Goal: Task Accomplishment & Management: Manage account settings

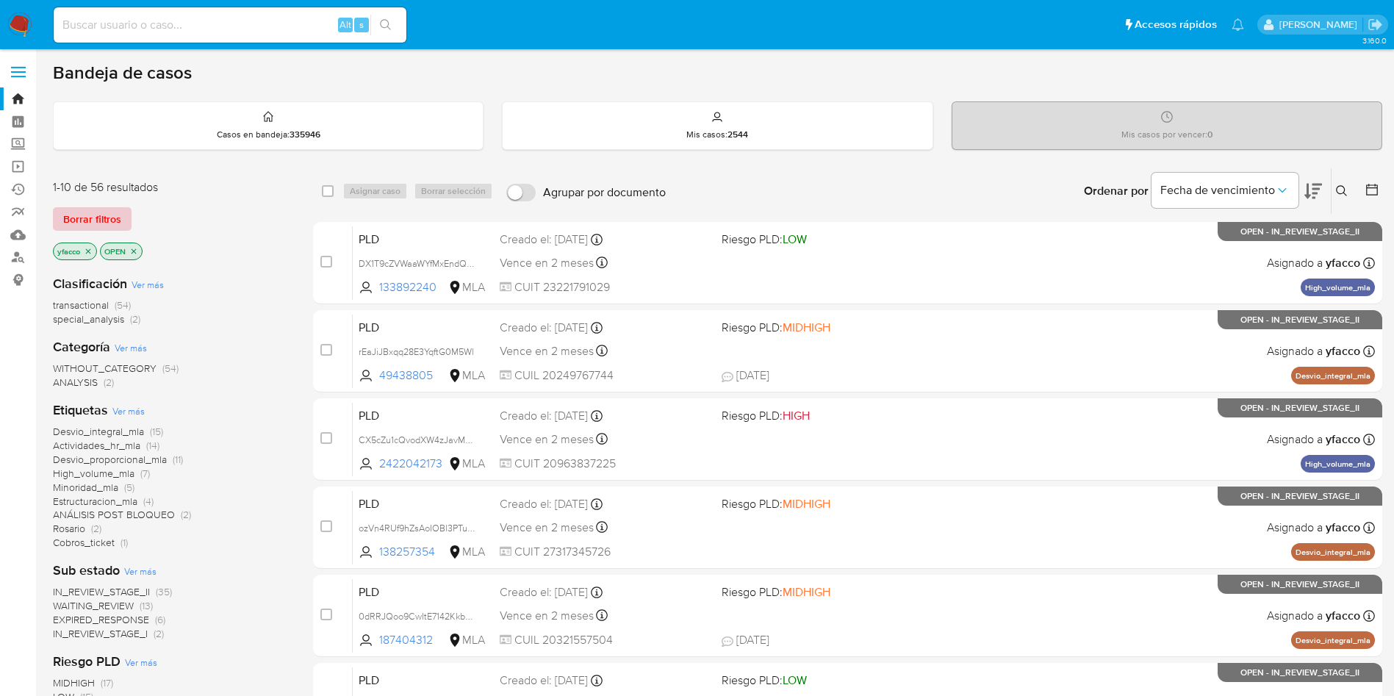
click at [106, 210] on span "Borrar filtros" at bounding box center [92, 219] width 58 height 21
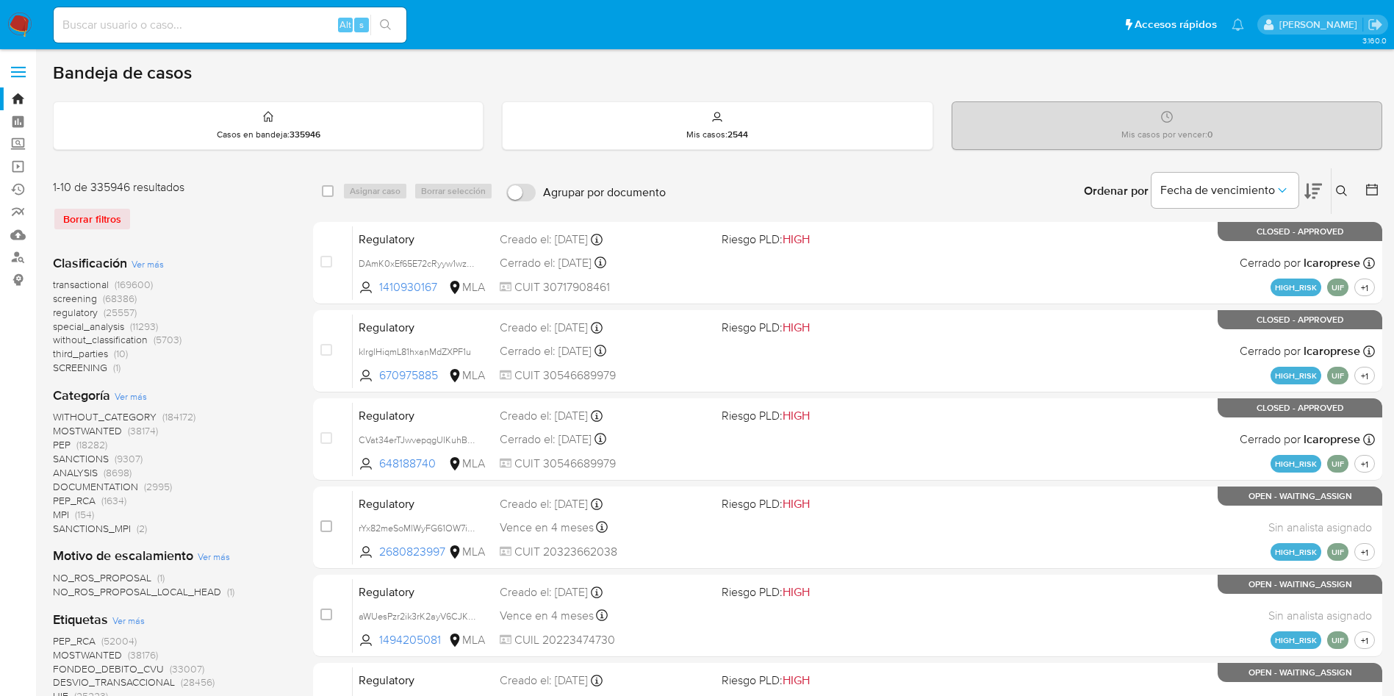
click at [1344, 196] on icon at bounding box center [1342, 191] width 12 height 12
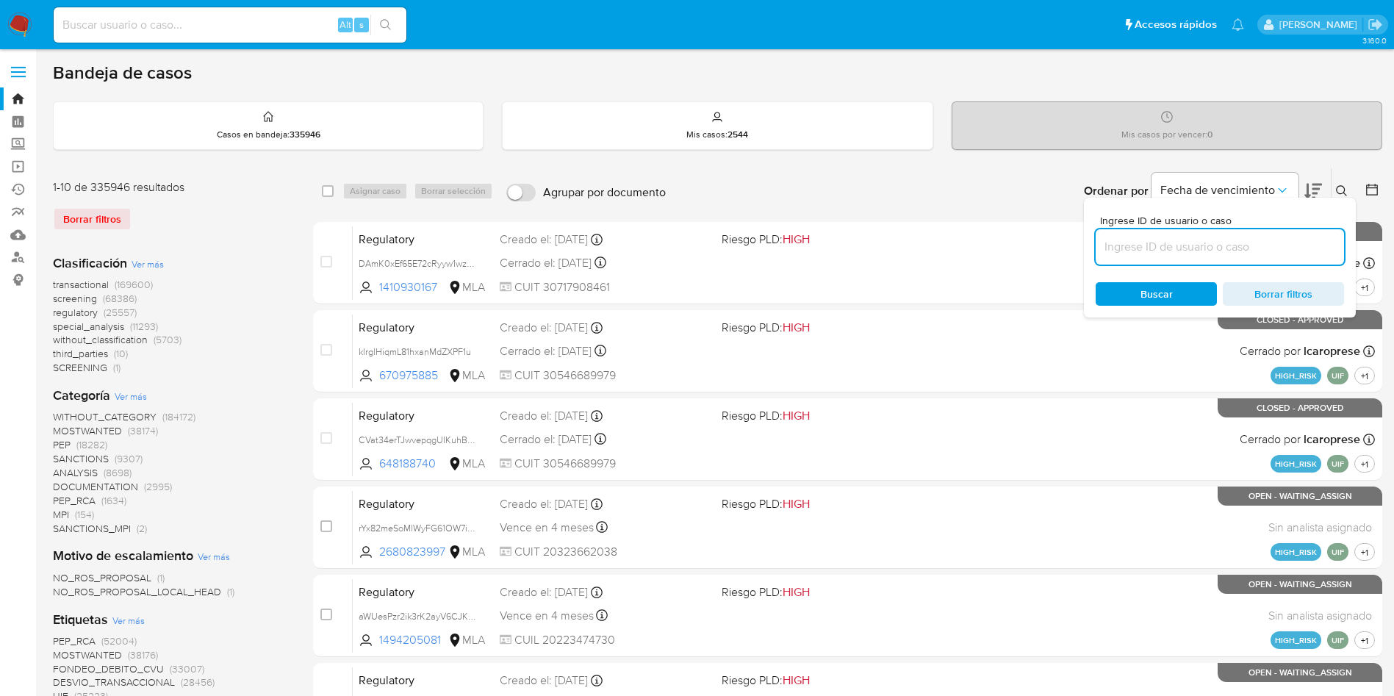
click at [1139, 248] on input at bounding box center [1219, 246] width 248 height 19
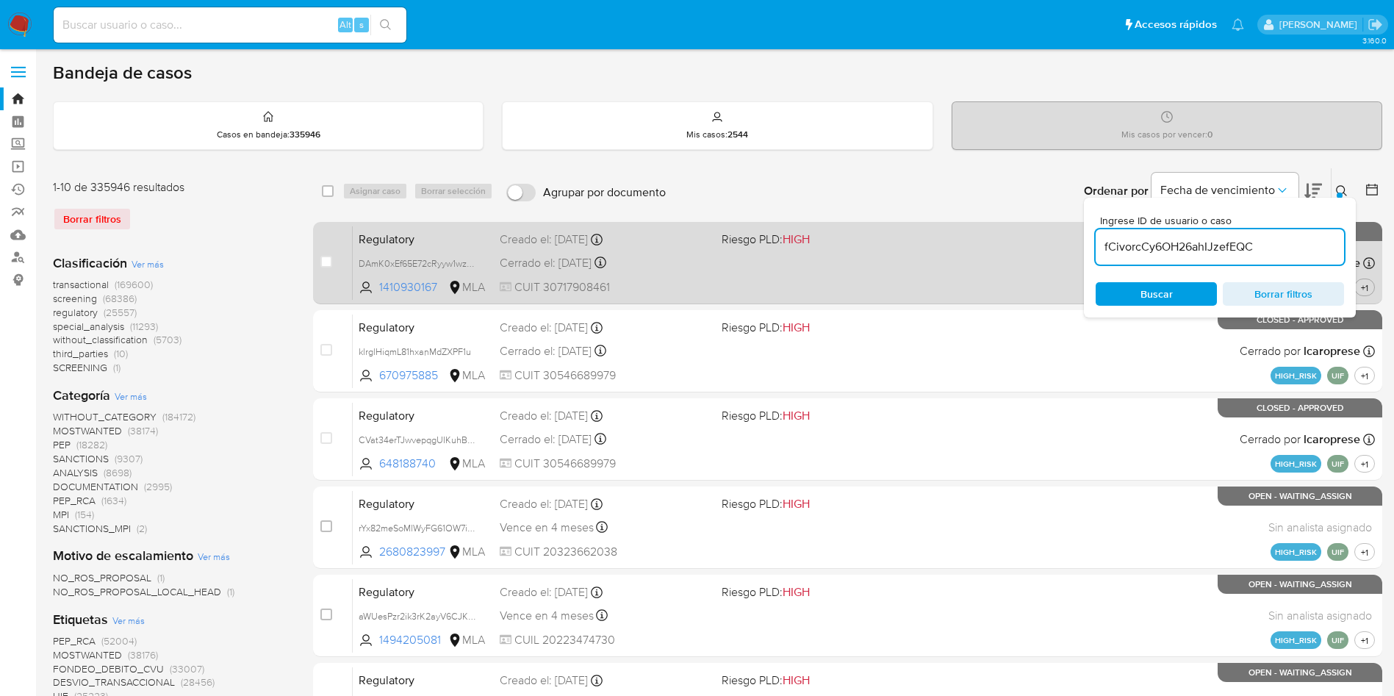
type input "fCivorcCy6OH26ahIJzefEQC"
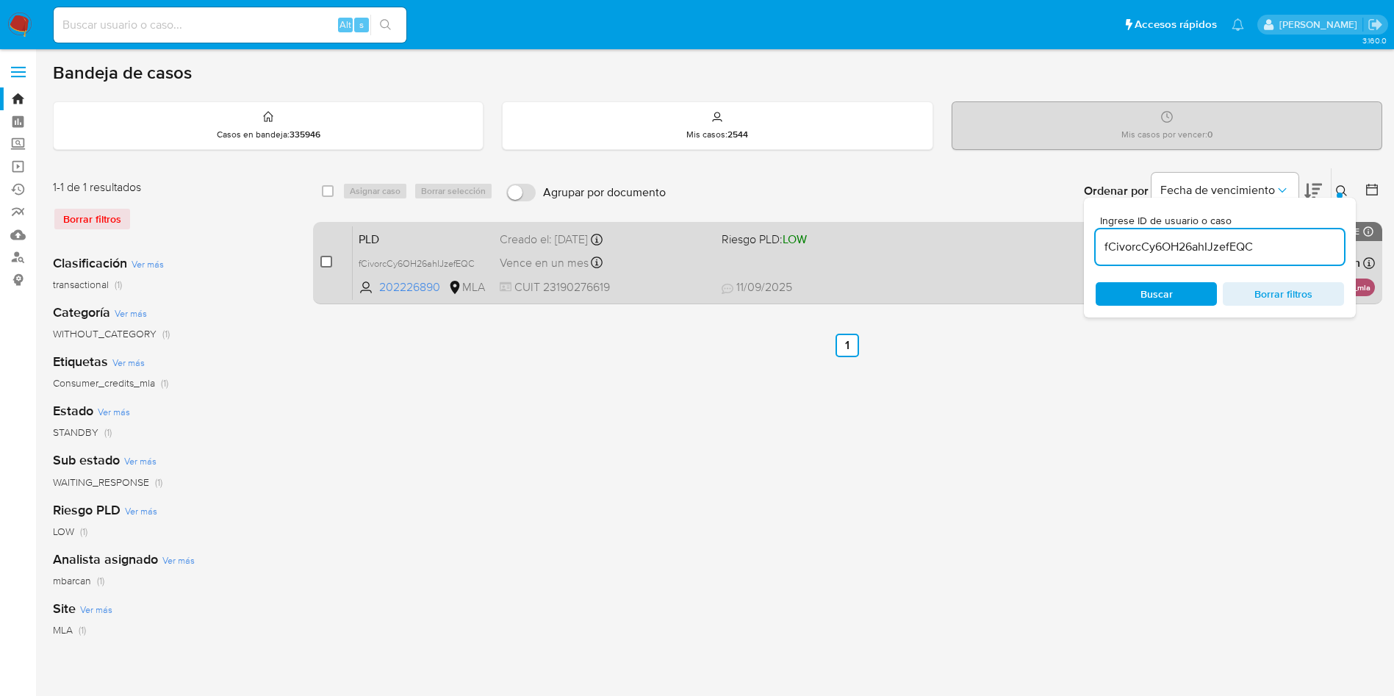
click at [323, 261] on input "checkbox" at bounding box center [326, 262] width 12 height 12
checkbox input "true"
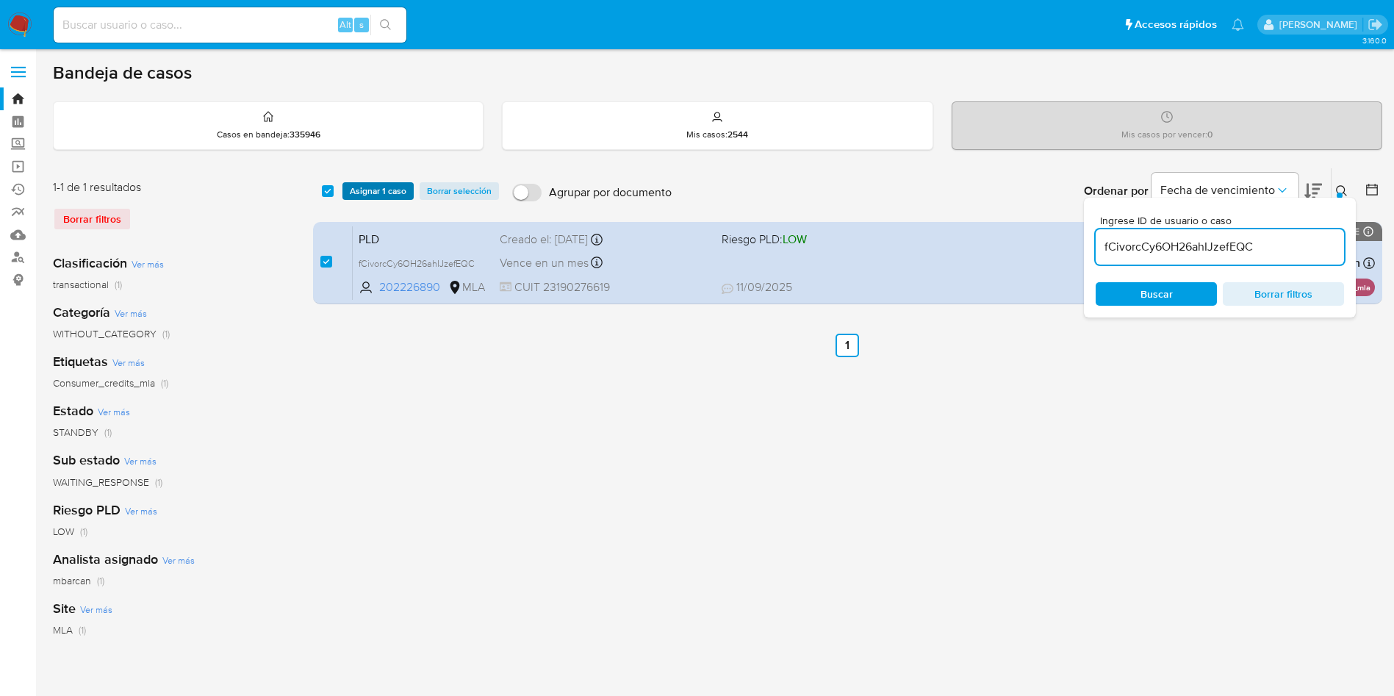
click at [359, 192] on span "Asignar 1 caso" at bounding box center [378, 191] width 57 height 15
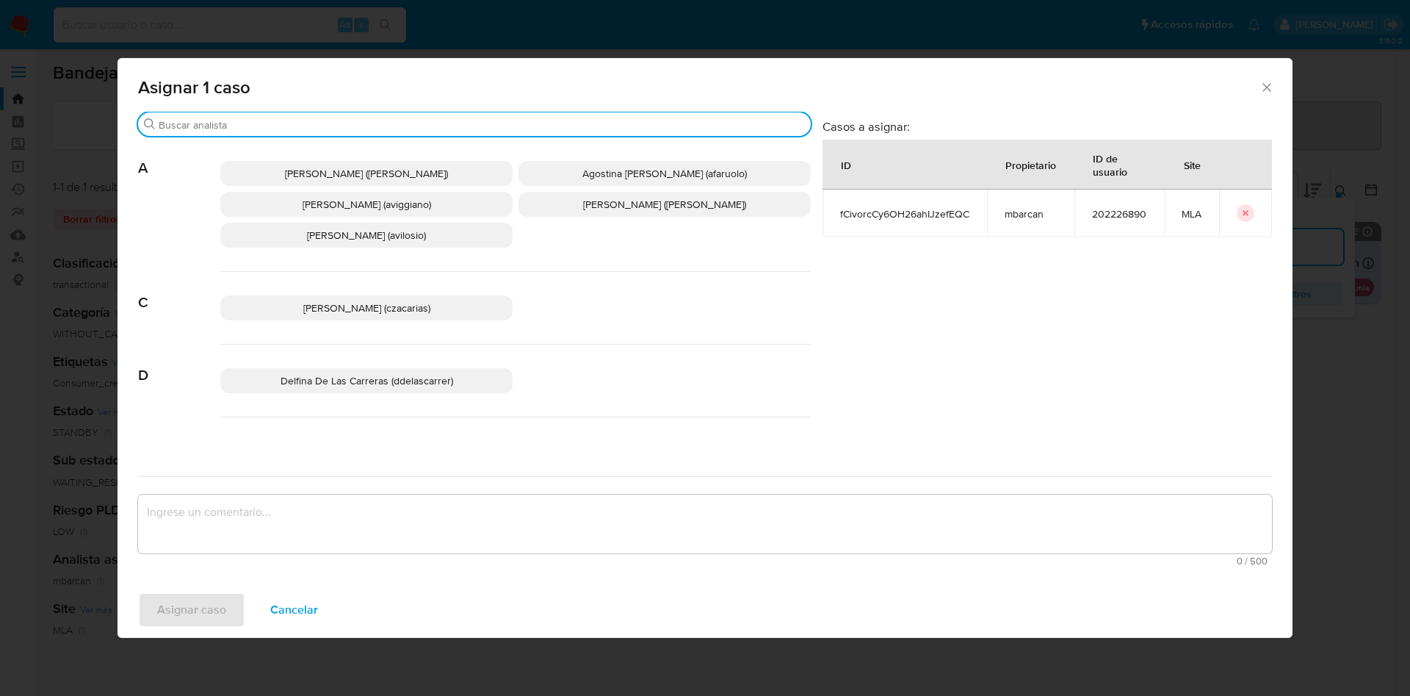
click at [265, 126] on input "Buscar" at bounding box center [482, 124] width 646 height 13
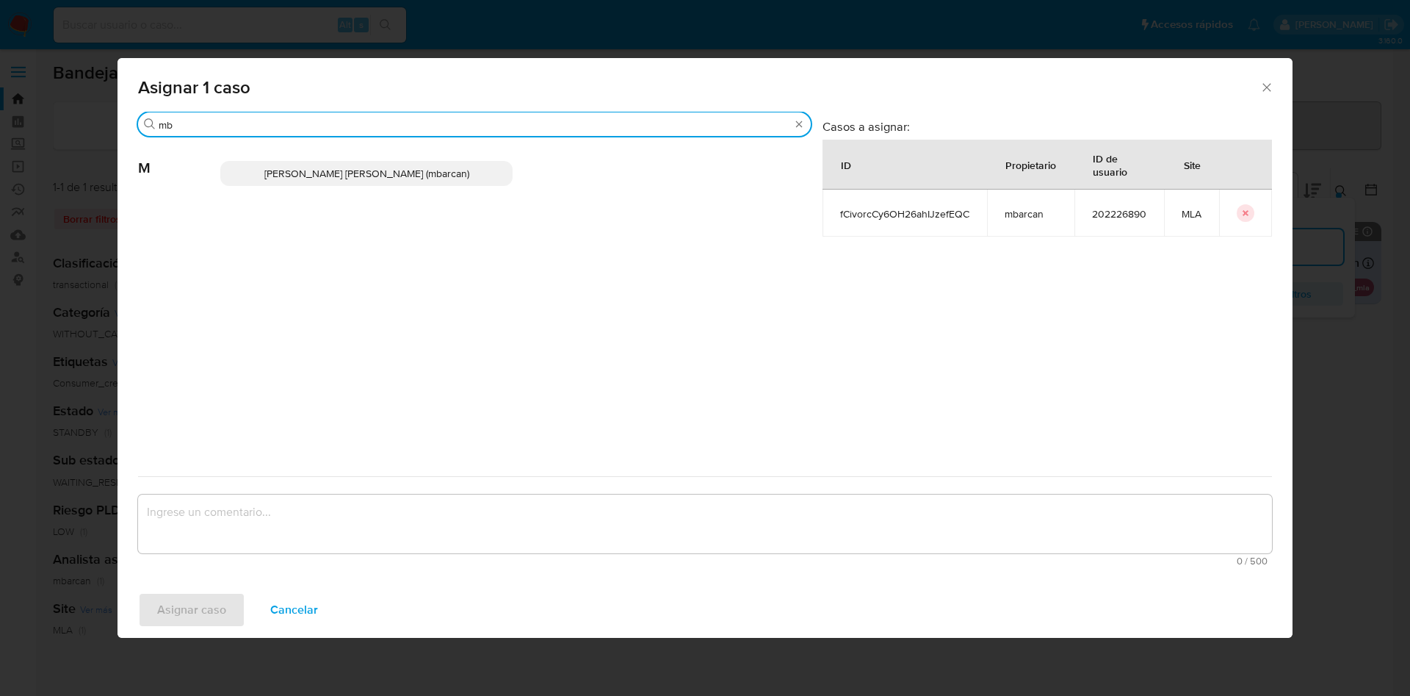
type input "mb"
click at [285, 179] on p "[PERSON_NAME] (mbarcan)" at bounding box center [366, 173] width 292 height 25
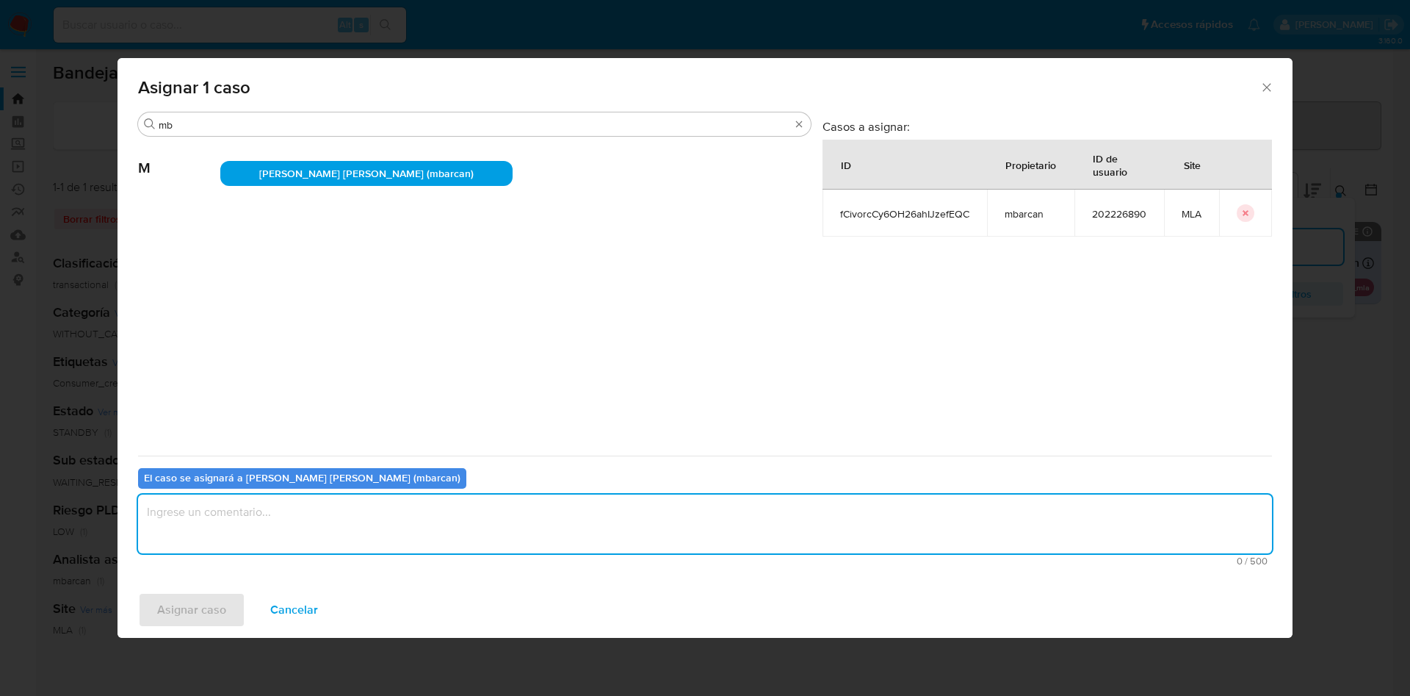
click at [259, 524] on textarea "assign-modal" at bounding box center [705, 523] width 1134 height 59
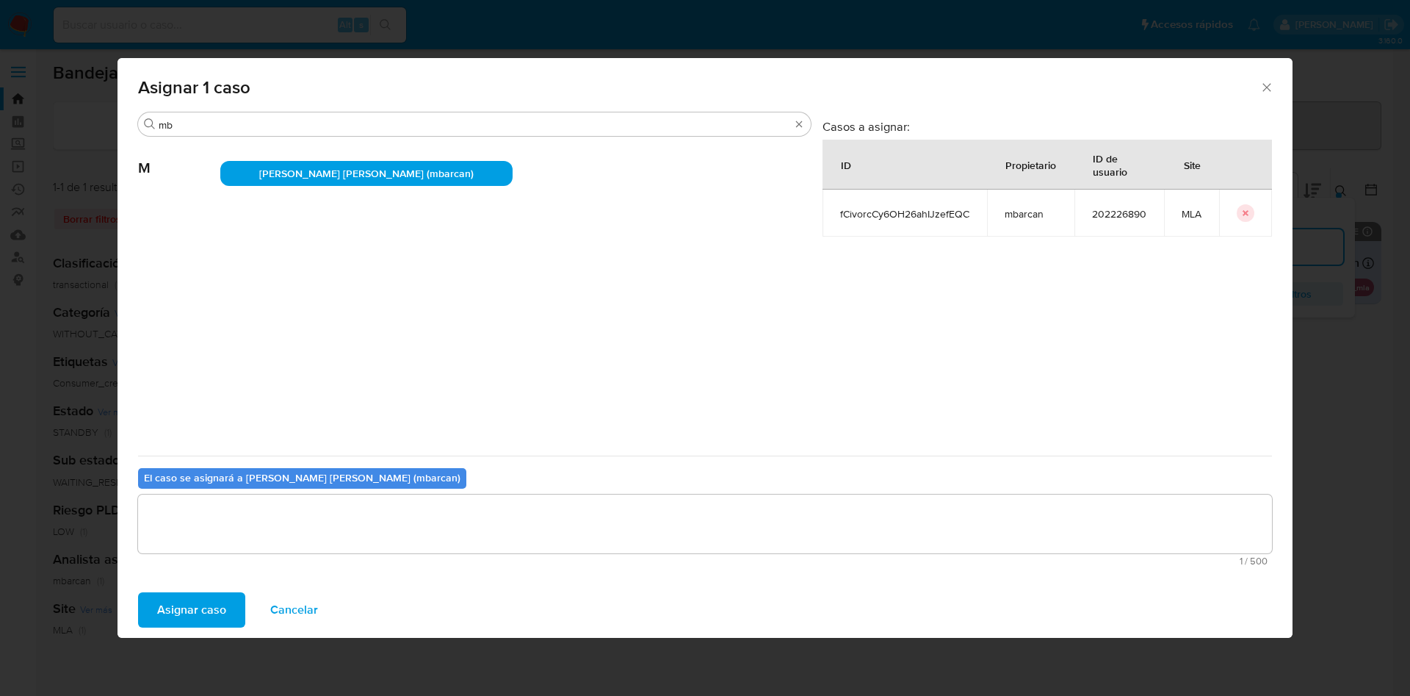
click at [181, 594] on span "Asignar caso" at bounding box center [191, 610] width 69 height 32
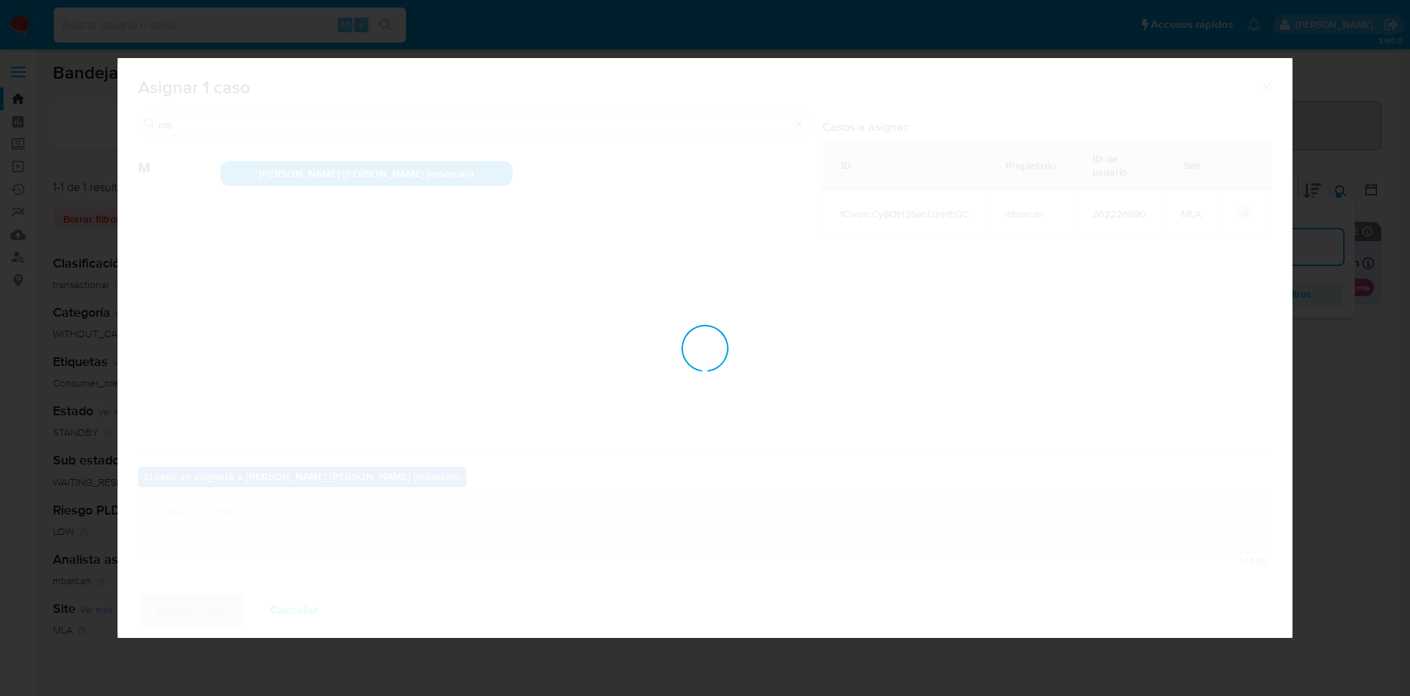
checkbox input "false"
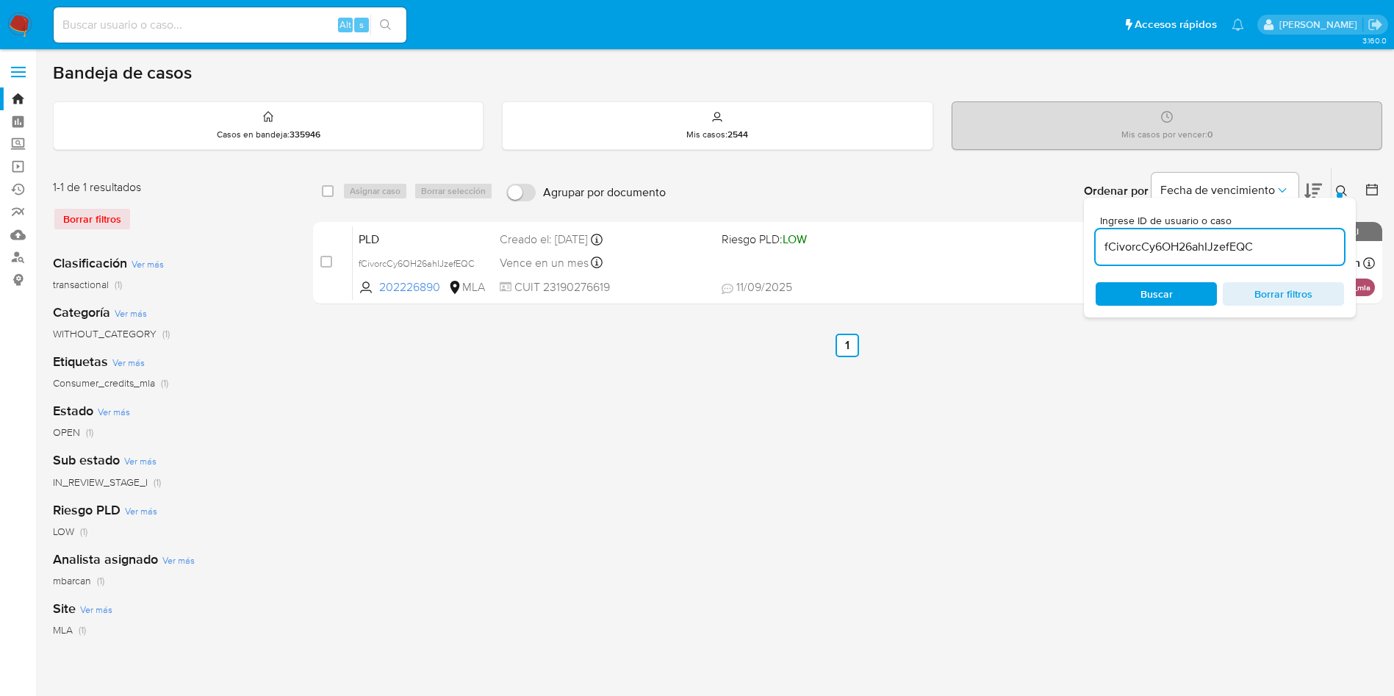
click at [310, 15] on div "Alt s" at bounding box center [230, 24] width 353 height 35
click at [294, 35] on div "Alt s" at bounding box center [230, 24] width 353 height 35
click at [289, 30] on input at bounding box center [230, 24] width 353 height 19
paste input "473783495"
type input "473783495"
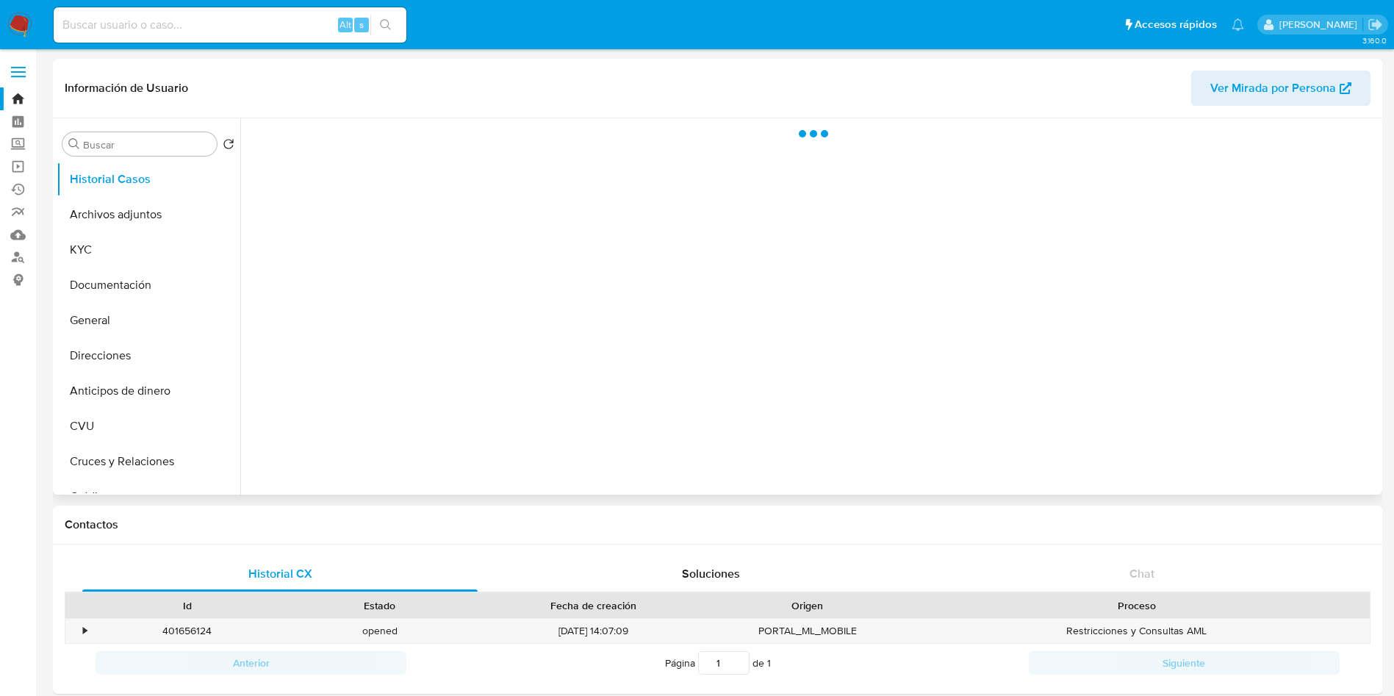
select select "10"
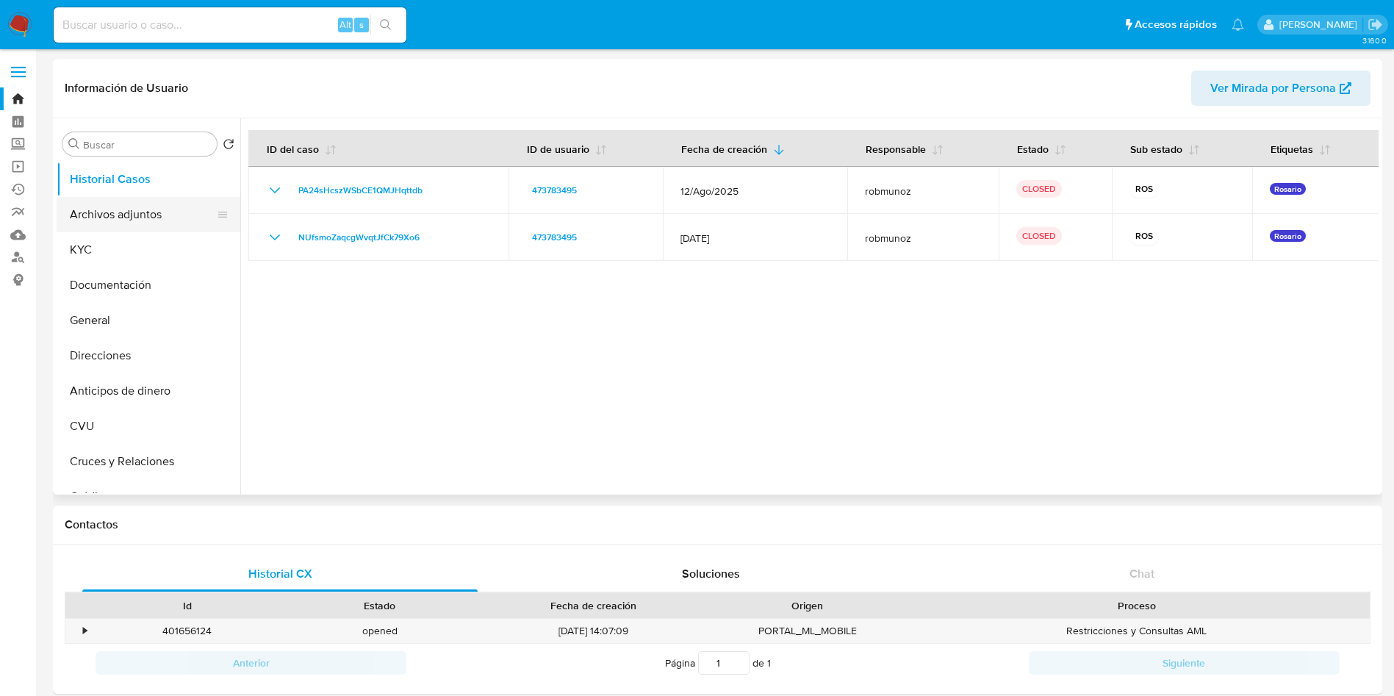
click at [148, 223] on button "Archivos adjuntos" at bounding box center [143, 214] width 172 height 35
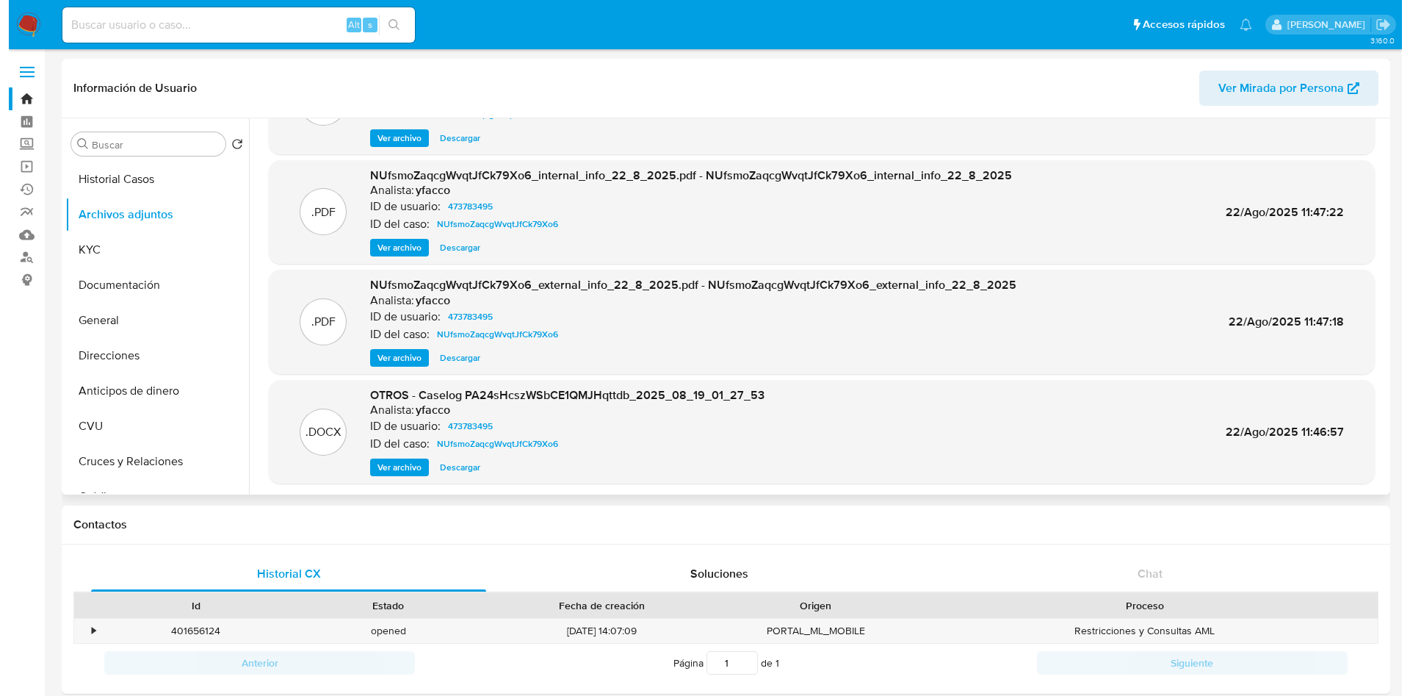
scroll to position [110, 0]
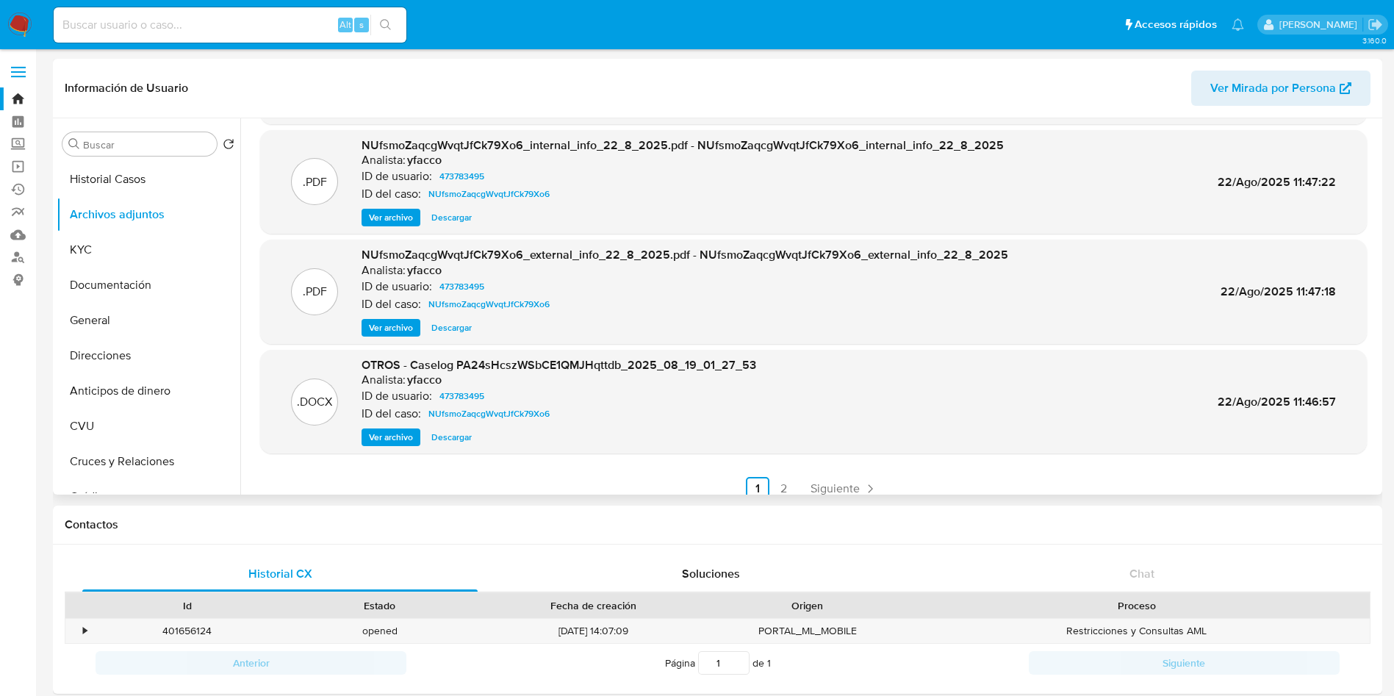
click at [398, 439] on span "Ver archivo" at bounding box center [391, 437] width 44 height 15
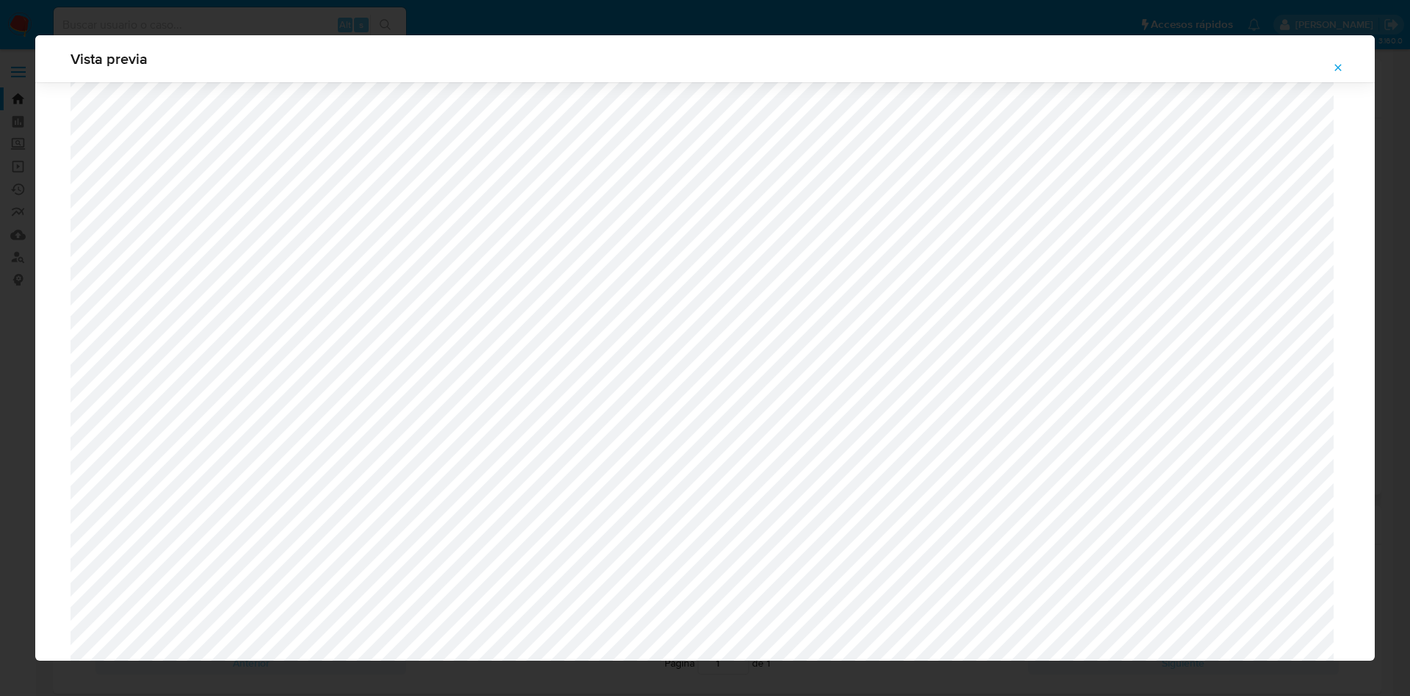
scroll to position [1169, 0]
click at [1348, 68] on button "Attachment preview" at bounding box center [1338, 68] width 32 height 24
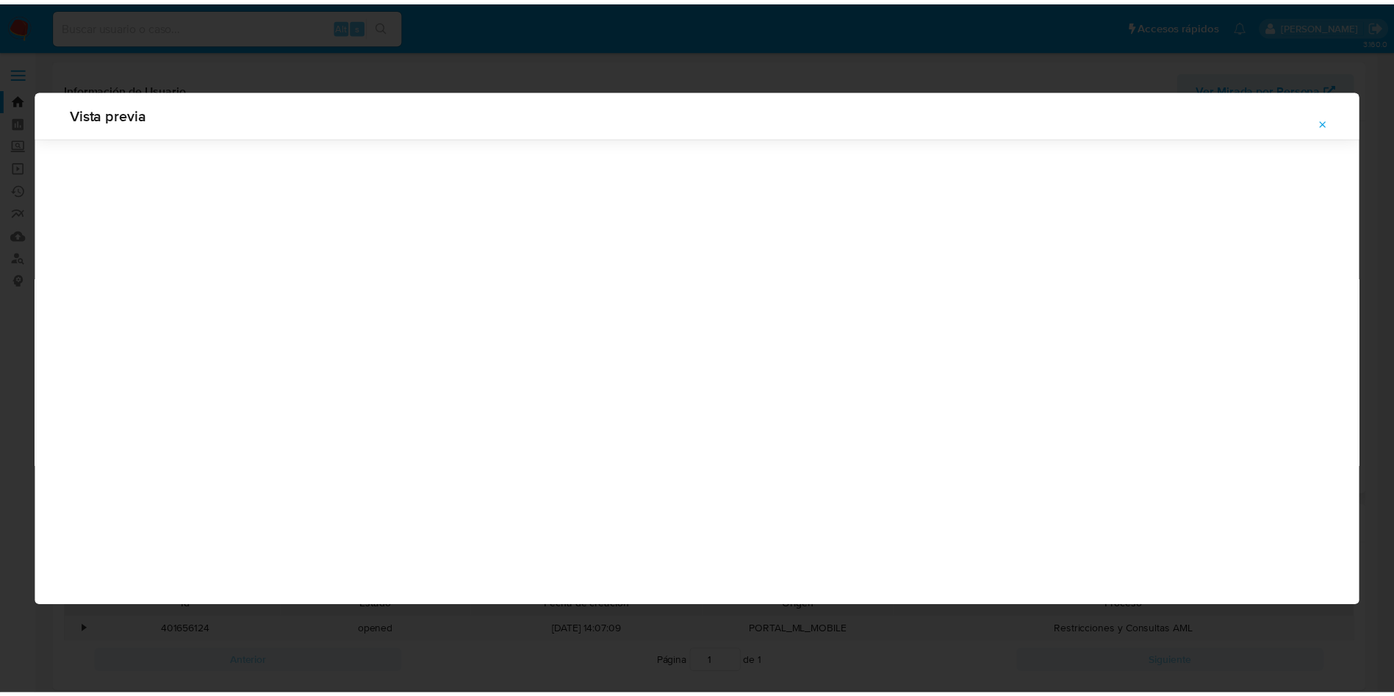
scroll to position [0, 0]
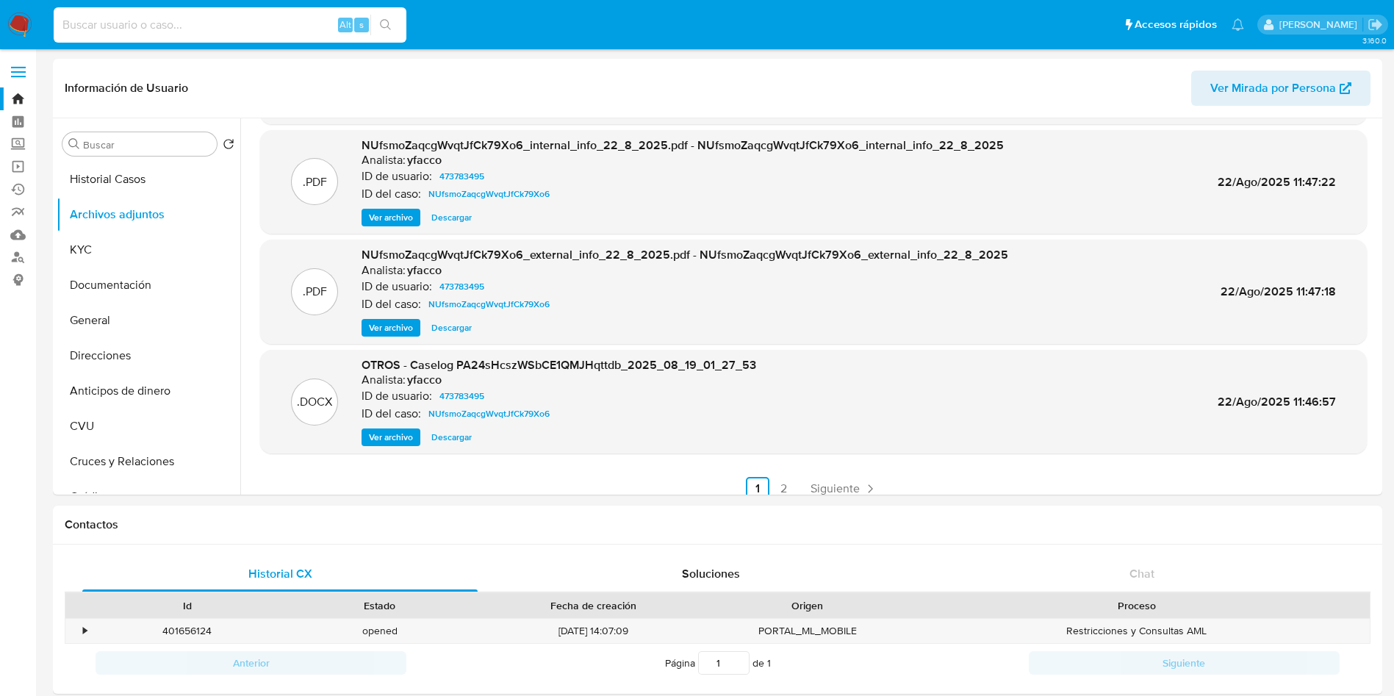
click at [202, 21] on input at bounding box center [230, 24] width 353 height 19
paste input "iH2zCkCOqGiDeme5E8qGj5xD"
type input "iH2zCkCOqGiDeme5E8qGj5xD"
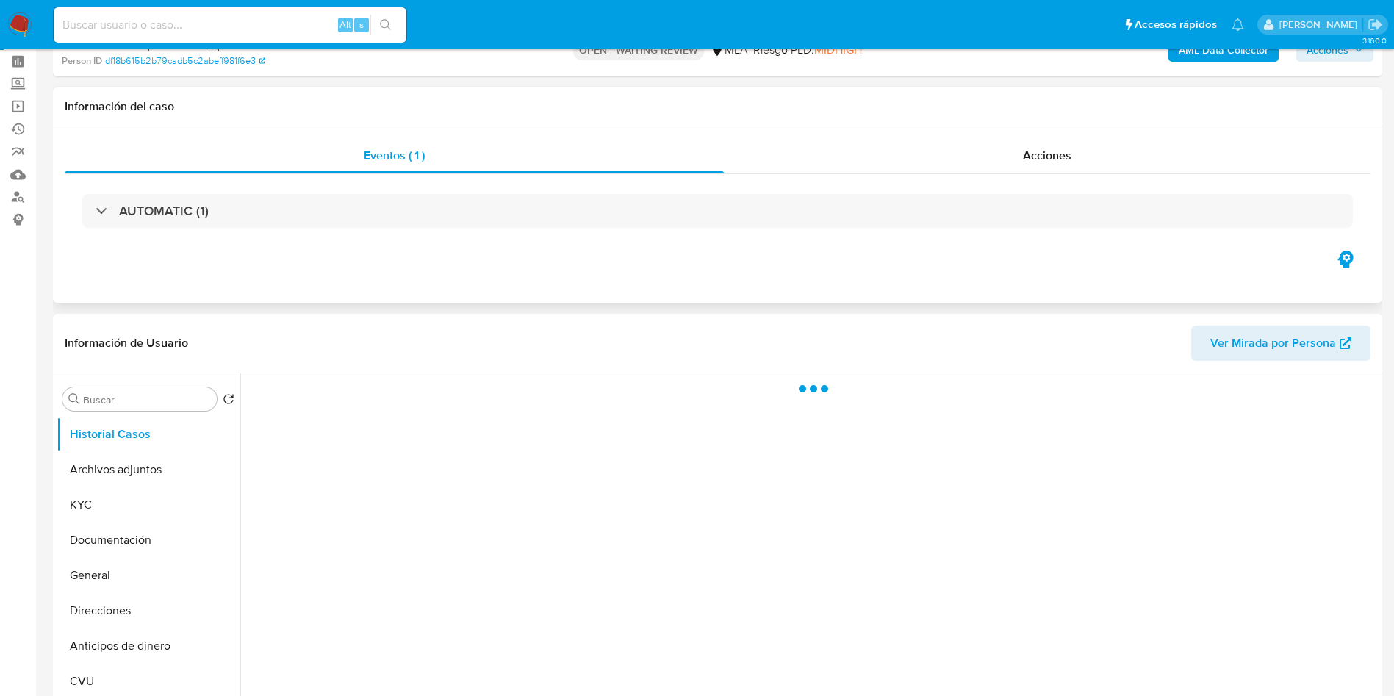
scroll to position [110, 0]
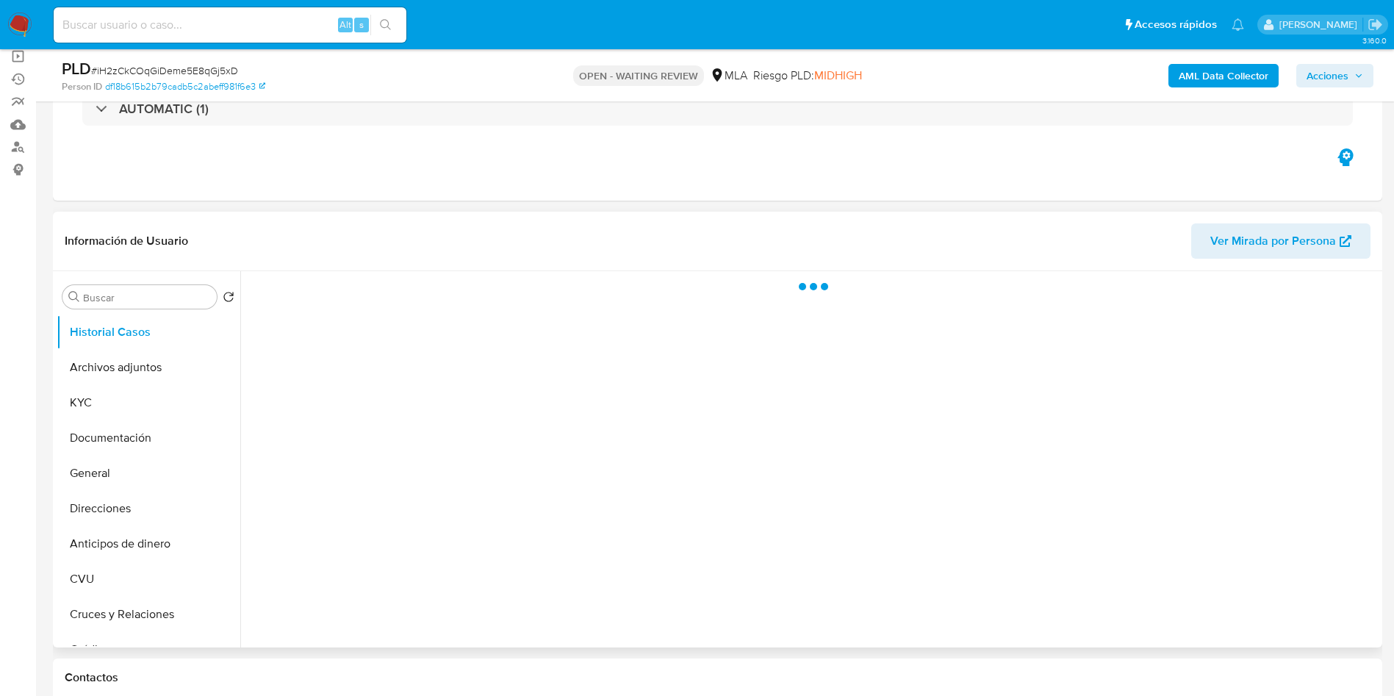
select select "10"
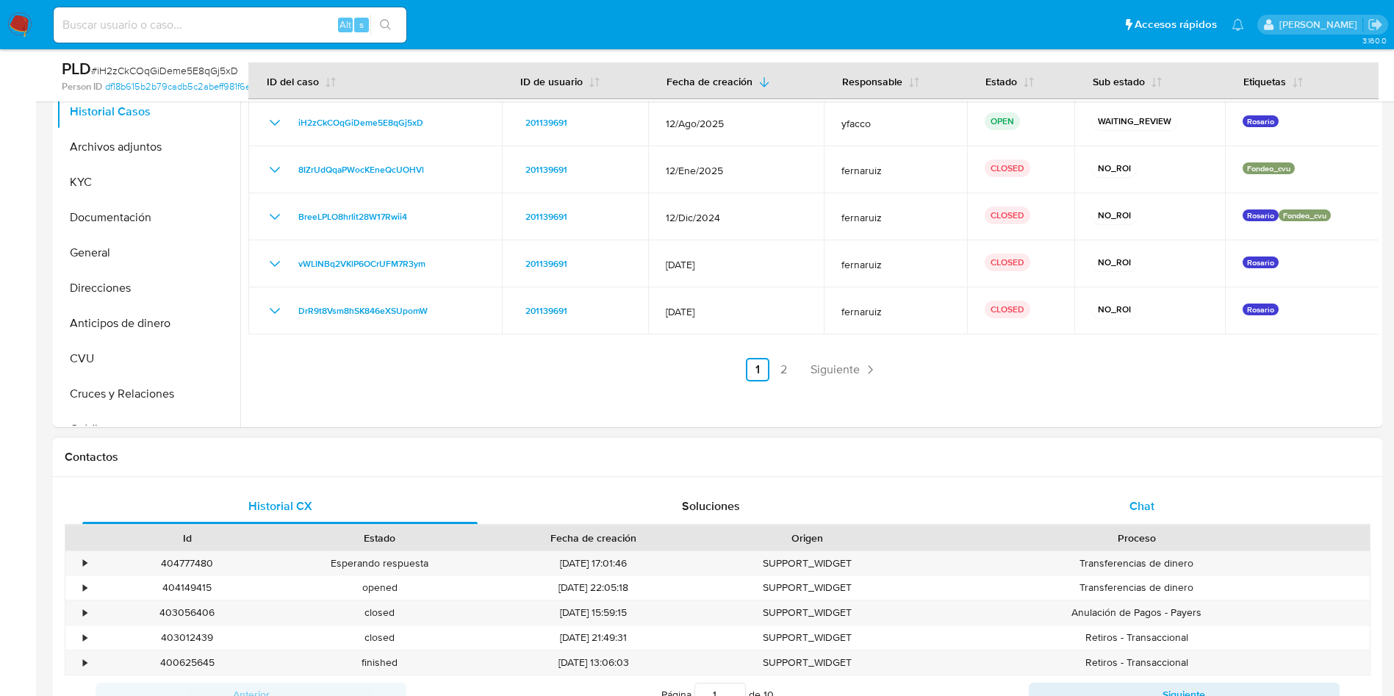
click at [1114, 489] on div "Chat" at bounding box center [1141, 506] width 395 height 35
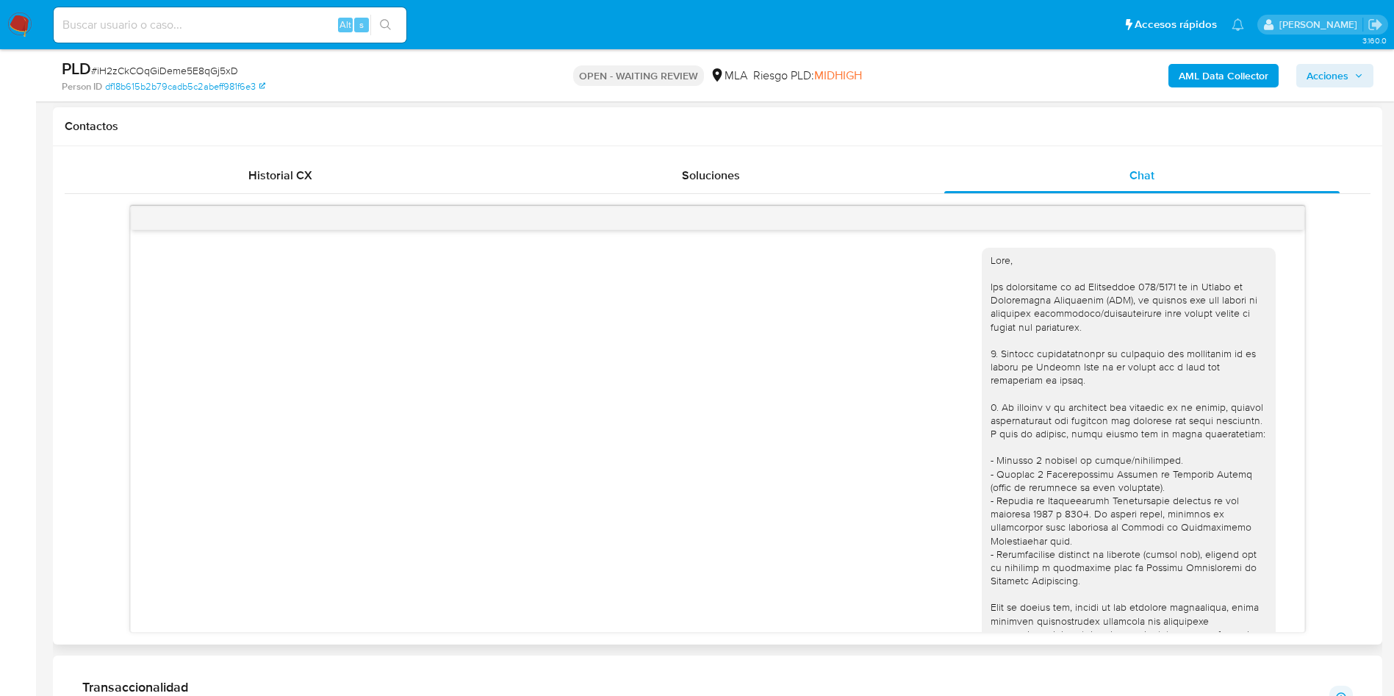
scroll to position [800, 0]
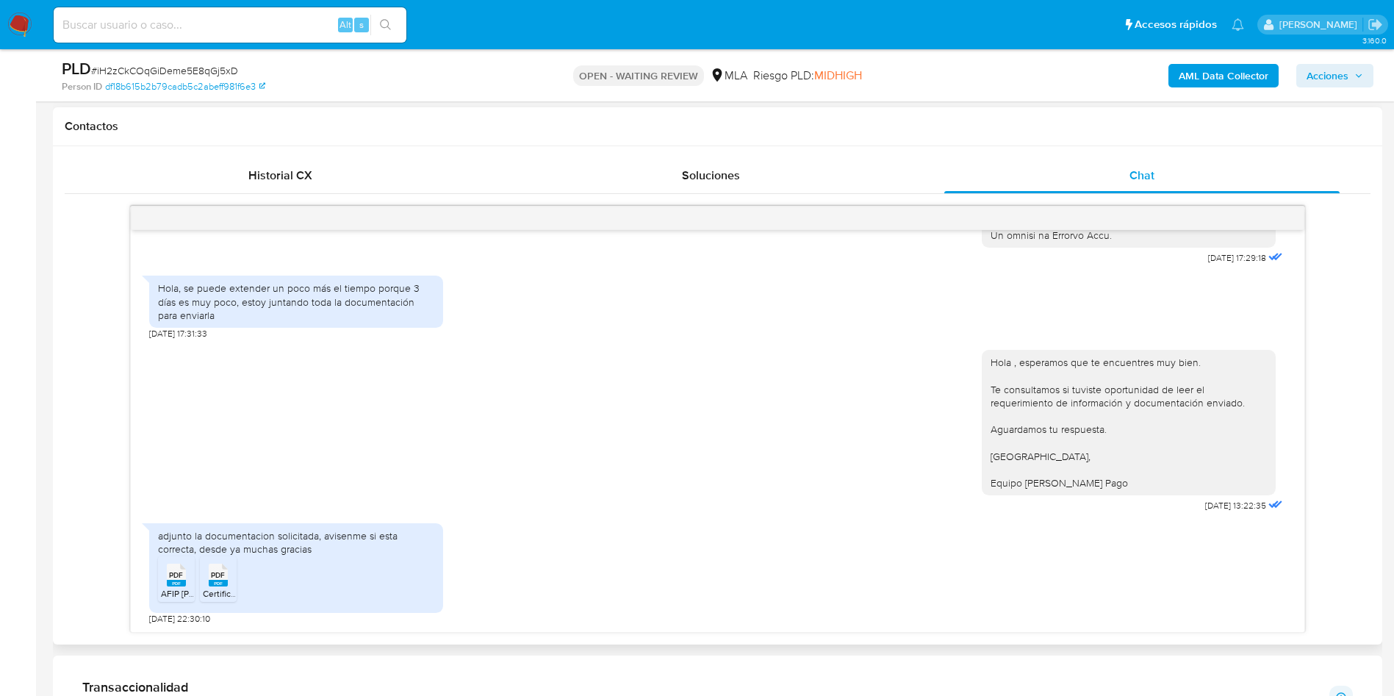
click at [172, 580] on span "PDF" at bounding box center [176, 575] width 14 height 10
click at [210, 580] on rect at bounding box center [218, 583] width 19 height 7
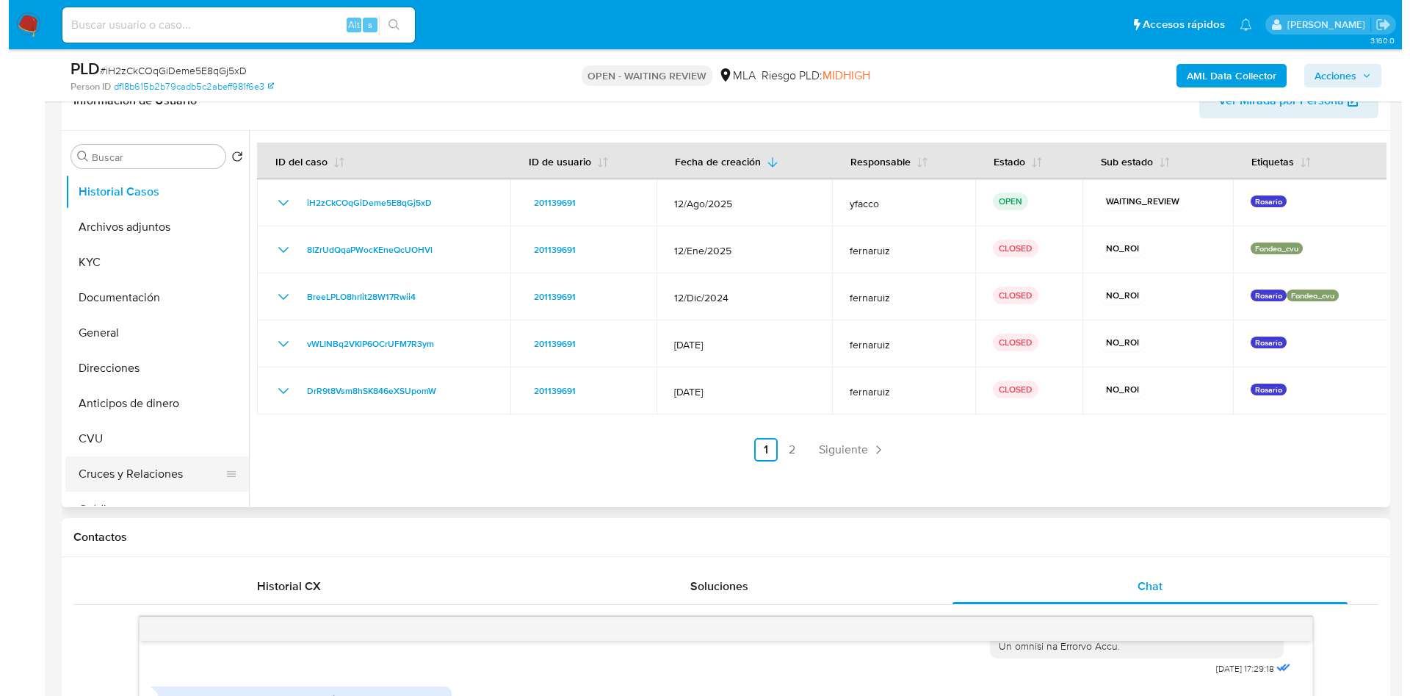
scroll to position [110, 0]
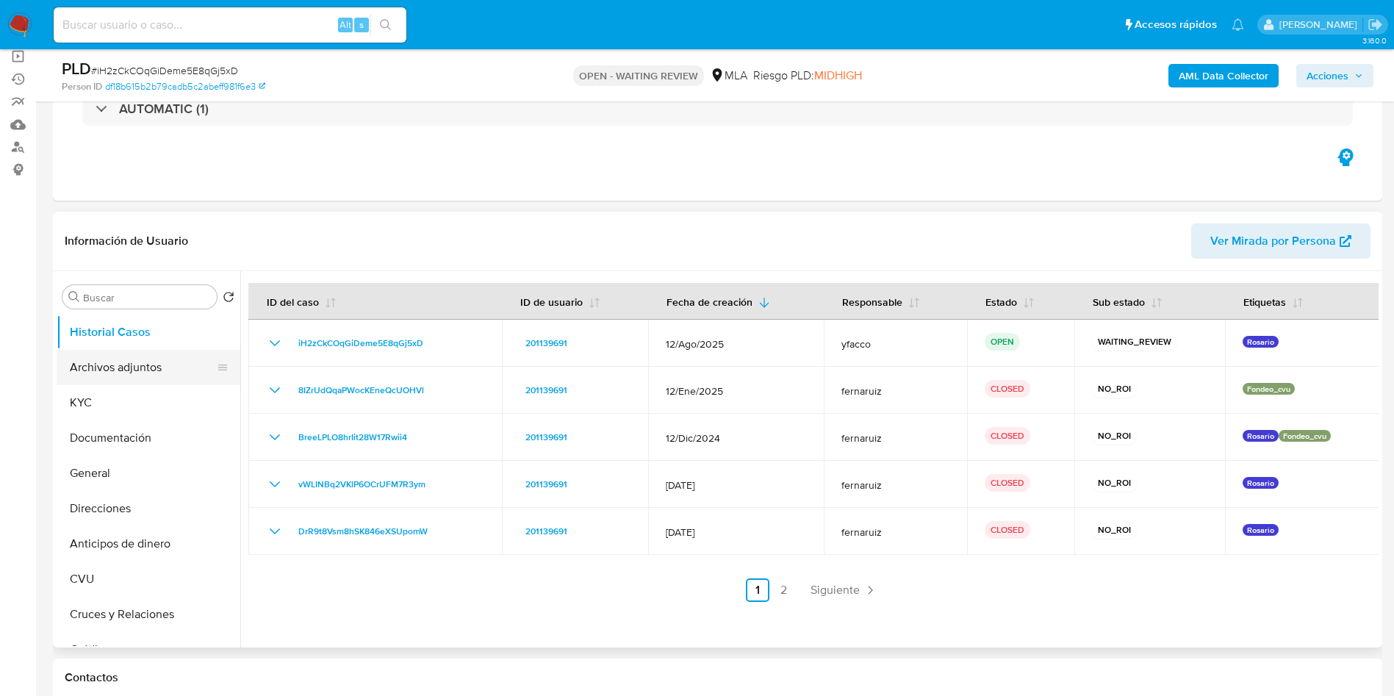
click at [136, 379] on button "Archivos adjuntos" at bounding box center [143, 367] width 172 height 35
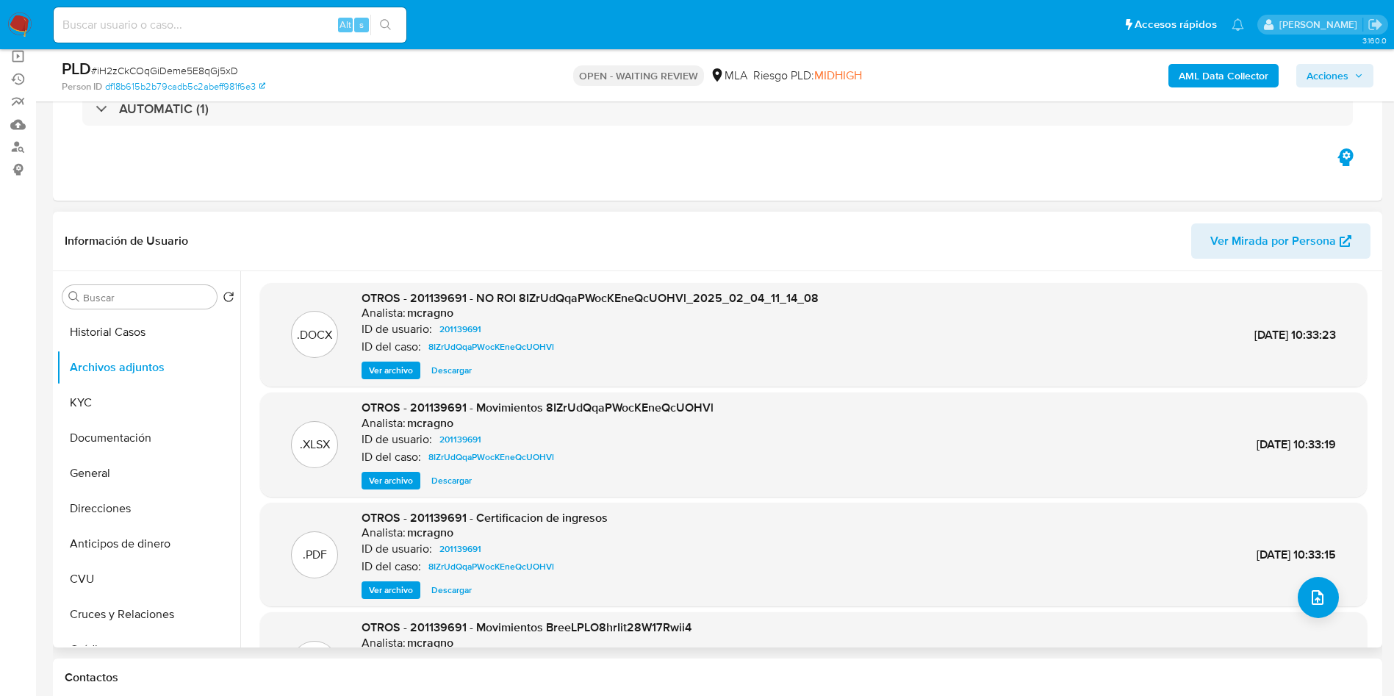
click at [388, 364] on span "Ver archivo" at bounding box center [391, 370] width 44 height 15
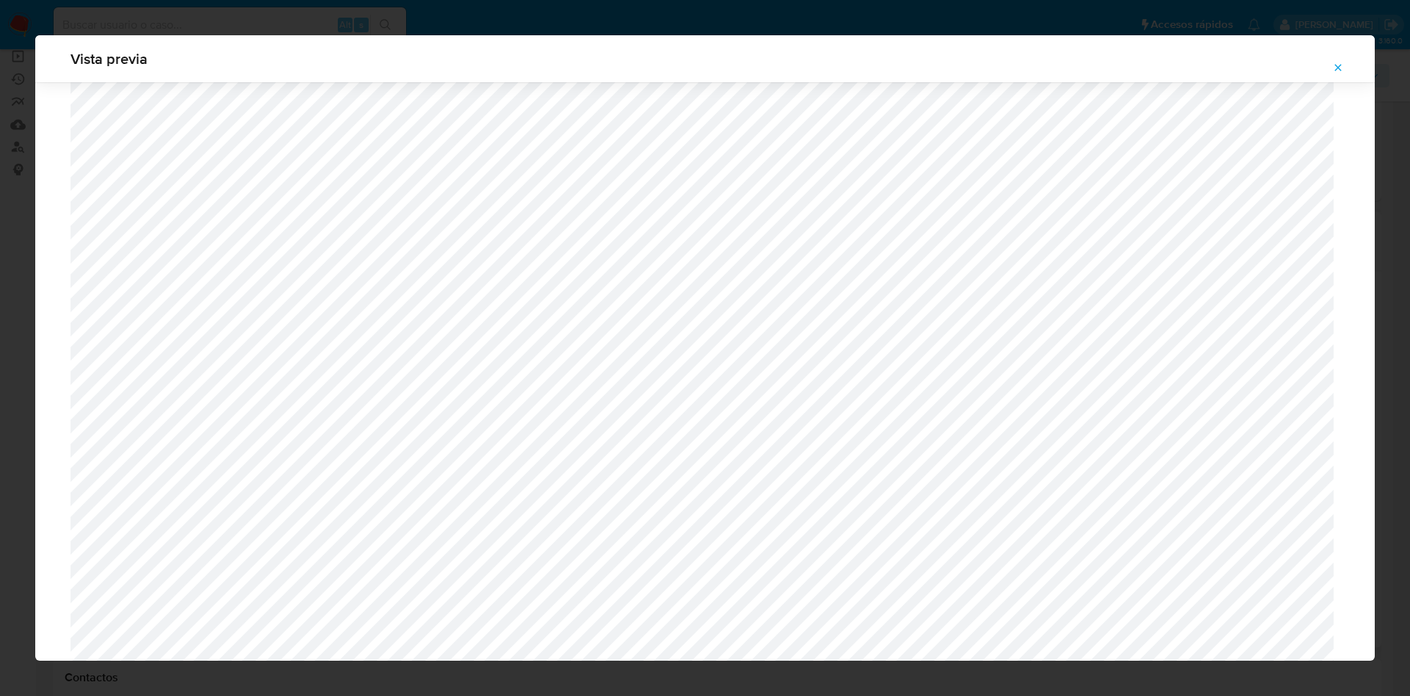
scroll to position [1073, 0]
click at [1337, 74] on span "Attachment preview" at bounding box center [1339, 67] width 12 height 21
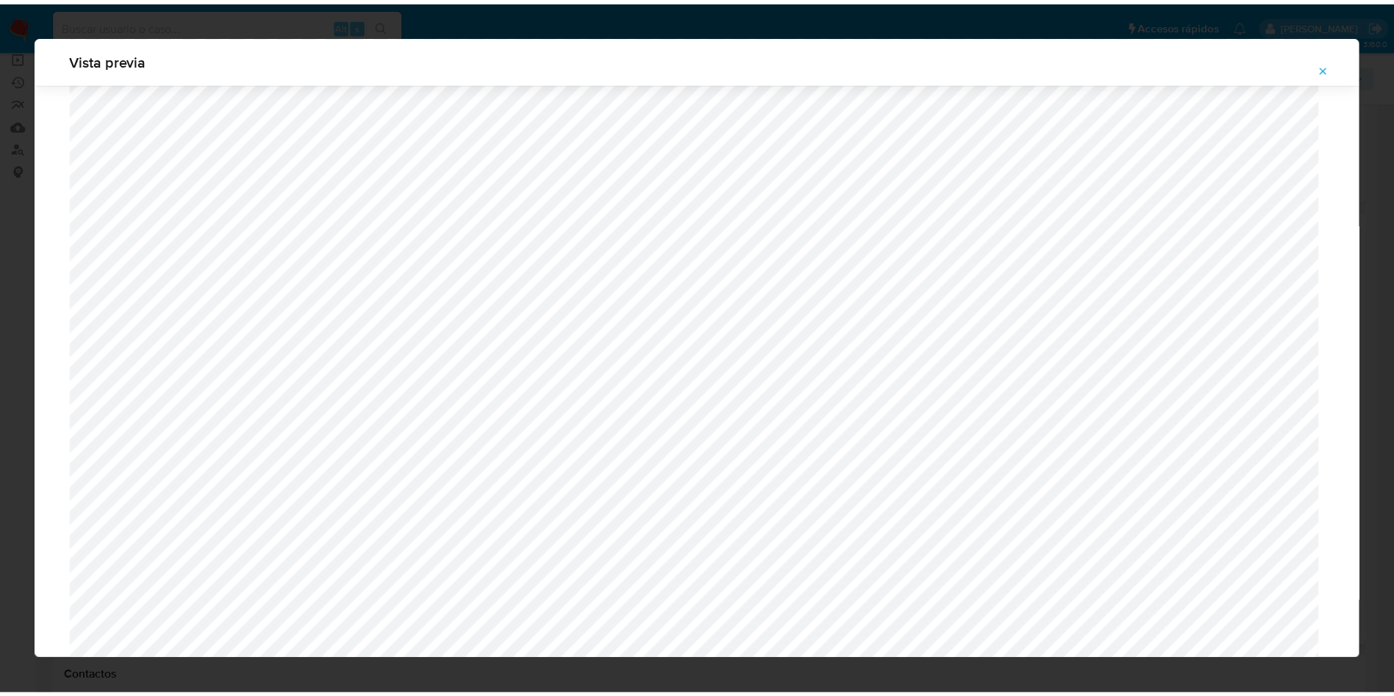
scroll to position [0, 0]
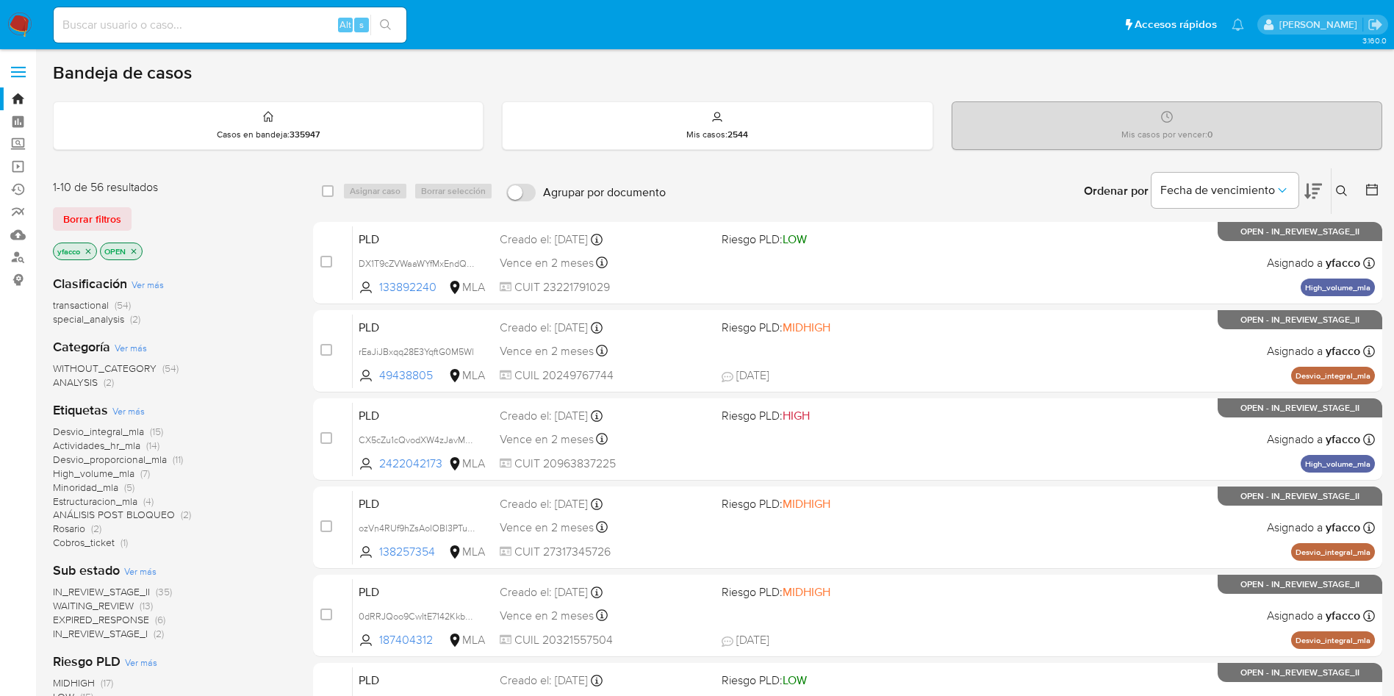
click at [194, 29] on input at bounding box center [230, 24] width 353 height 19
paste input "836128960"
type input "836128960"
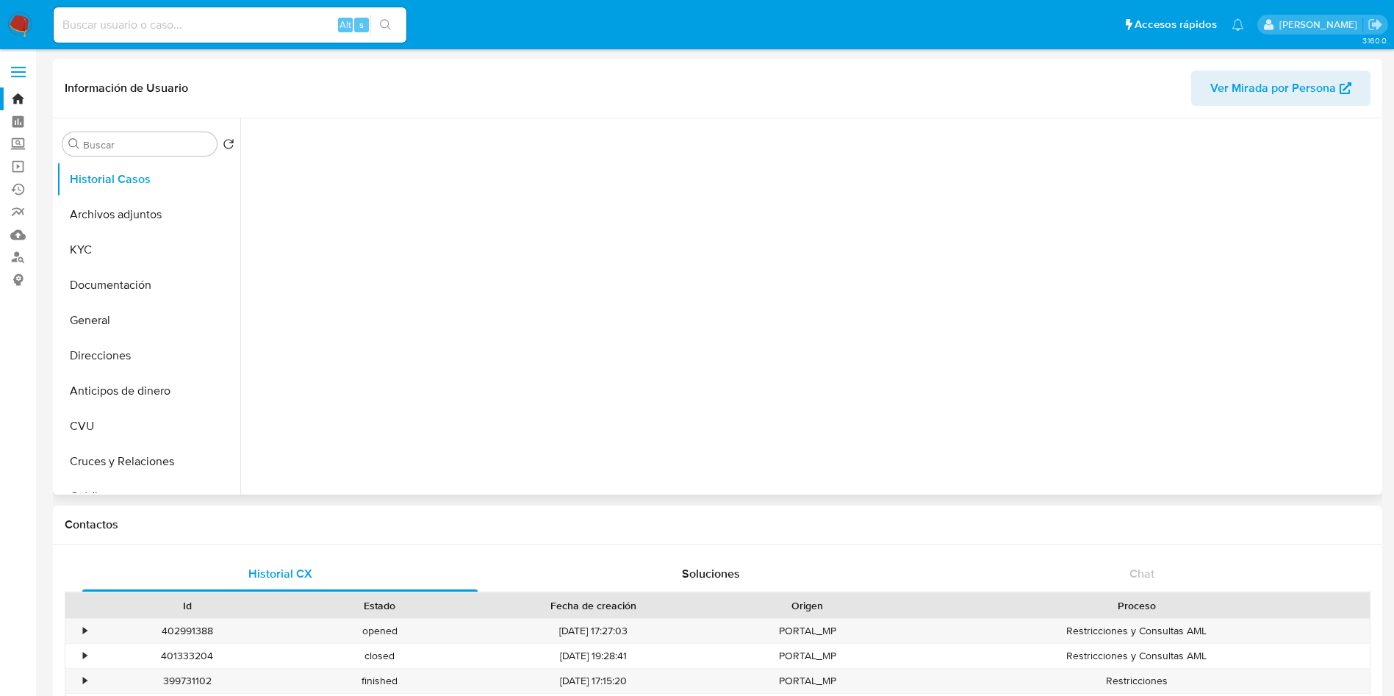
select select "10"
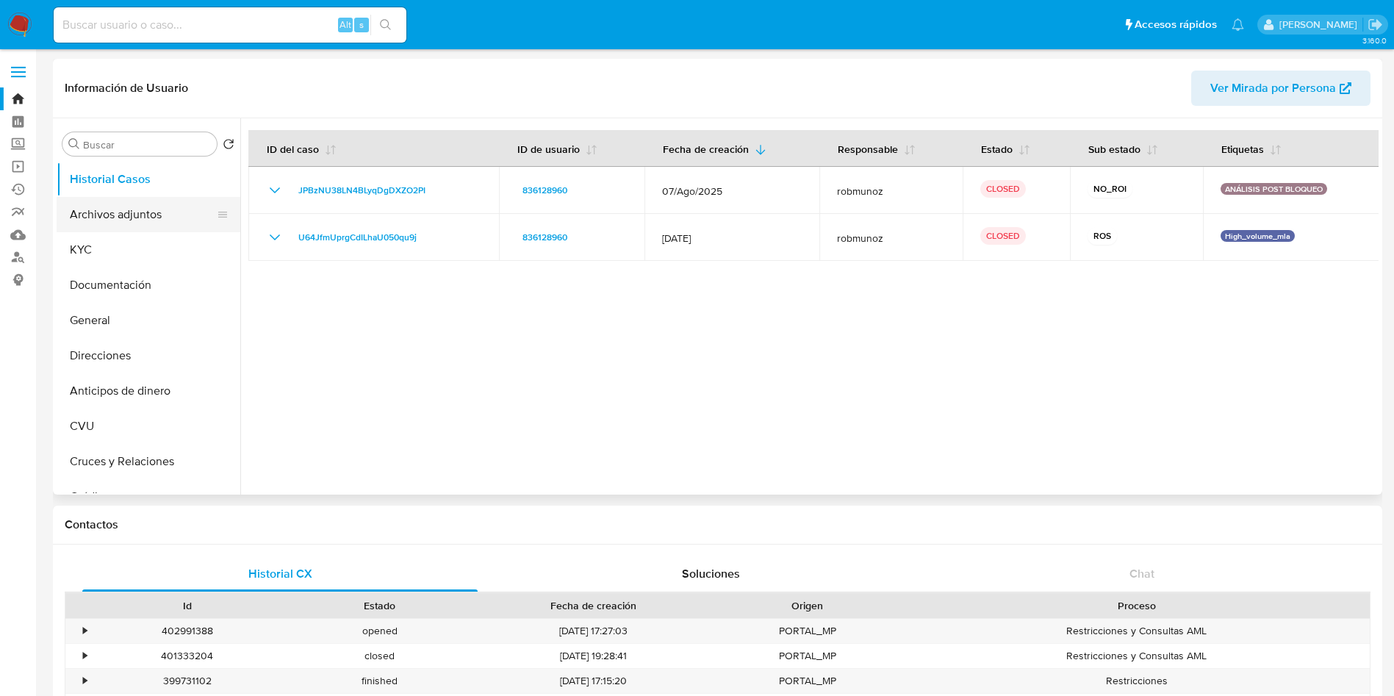
click at [130, 217] on button "Archivos adjuntos" at bounding box center [143, 214] width 172 height 35
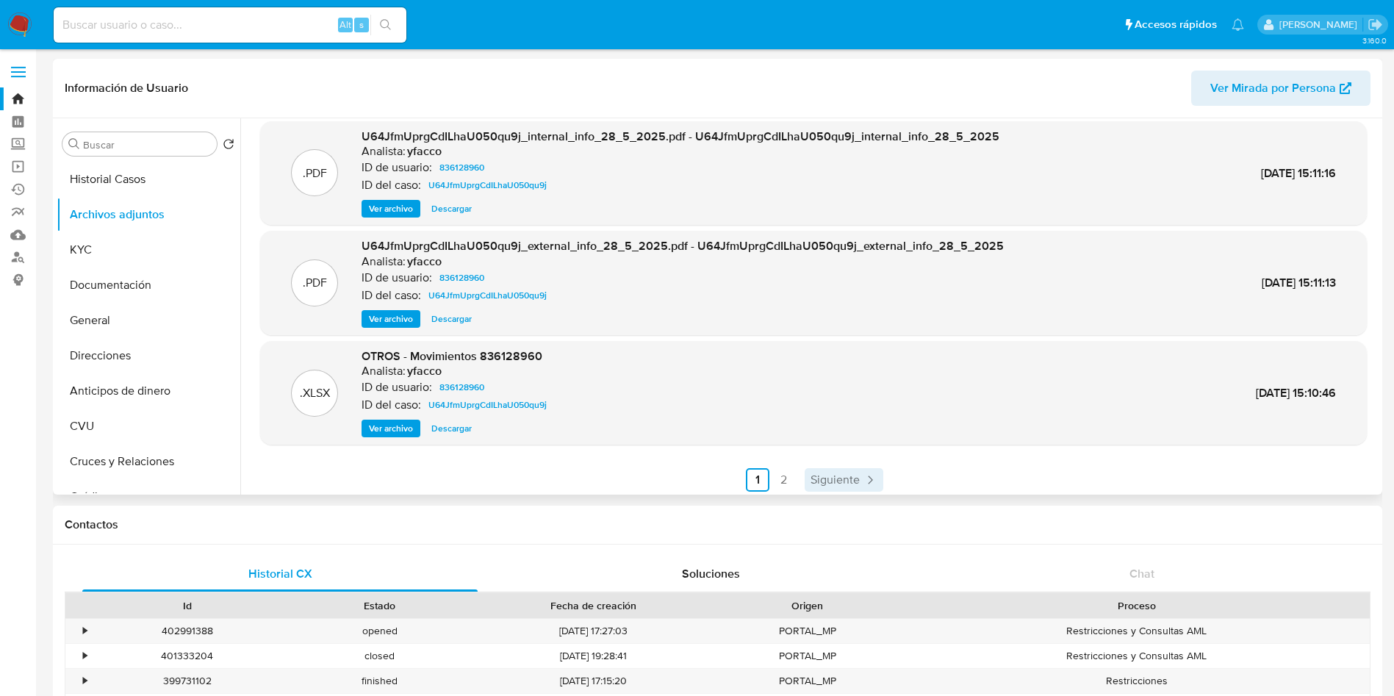
scroll to position [123, 0]
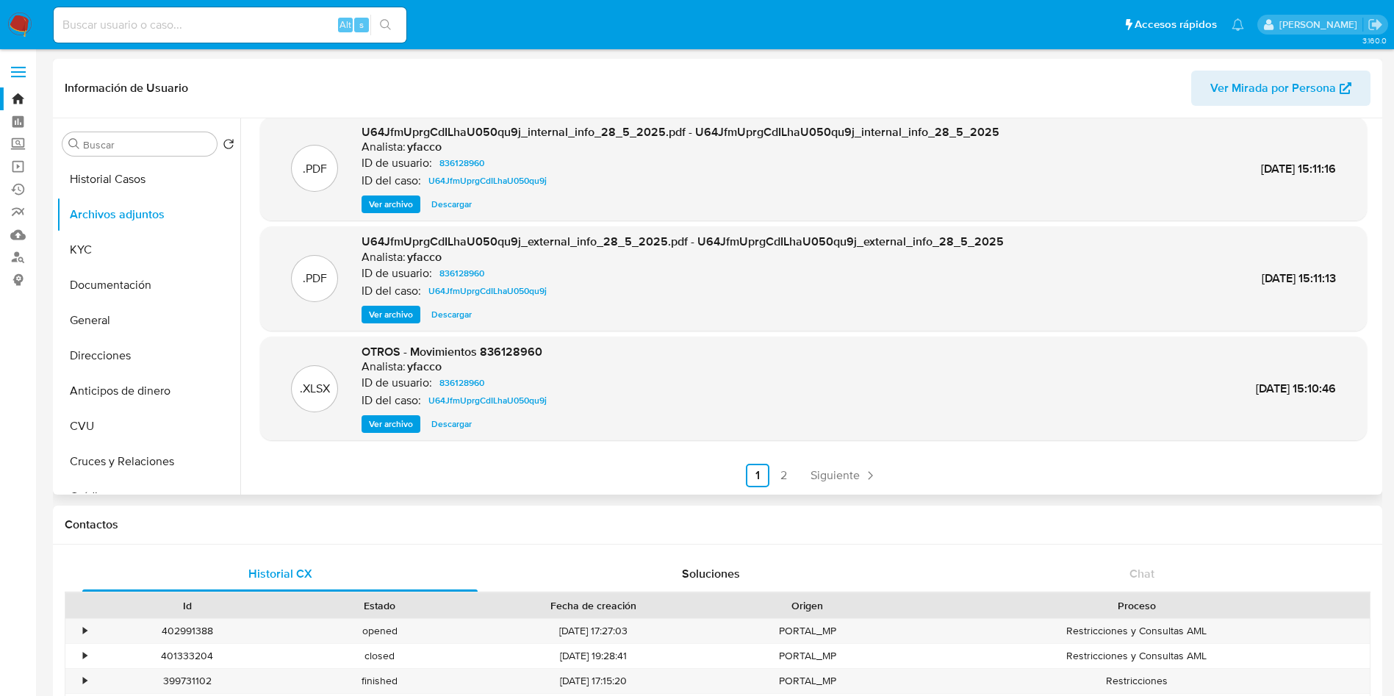
click at [886, 474] on ul "Anterior 1 2 Siguiente" at bounding box center [813, 476] width 1106 height 24
click at [865, 466] on link "Siguiente" at bounding box center [843, 476] width 79 height 24
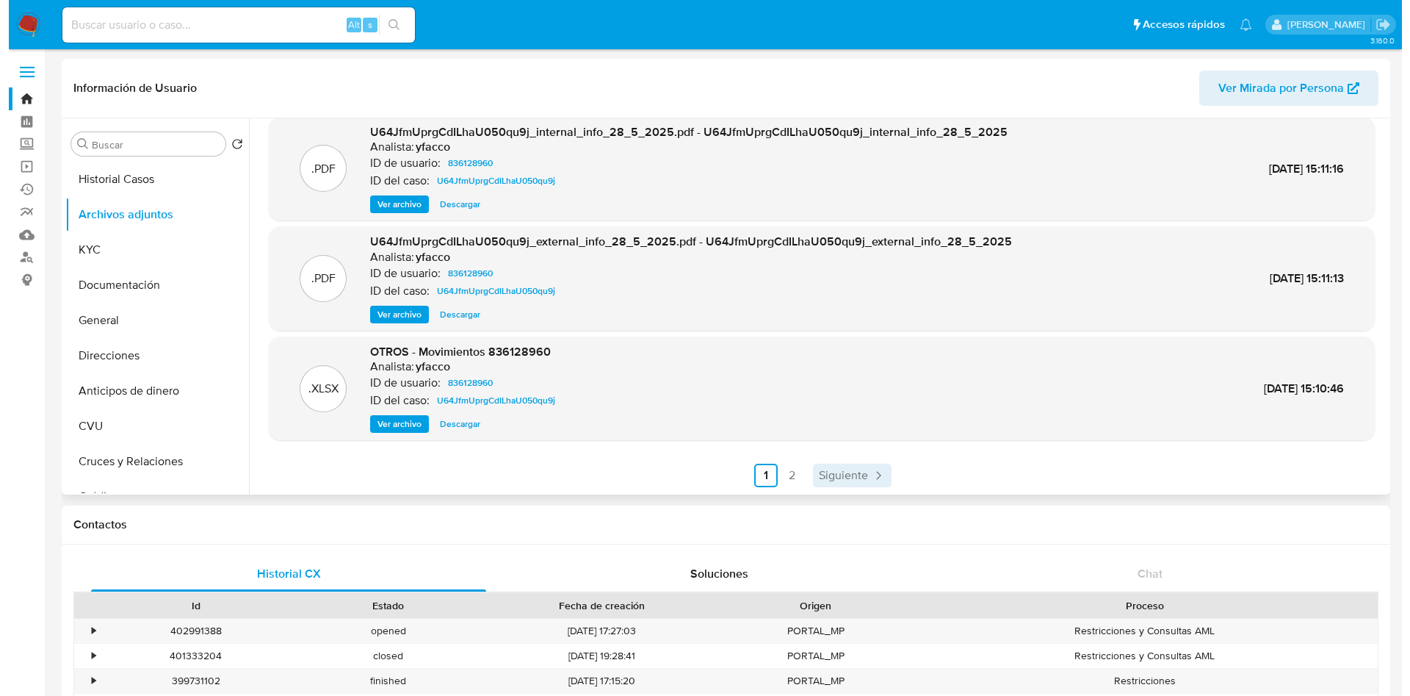
scroll to position [0, 0]
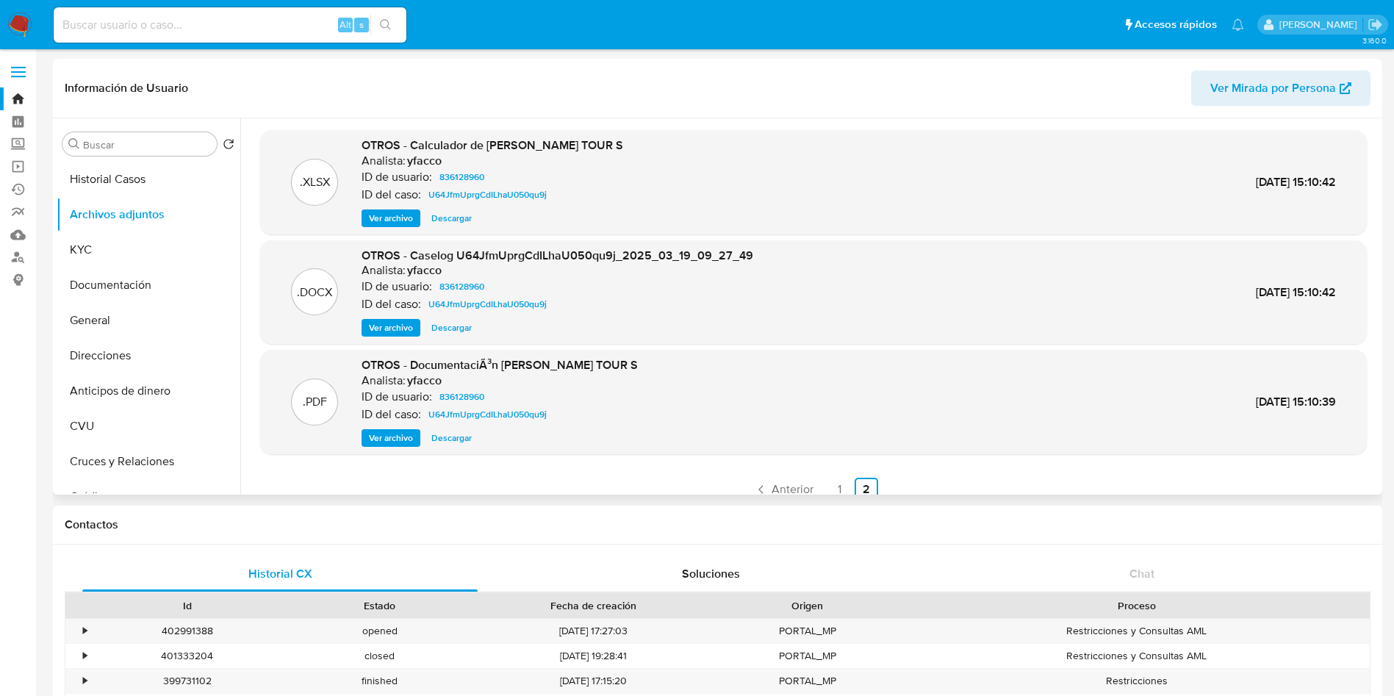
click at [384, 330] on span "Ver archivo" at bounding box center [391, 327] width 44 height 15
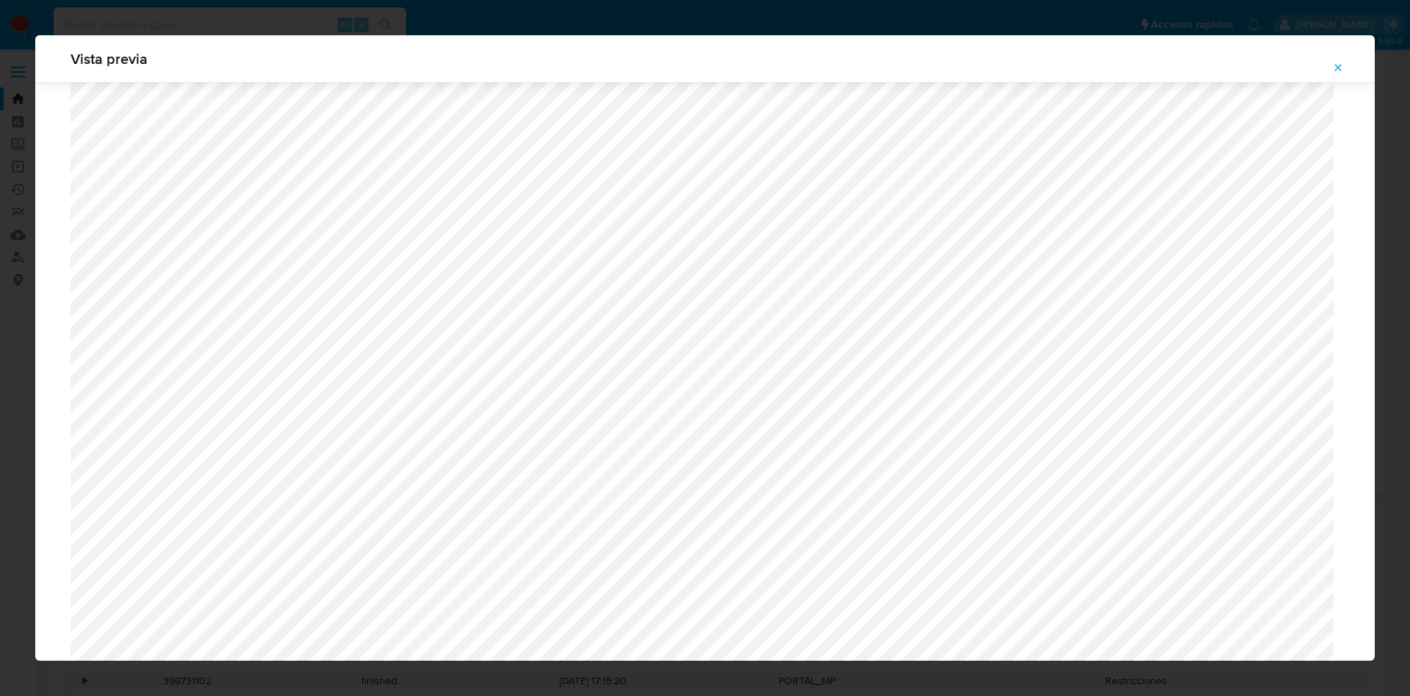
scroll to position [1073, 0]
click at [1338, 63] on icon "Attachment preview" at bounding box center [1339, 68] width 12 height 12
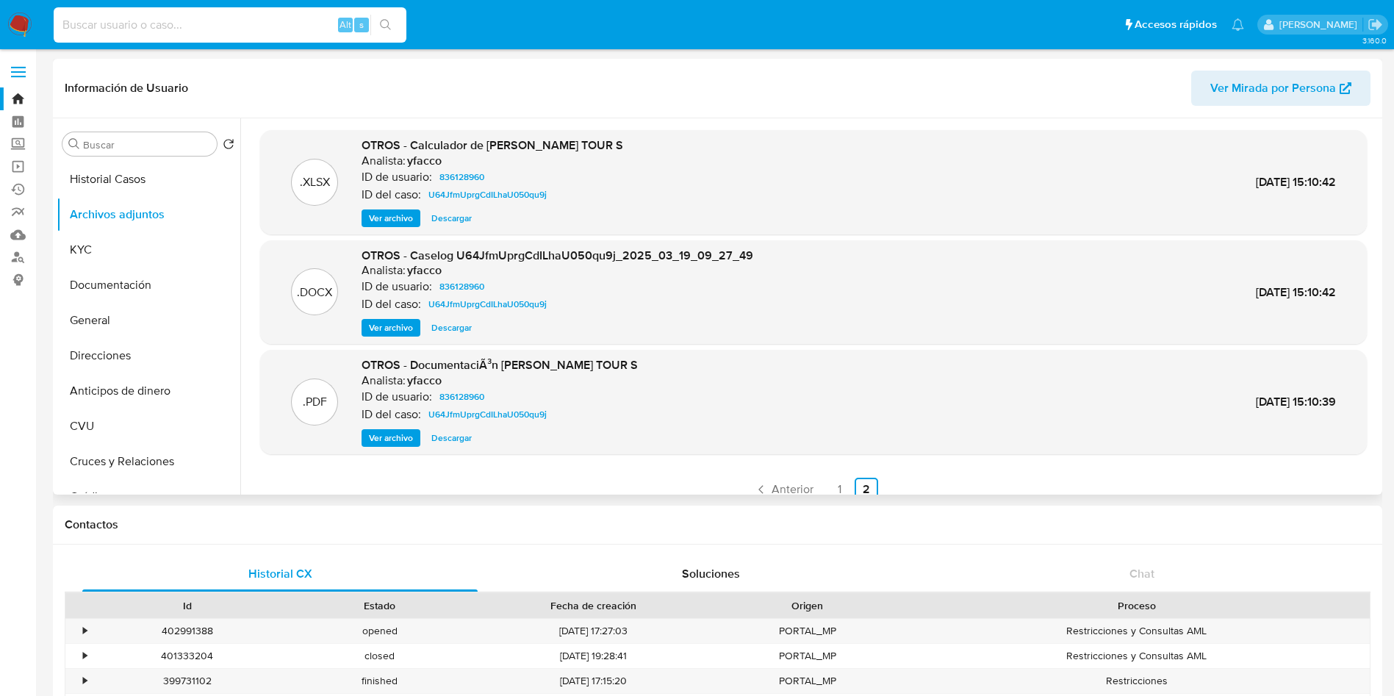
click at [247, 32] on input at bounding box center [230, 24] width 353 height 19
paste input "1568881709"
type input "1568881709"
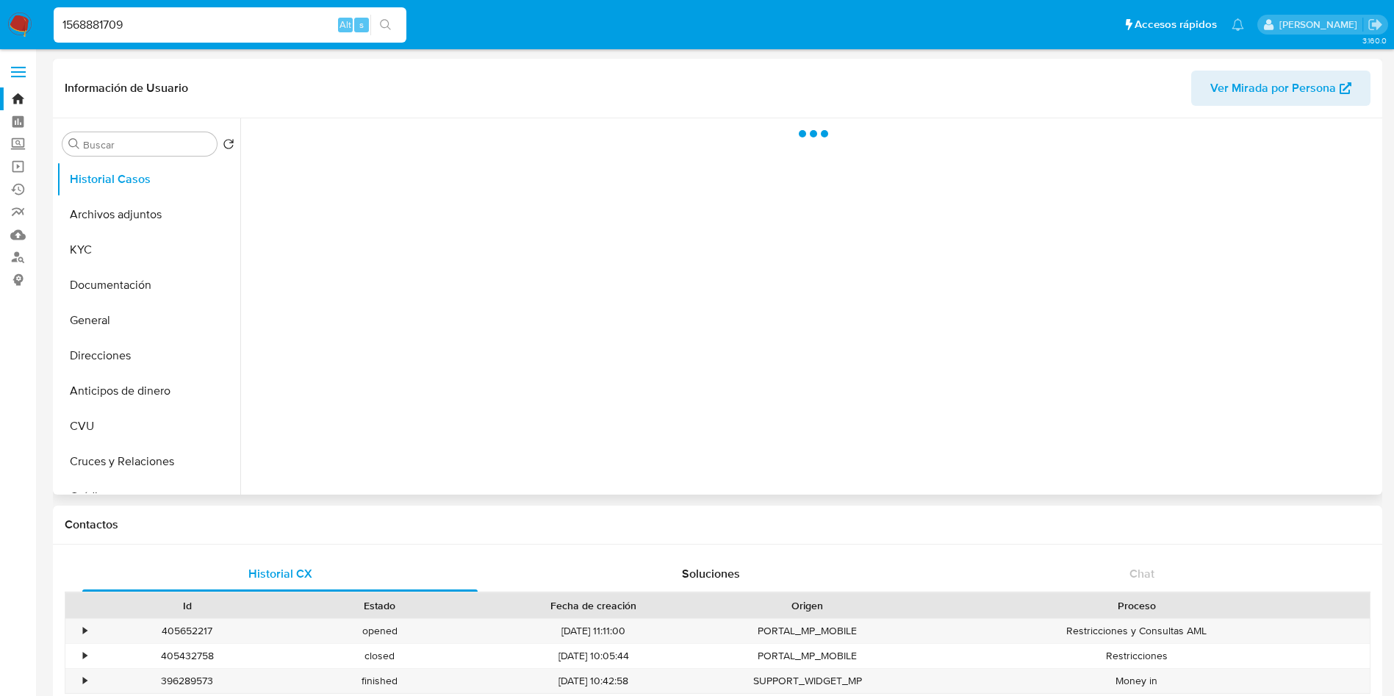
select select "10"
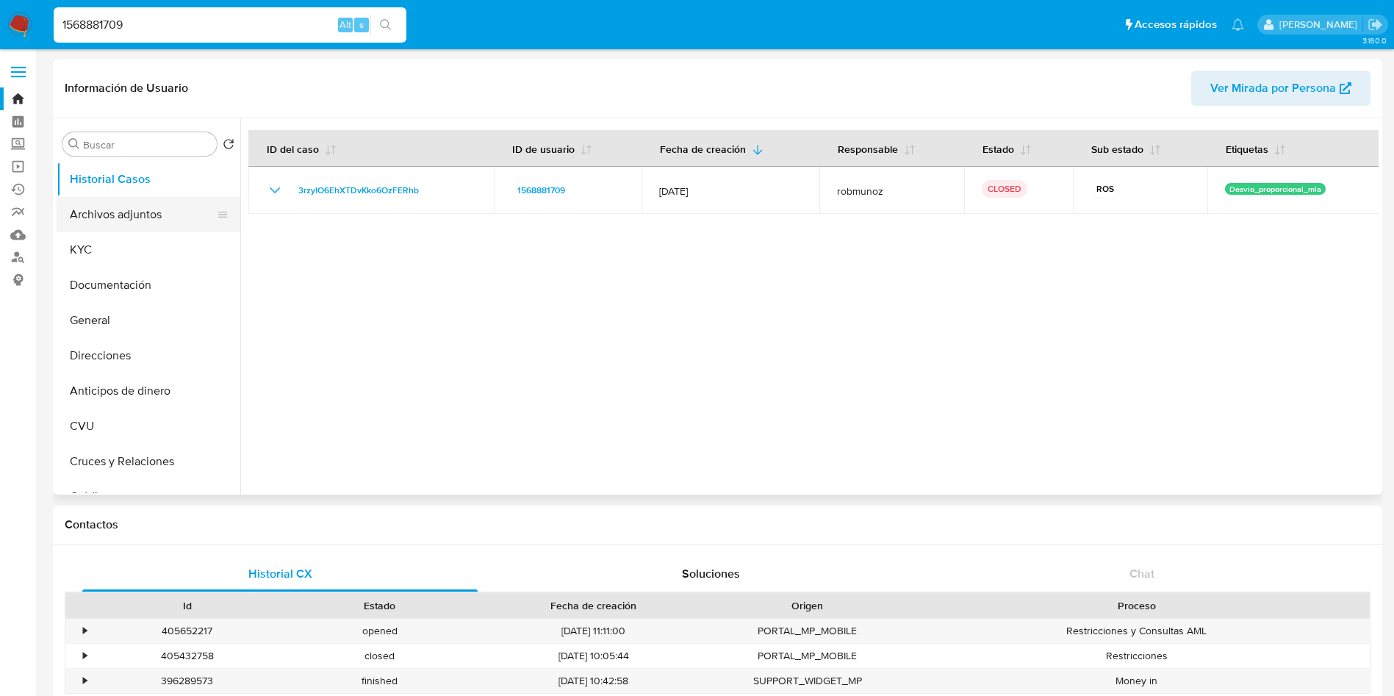
click at [117, 197] on button "Archivos adjuntos" at bounding box center [143, 214] width 172 height 35
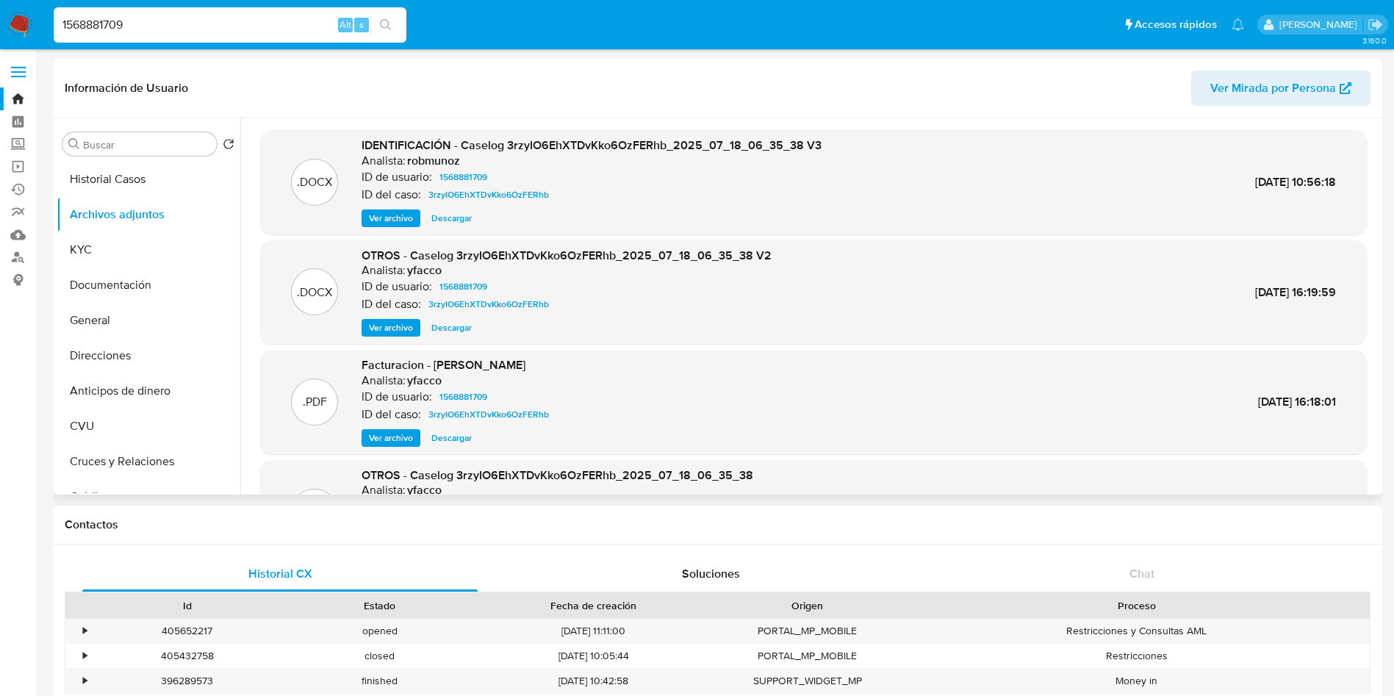
click at [379, 215] on span "Ver archivo" at bounding box center [391, 218] width 44 height 15
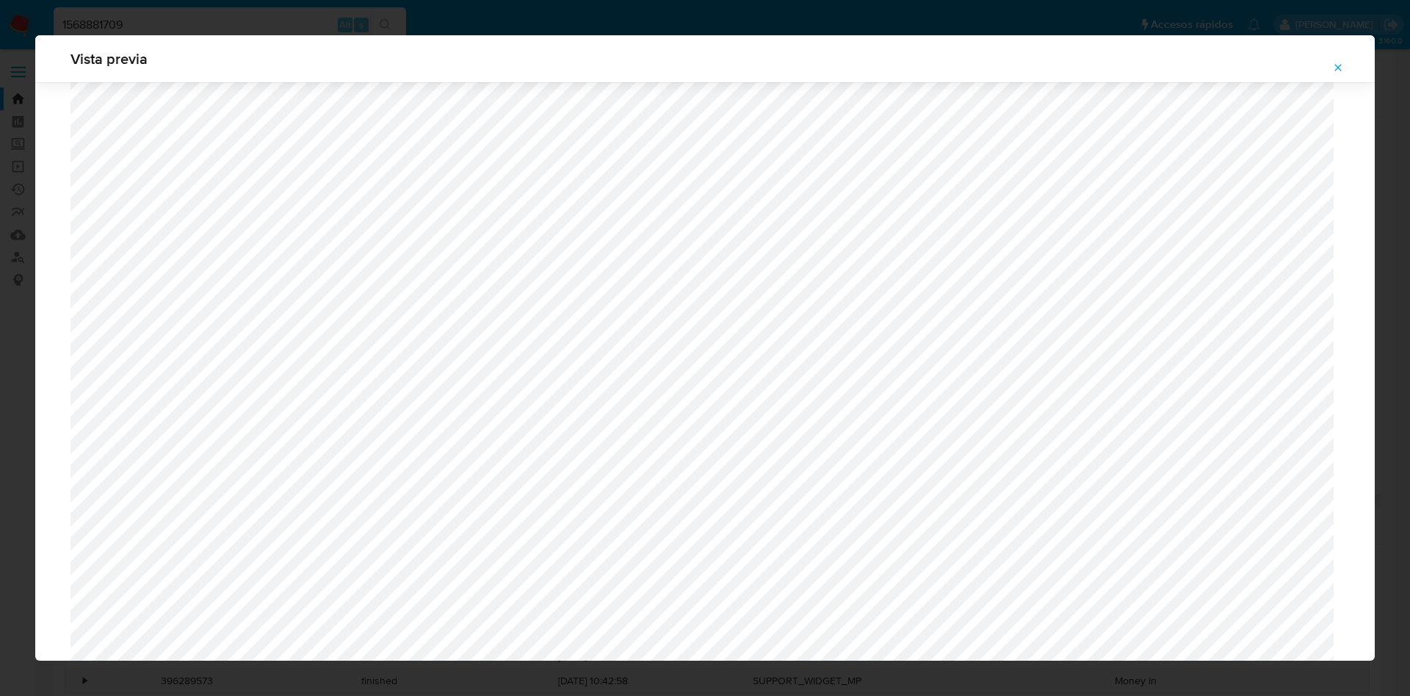
scroll to position [852, 0]
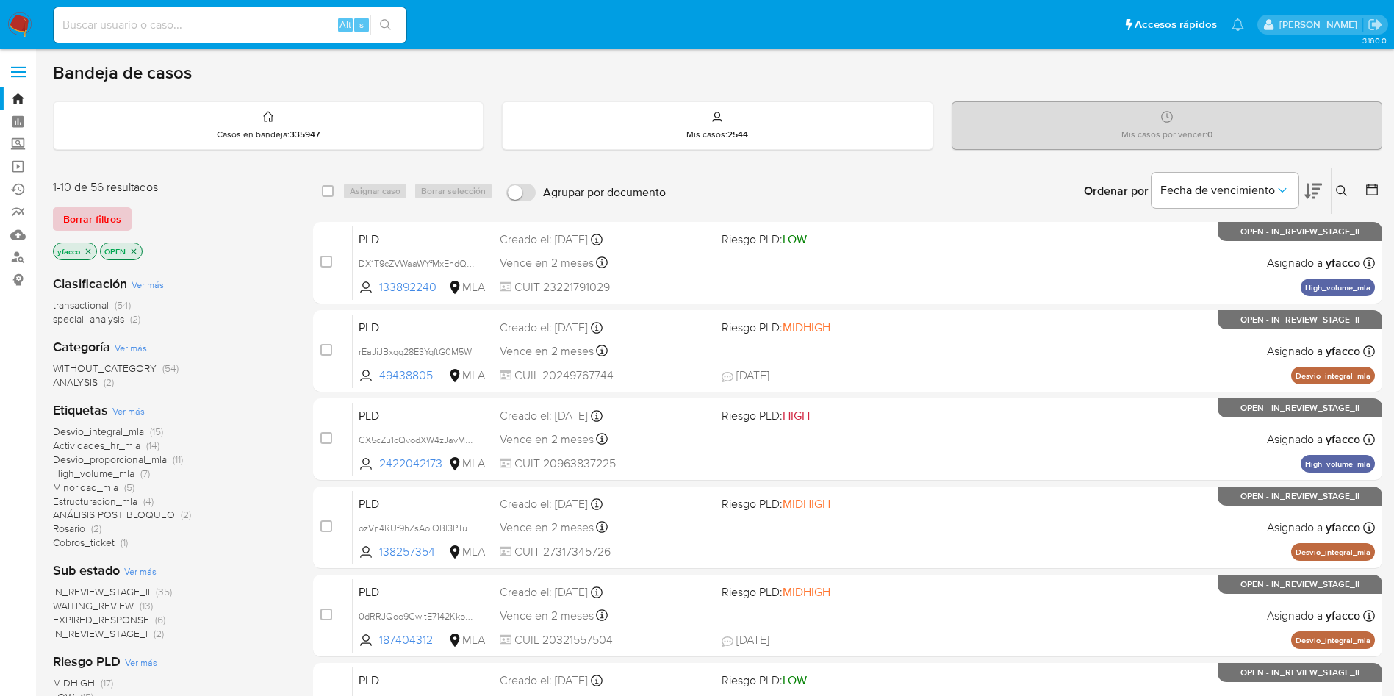
click at [104, 215] on span "Borrar filtros" at bounding box center [92, 219] width 58 height 21
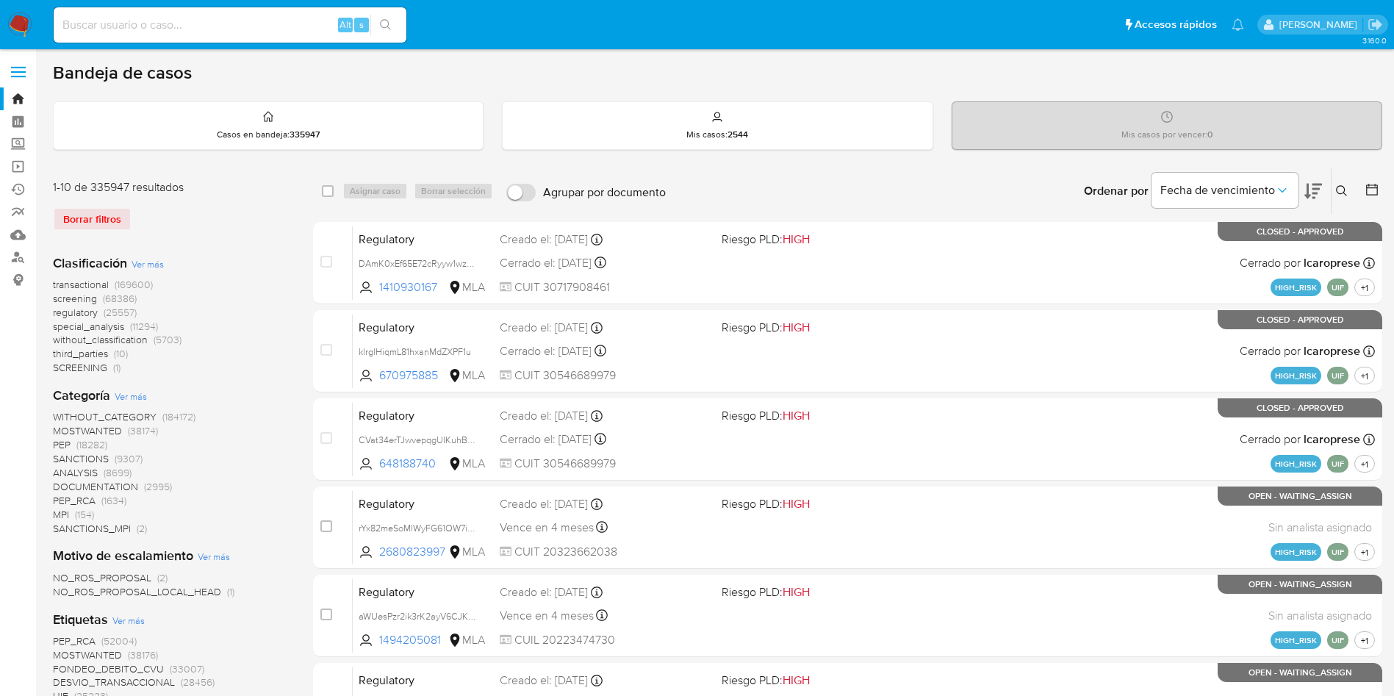
click at [1344, 192] on icon at bounding box center [1342, 191] width 12 height 12
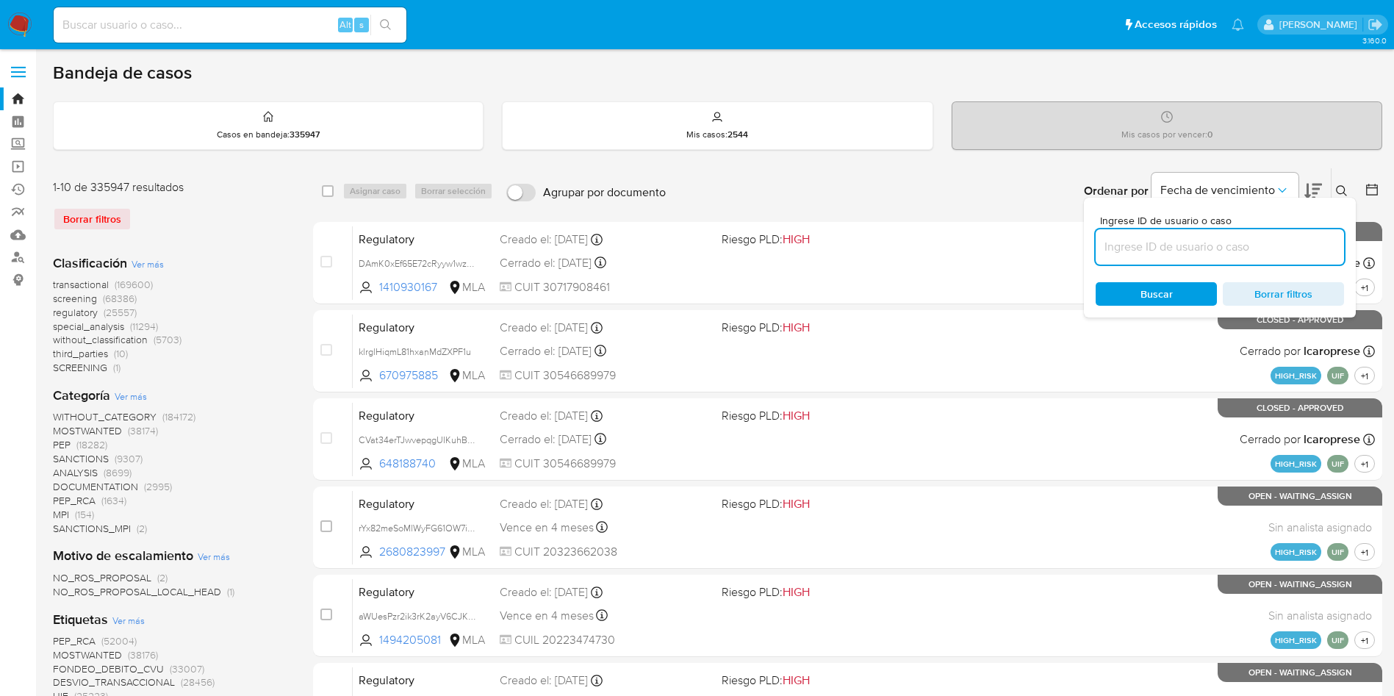
click at [1265, 251] on input at bounding box center [1219, 246] width 248 height 19
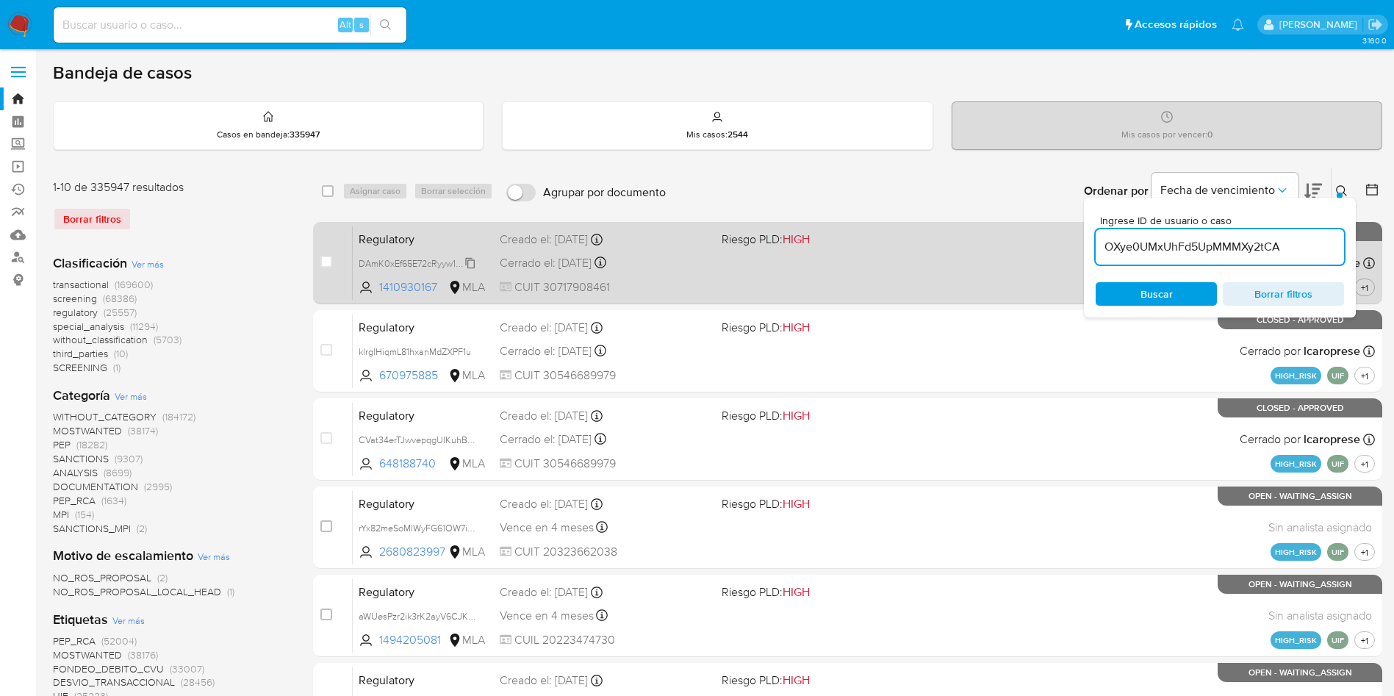
type input "OXye0UMxUhFd5UpMMMXy2tCA"
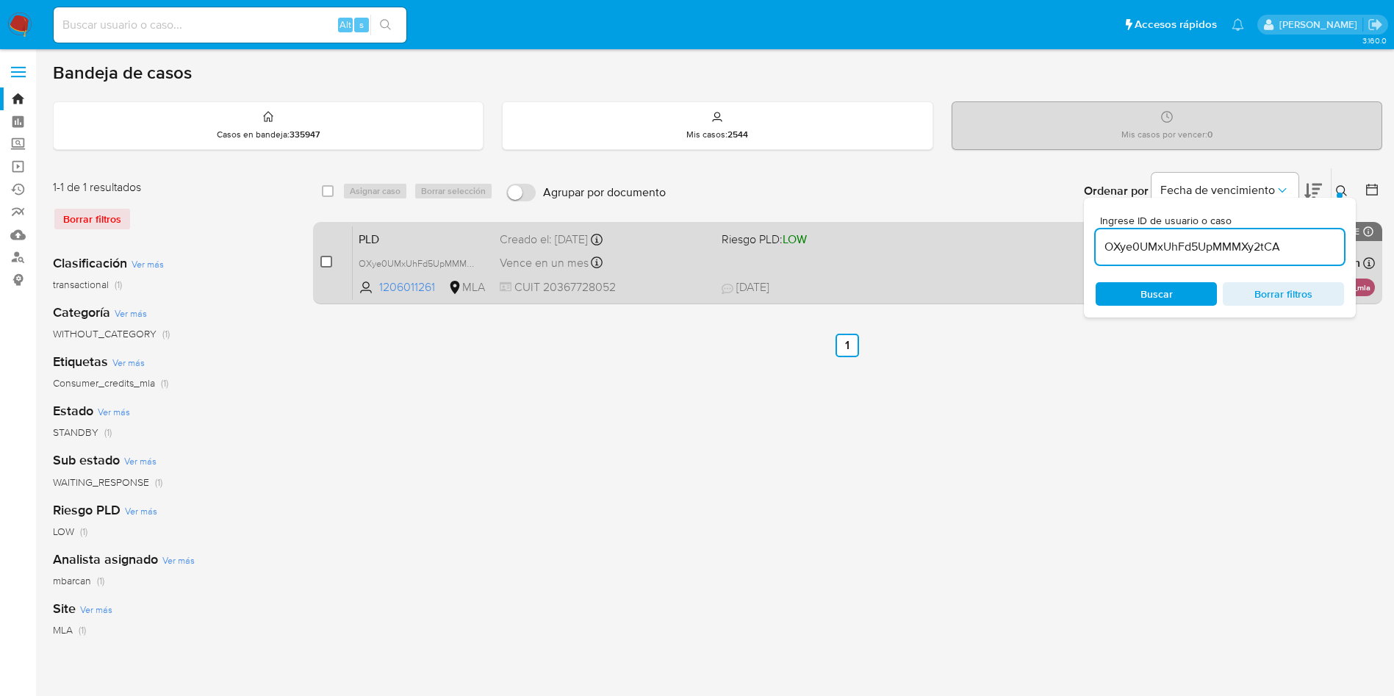
click at [325, 259] on input "checkbox" at bounding box center [326, 262] width 12 height 12
checkbox input "true"
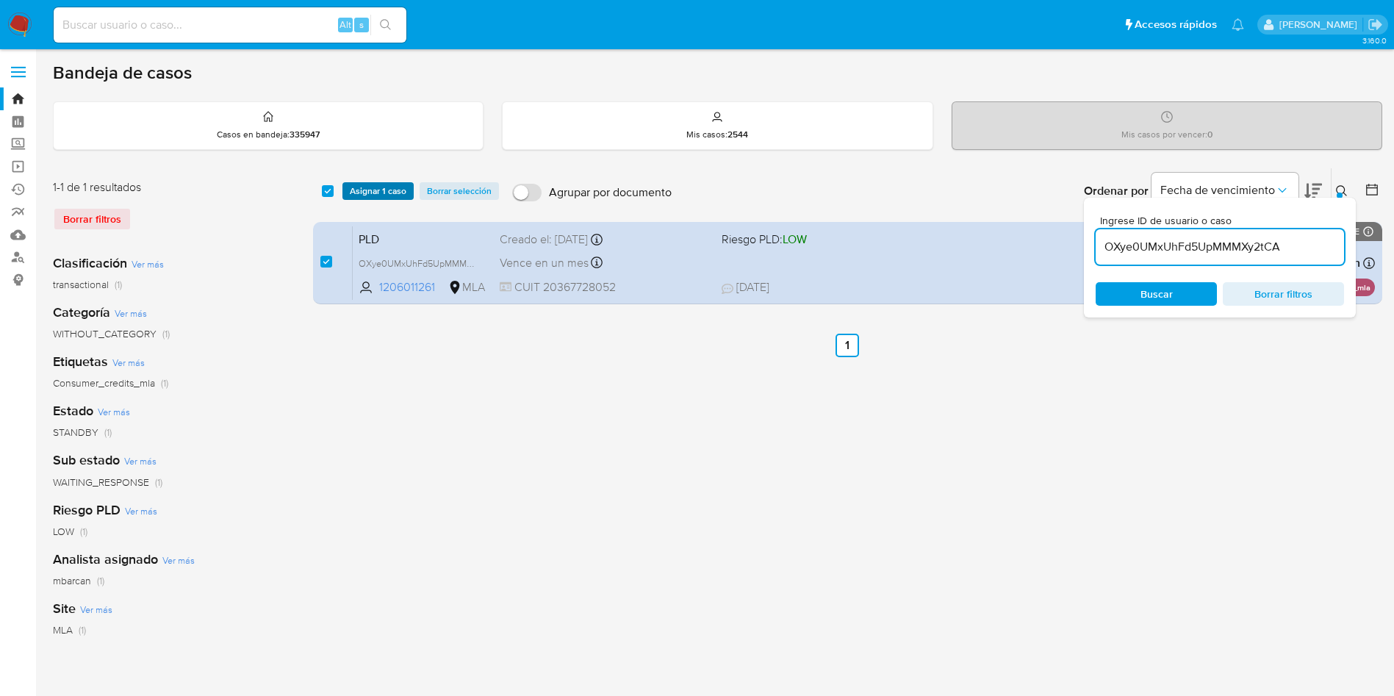
click at [372, 190] on span "Asignar 1 caso" at bounding box center [378, 191] width 57 height 15
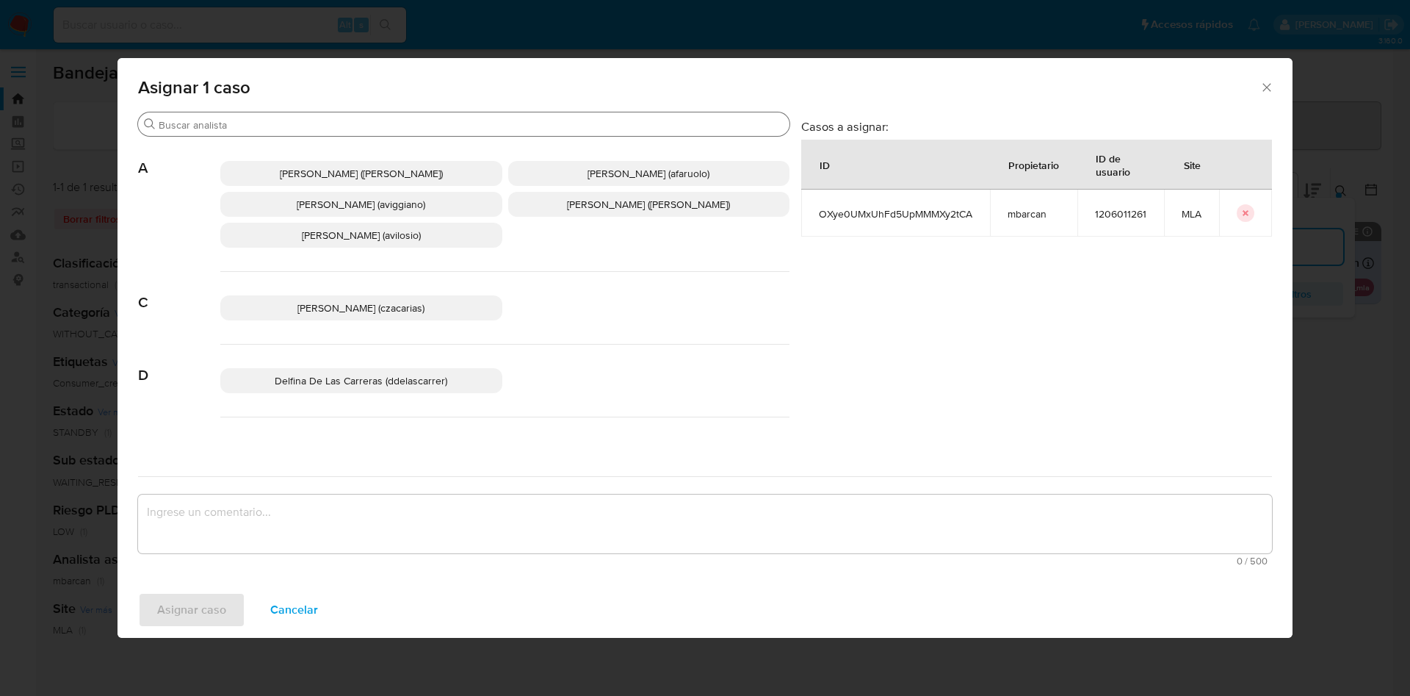
click at [266, 130] on input "Buscar" at bounding box center [471, 124] width 625 height 13
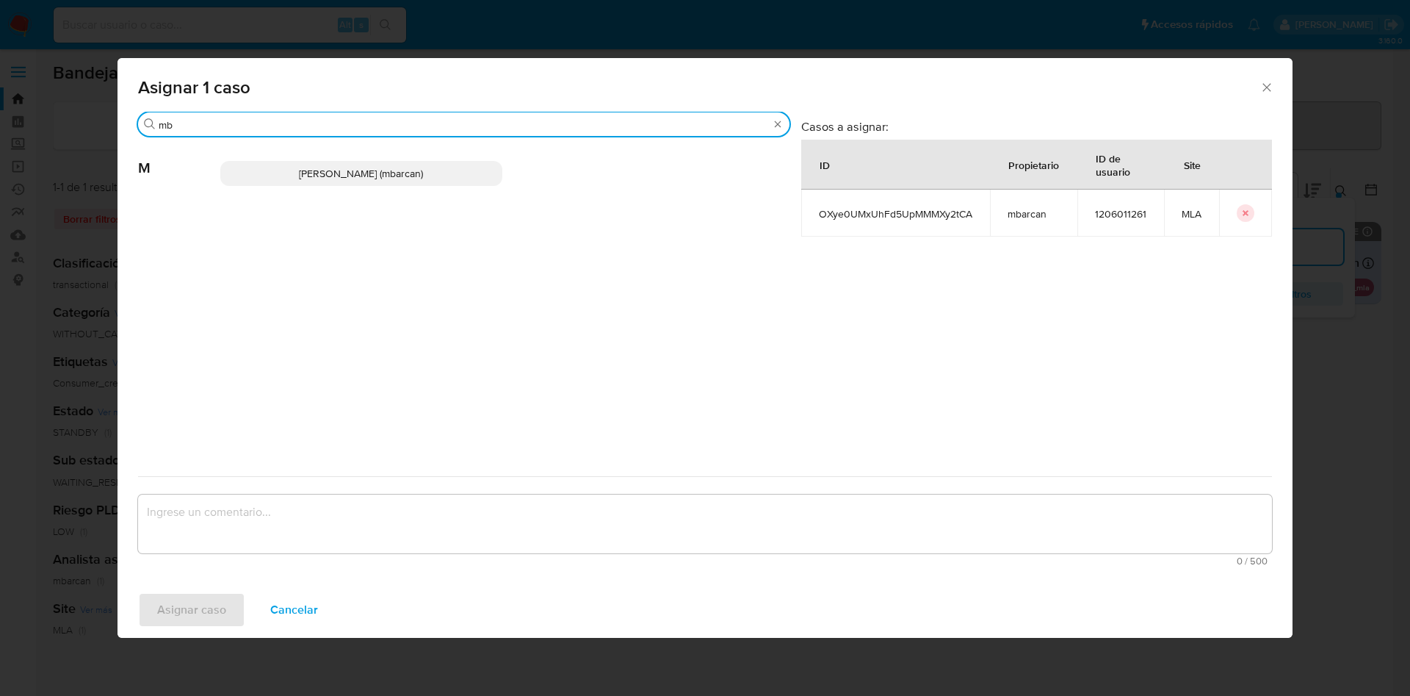
type input "mb"
click at [289, 176] on p "[PERSON_NAME] (mbarcan)" at bounding box center [361, 173] width 282 height 25
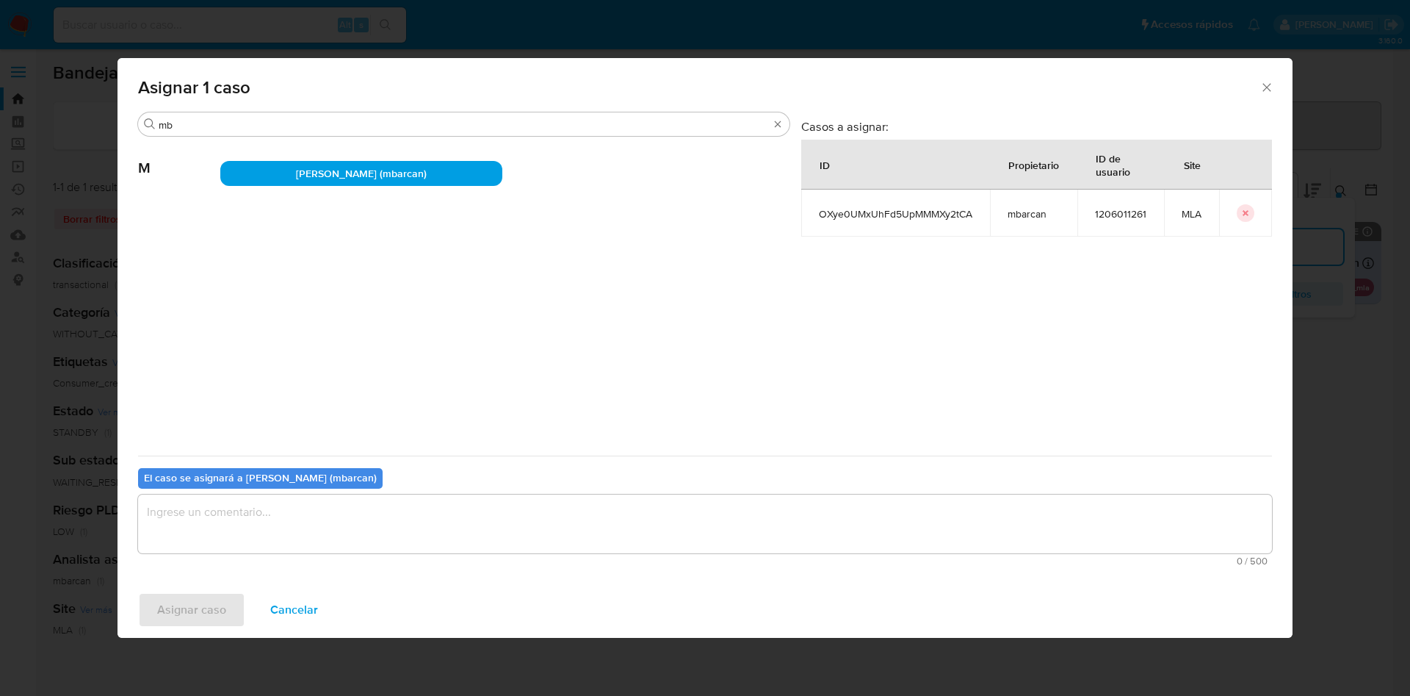
click at [204, 538] on textarea "assign-modal" at bounding box center [705, 523] width 1134 height 59
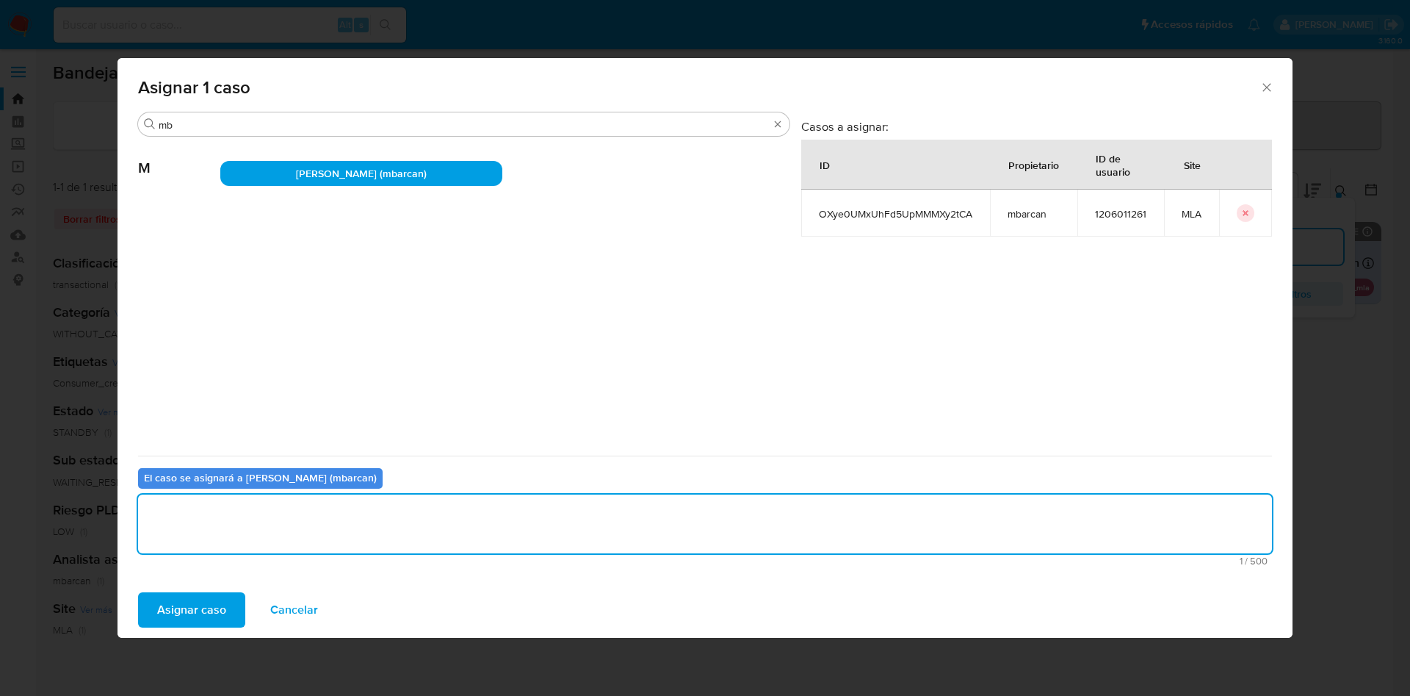
click at [198, 603] on span "Asignar caso" at bounding box center [191, 610] width 69 height 32
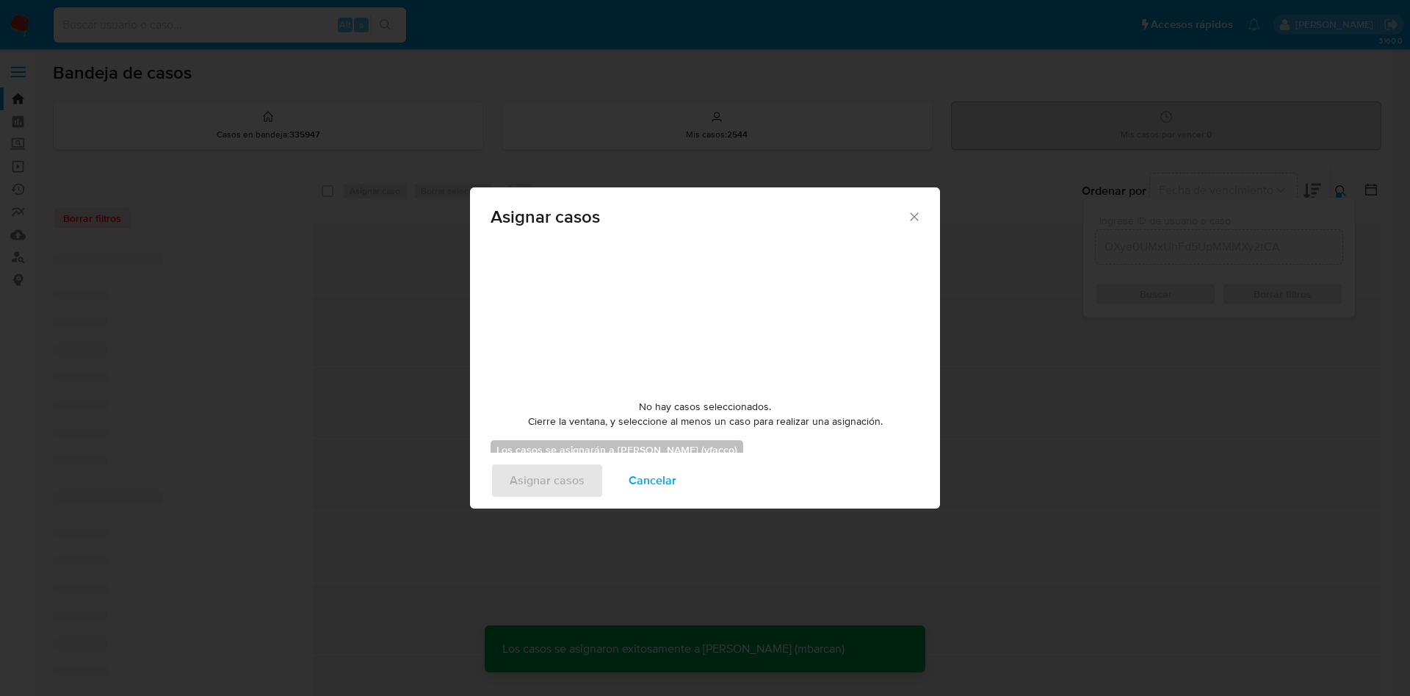
checkbox input "false"
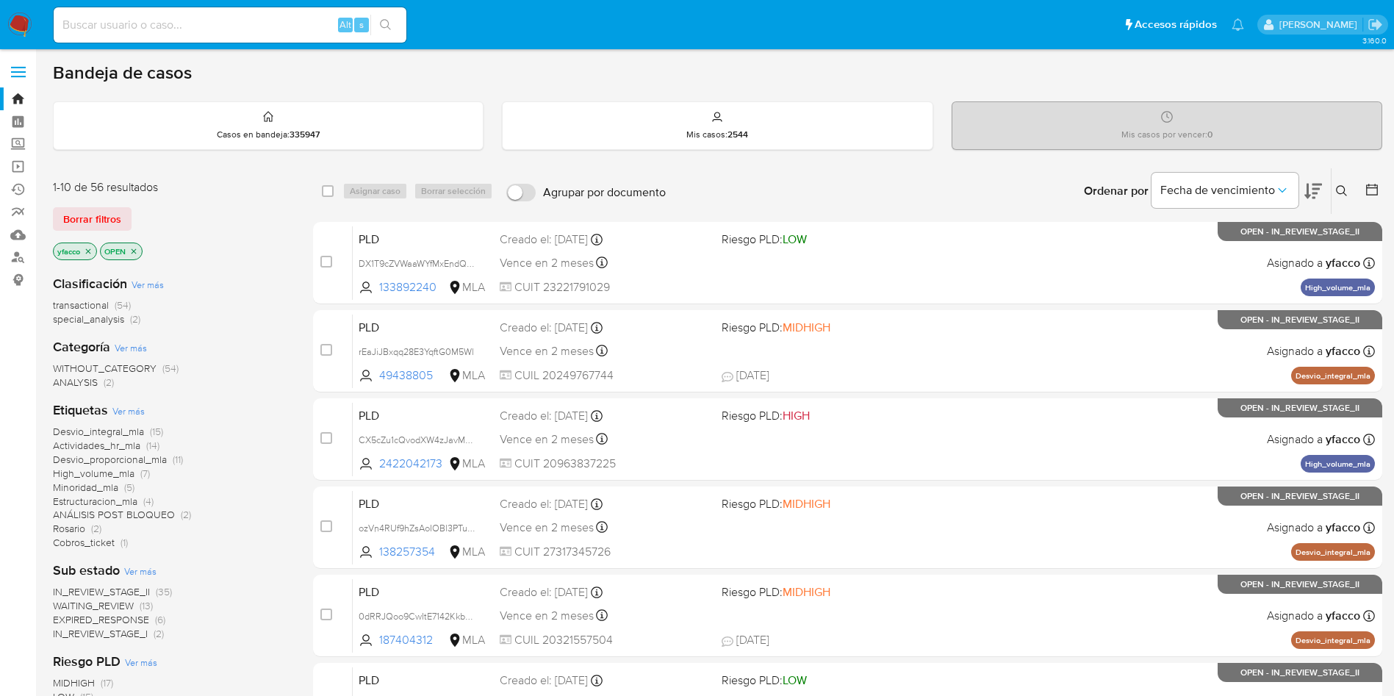
click at [94, 317] on span "special_analysis" at bounding box center [88, 318] width 71 height 15
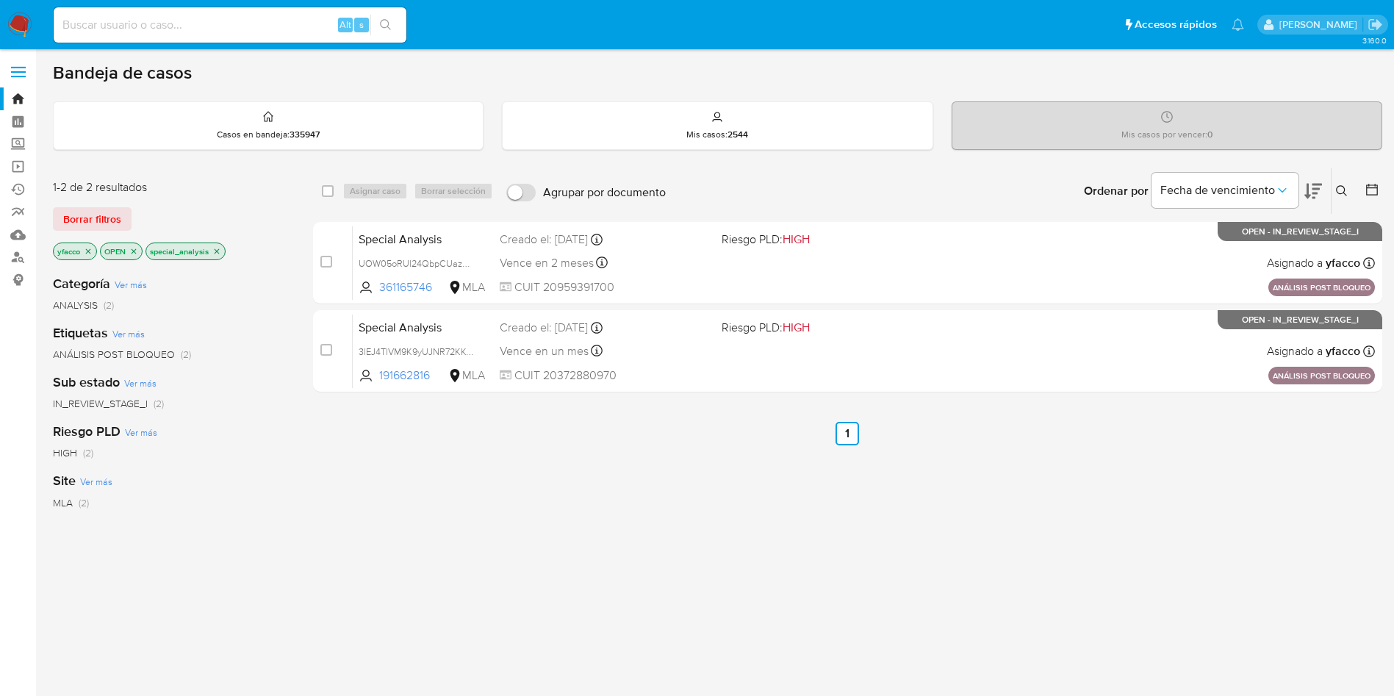
click at [26, 24] on img at bounding box center [19, 24] width 25 height 25
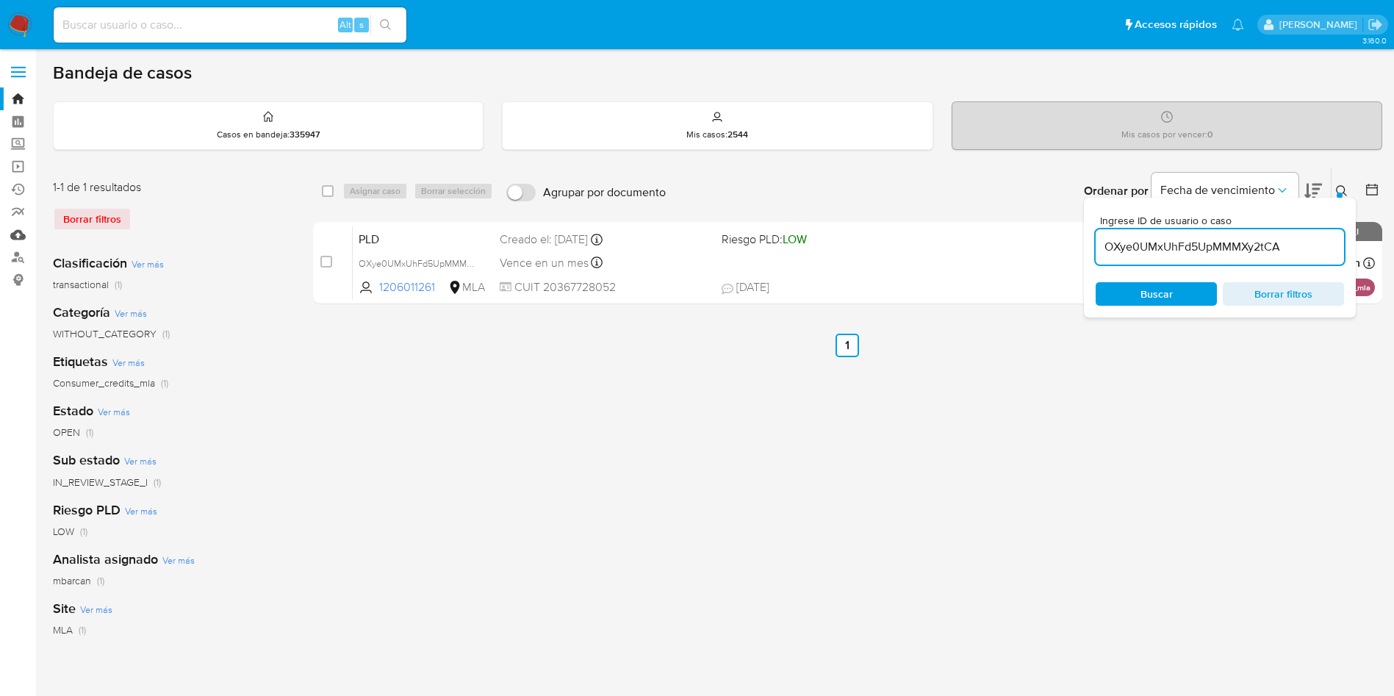
click at [19, 235] on link "Mulan" at bounding box center [87, 234] width 175 height 23
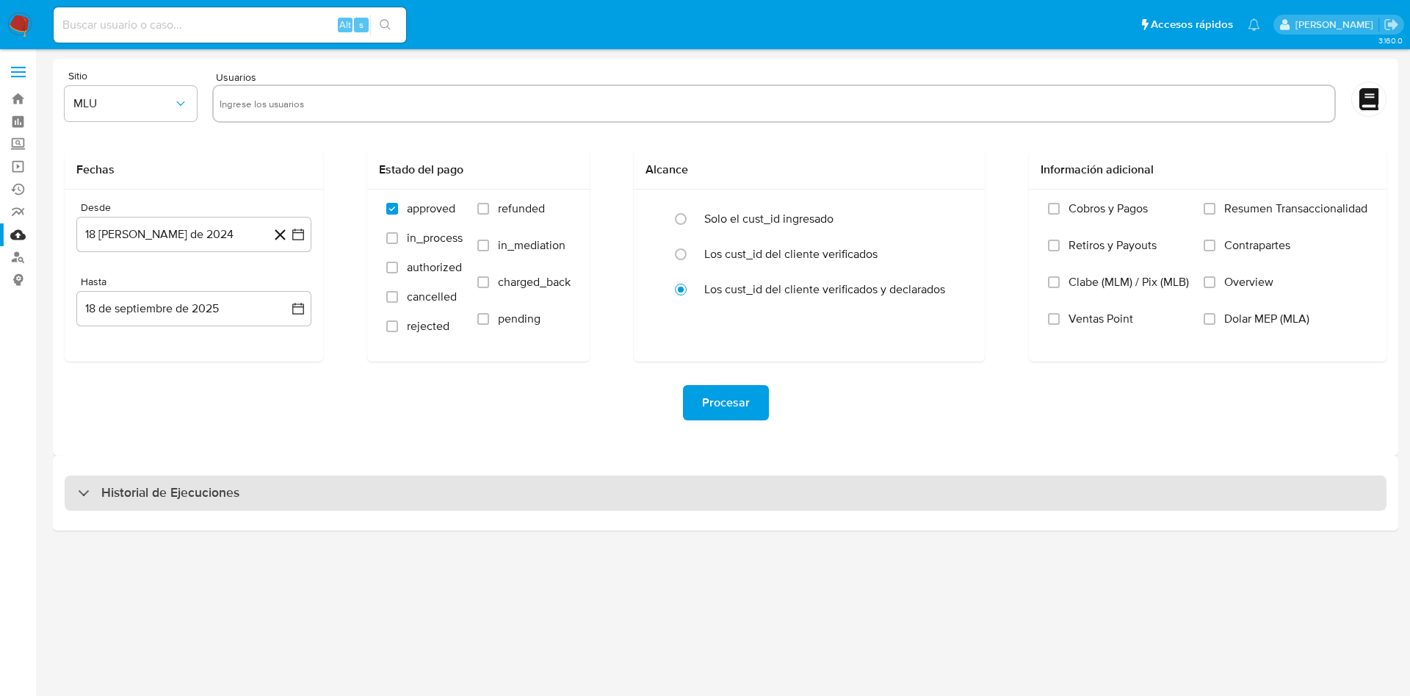
click at [183, 499] on h3 "Historial de Ejecuciones" at bounding box center [170, 493] width 138 height 18
select select "10"
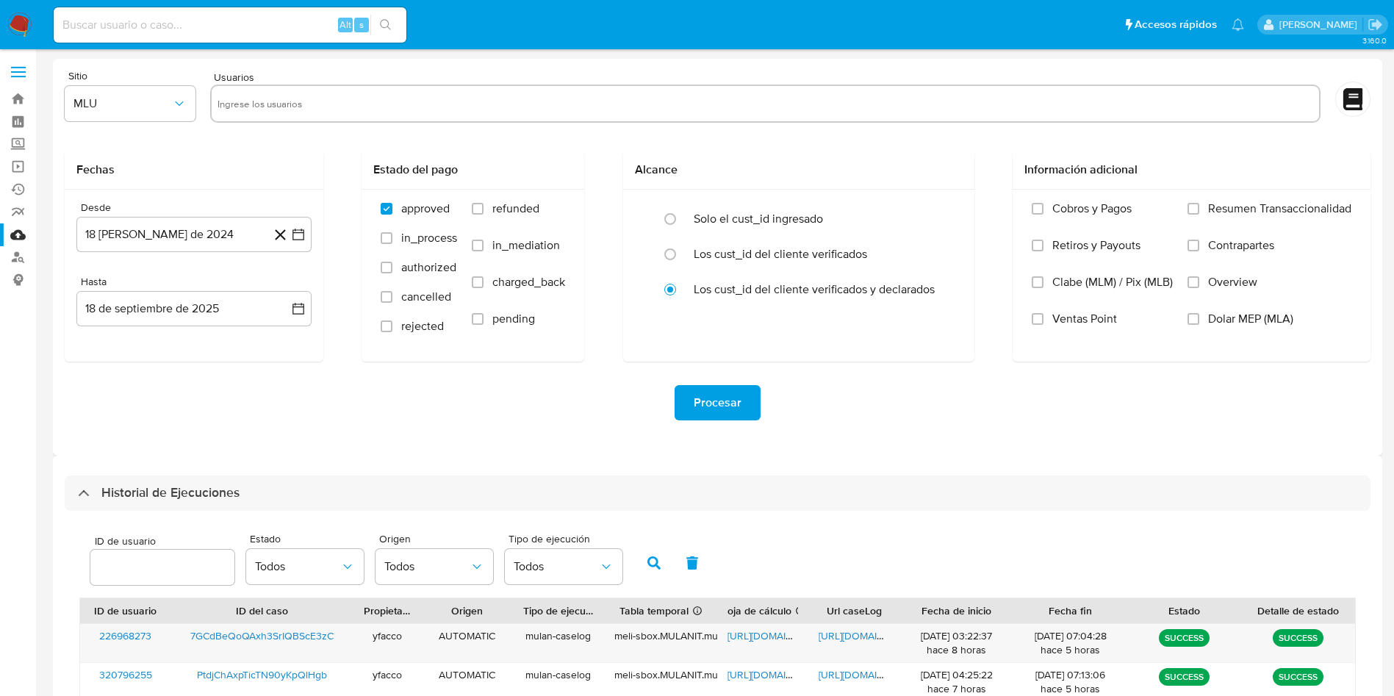
click at [157, 566] on input "number" at bounding box center [162, 567] width 144 height 19
type input "201139691"
click at [658, 564] on icon "button" at bounding box center [653, 562] width 13 height 13
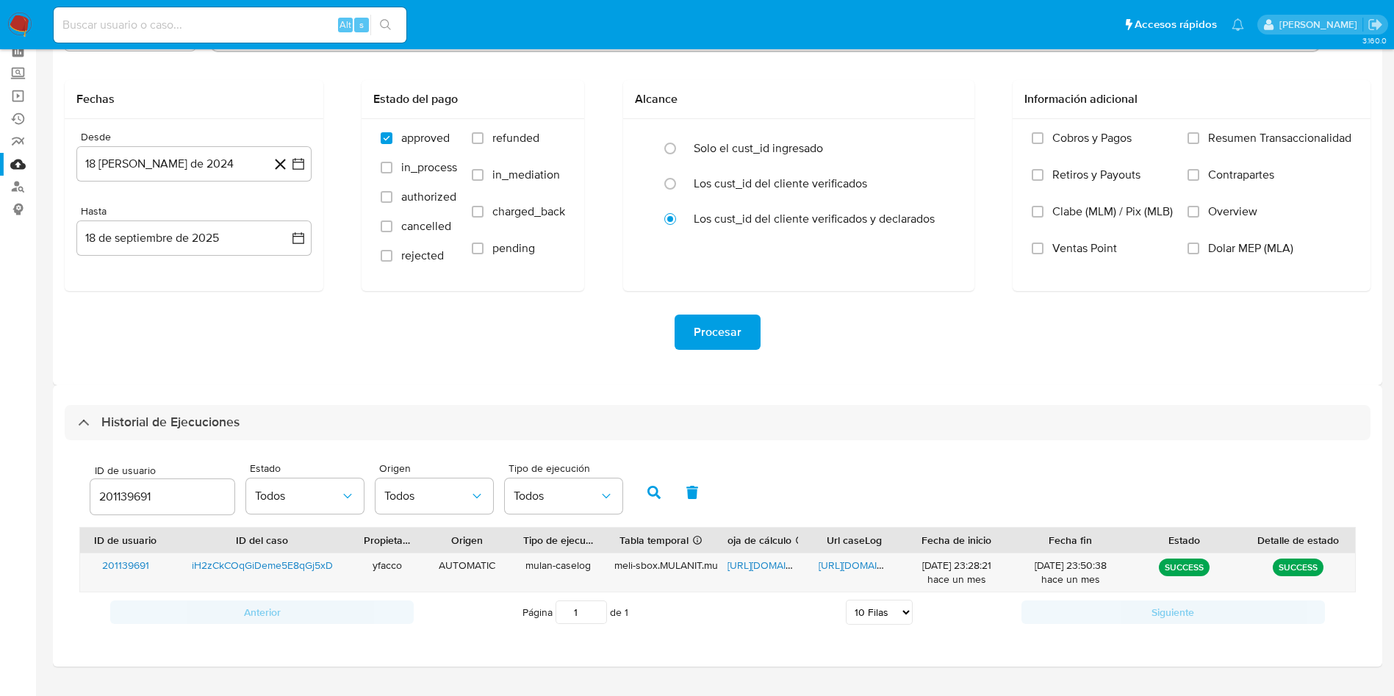
scroll to position [104, 0]
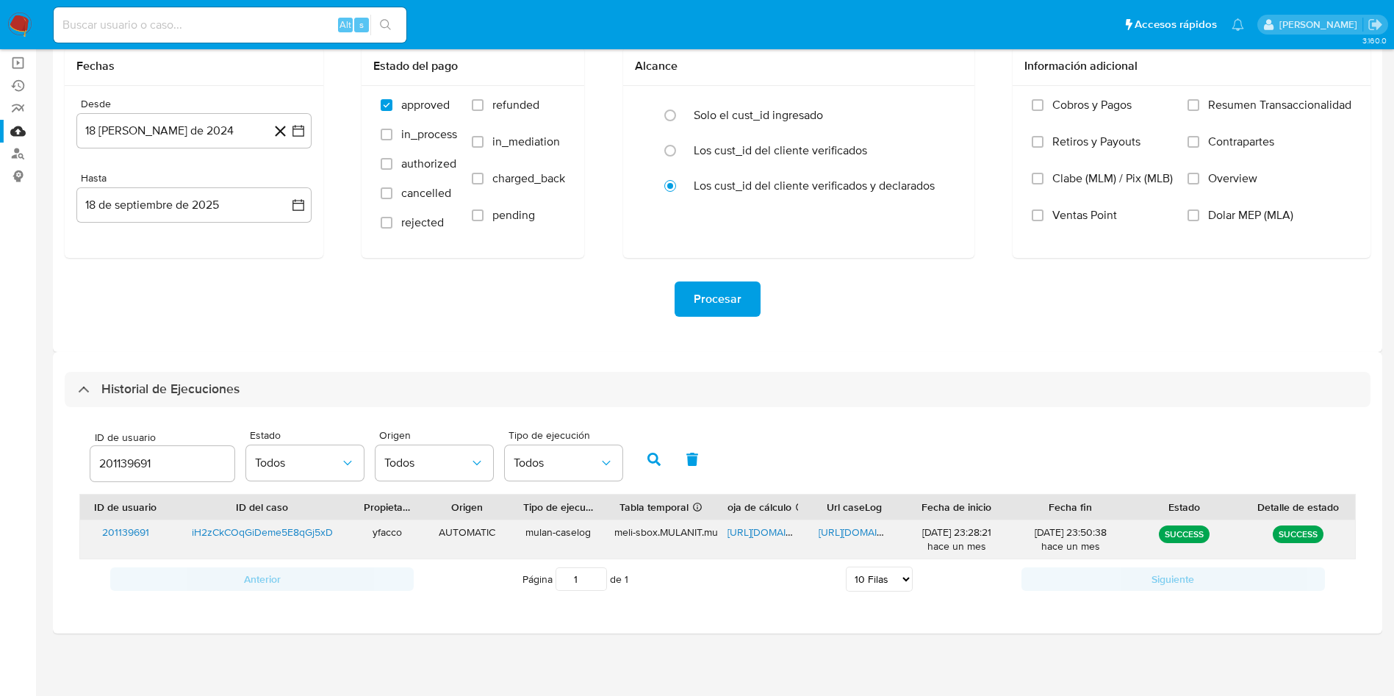
click at [758, 533] on span "https://docs.google.com/spreadsheets/d/1_d9AXcVnX0ddBZLVWyCZVhX_yRsQx99L4sTs9Zo…" at bounding box center [777, 532] width 101 height 15
drag, startPoint x: 176, startPoint y: 466, endPoint x: 0, endPoint y: 385, distance: 193.3
click at [0, 408] on section "Bandeja Tablero Screening Búsqueda en Listas Watchlist Herramientas Operaciones…" at bounding box center [697, 295] width 1394 height 799
type input "12683635"
click at [643, 462] on button "button" at bounding box center [654, 458] width 38 height 35
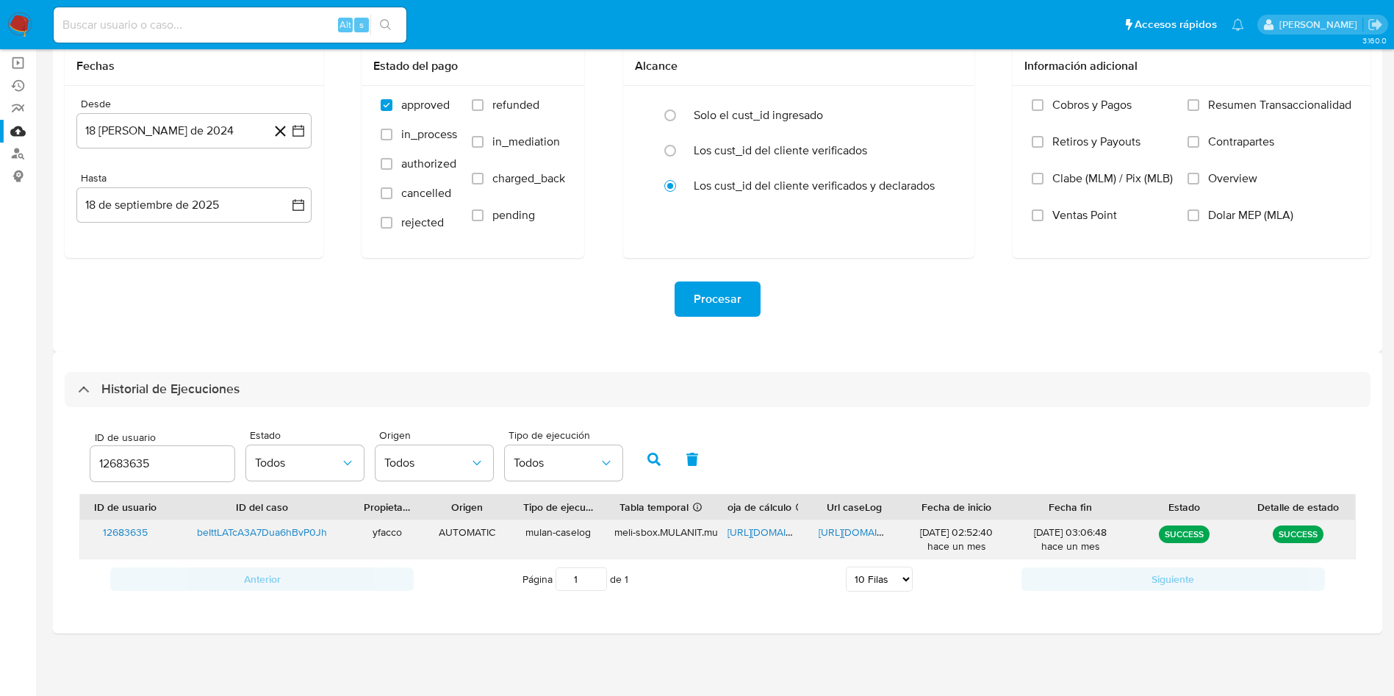
click at [832, 525] on span "https://docs.google.com/document/d/12I9u2T0LJjcArKwJrClIDt6XkFyyRwhG3KUsPlJcLso…" at bounding box center [868, 532] width 101 height 15
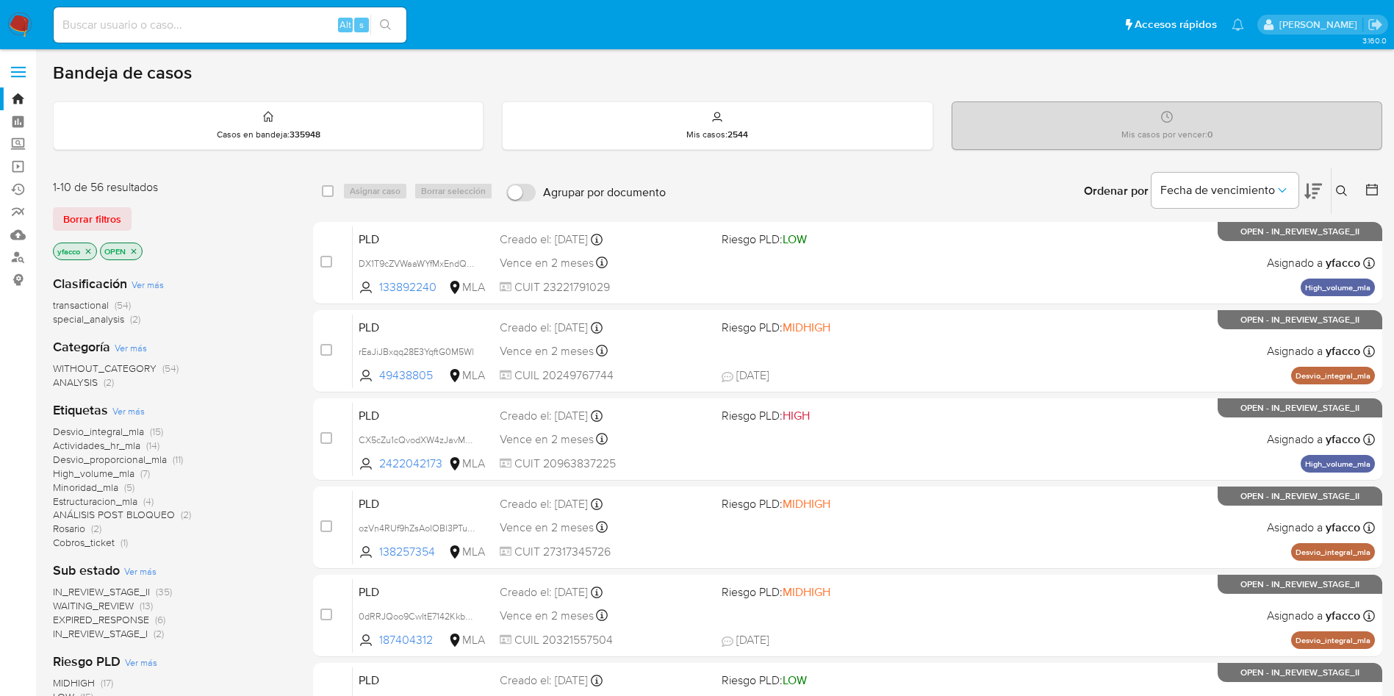
click at [272, 19] on input at bounding box center [230, 24] width 353 height 19
paste input "iH2zCkCOqGiDeme5E8qGj5xD"
type input "iH2zCkCOqGiDeme5E8qGj5xD"
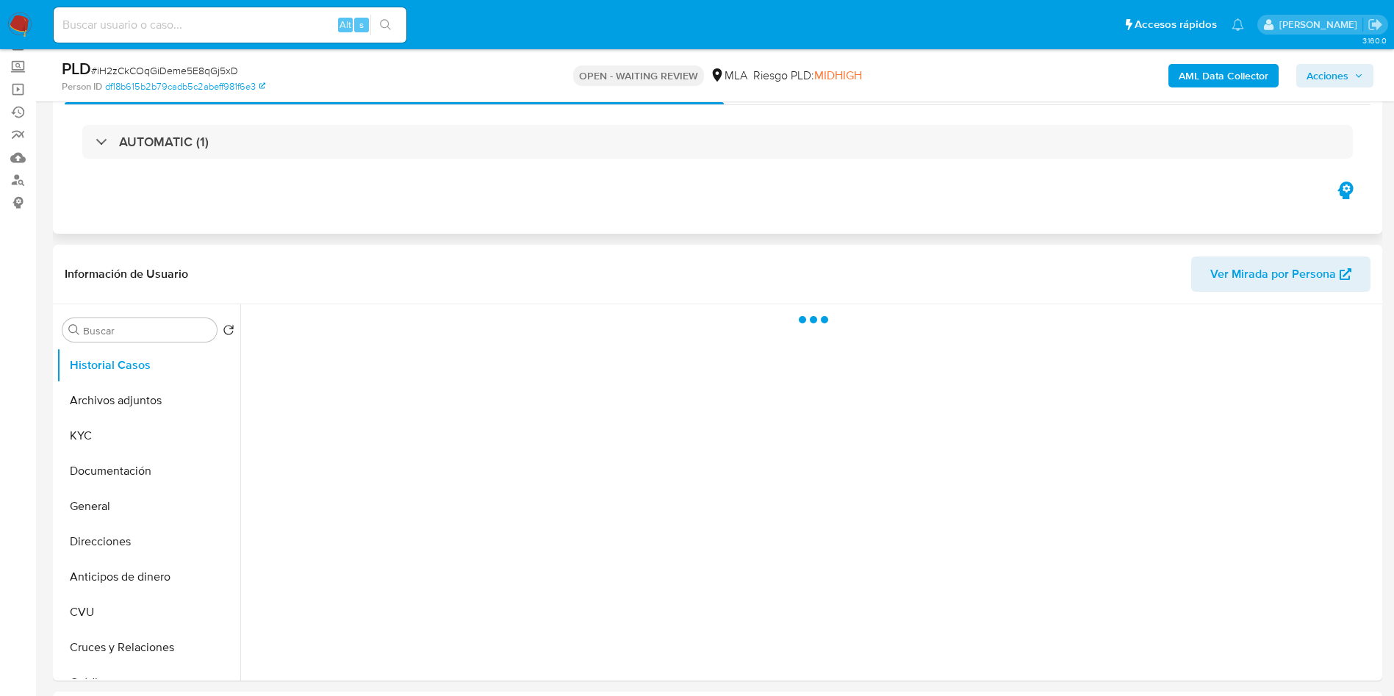
scroll to position [110, 0]
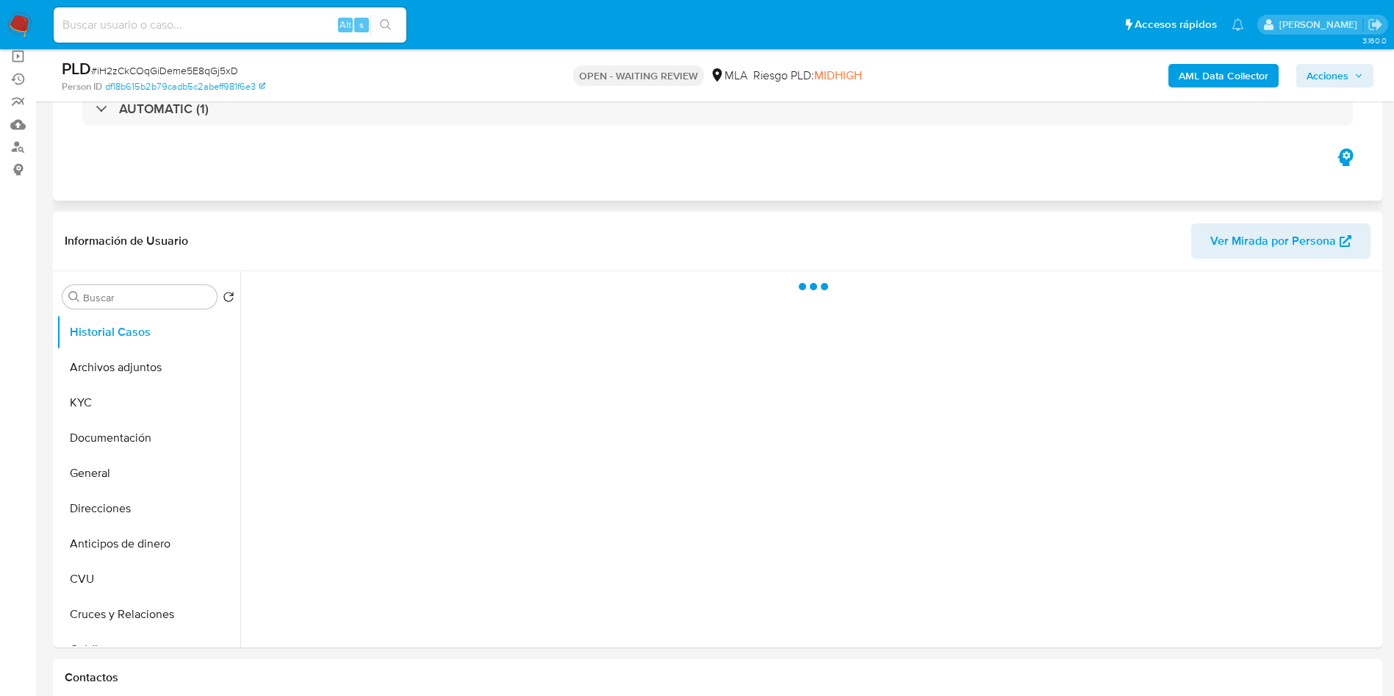
select select "10"
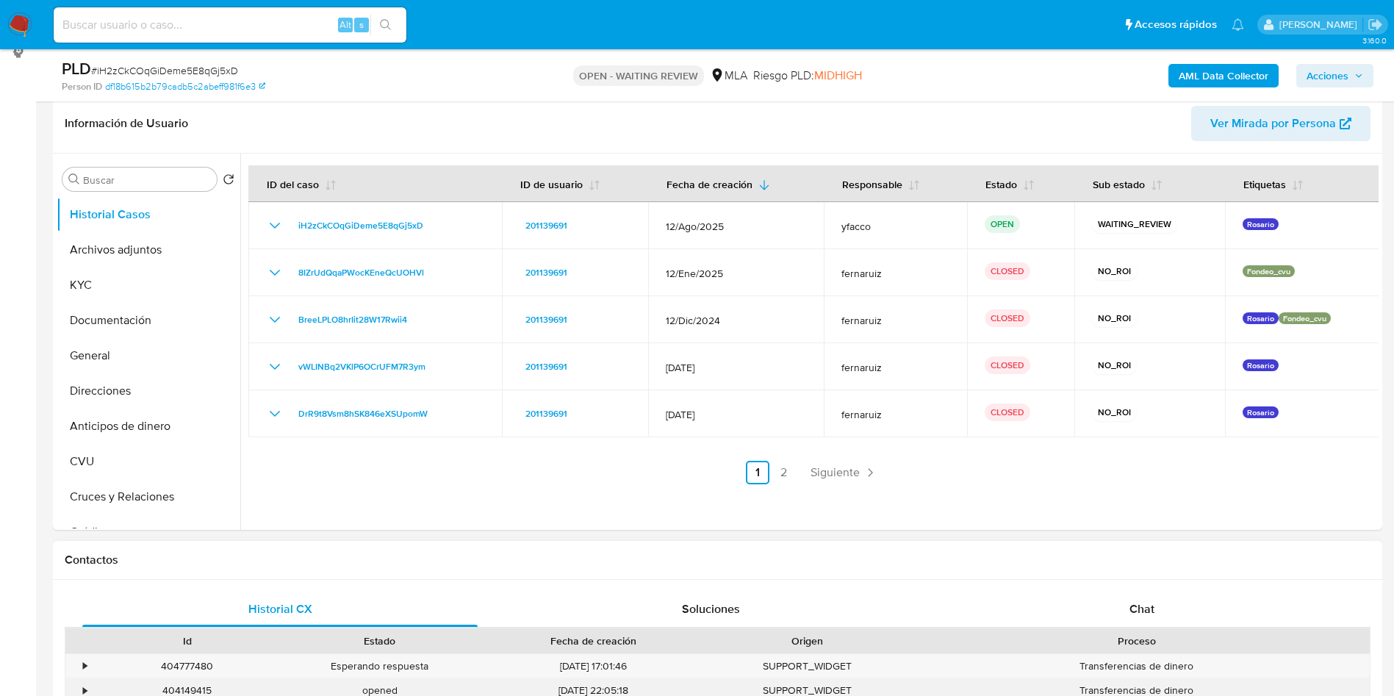
scroll to position [441, 0]
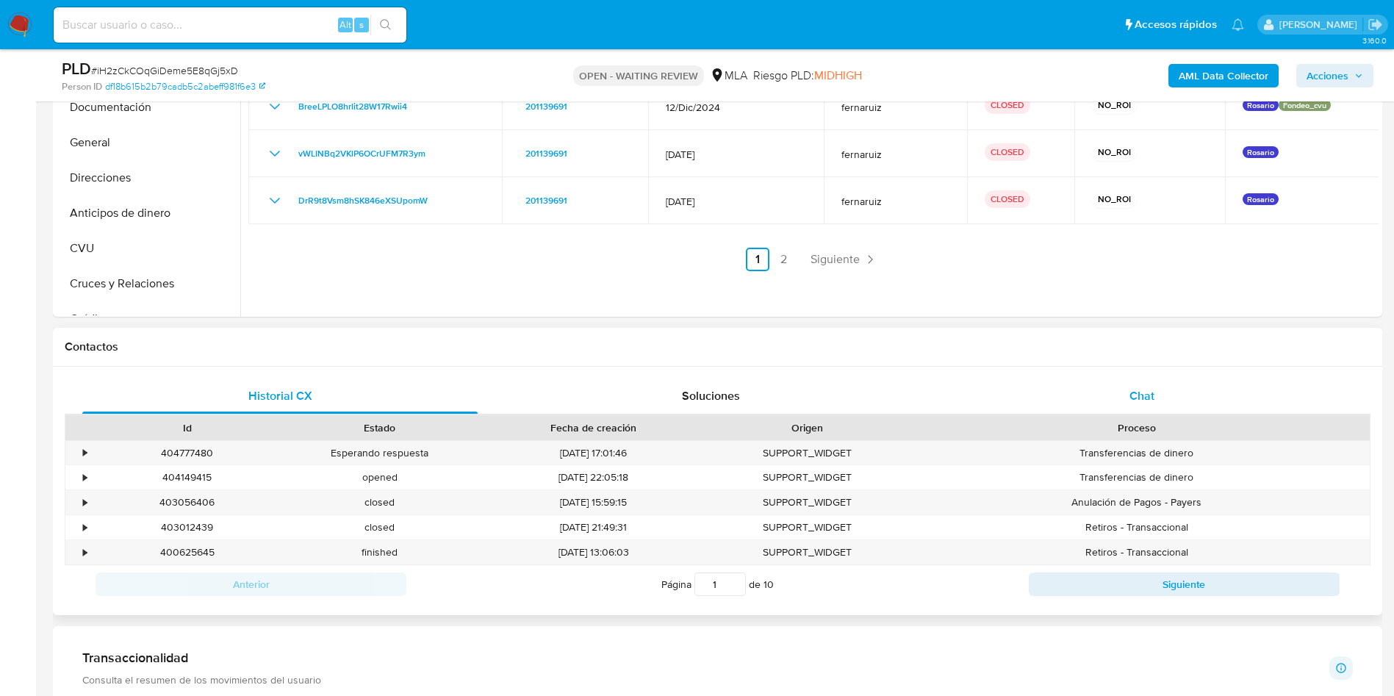
click at [1109, 391] on div "Chat" at bounding box center [1141, 395] width 395 height 35
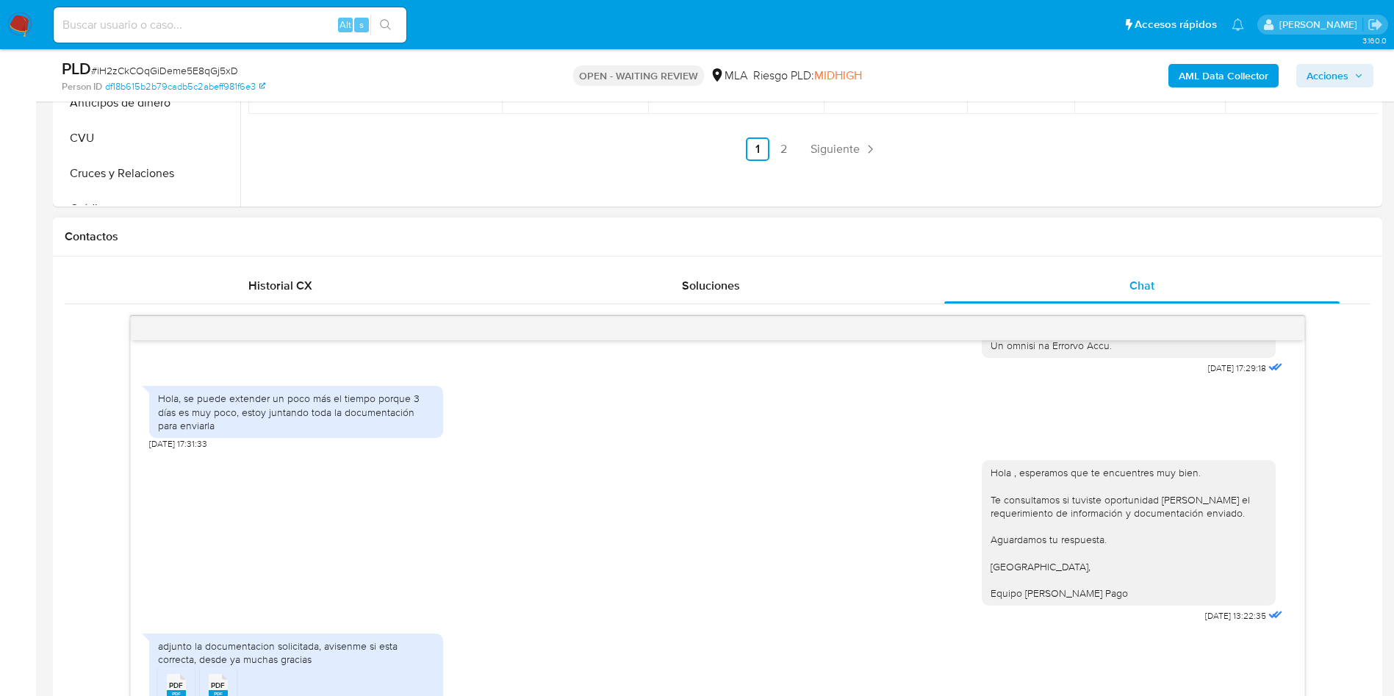
scroll to position [661, 0]
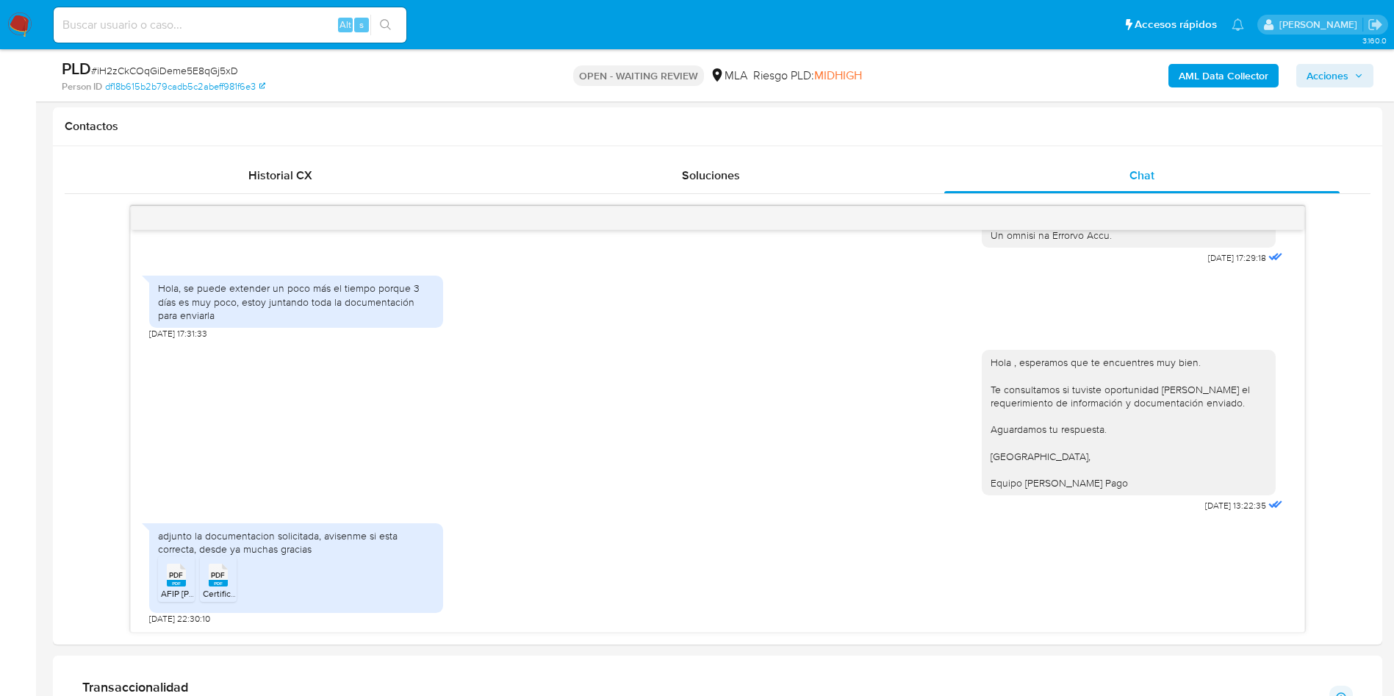
click at [295, 31] on input at bounding box center [230, 24] width 353 height 19
paste input "beIttLATcA3A7Dua6hBvP0Jh"
type input "beIttLATcA3A7Dua6hBvP0Jh"
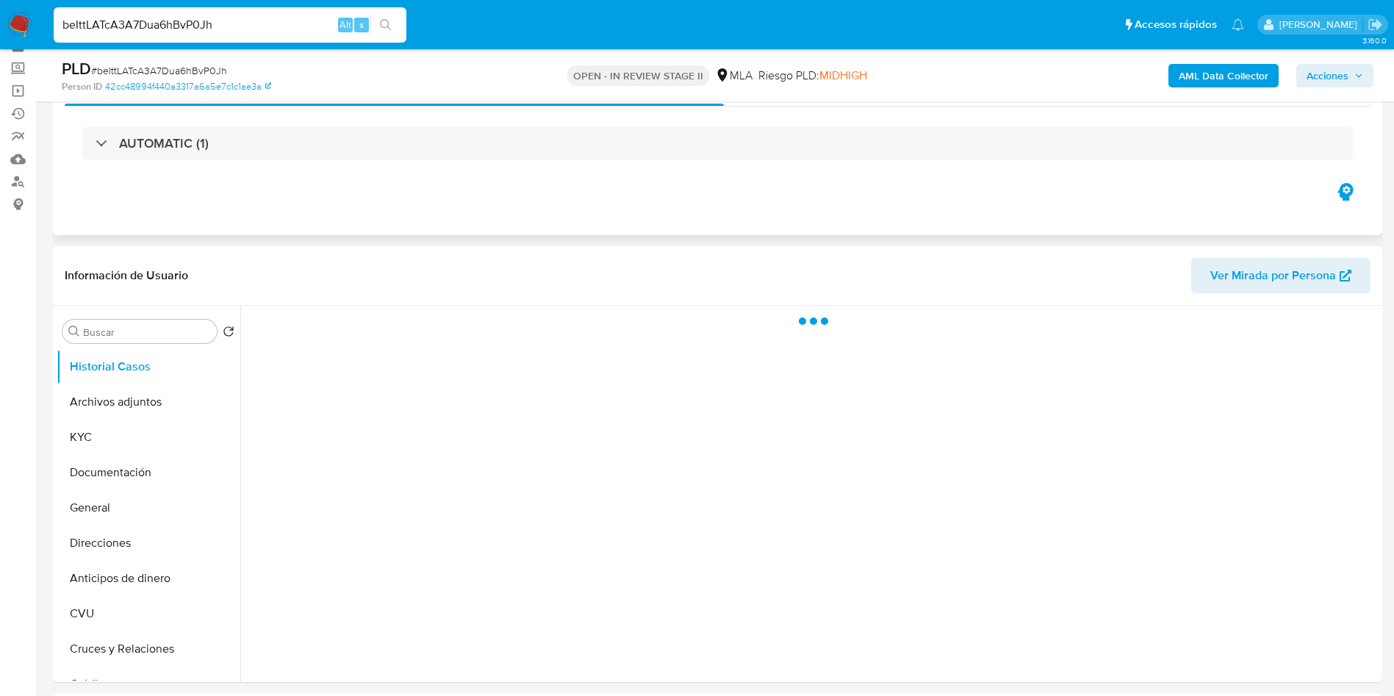
scroll to position [110, 0]
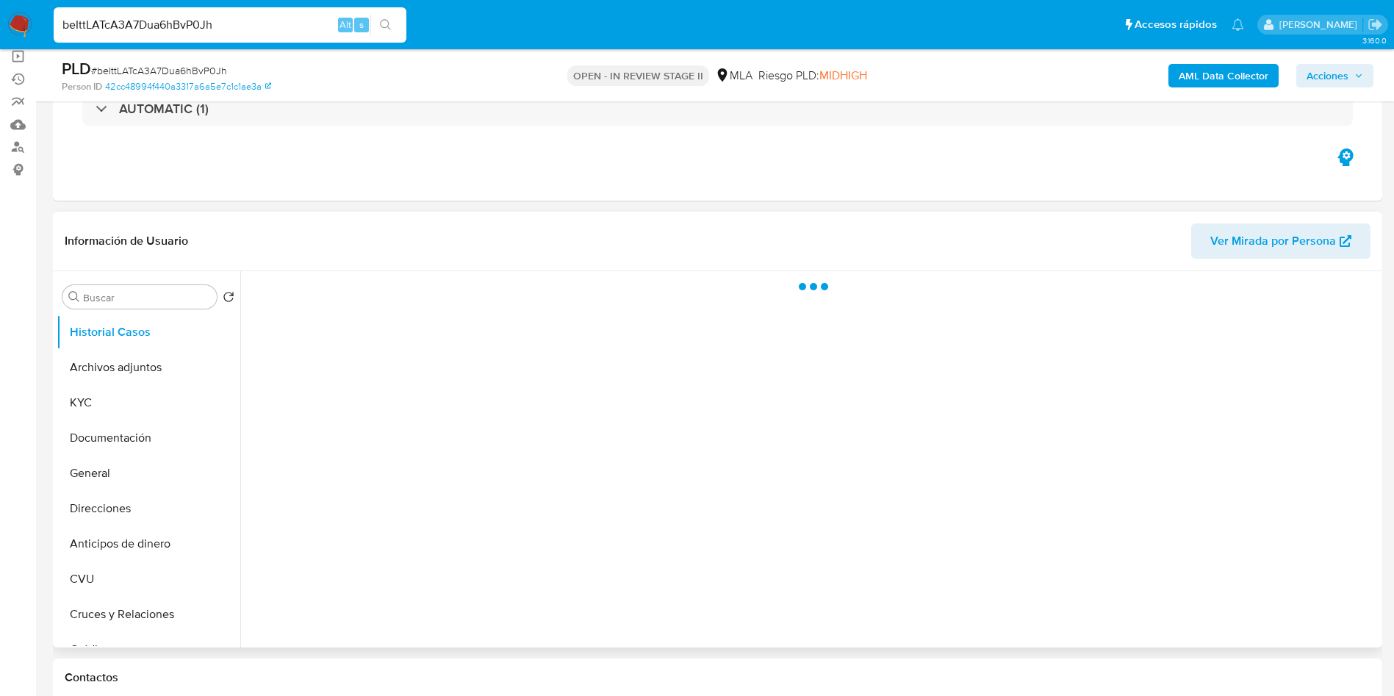
select select "10"
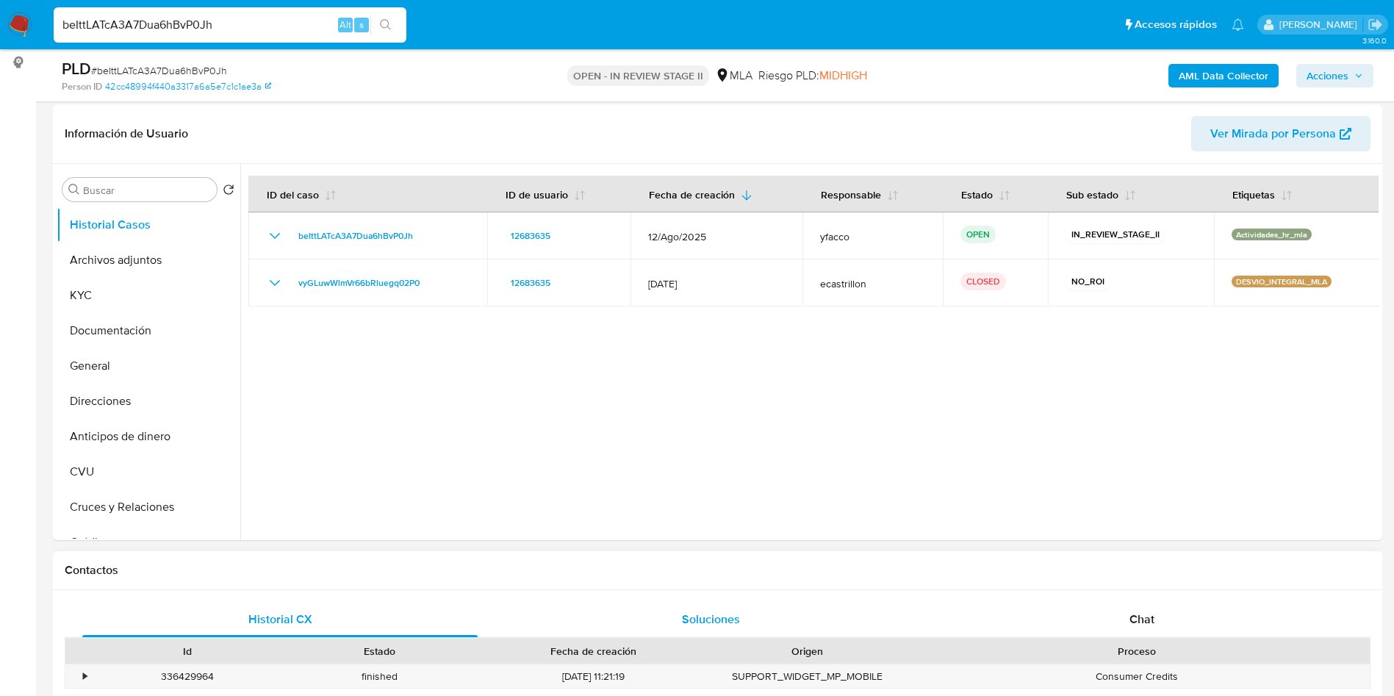
scroll to position [220, 0]
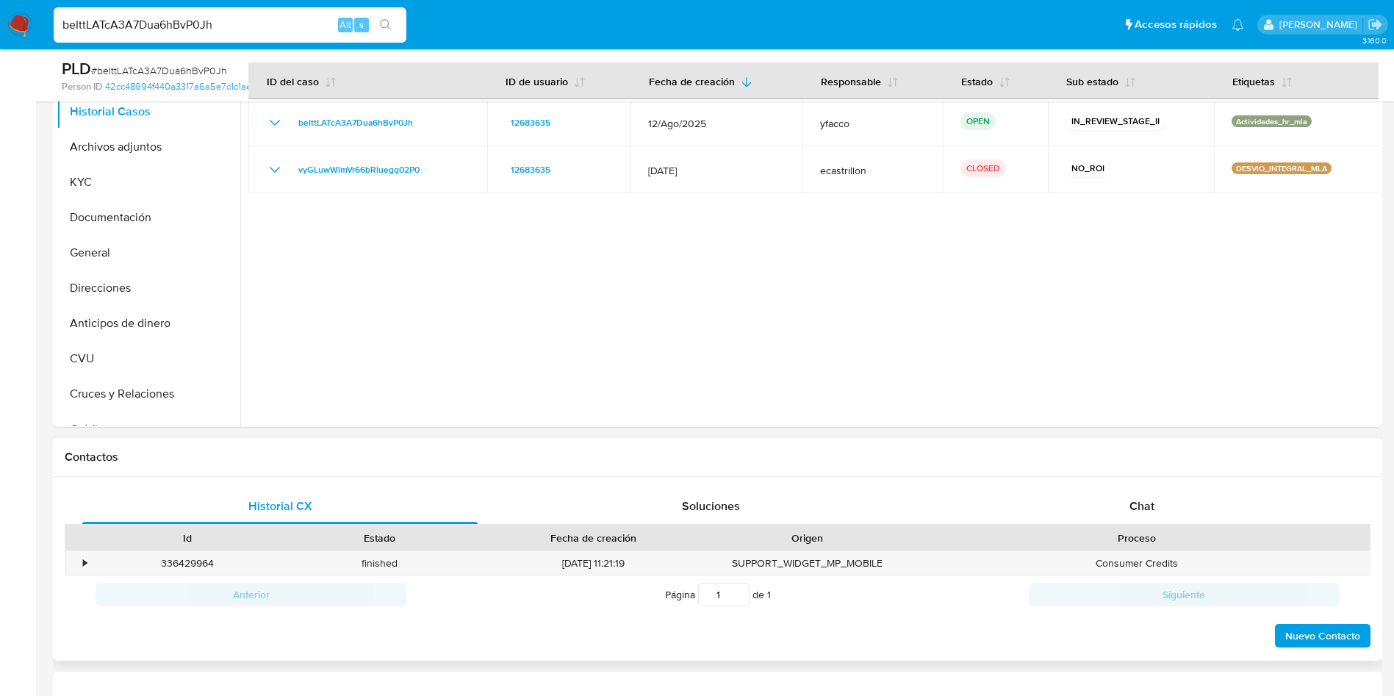
click at [1125, 486] on div "Historial CX Soluciones Chat Id Estado Fecha de creación Origen Proceso • 33642…" at bounding box center [717, 569] width 1329 height 184
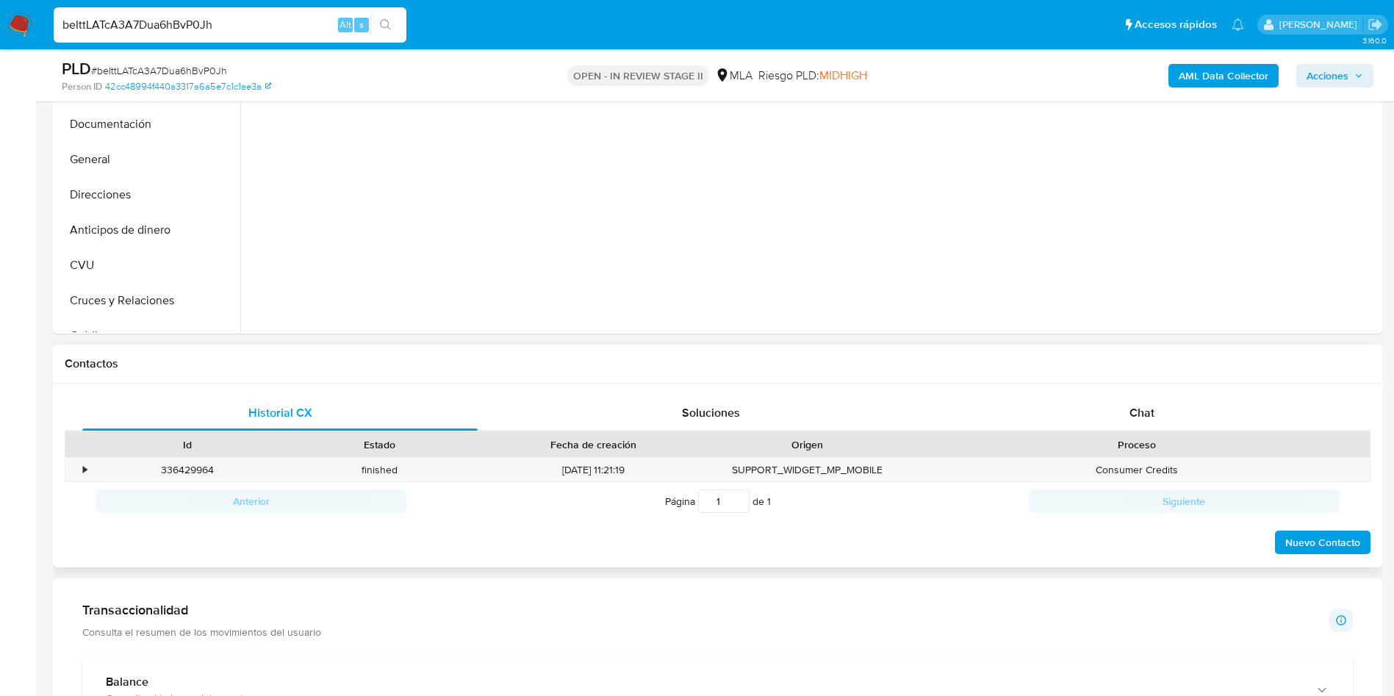
scroll to position [551, 0]
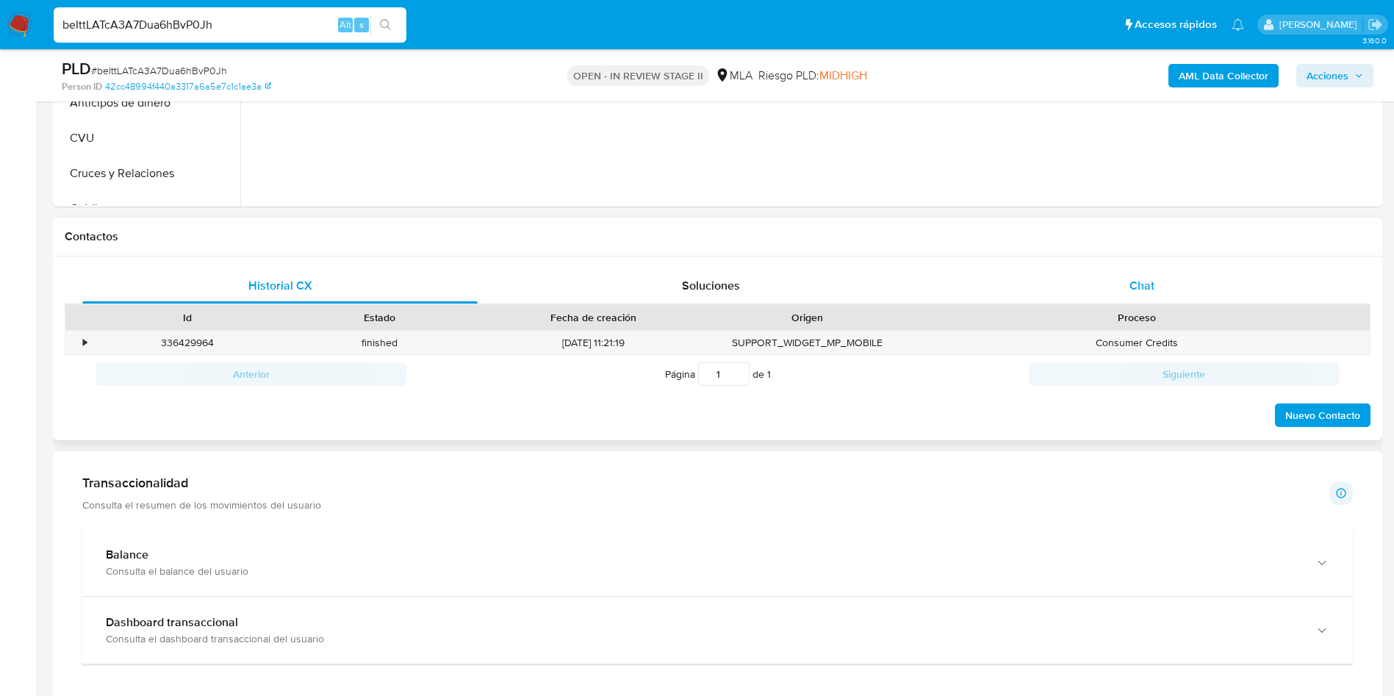
click at [1180, 278] on div "Chat" at bounding box center [1141, 285] width 395 height 35
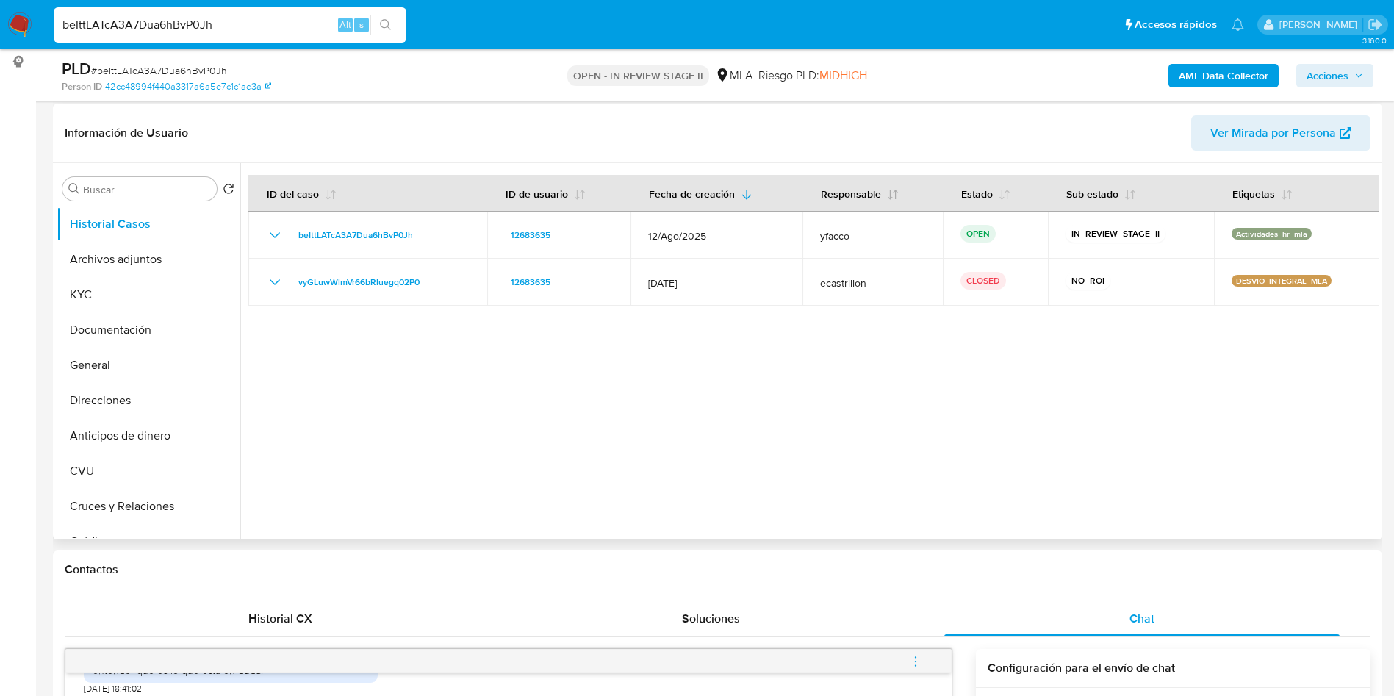
scroll to position [220, 0]
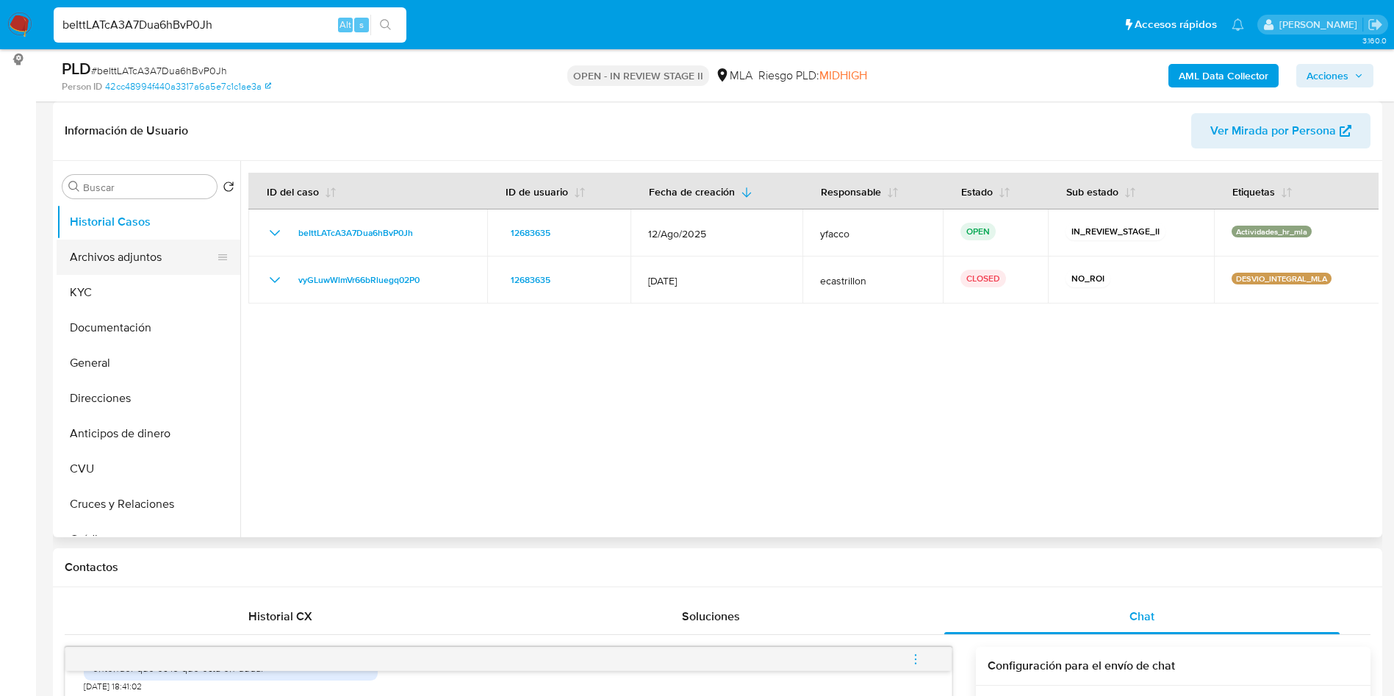
click at [137, 256] on button "Archivos adjuntos" at bounding box center [143, 256] width 172 height 35
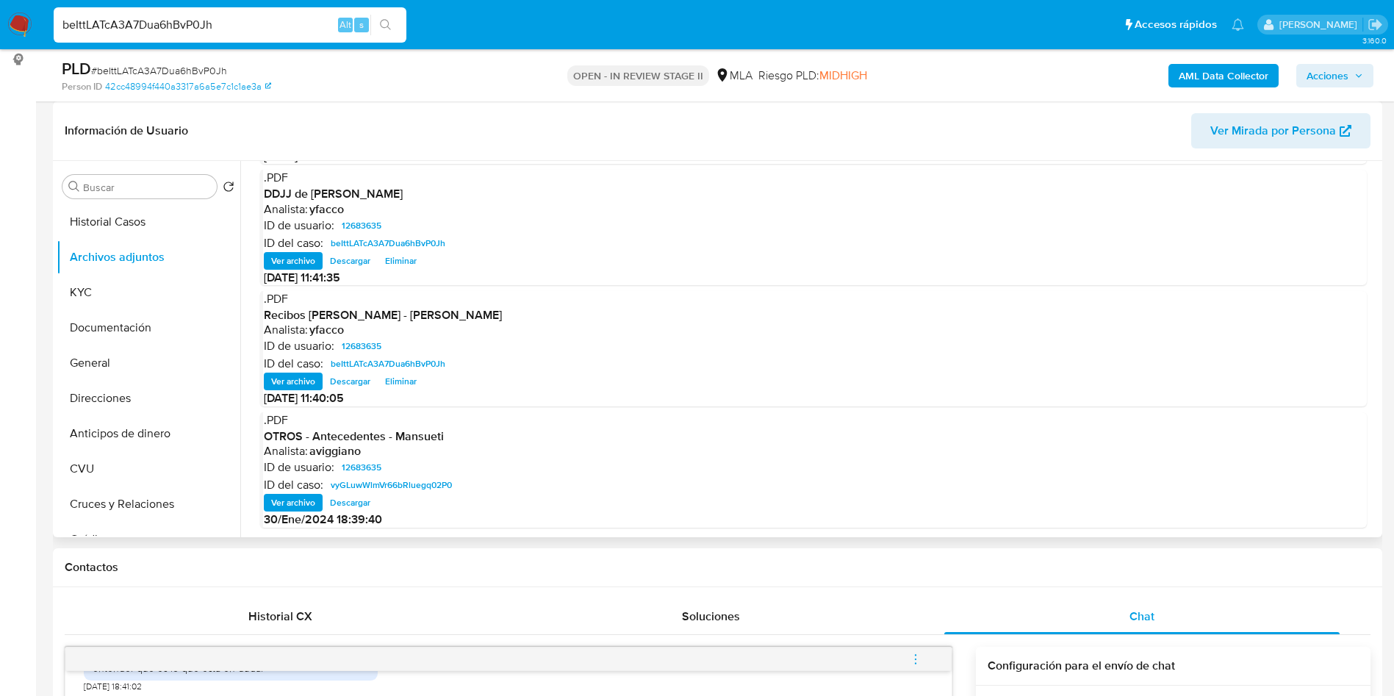
scroll to position [13, 0]
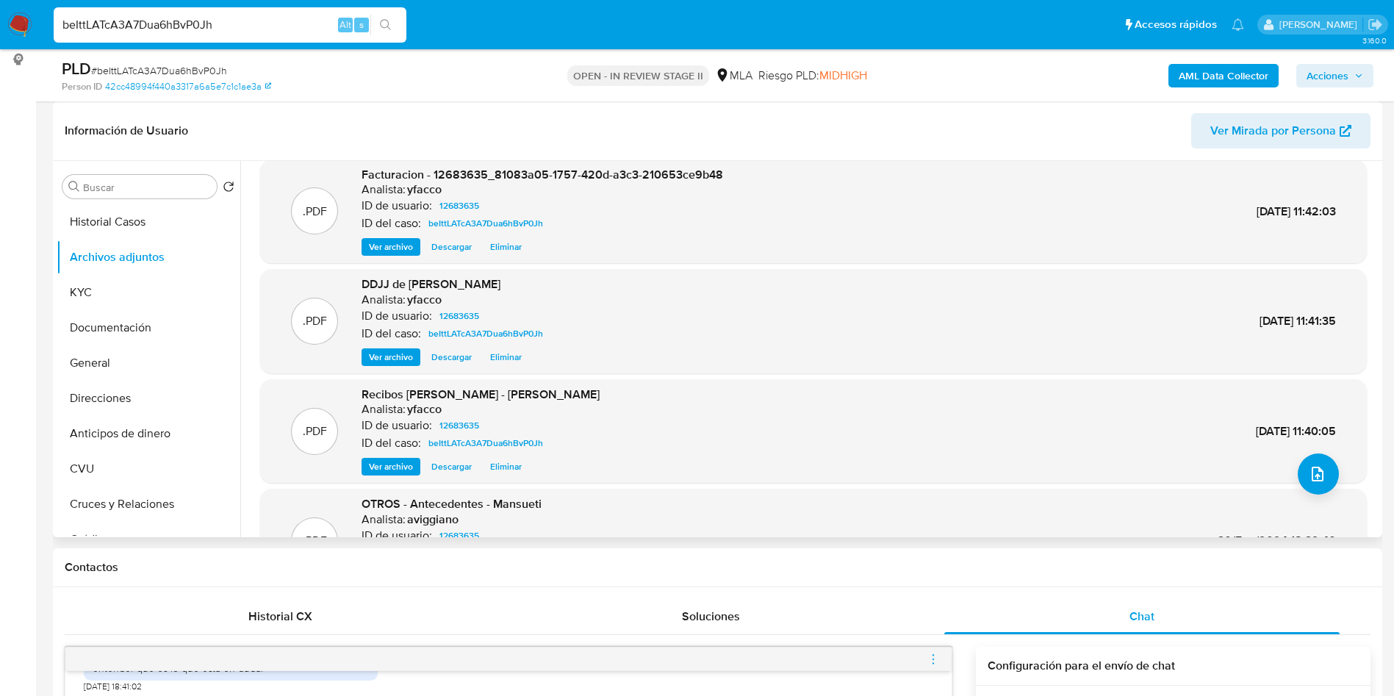
click at [372, 350] on span "Ver archivo" at bounding box center [391, 357] width 44 height 15
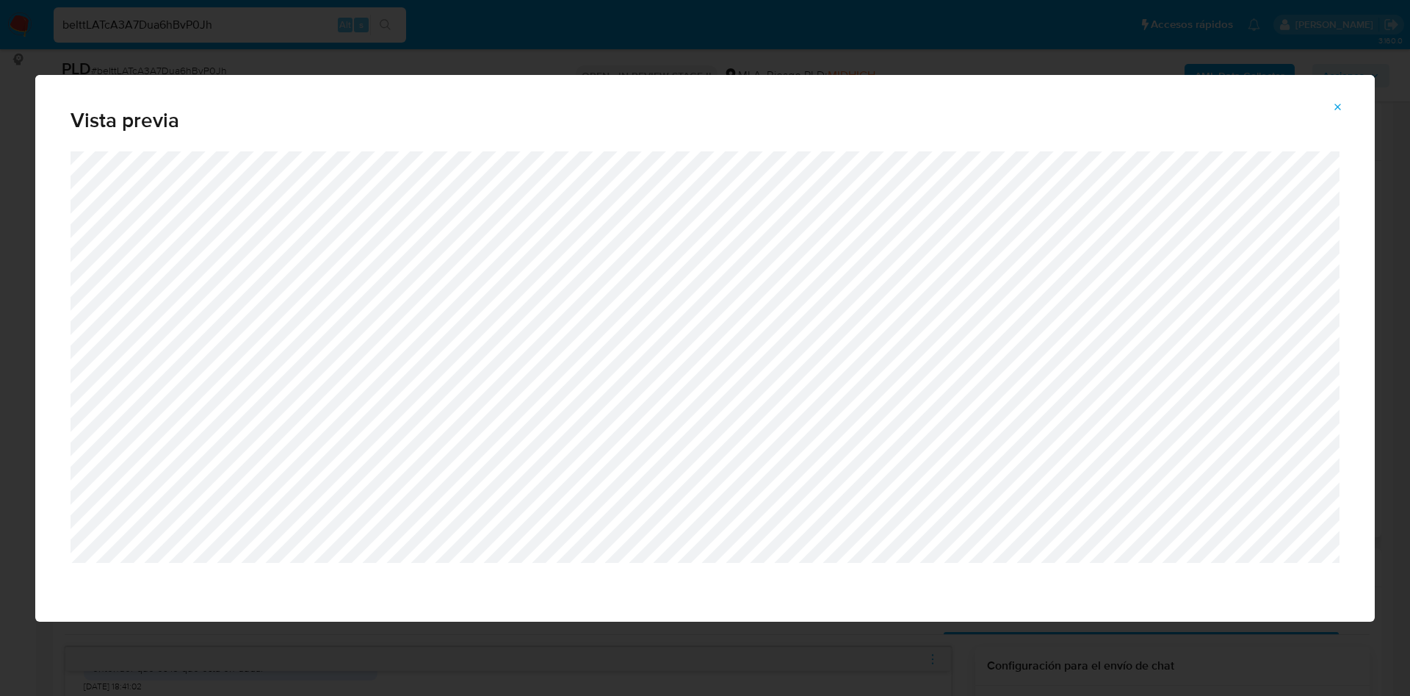
click at [1338, 115] on span "Attachment preview" at bounding box center [1339, 107] width 12 height 21
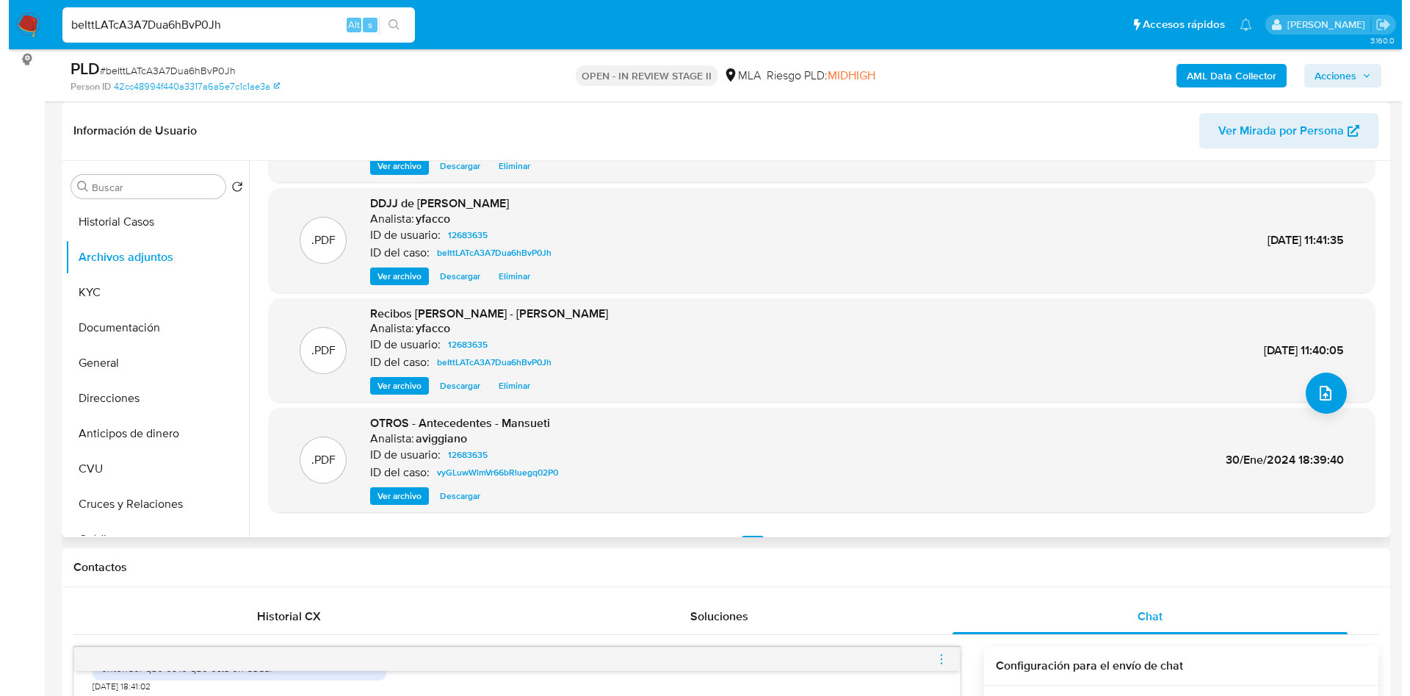
scroll to position [123, 0]
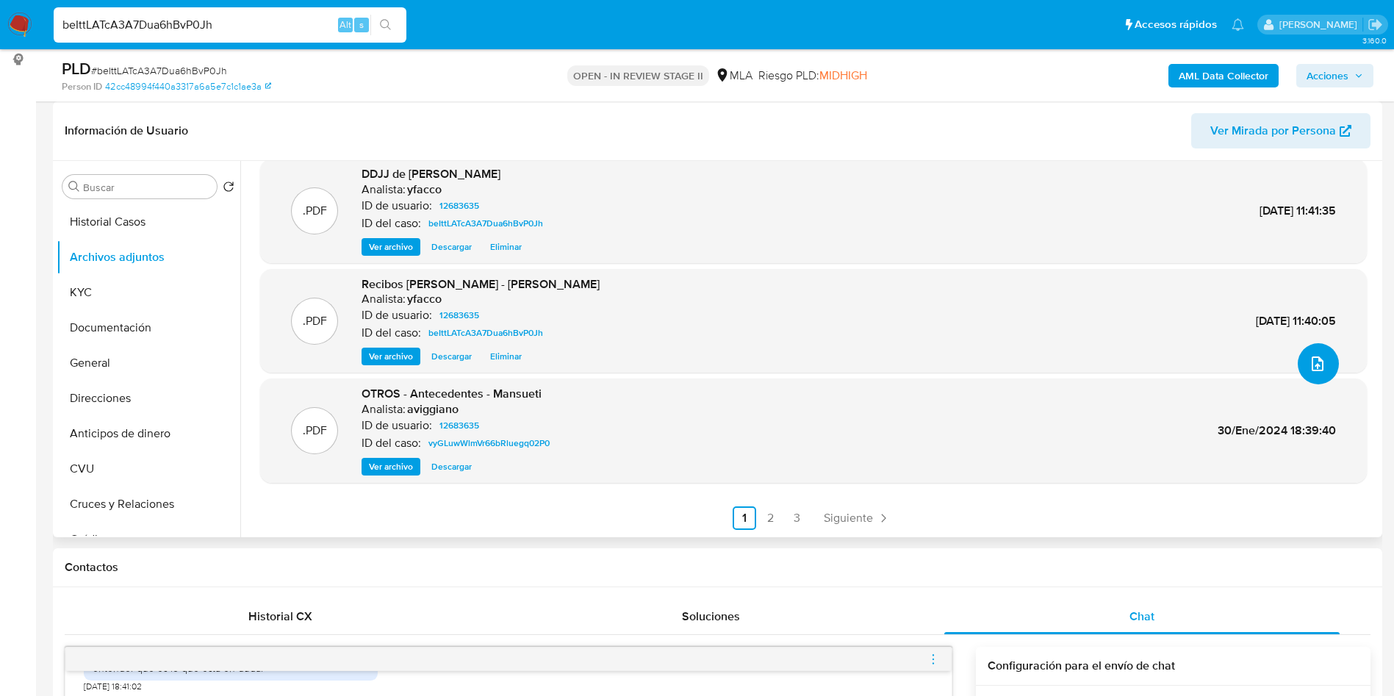
click at [1311, 372] on button "upload-file" at bounding box center [1317, 363] width 41 height 41
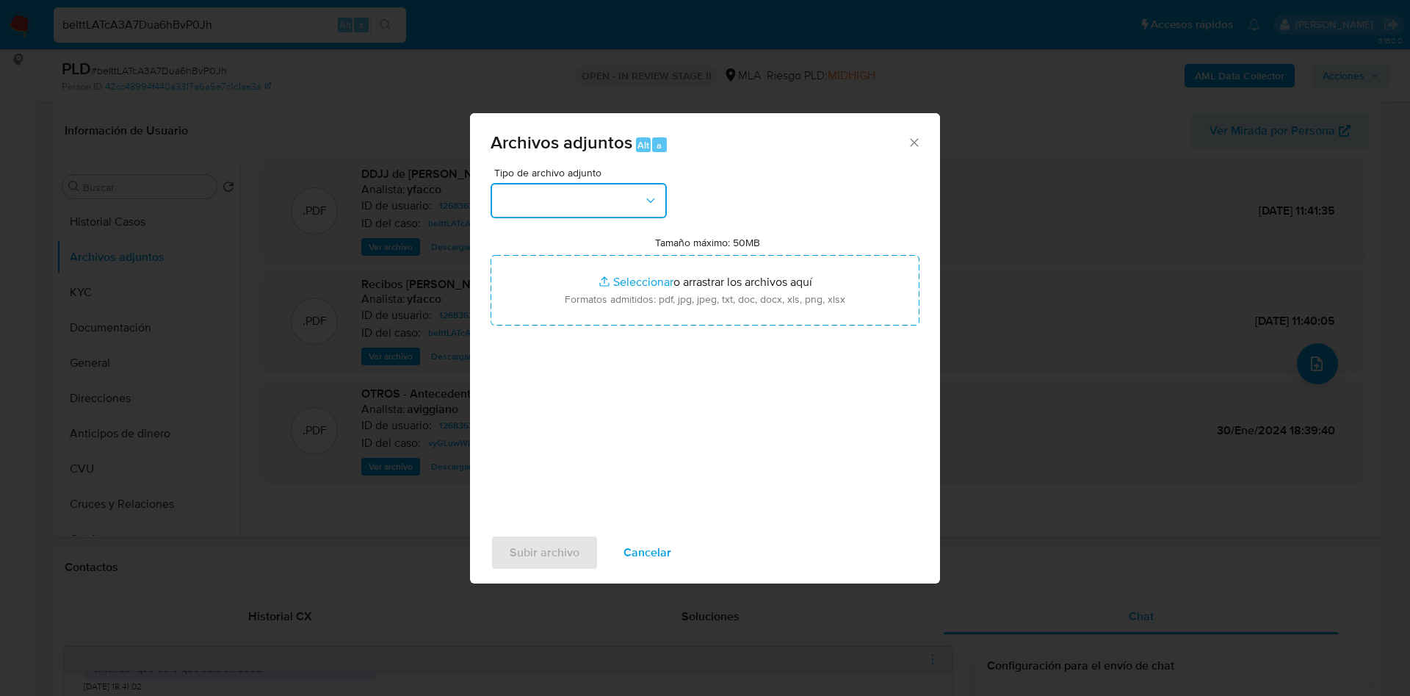
click at [614, 215] on button "button" at bounding box center [579, 200] width 176 height 35
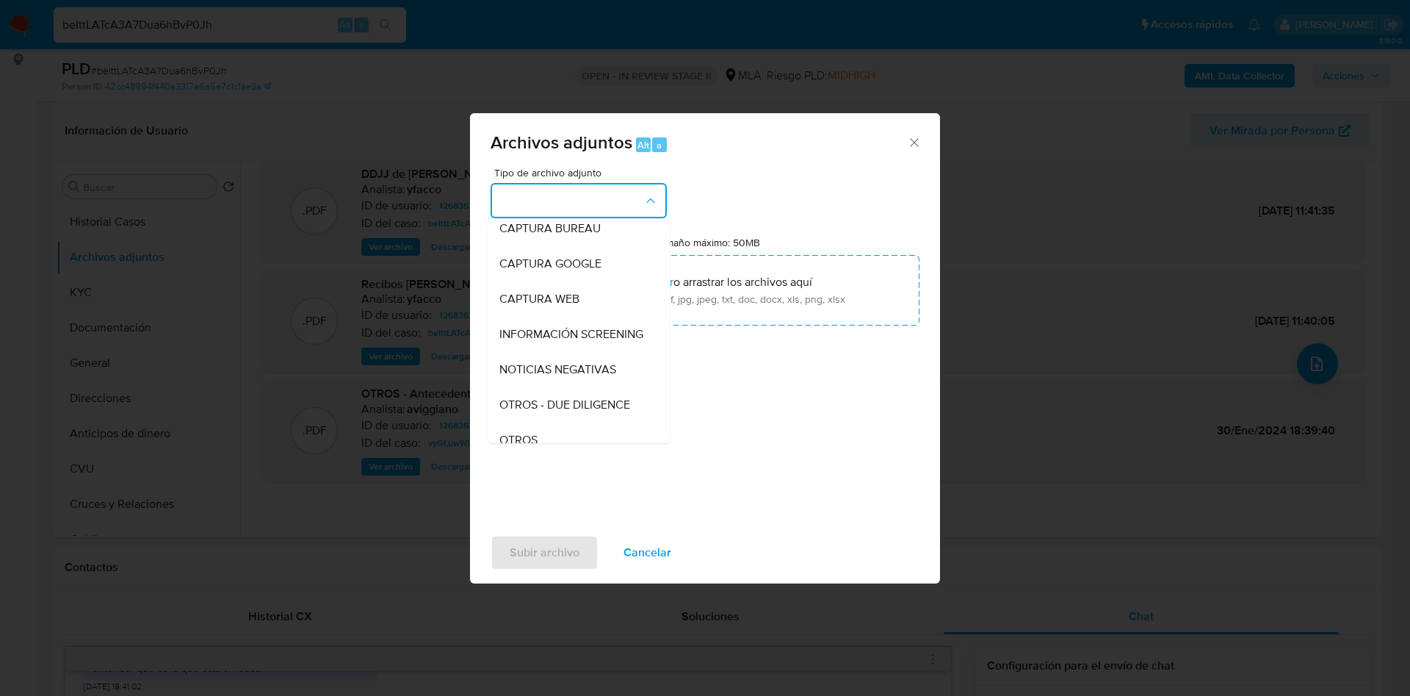
scroll to position [220, 0]
click at [541, 343] on span "DDJJ de IVA" at bounding box center [532, 337] width 65 height 15
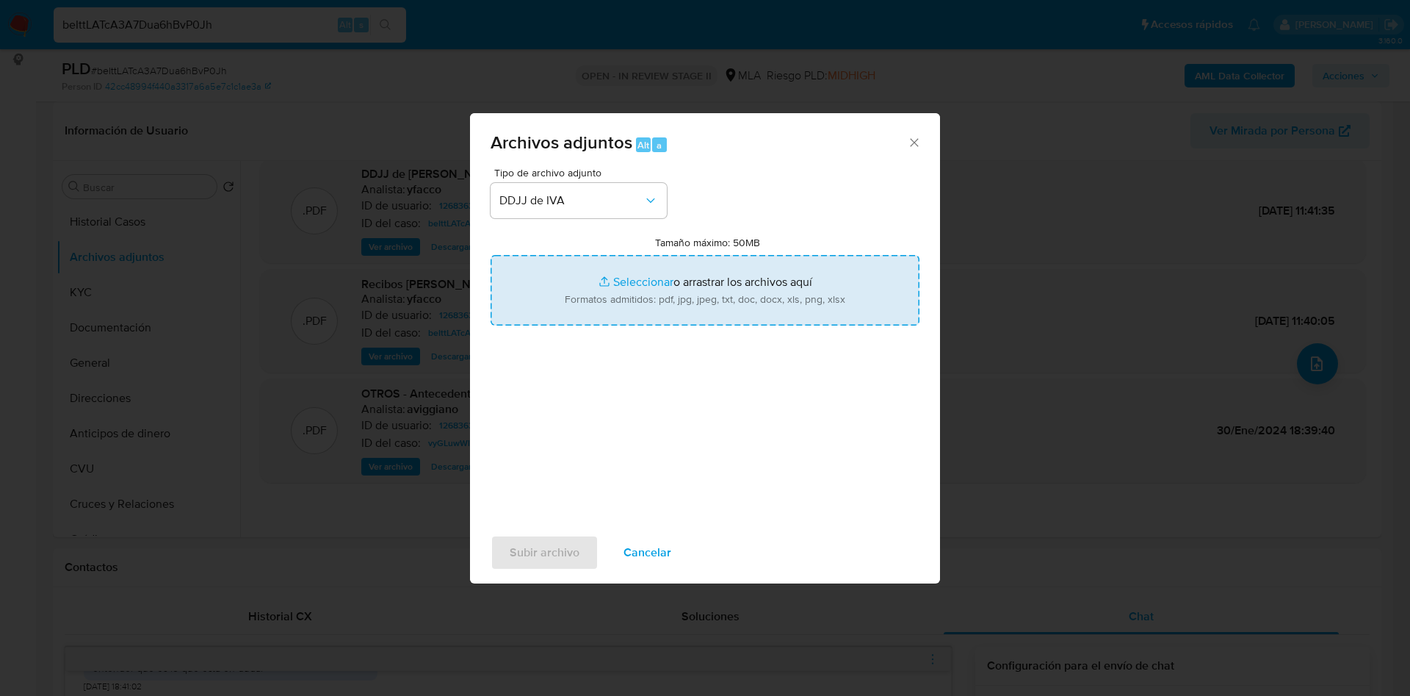
click at [629, 281] on input "Tamaño máximo: 50MB Seleccionar archivos" at bounding box center [705, 290] width 429 height 71
type input "C:\fakepath\Calculador de IVA Marcos Ignacio Mansueti.xlsx"
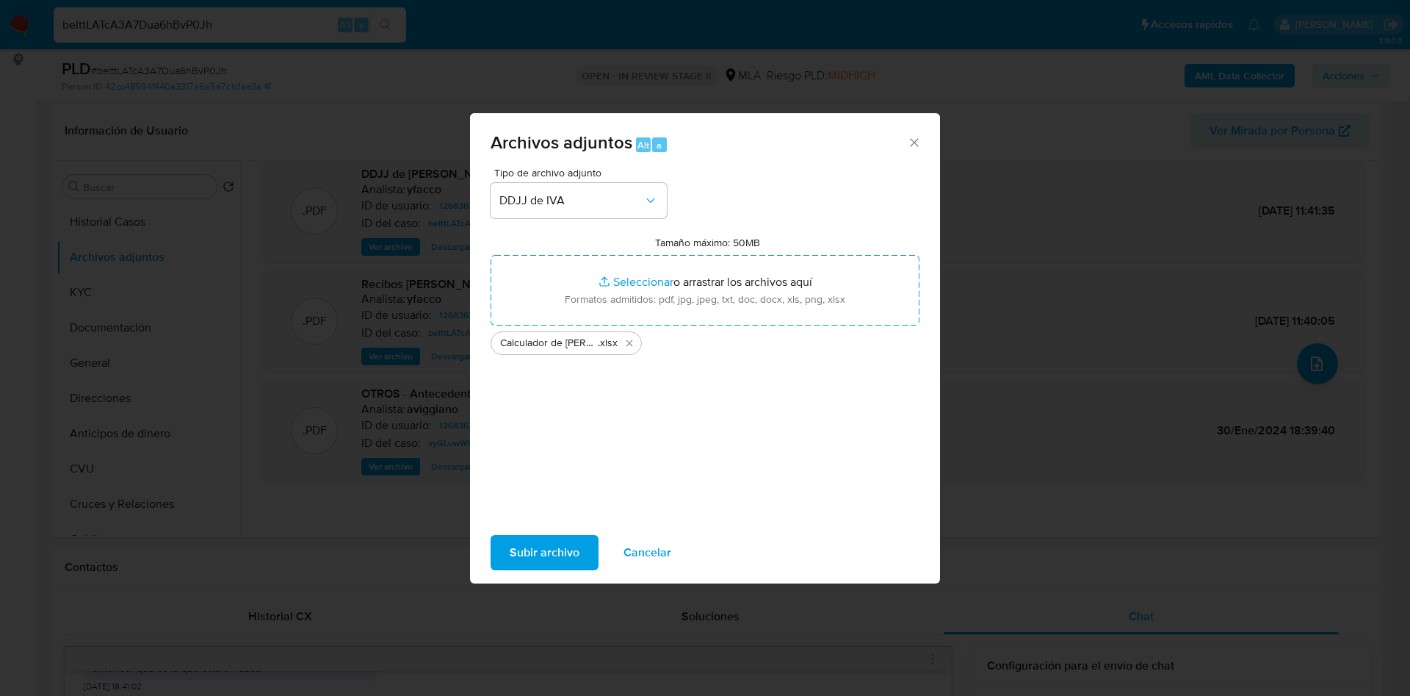
click at [557, 560] on span "Subir archivo" at bounding box center [545, 552] width 70 height 32
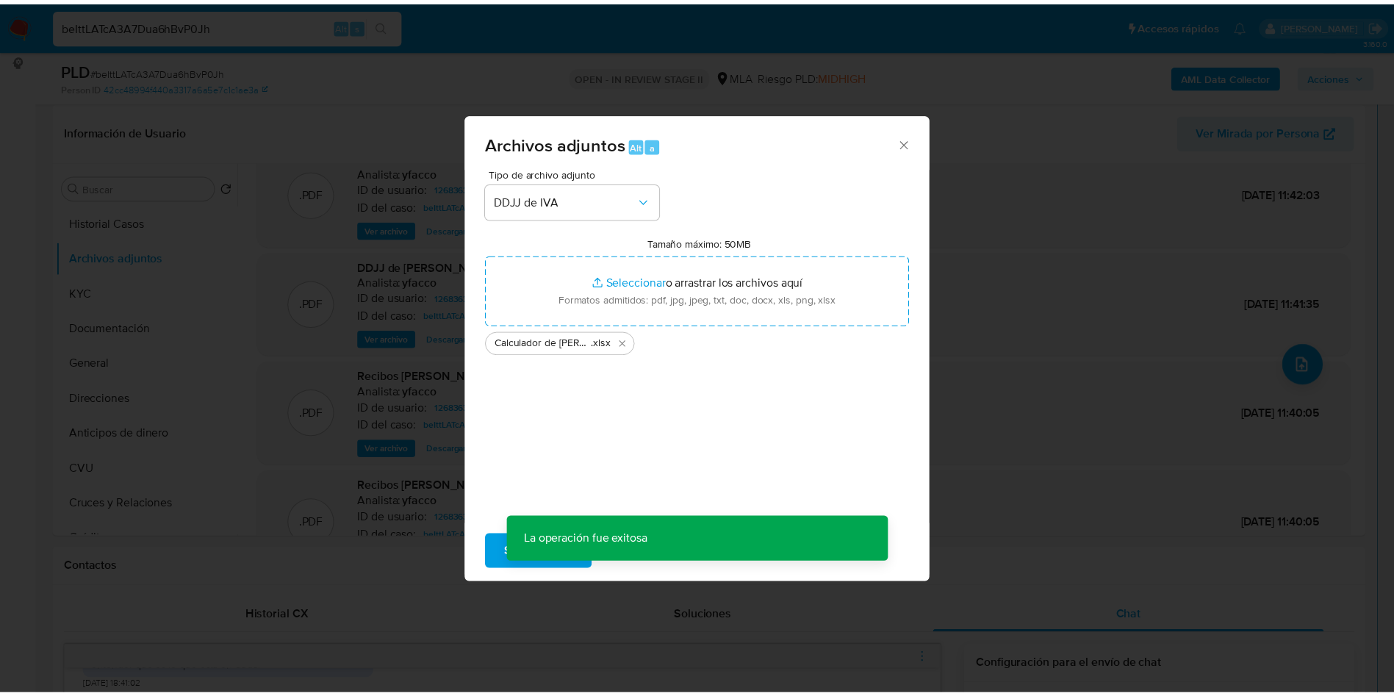
scroll to position [215, 0]
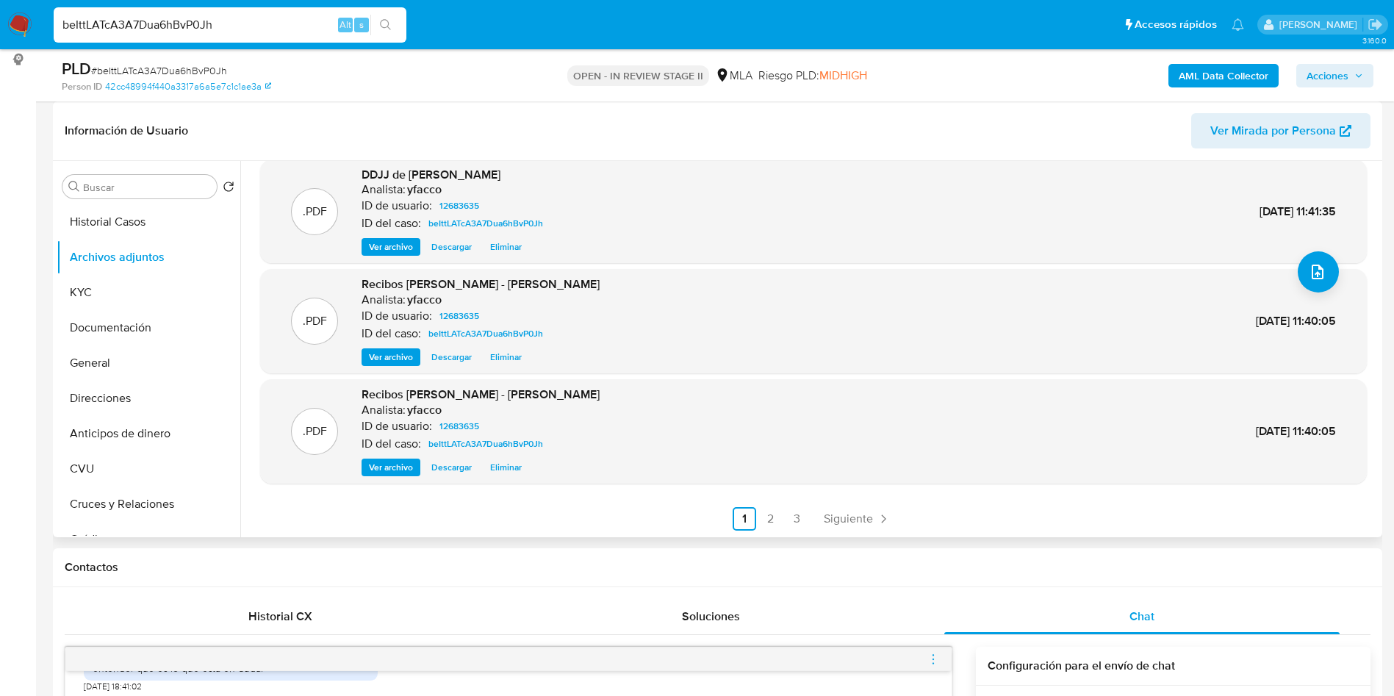
click at [367, 464] on button "Ver archivo" at bounding box center [390, 467] width 59 height 18
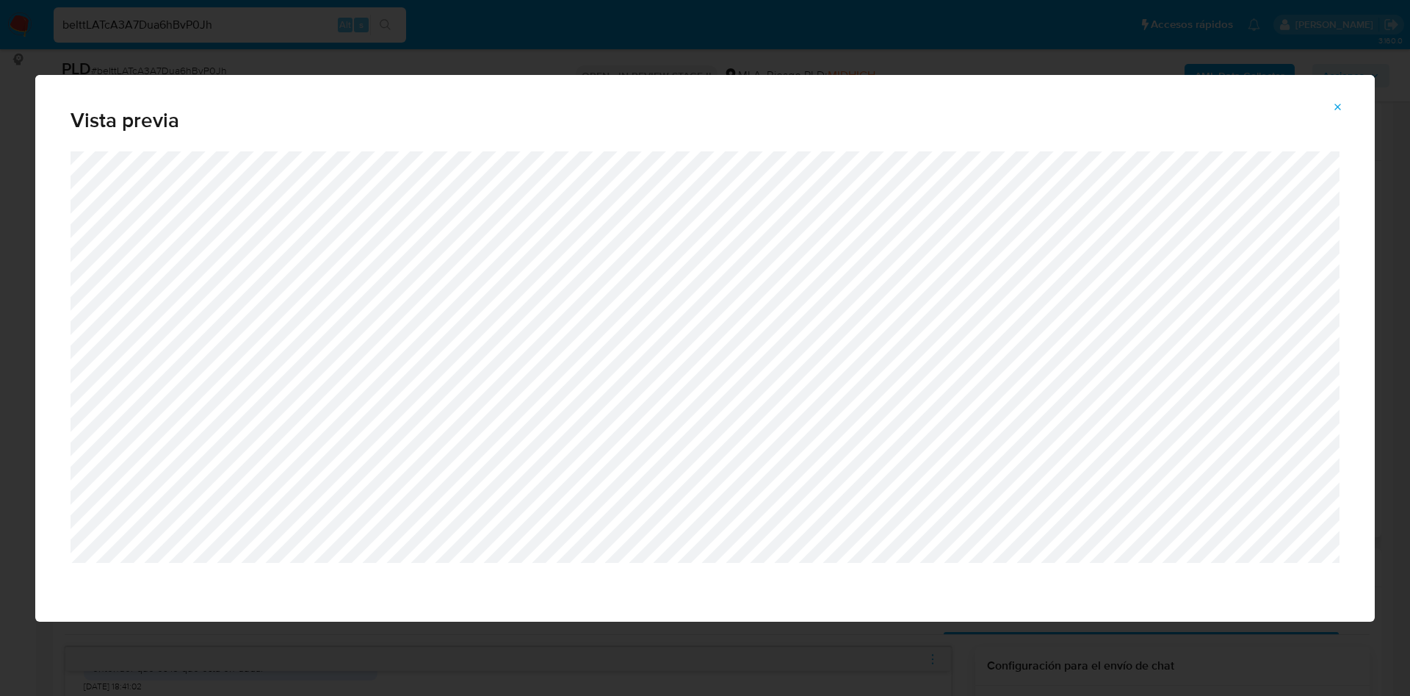
click at [1331, 114] on button "Attachment preview" at bounding box center [1338, 107] width 32 height 24
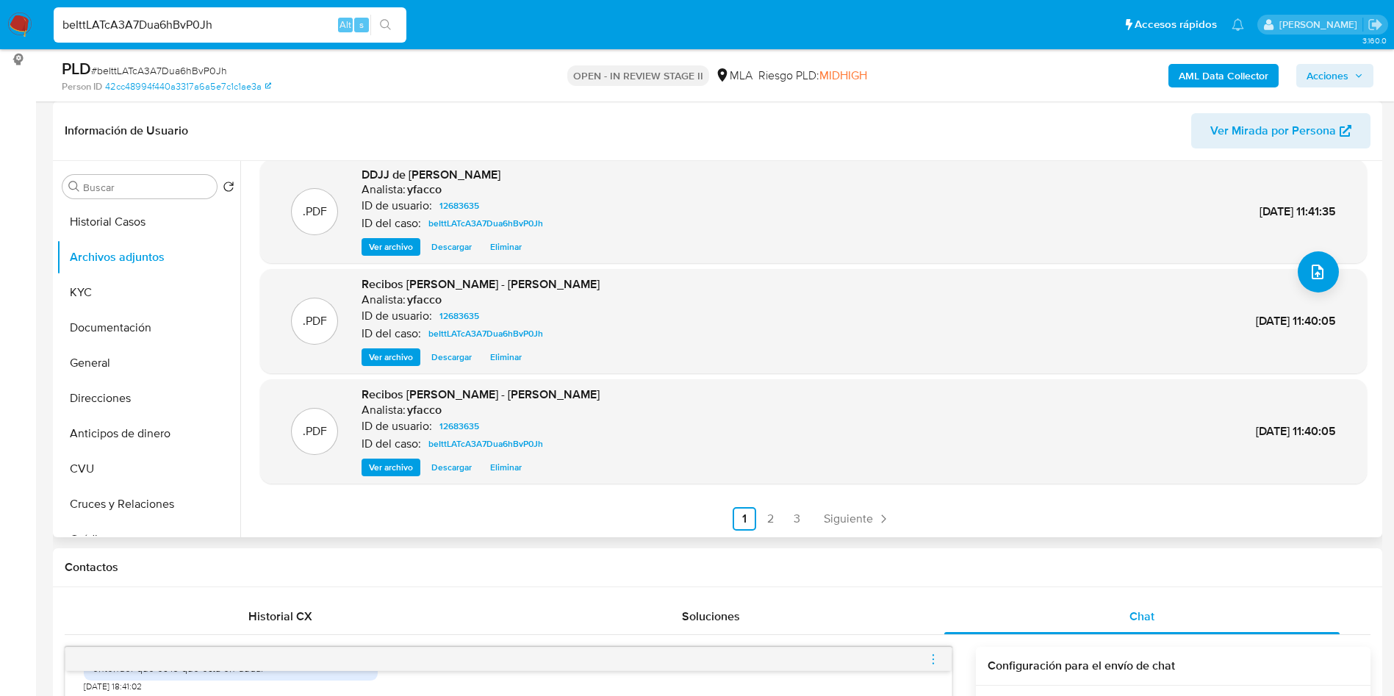
click at [395, 358] on span "Ver archivo" at bounding box center [391, 357] width 44 height 15
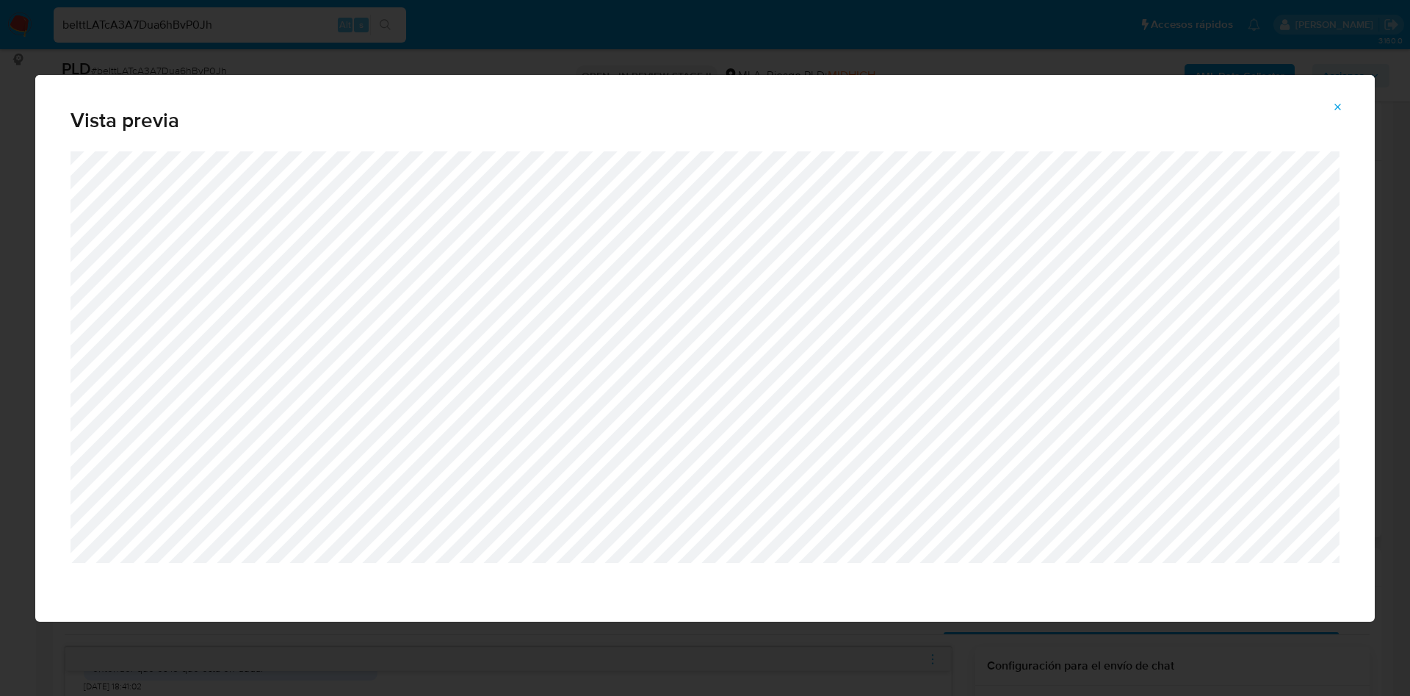
click at [1341, 106] on icon "Attachment preview" at bounding box center [1339, 107] width 12 height 12
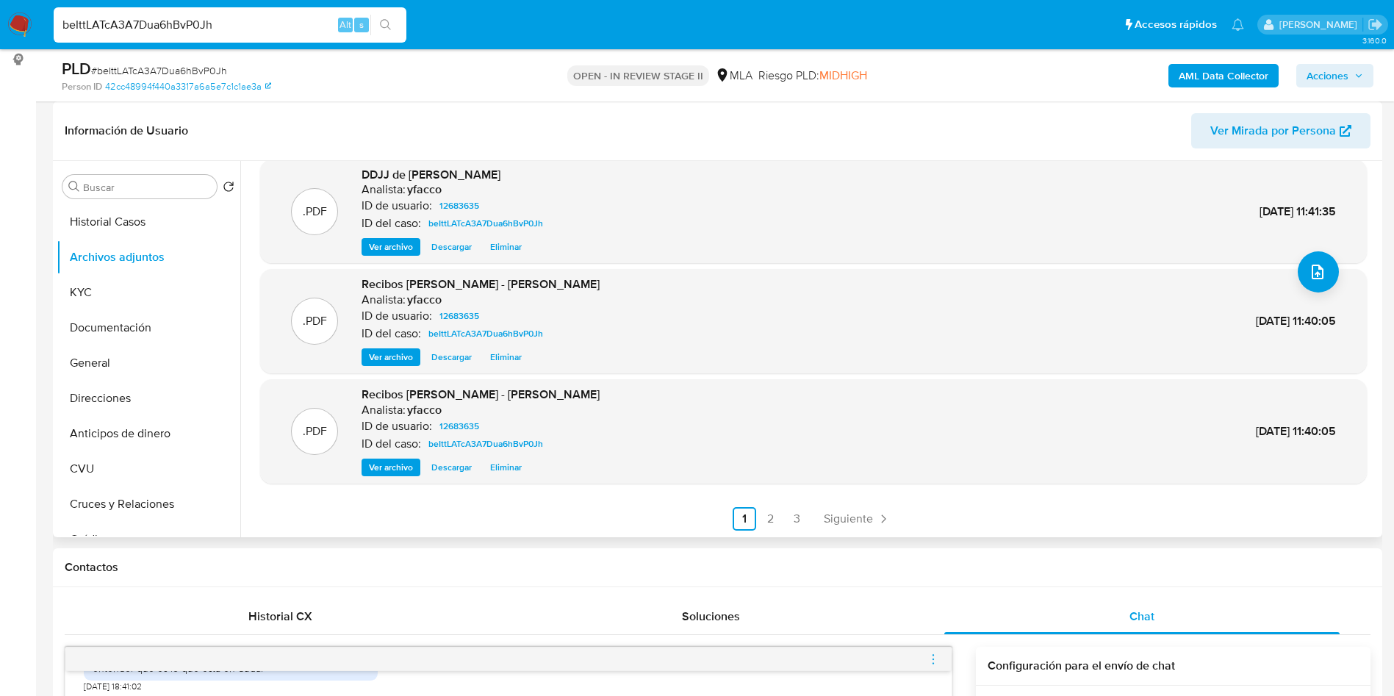
scroll to position [216, 0]
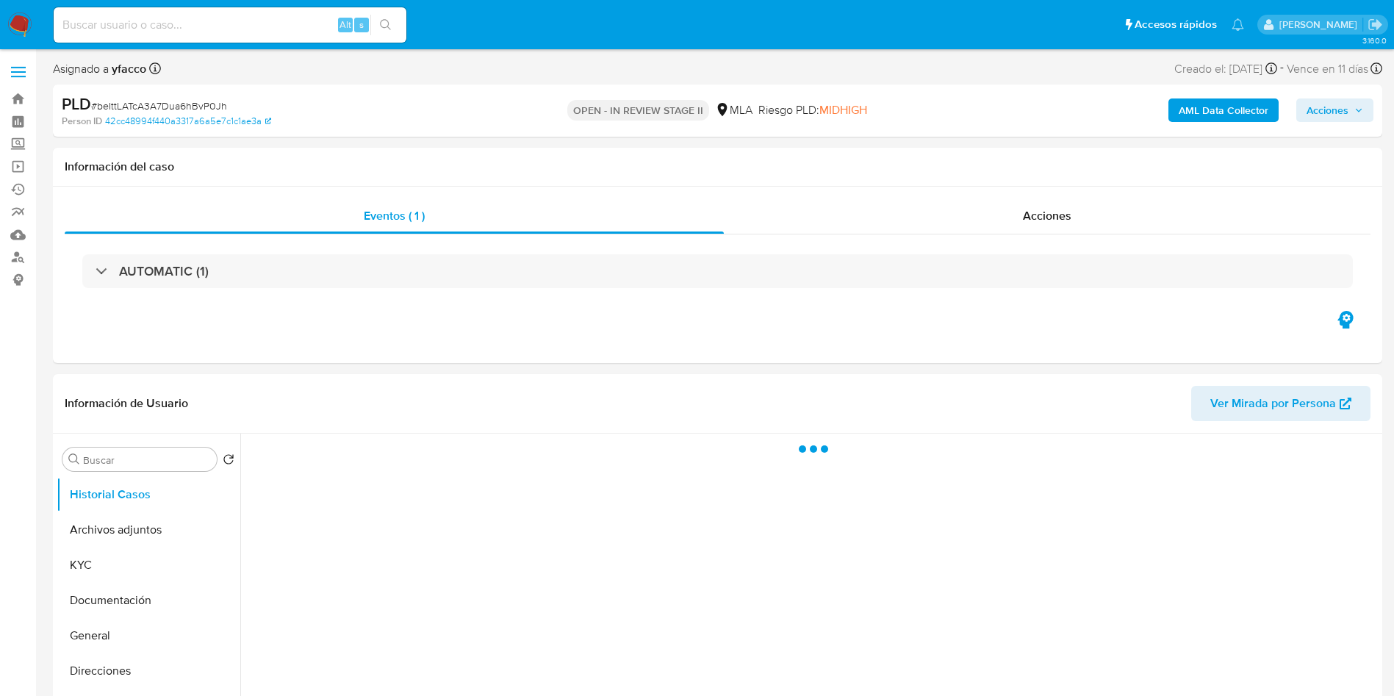
select select "10"
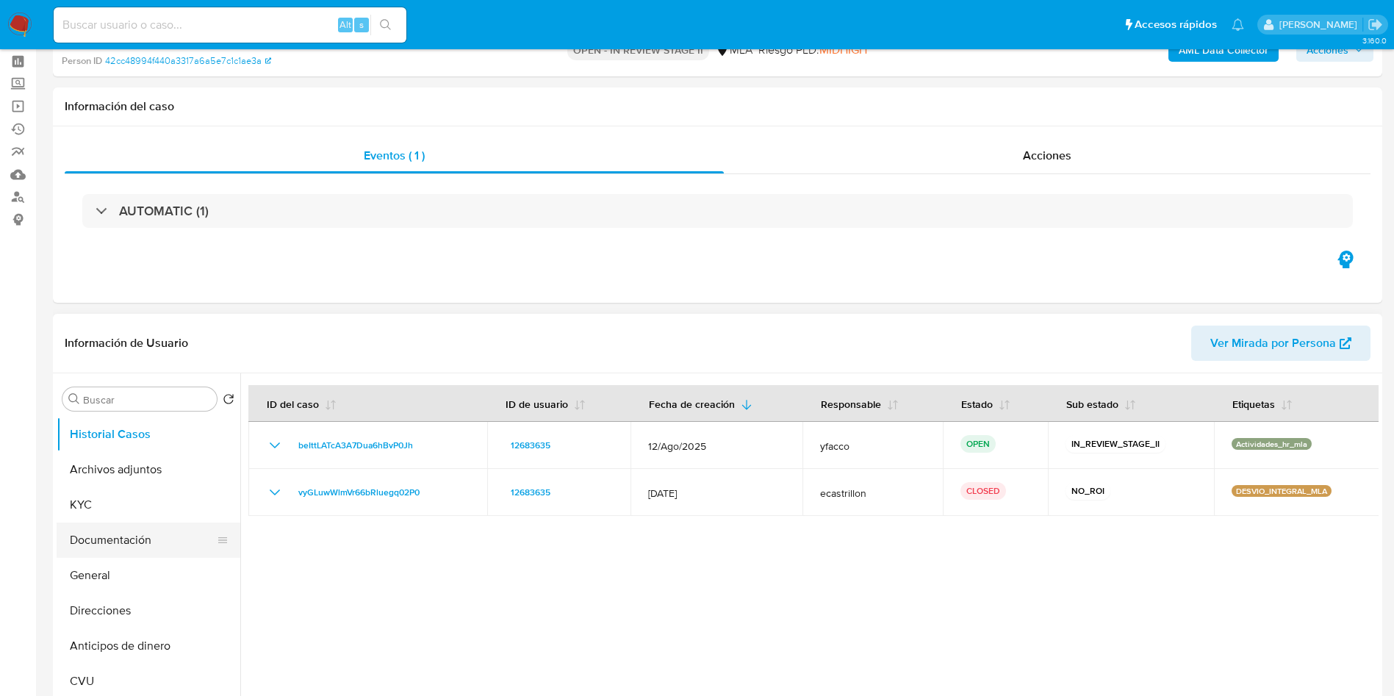
scroll to position [110, 0]
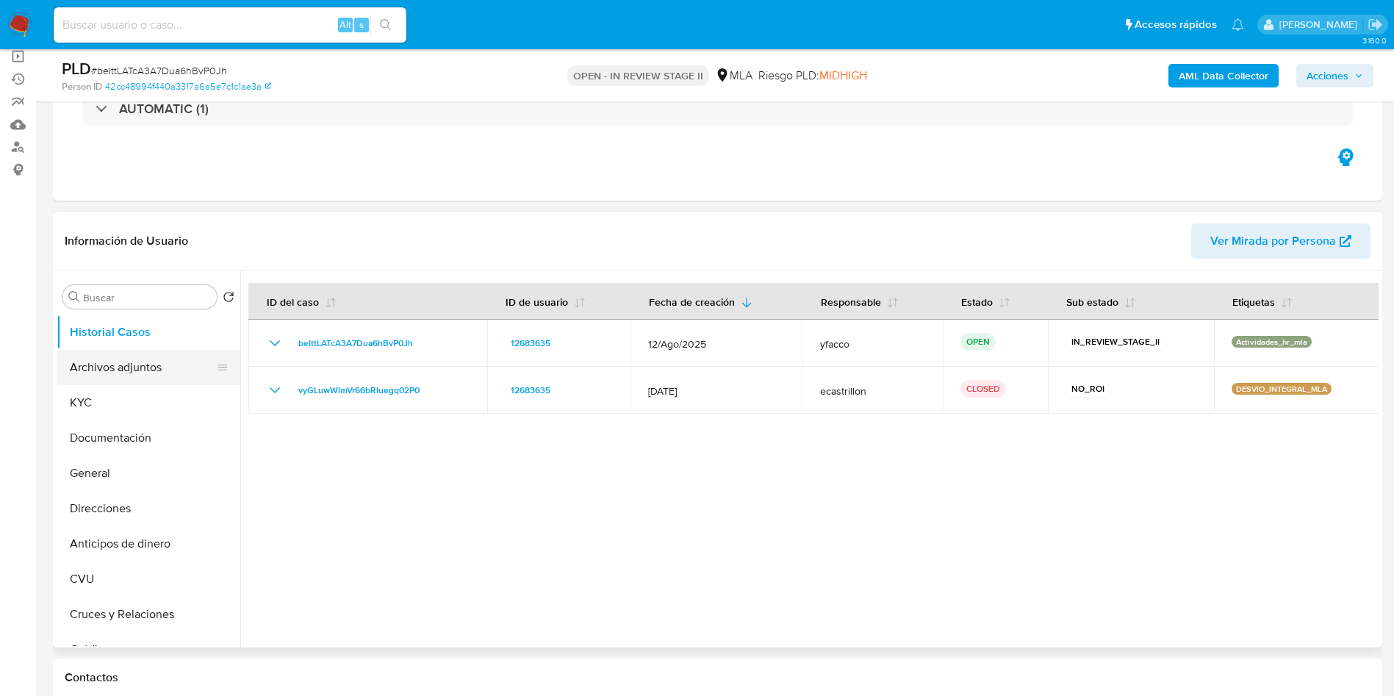
click at [112, 358] on button "Archivos adjuntos" at bounding box center [143, 367] width 172 height 35
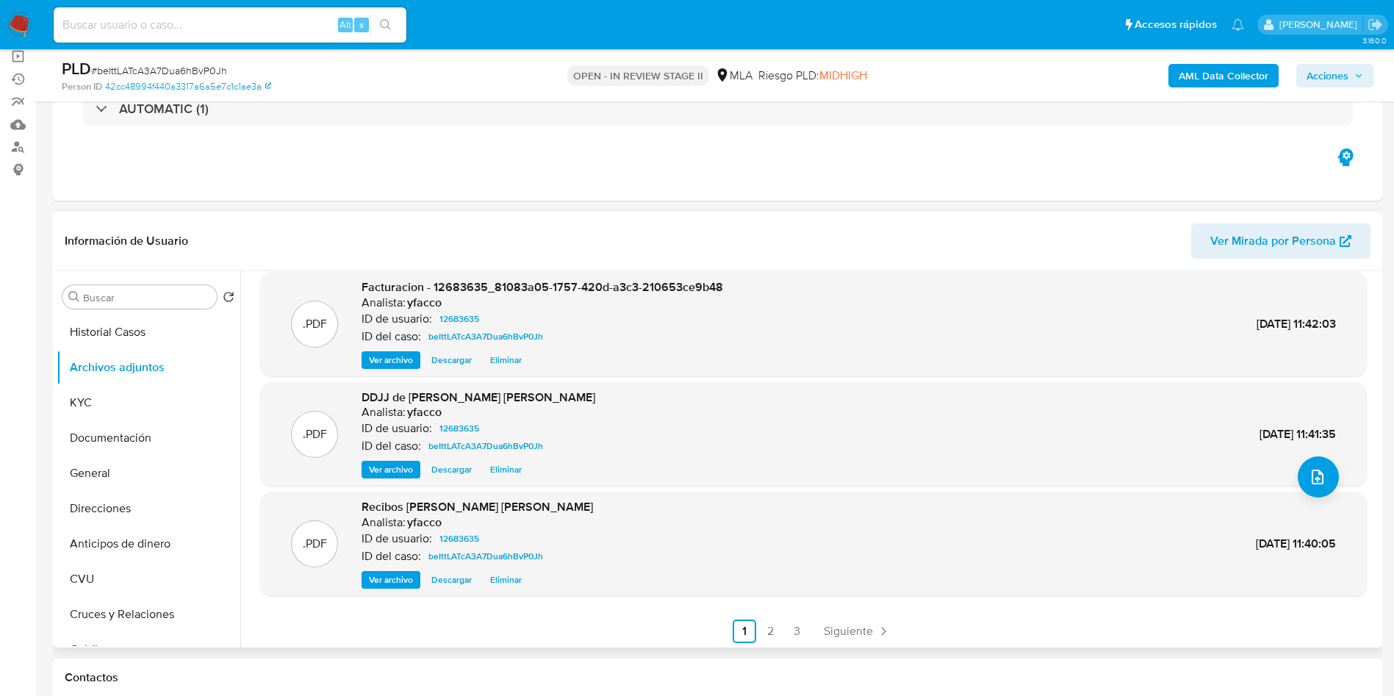
scroll to position [123, 0]
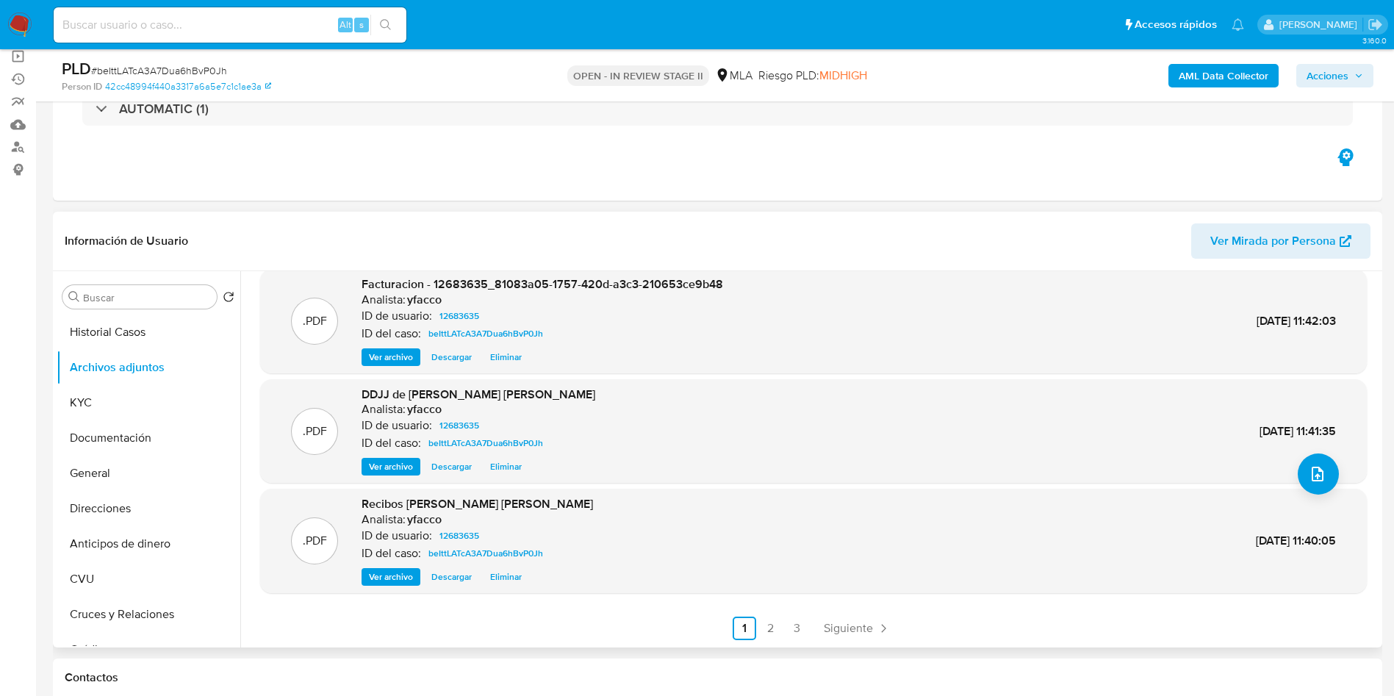
click at [370, 574] on span "Ver archivo" at bounding box center [391, 576] width 44 height 15
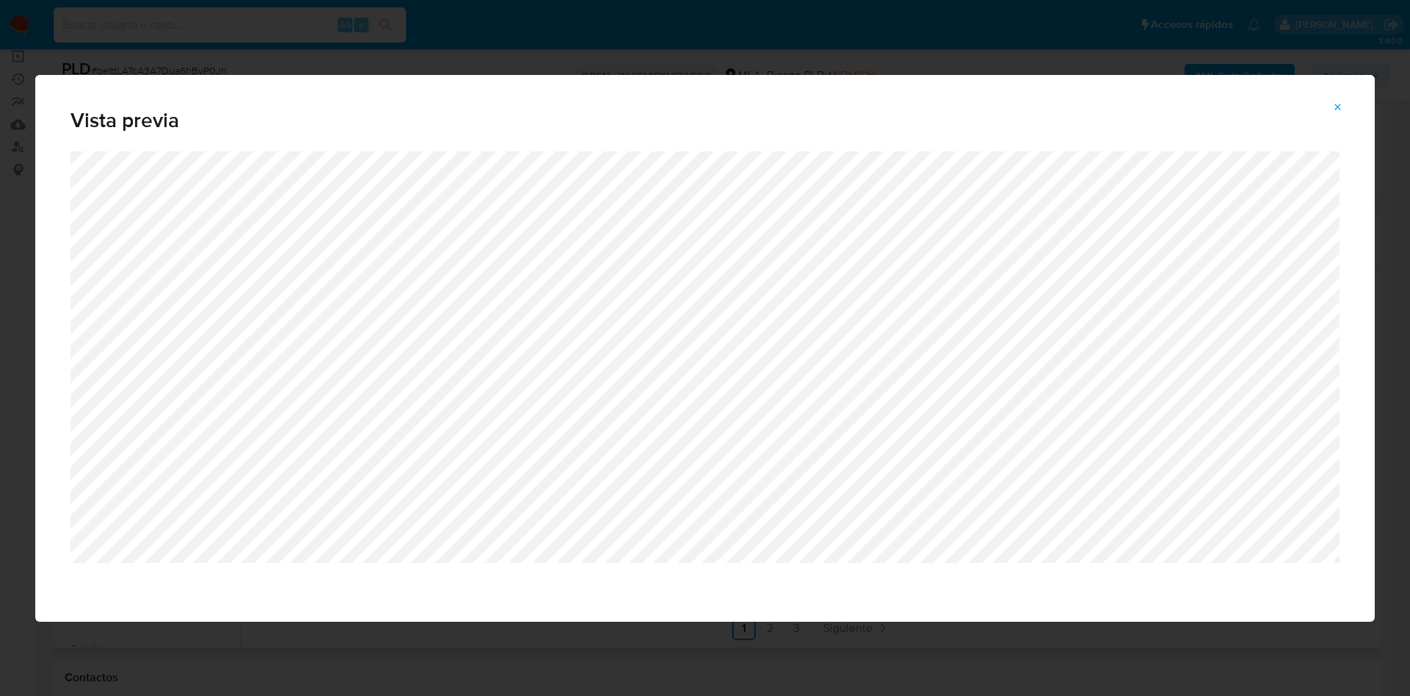
click at [1344, 110] on icon "Attachment preview" at bounding box center [1339, 107] width 12 height 12
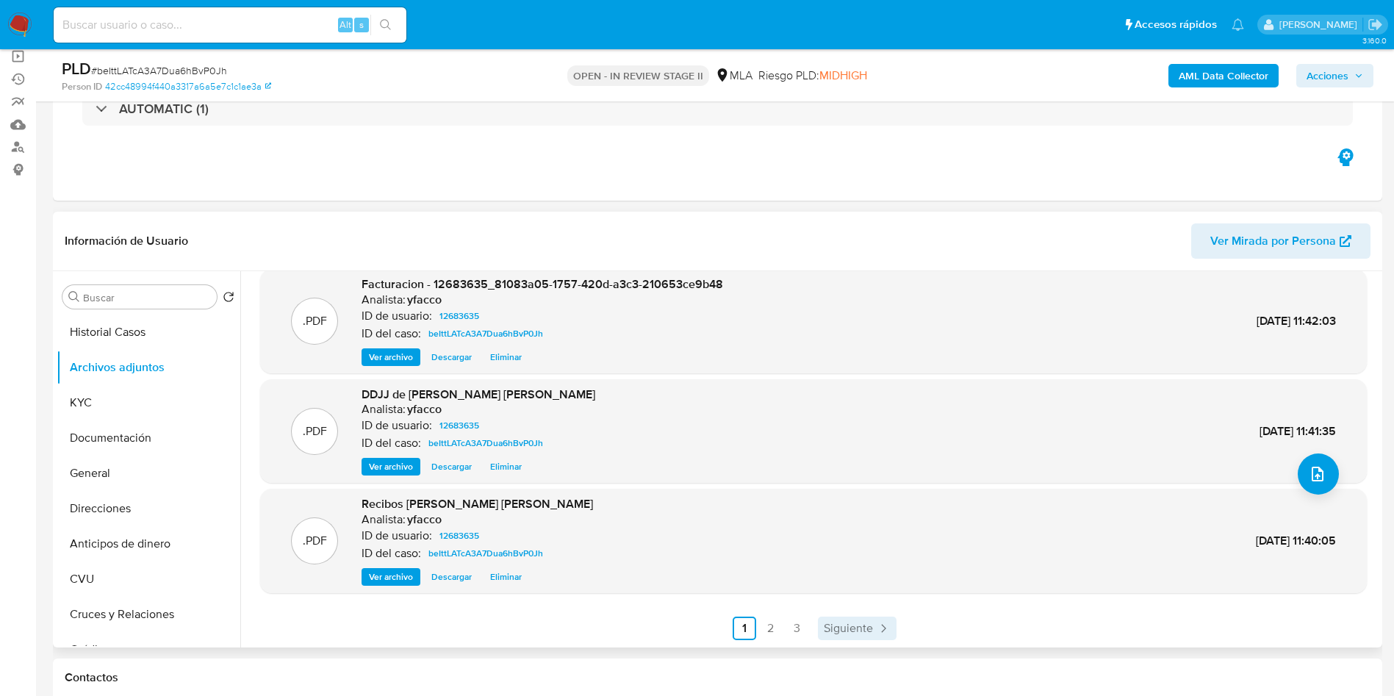
click at [883, 621] on icon "Paginación" at bounding box center [883, 628] width 15 height 15
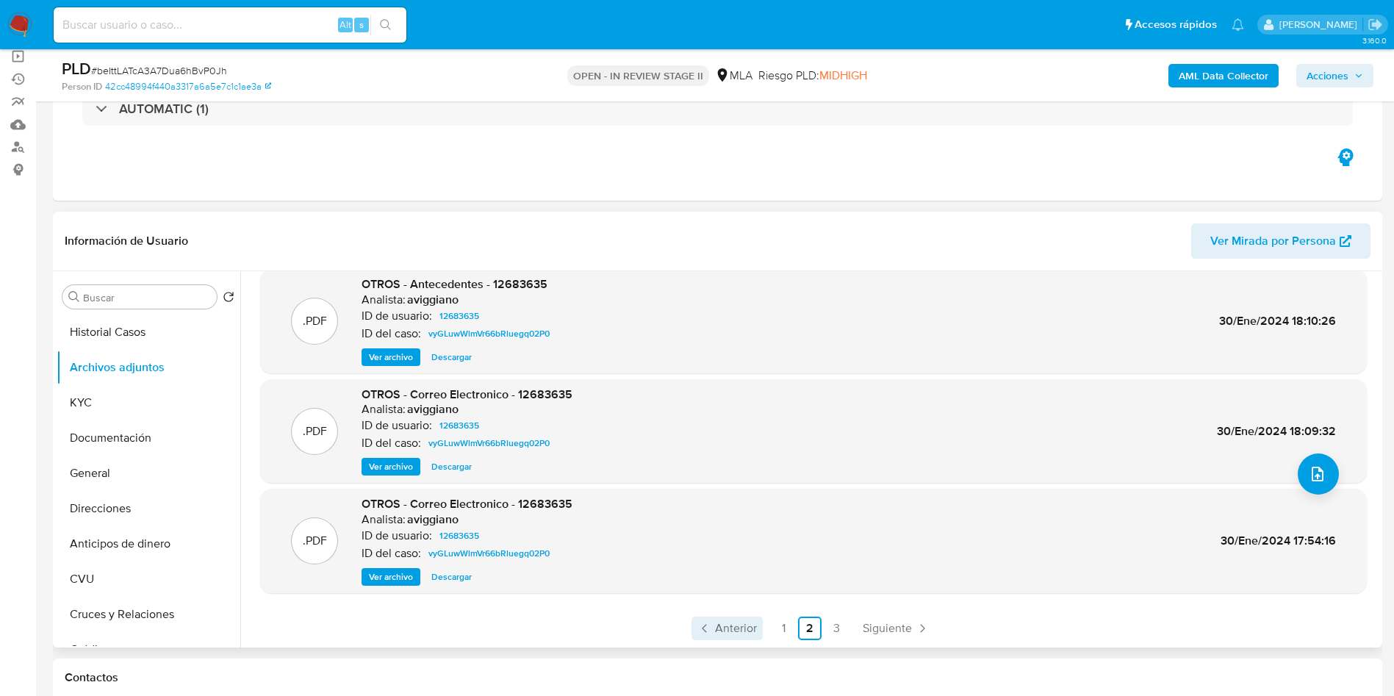
click at [726, 625] on span "Anterior" at bounding box center [736, 628] width 42 height 12
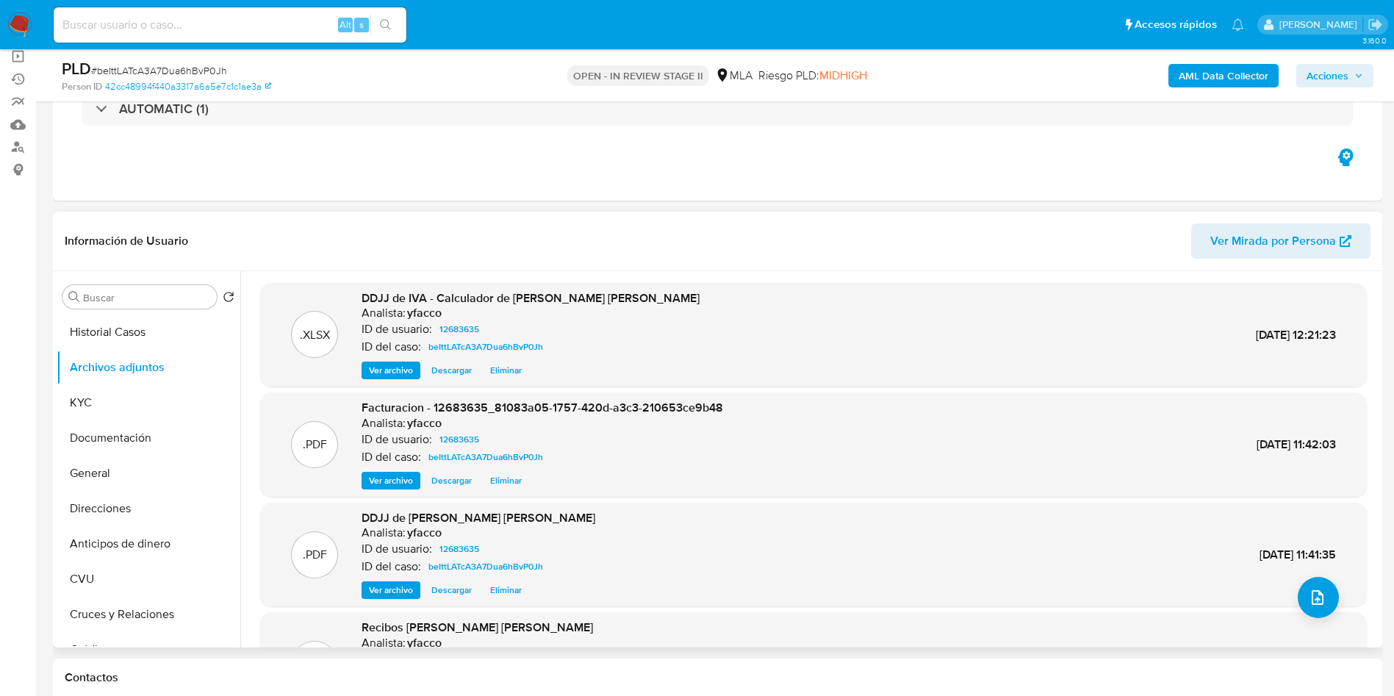
scroll to position [110, 0]
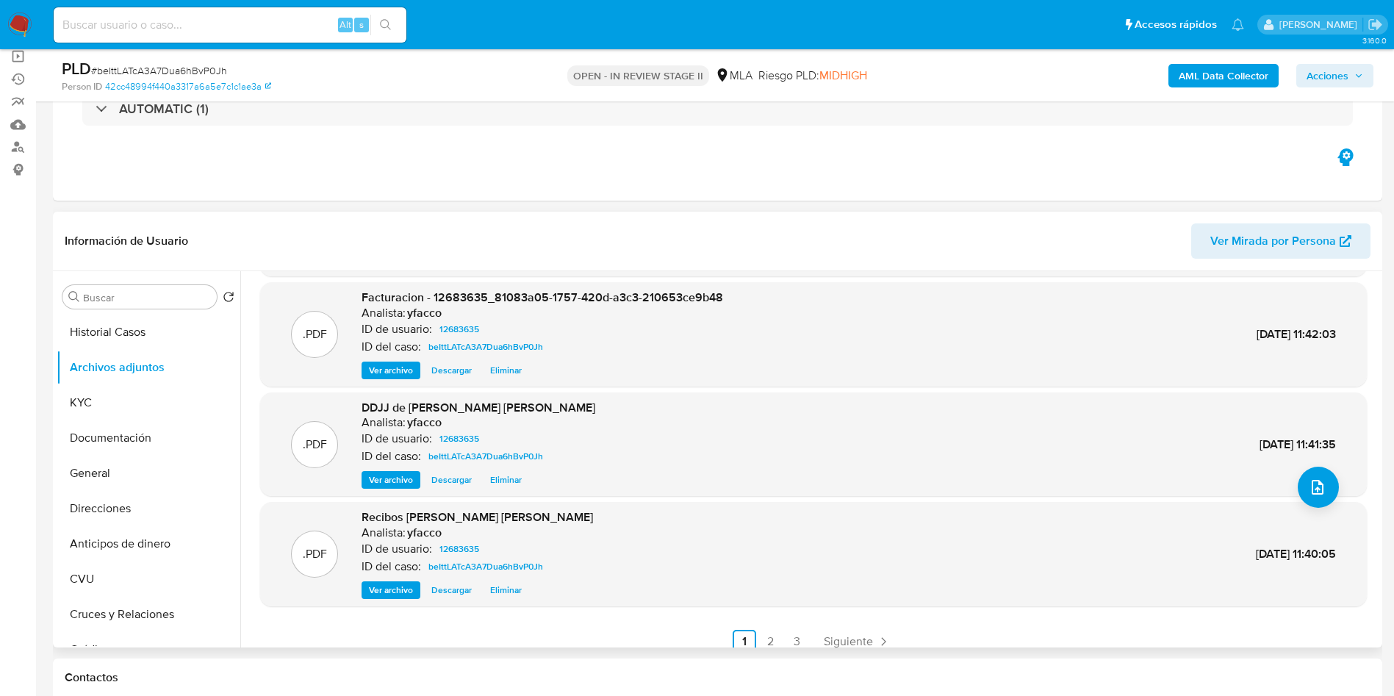
click at [394, 481] on span "Ver archivo" at bounding box center [391, 479] width 44 height 15
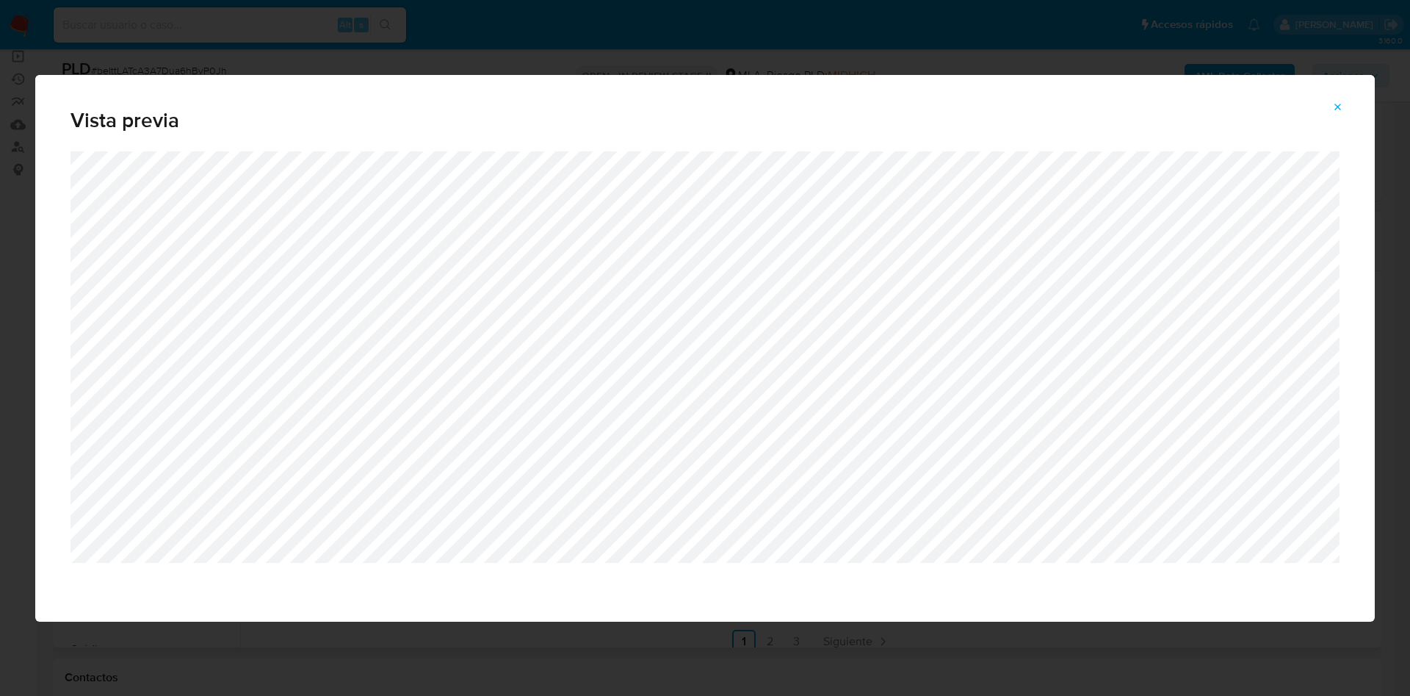
click at [1345, 110] on button "Attachment preview" at bounding box center [1338, 107] width 32 height 24
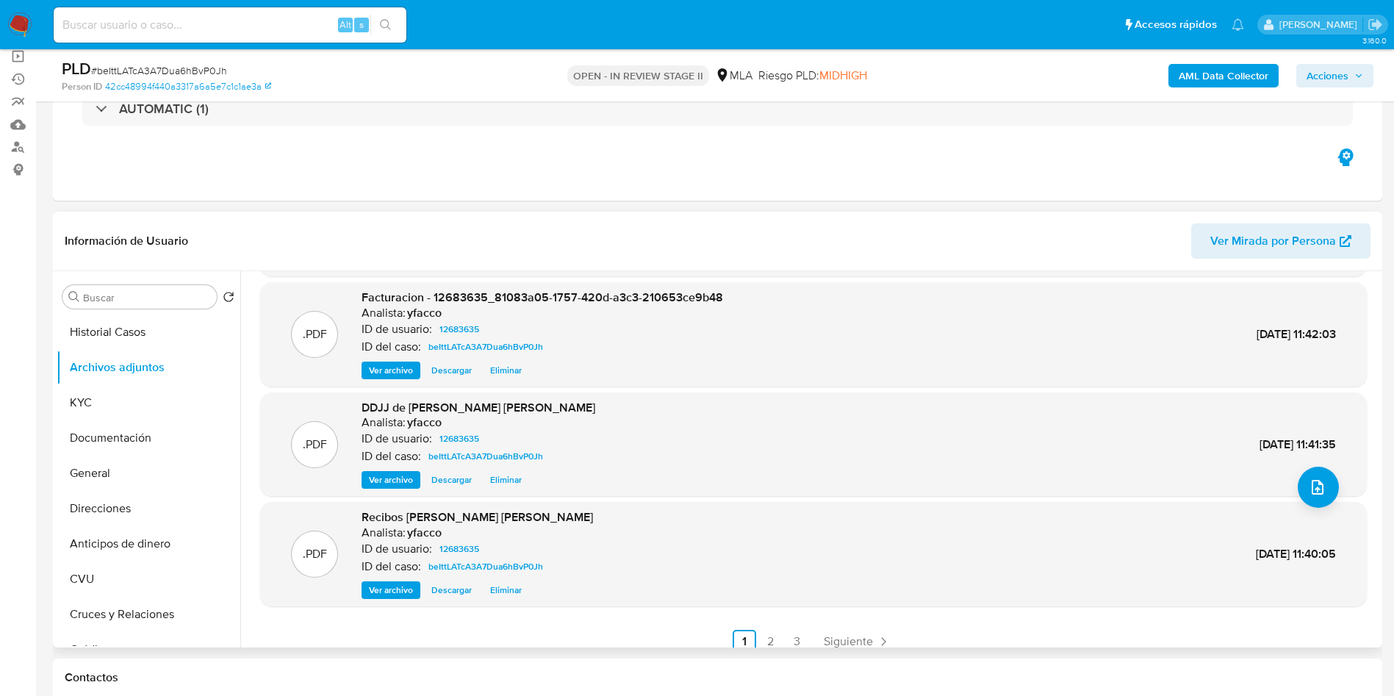
click at [378, 590] on span "Ver archivo" at bounding box center [391, 590] width 44 height 15
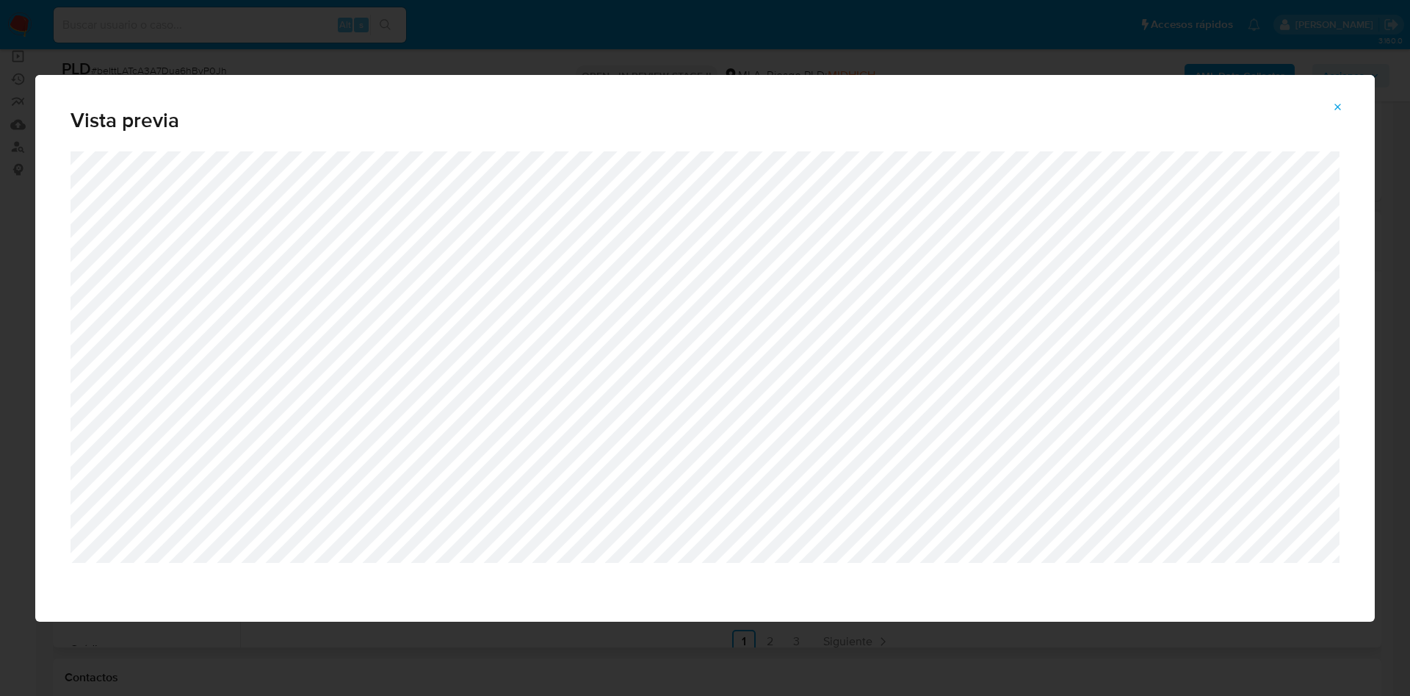
click at [1335, 113] on span "Attachment preview" at bounding box center [1339, 107] width 12 height 21
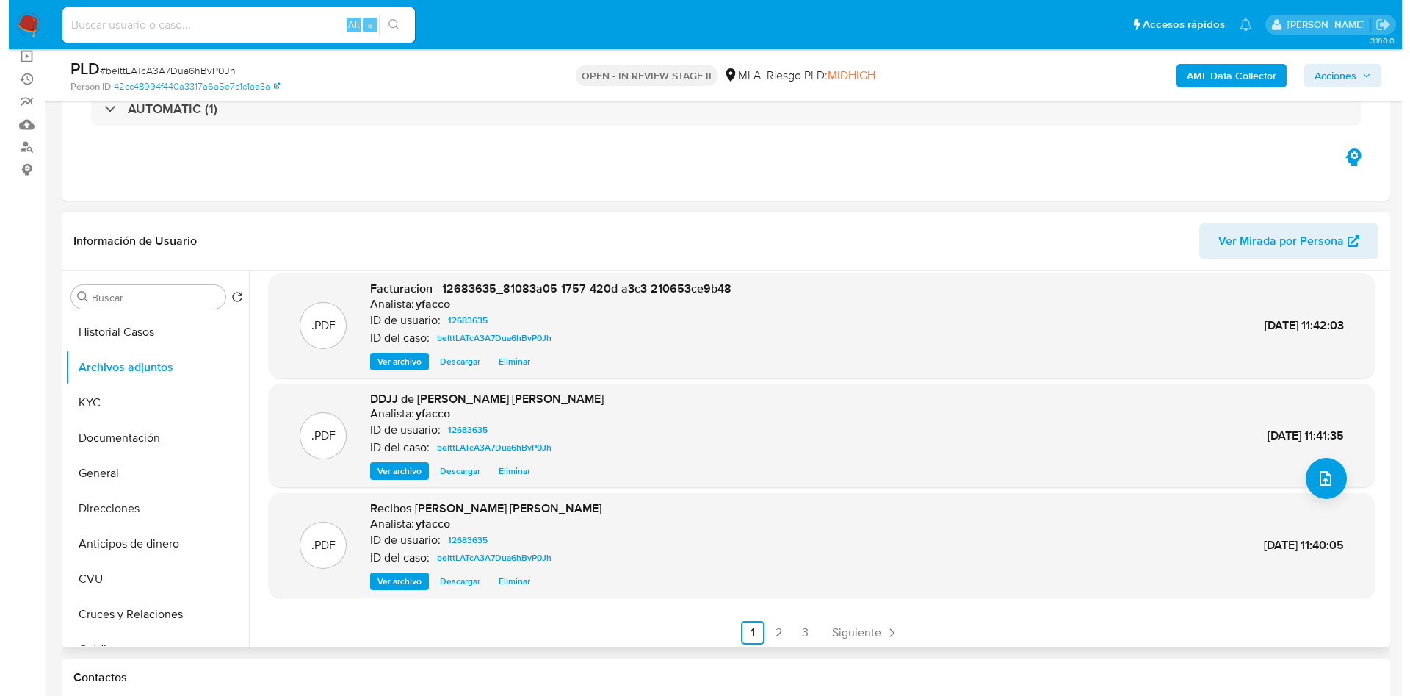
scroll to position [123, 0]
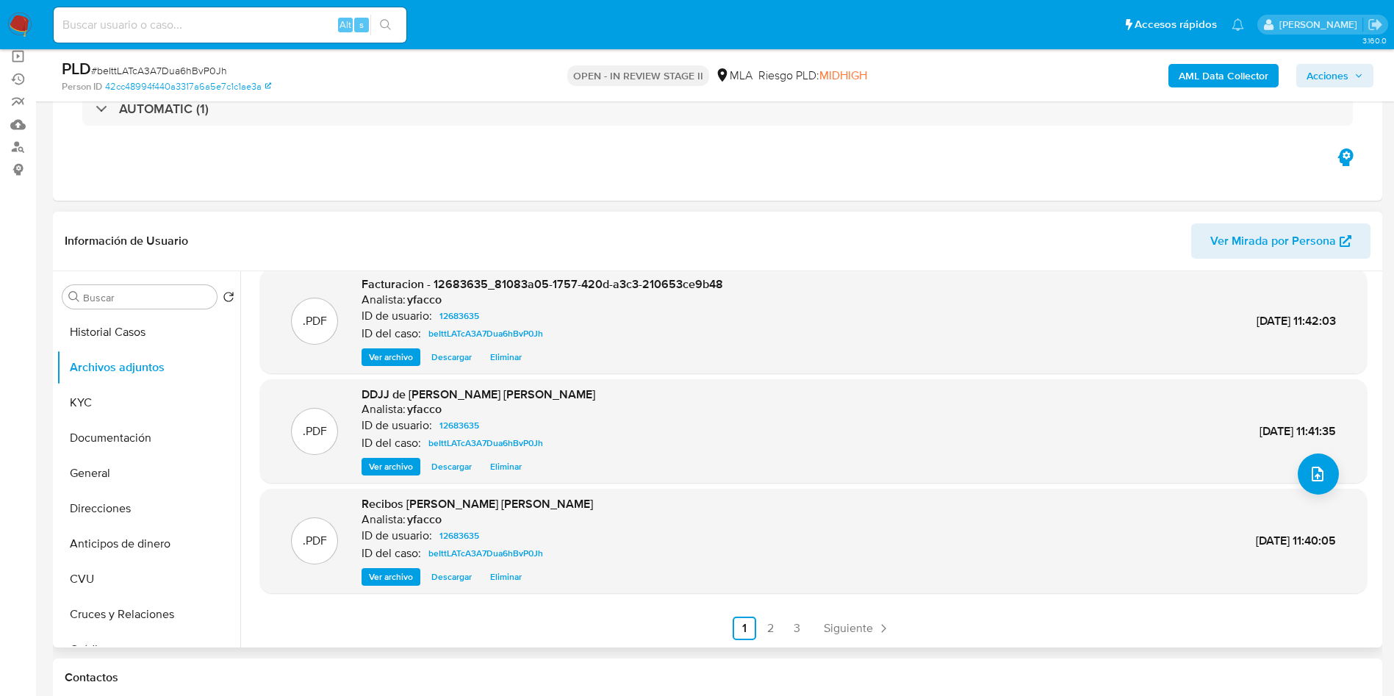
click at [500, 580] on span "Eliminar" at bounding box center [506, 576] width 32 height 15
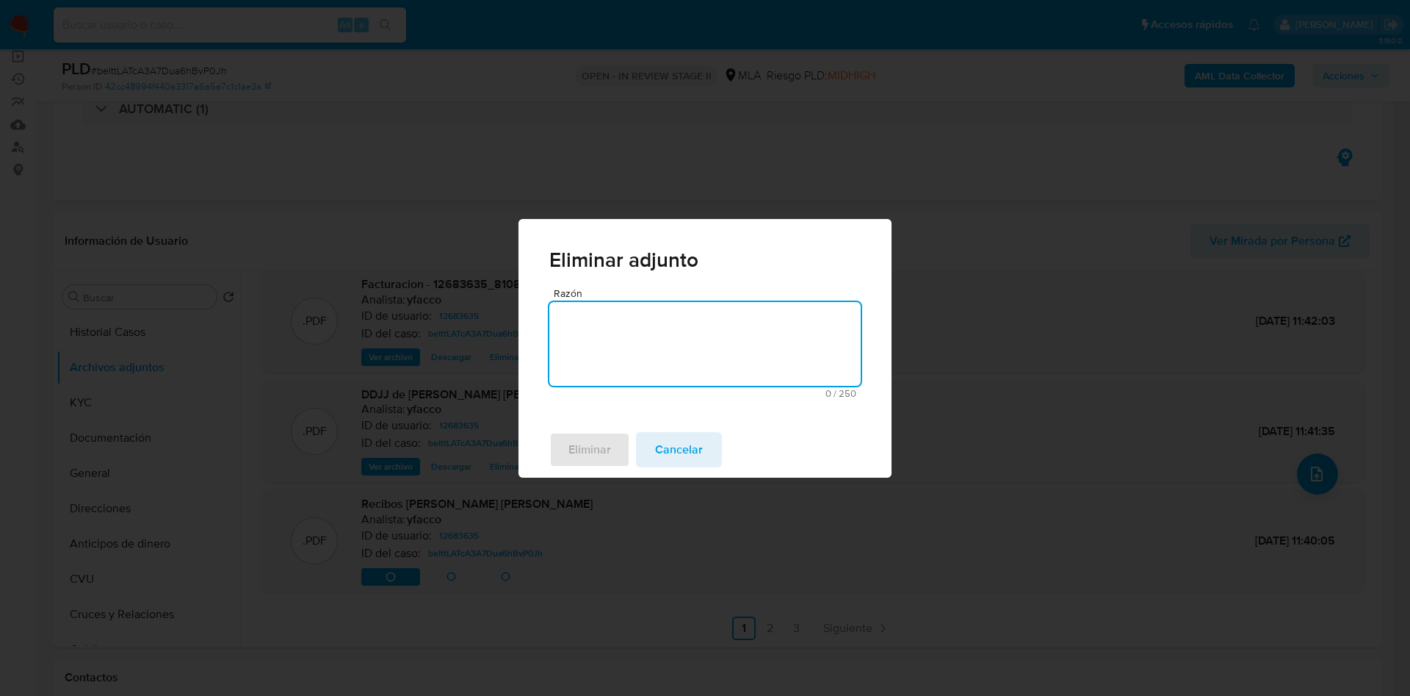
click at [613, 346] on textarea "Razón" at bounding box center [704, 344] width 311 height 84
type textarea "-"
click at [588, 445] on span "Eliminar" at bounding box center [590, 449] width 43 height 32
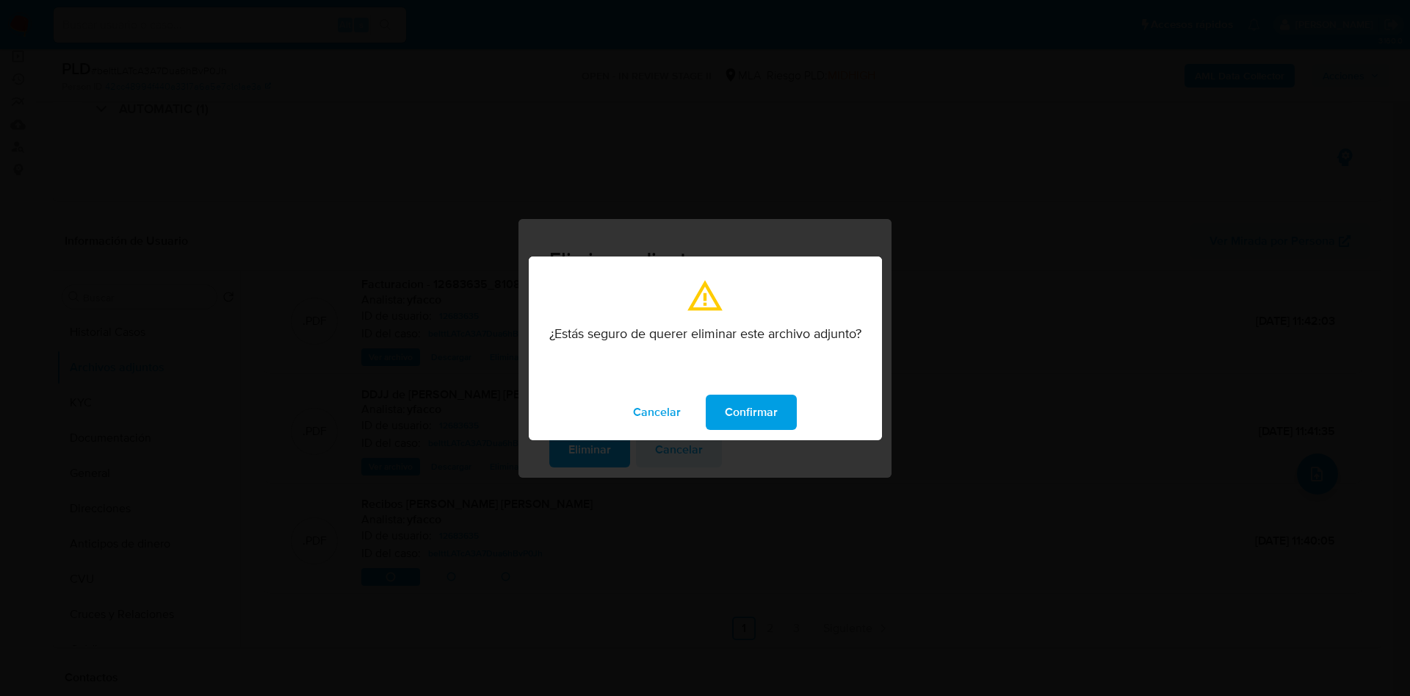
click at [759, 400] on span "Confirmar" at bounding box center [751, 412] width 53 height 32
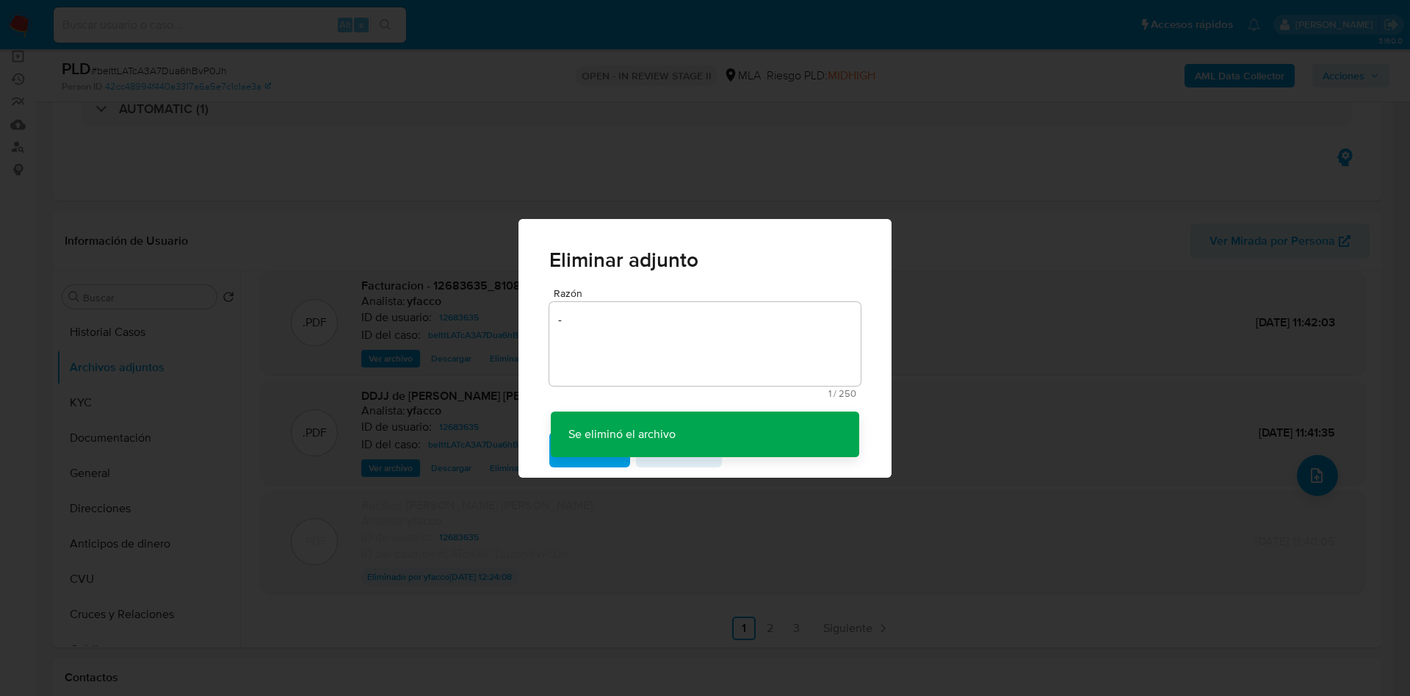
scroll to position [122, 0]
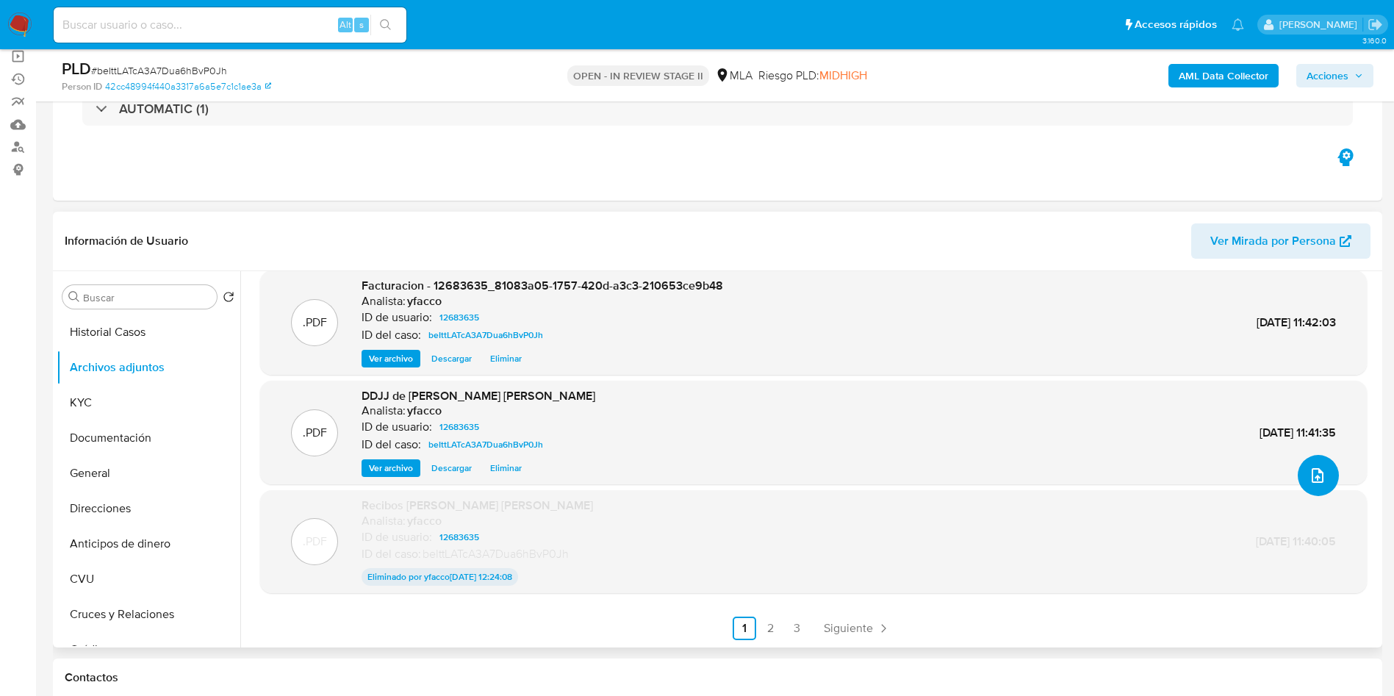
click at [1313, 466] on icon "upload-file" at bounding box center [1317, 475] width 18 height 18
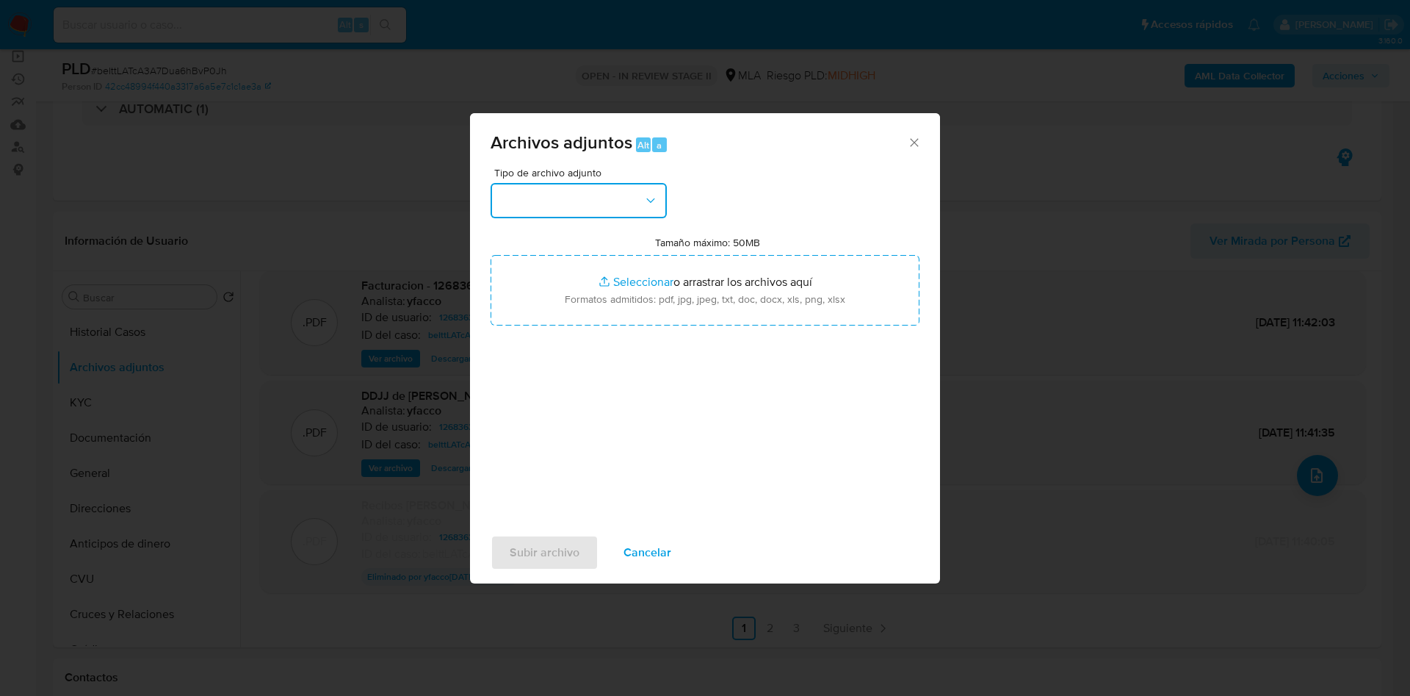
click at [571, 206] on button "button" at bounding box center [579, 200] width 176 height 35
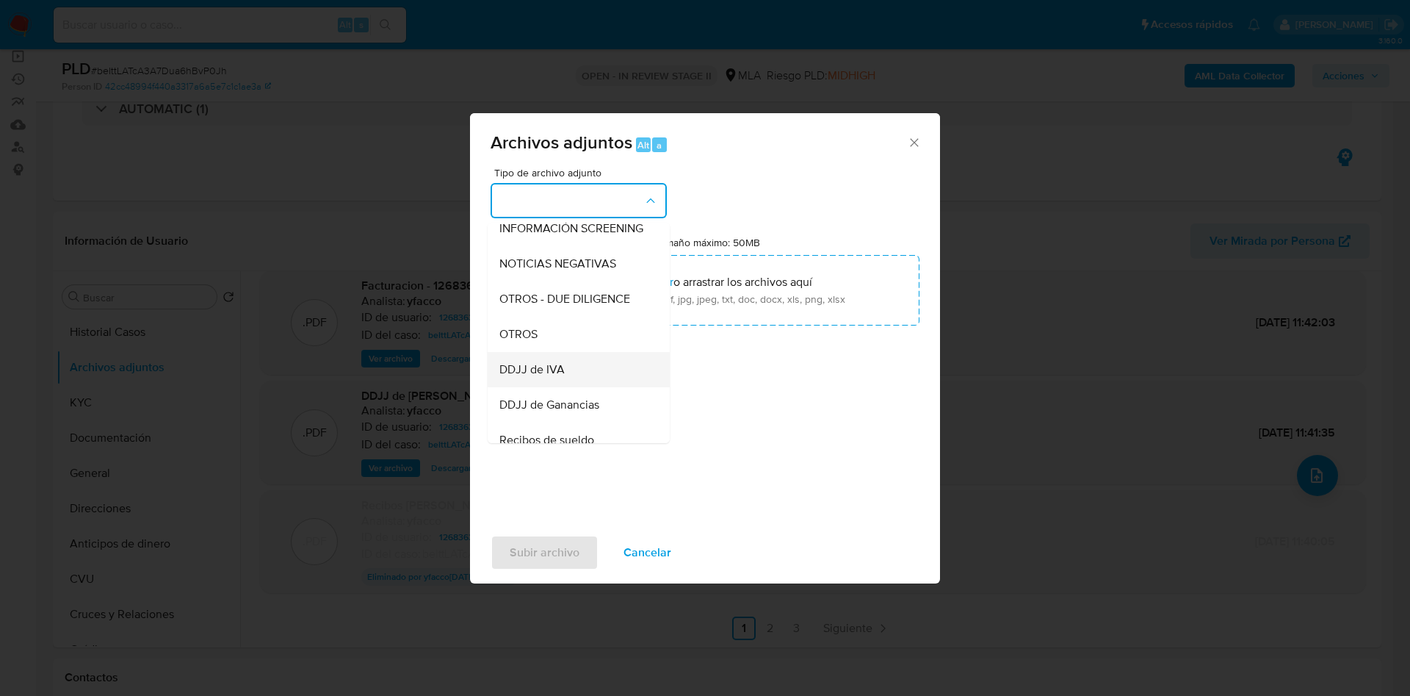
scroll to position [220, 0]
click at [574, 414] on span "Recibos de sueldo" at bounding box center [547, 407] width 95 height 15
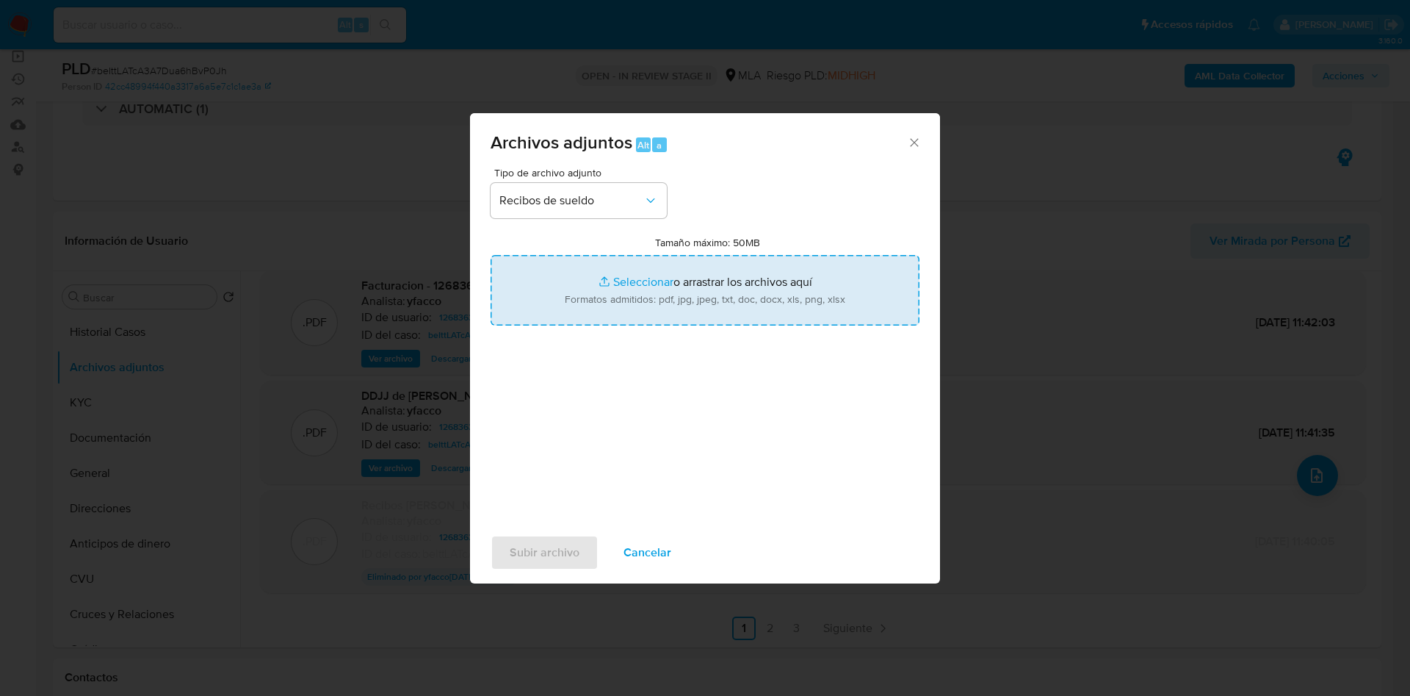
click at [657, 289] on input "Tamaño máximo: 50MB Seleccionar archivos" at bounding box center [705, 290] width 429 height 71
type input "C:\fakepath\Marcos Ignacio Mansueti recibos.pdf"
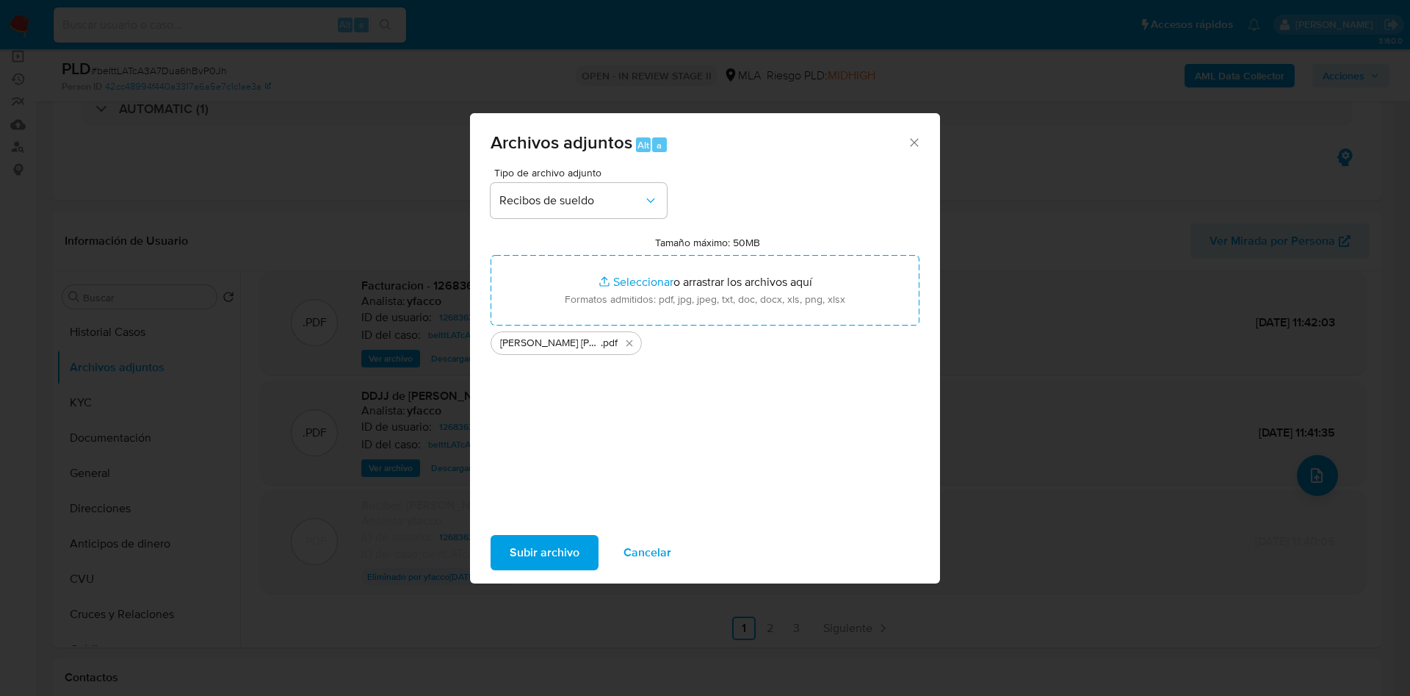
click at [530, 557] on span "Subir archivo" at bounding box center [545, 552] width 70 height 32
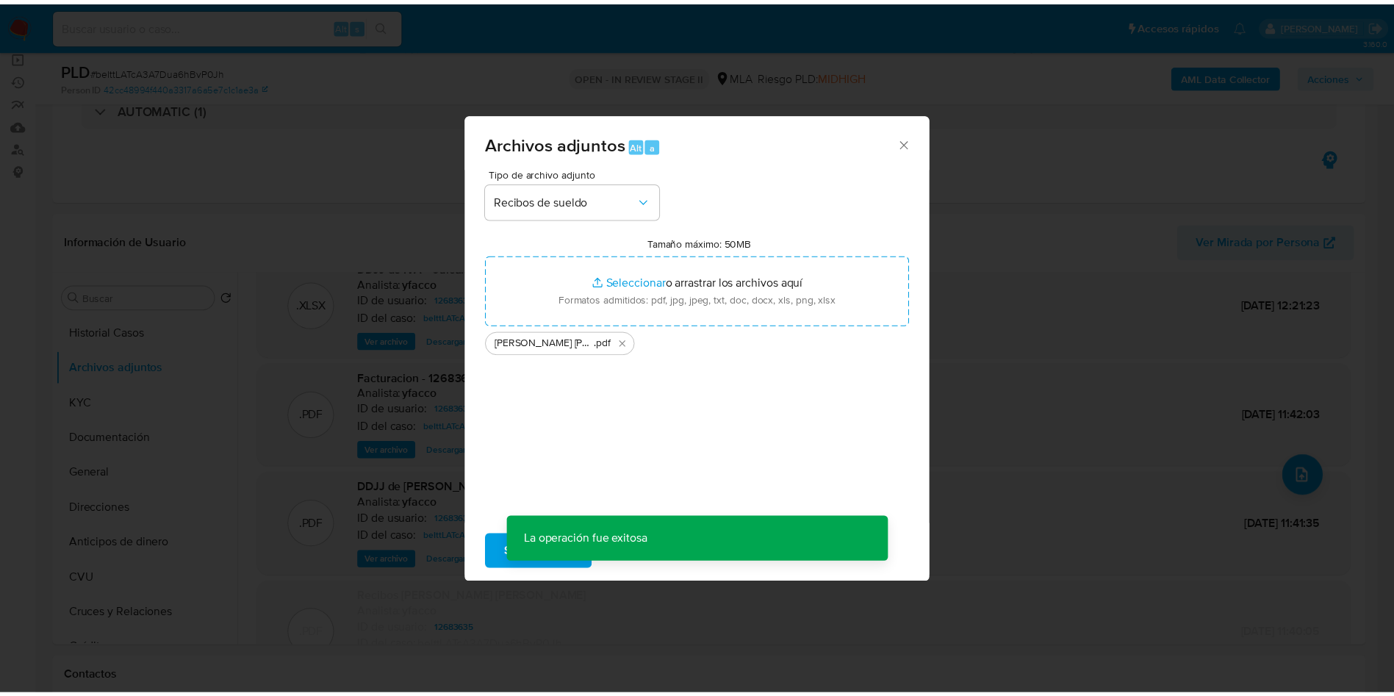
scroll to position [214, 0]
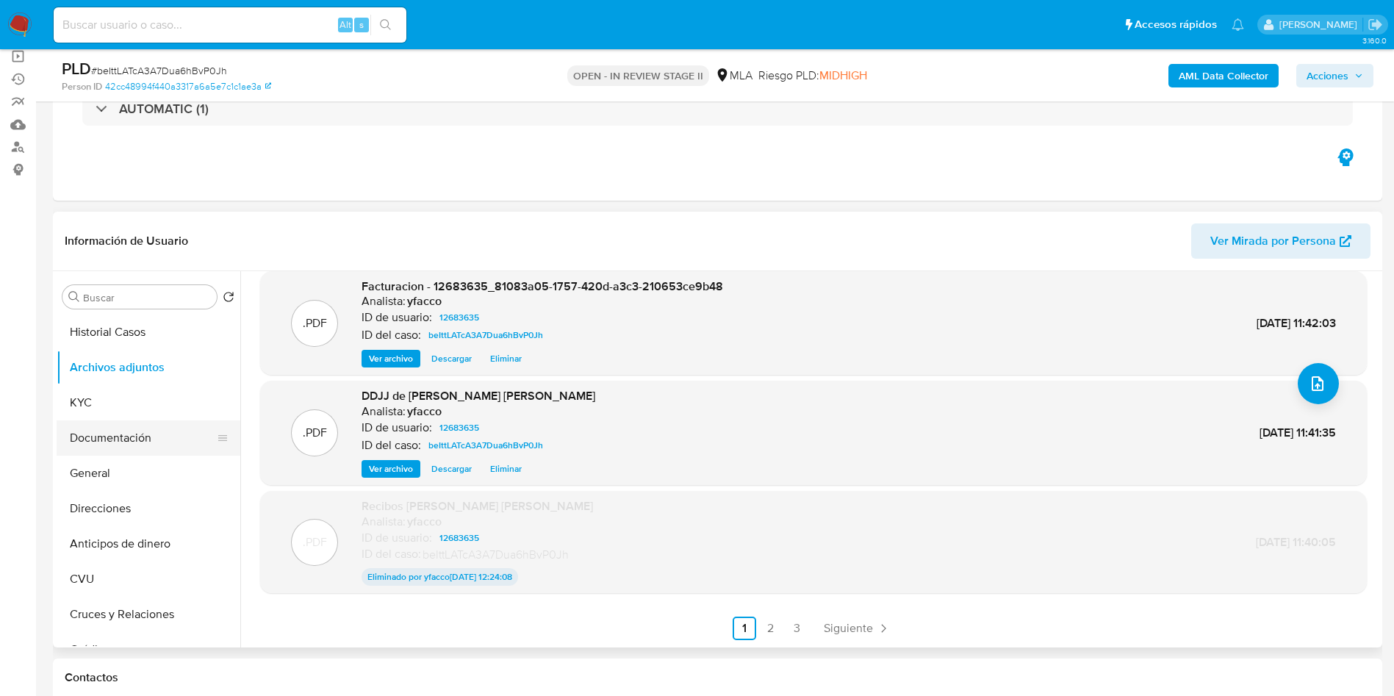
click at [107, 427] on button "Documentación" at bounding box center [143, 437] width 172 height 35
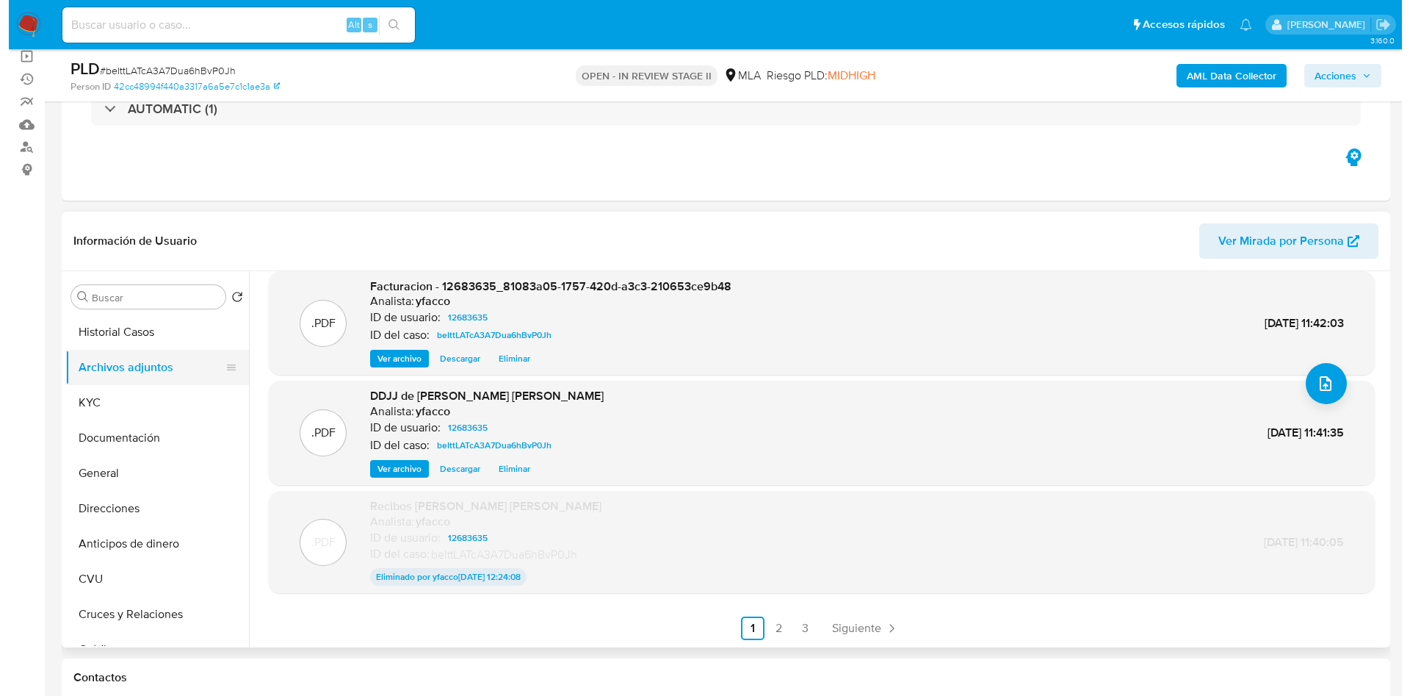
scroll to position [0, 0]
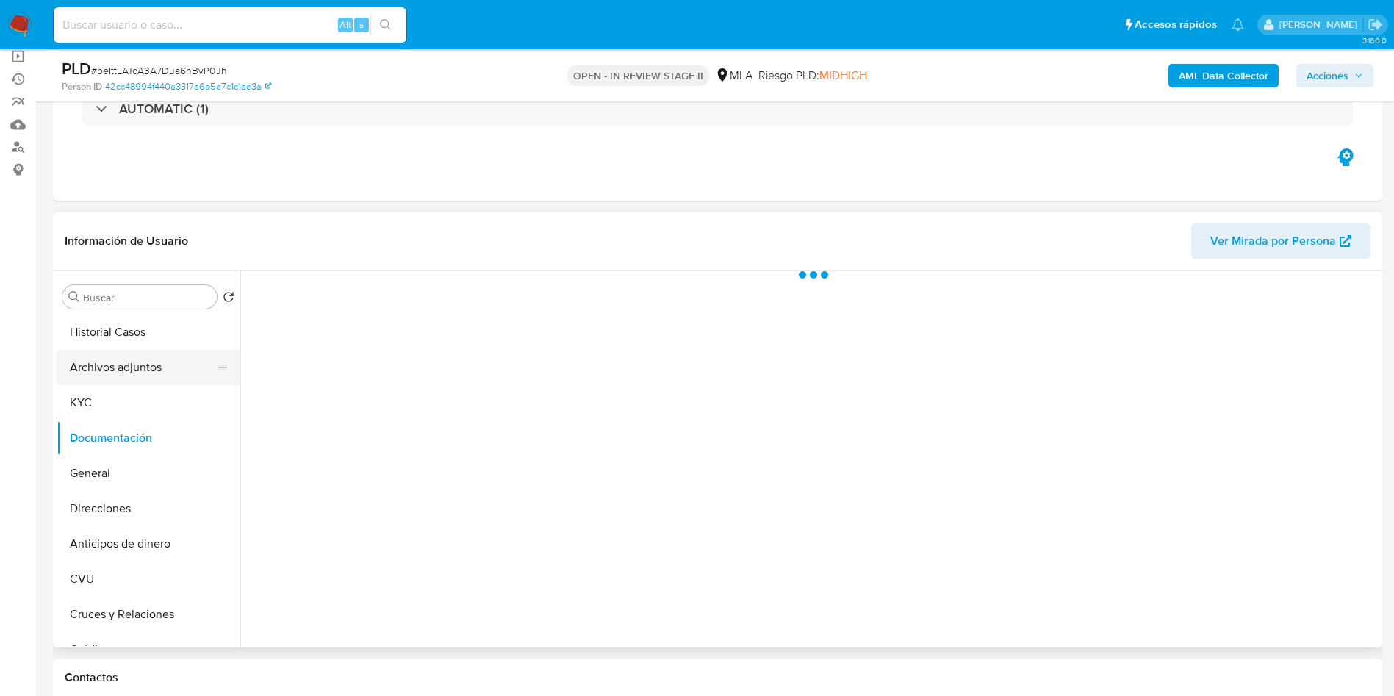
click at [131, 368] on button "Archivos adjuntos" at bounding box center [143, 367] width 172 height 35
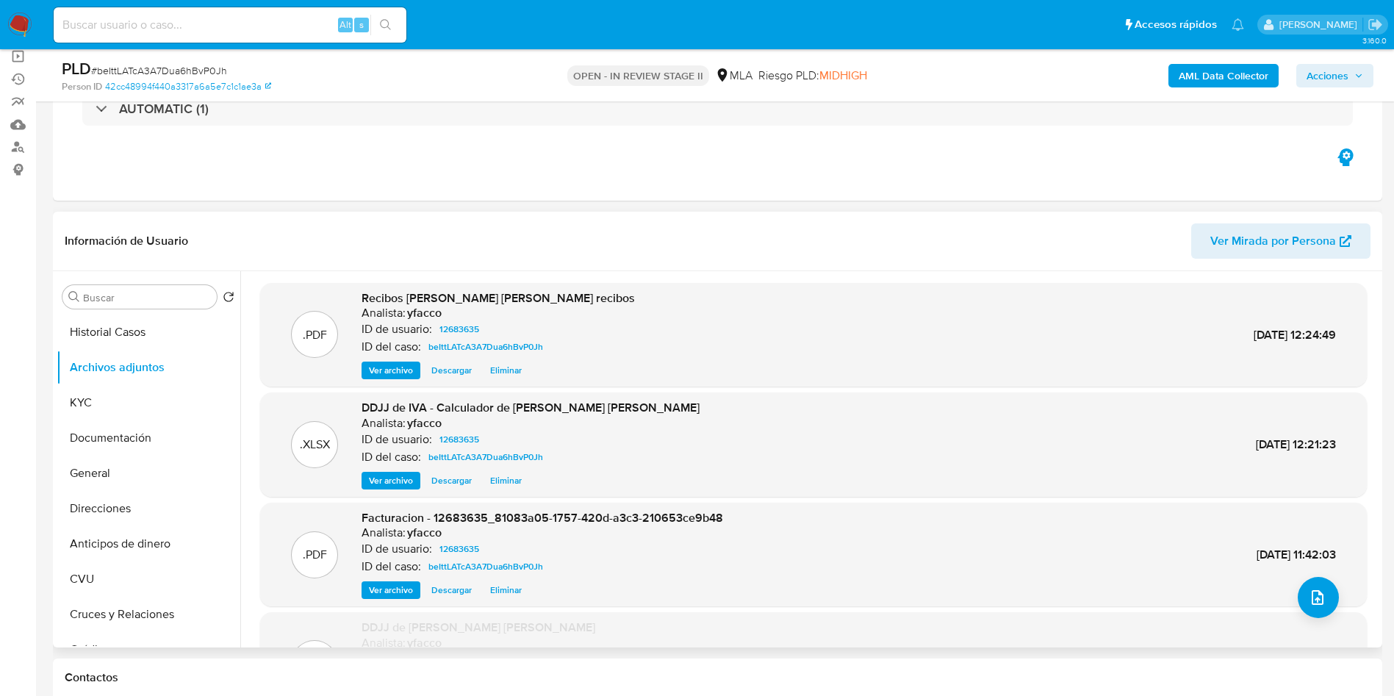
click at [383, 374] on span "Ver archivo" at bounding box center [391, 370] width 44 height 15
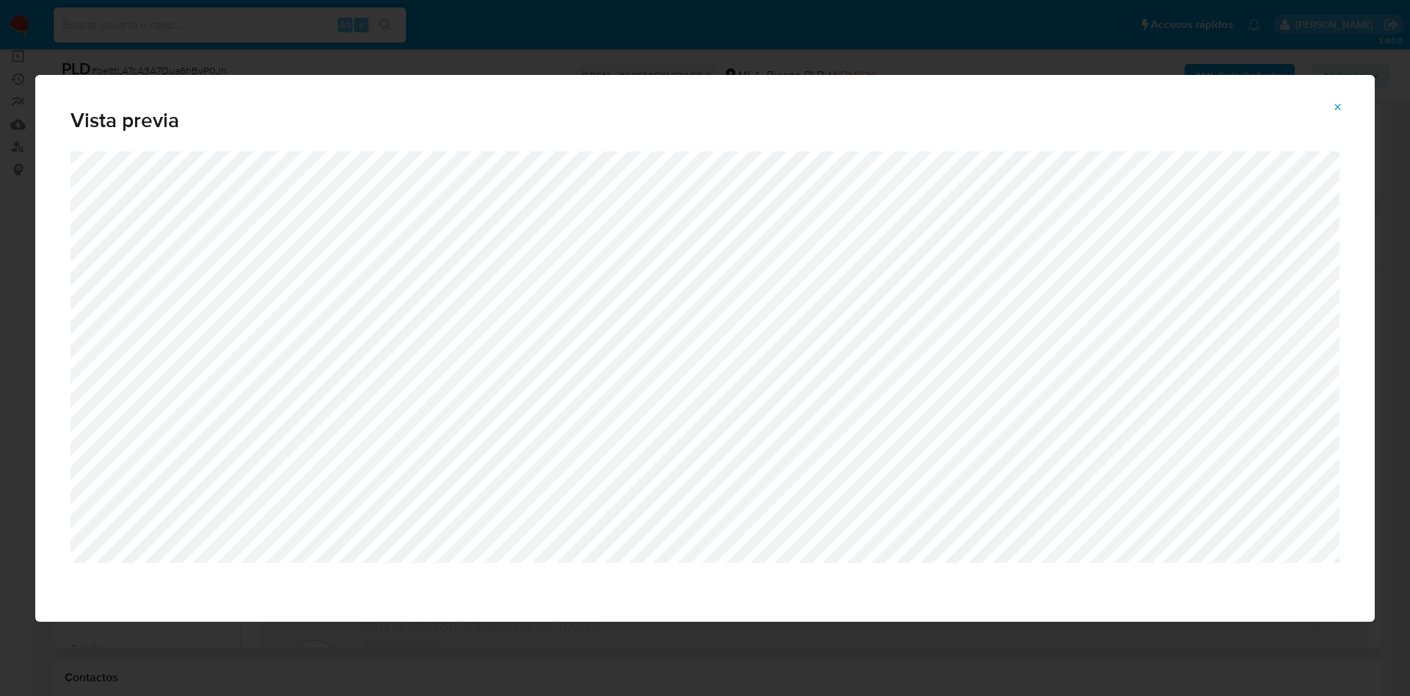
click at [1341, 104] on icon "Attachment preview" at bounding box center [1339, 107] width 7 height 7
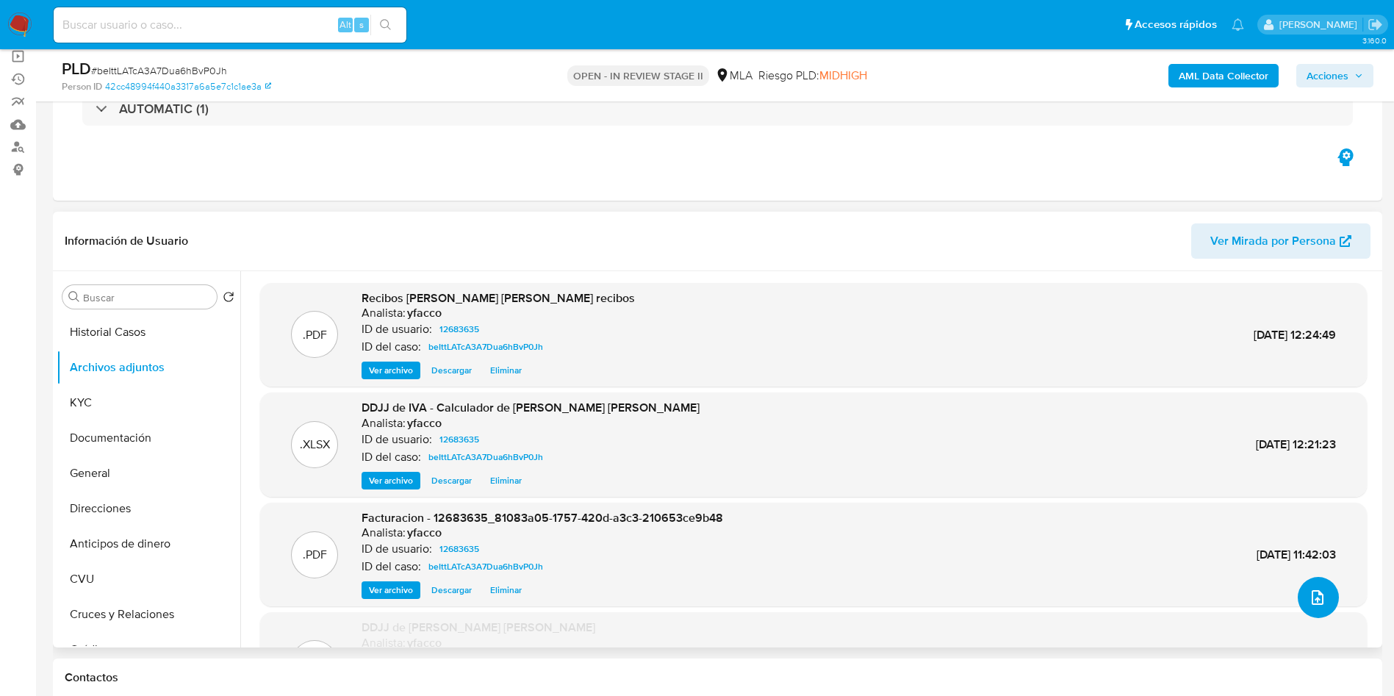
click at [1321, 586] on button "upload-file" at bounding box center [1317, 597] width 41 height 41
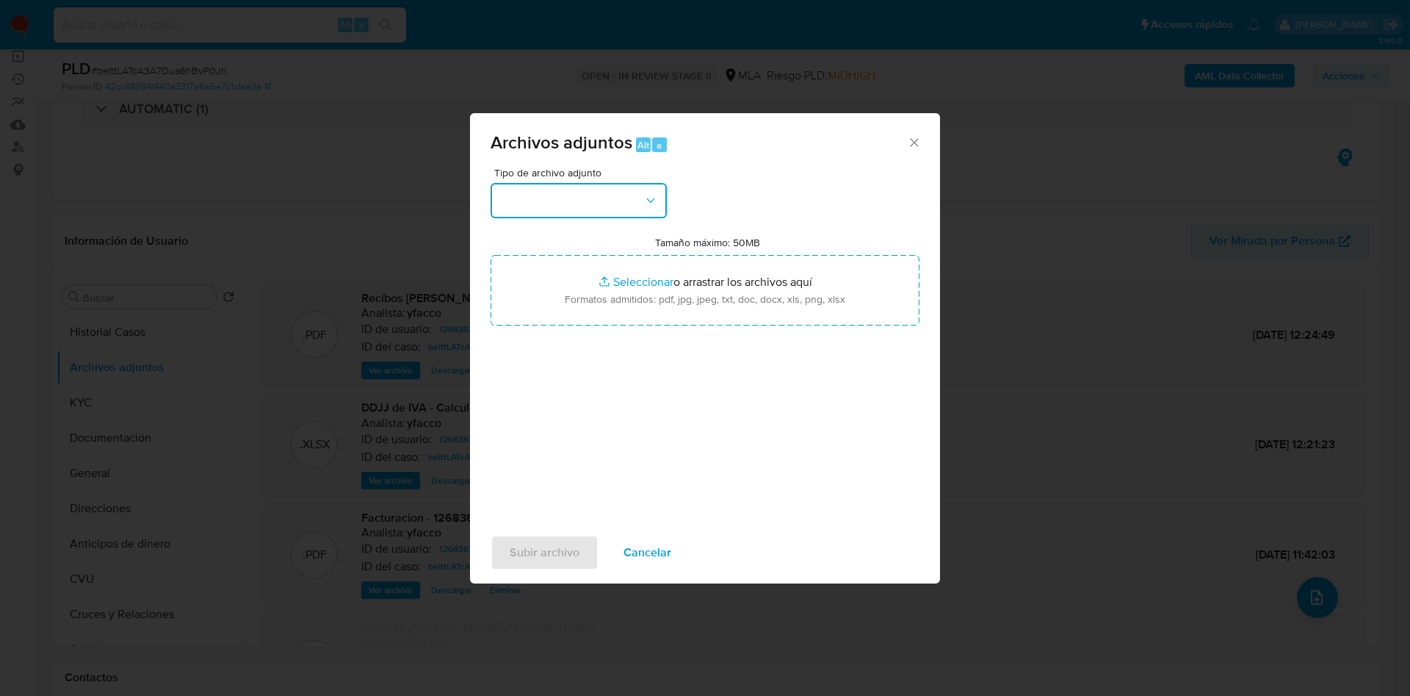
click at [593, 215] on button "button" at bounding box center [579, 200] width 176 height 35
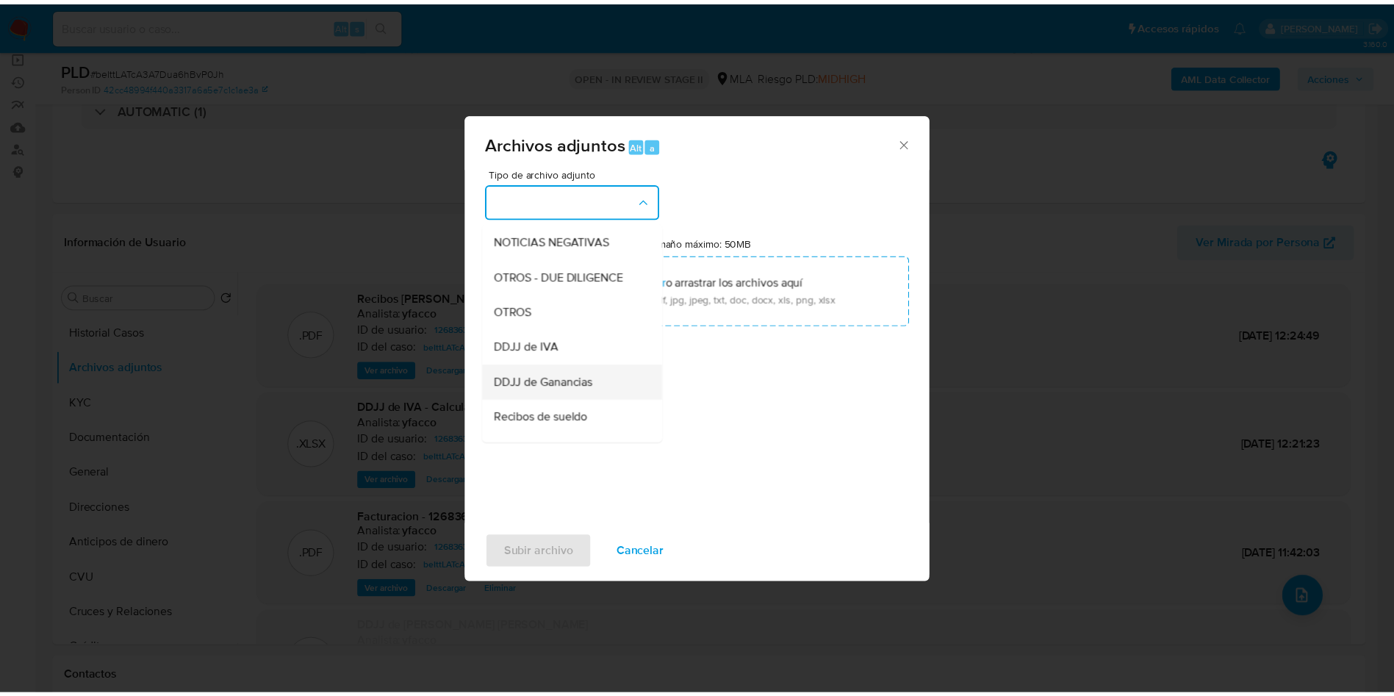
scroll to position [220, 0]
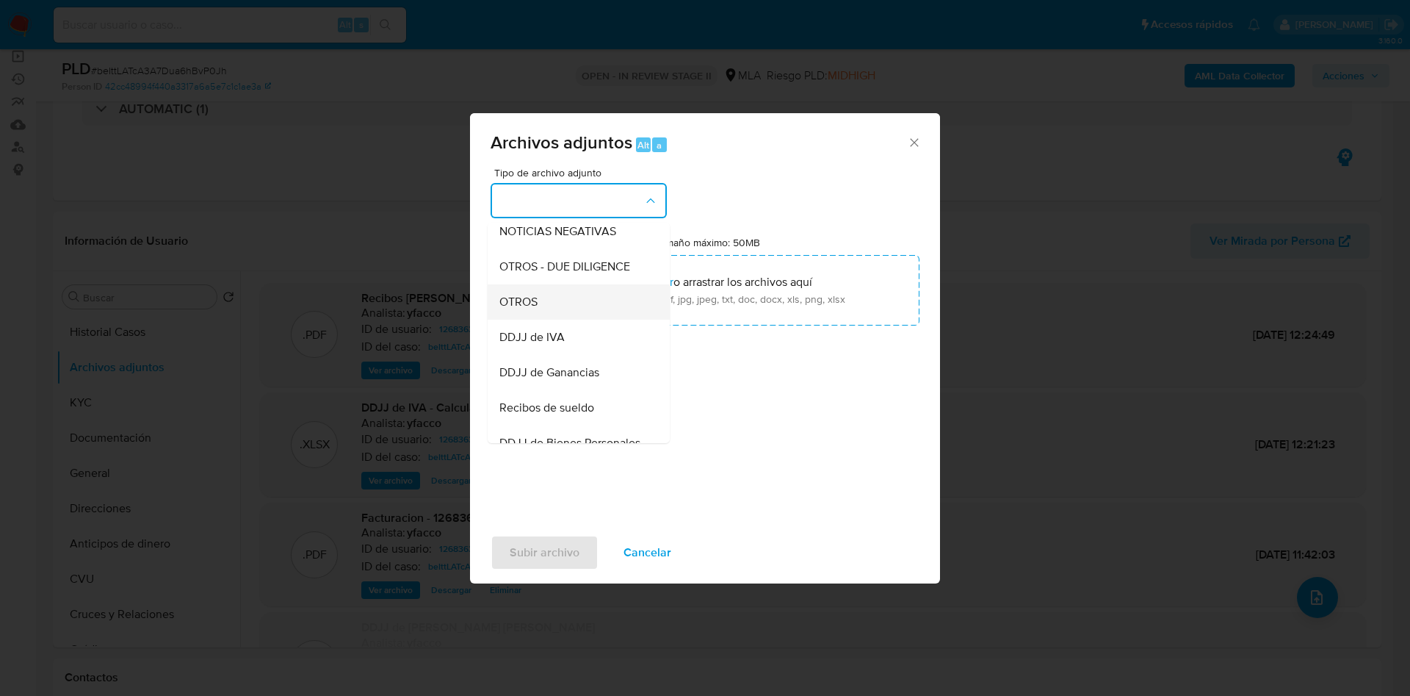
click at [529, 309] on span "OTROS" at bounding box center [519, 302] width 38 height 15
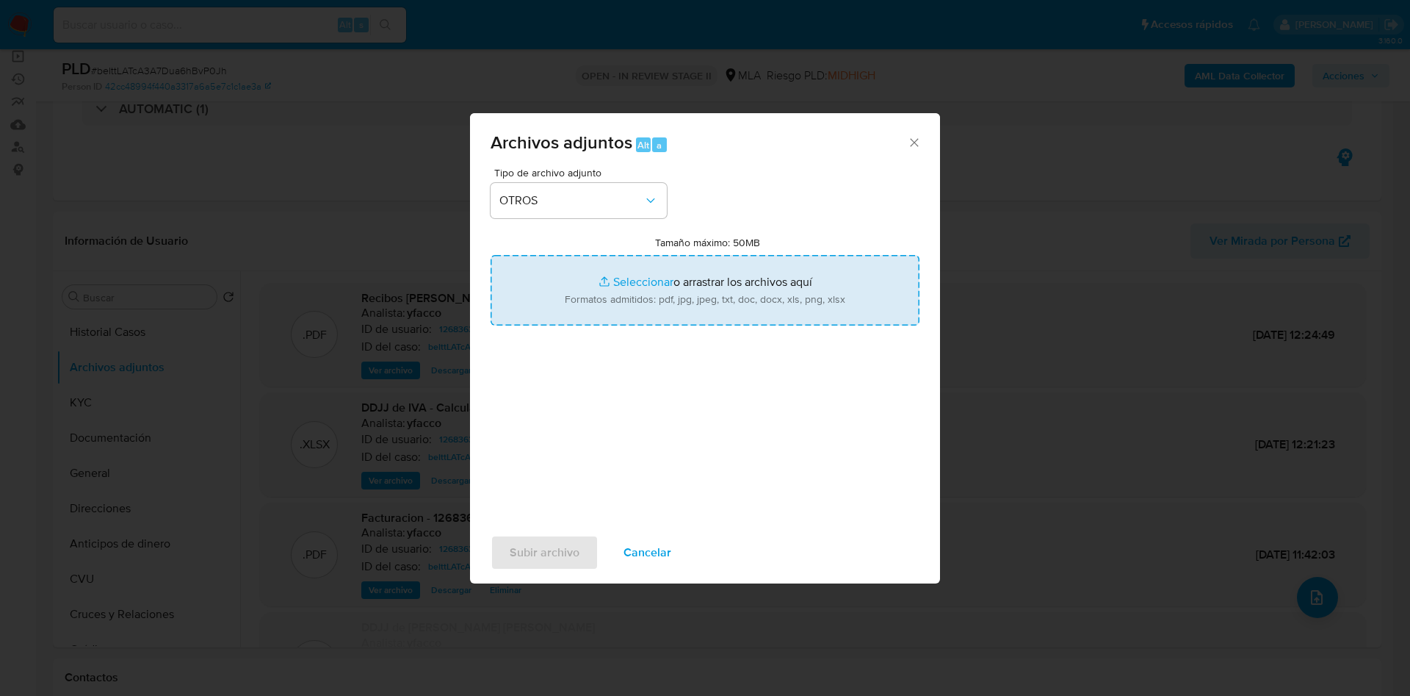
click at [609, 284] on input "Tamaño máximo: 50MB Seleccionar archivos" at bounding box center [705, 290] width 429 height 71
type input "C:\fakepath\Caselog beIttLATcA3A7Dua6hBvP0Jh_2025_08_19_02_05_22.docx"
click at [626, 278] on input "Tamaño máximo: 50MB Seleccionar archivos" at bounding box center [705, 290] width 429 height 71
type input "C:\fakepath\Movimientos 12683635.xlsx"
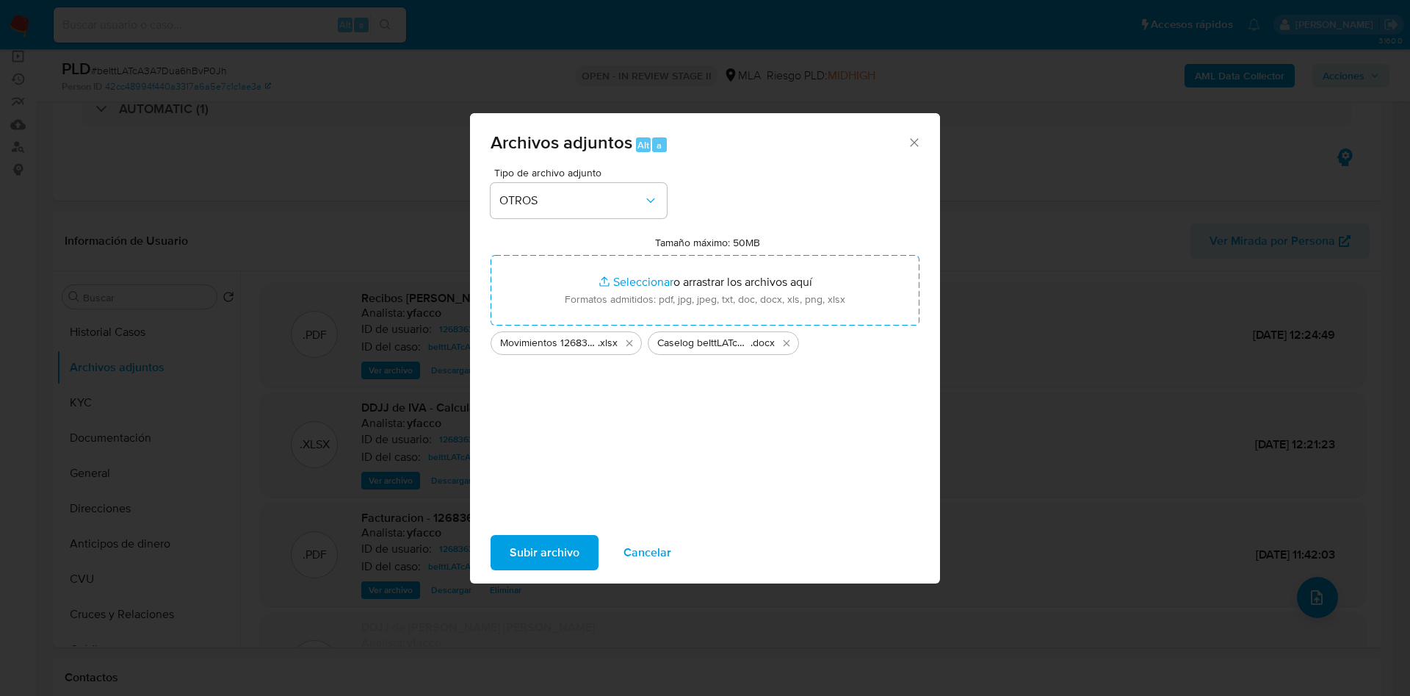
click at [522, 555] on span "Subir archivo" at bounding box center [545, 552] width 70 height 32
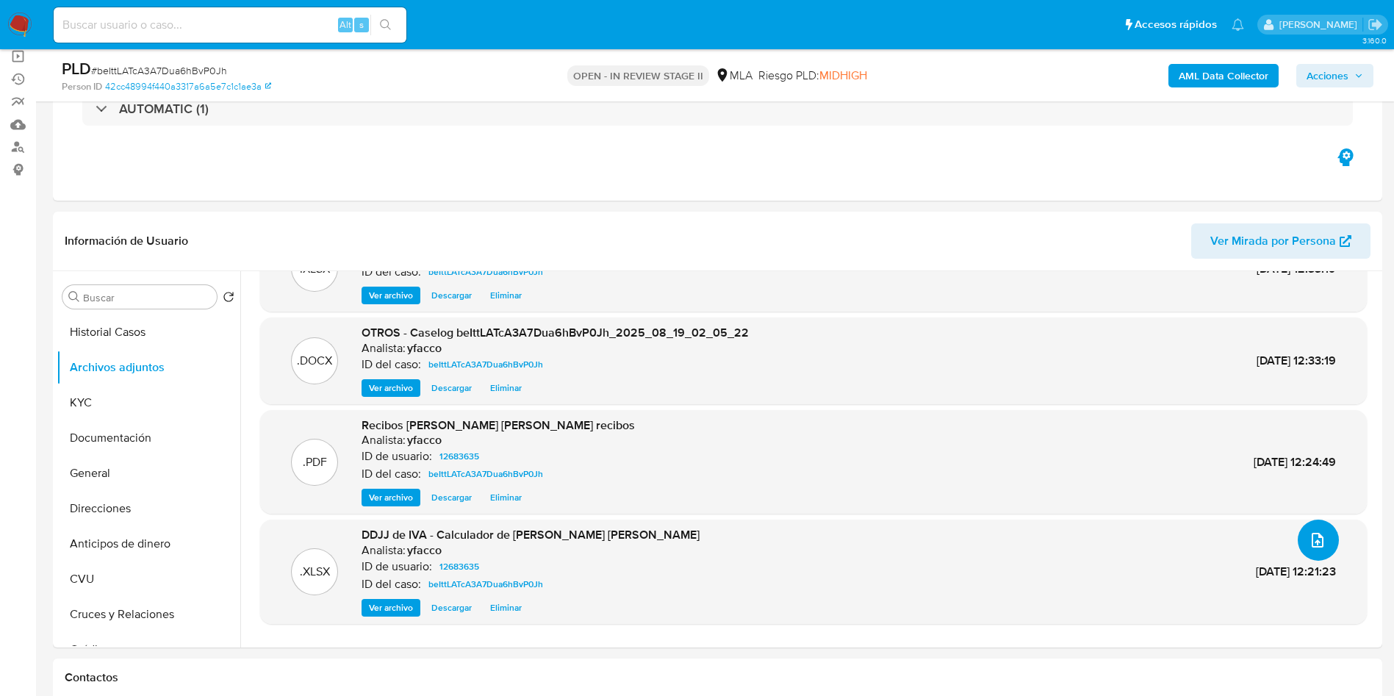
scroll to position [88, 0]
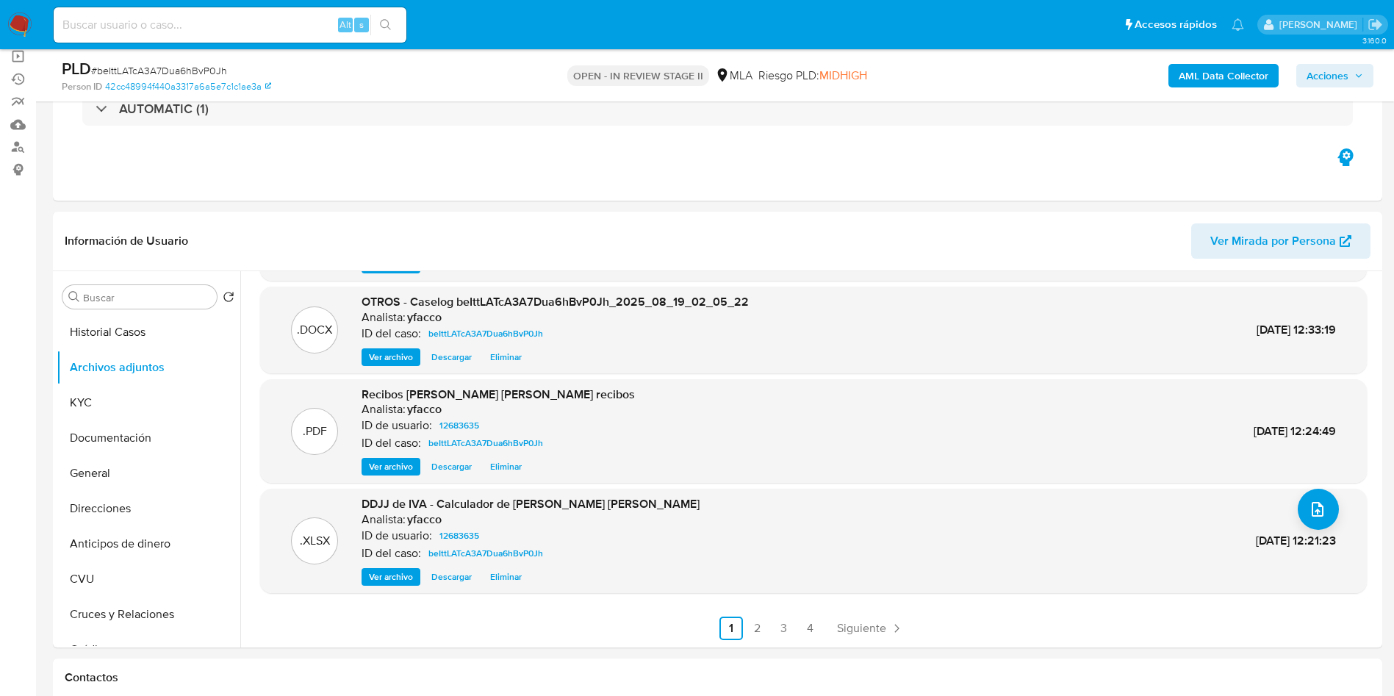
click at [385, 467] on span "Ver archivo" at bounding box center [391, 466] width 44 height 15
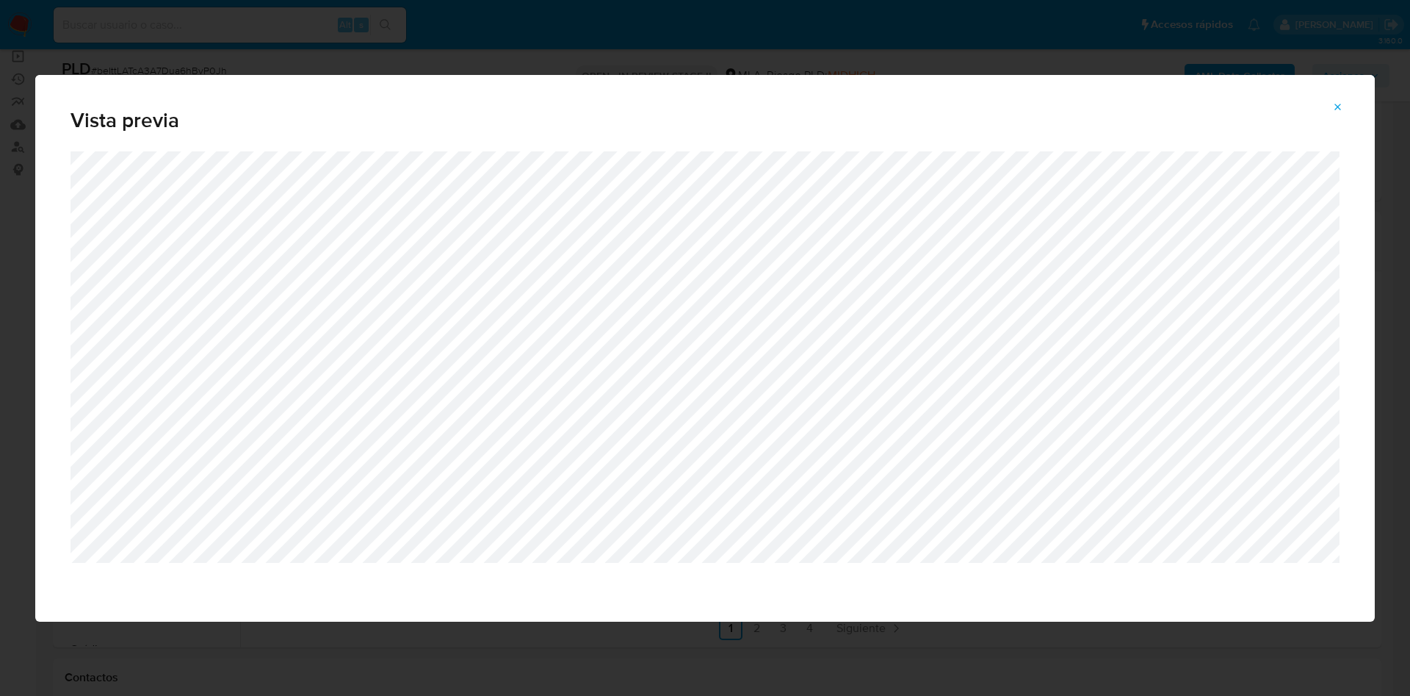
click at [1352, 105] on button "Attachment preview" at bounding box center [1338, 107] width 32 height 24
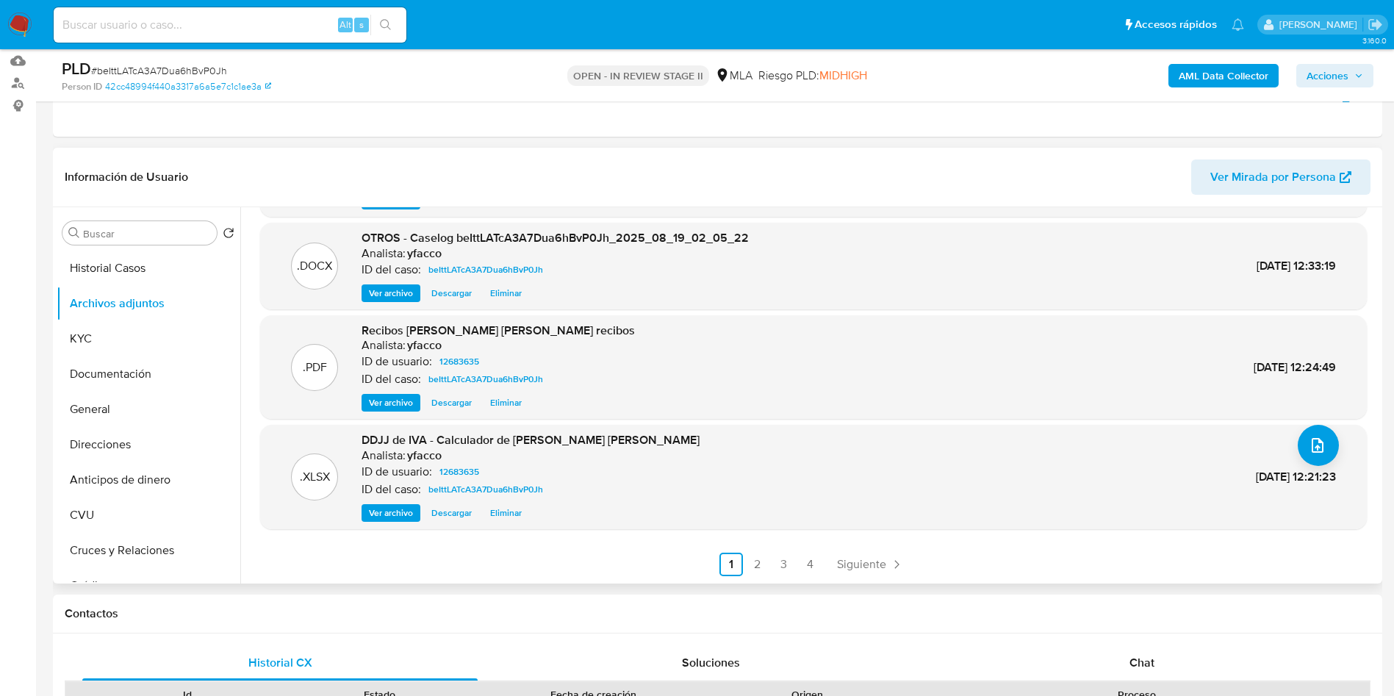
scroll to position [220, 0]
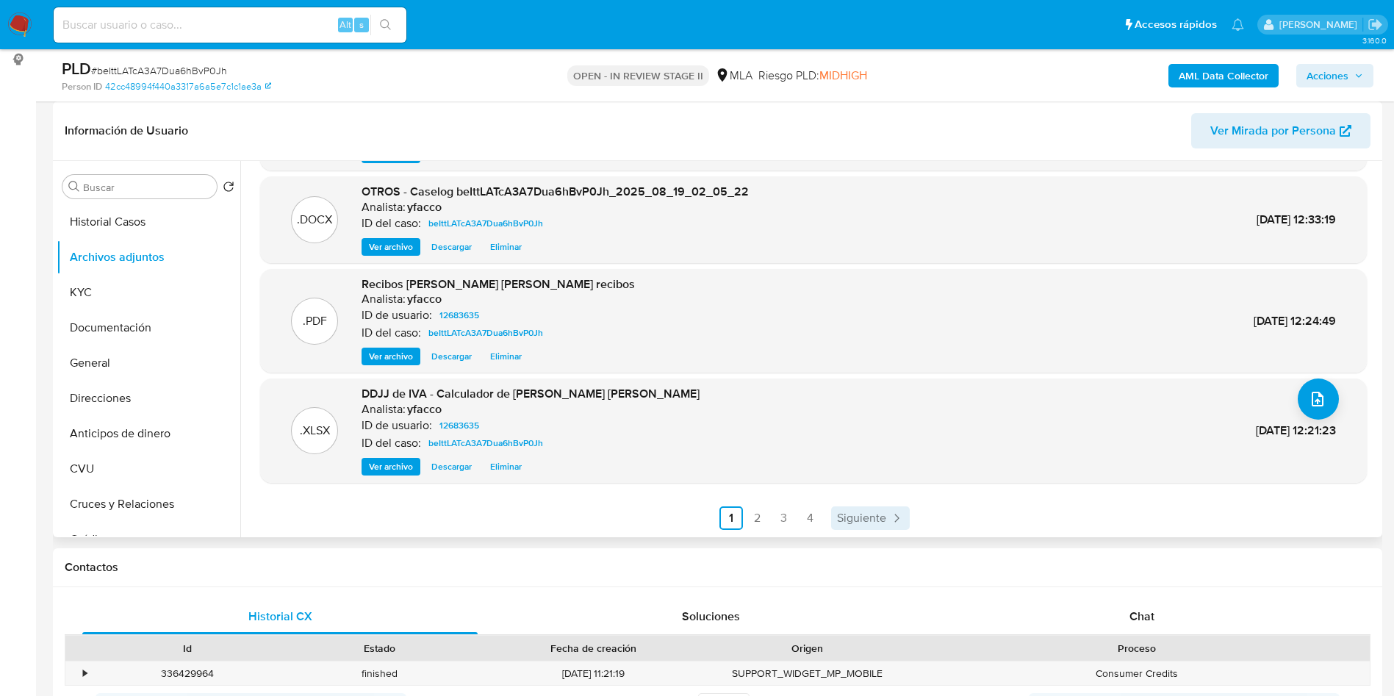
click at [846, 512] on span "Siguiente" at bounding box center [861, 518] width 49 height 12
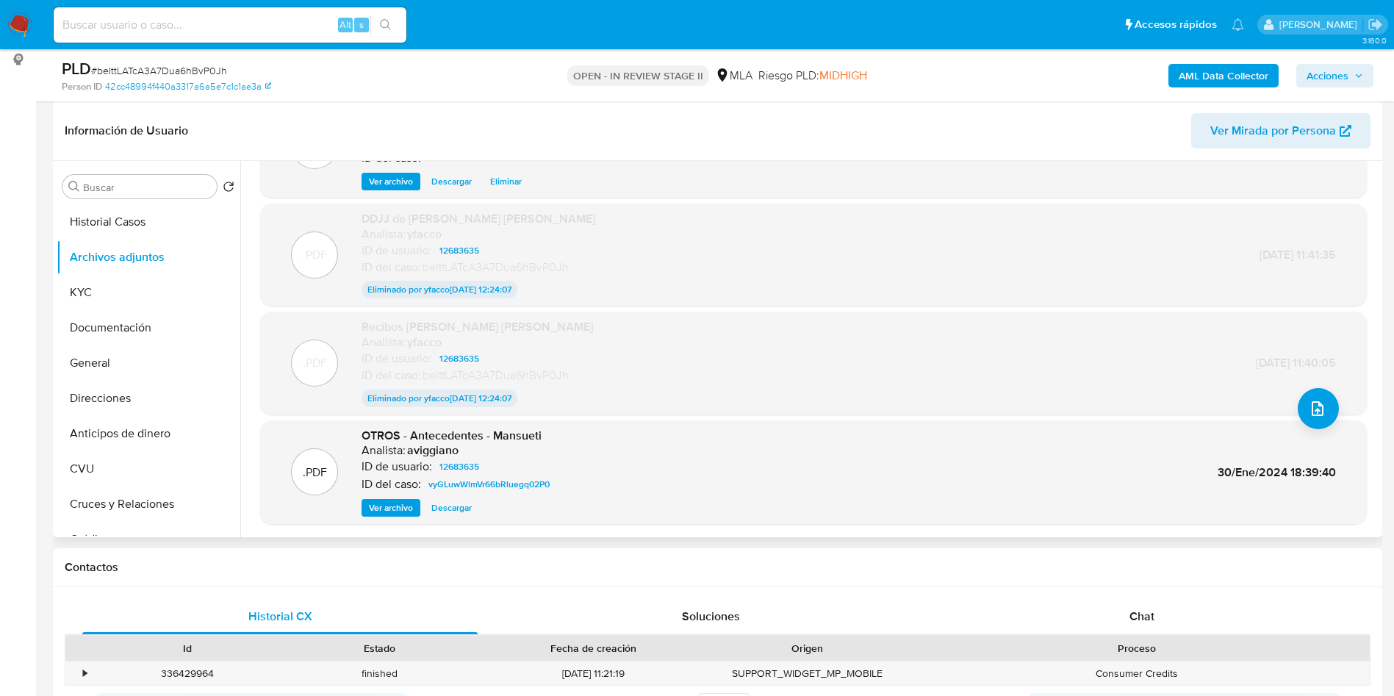
scroll to position [110, 0]
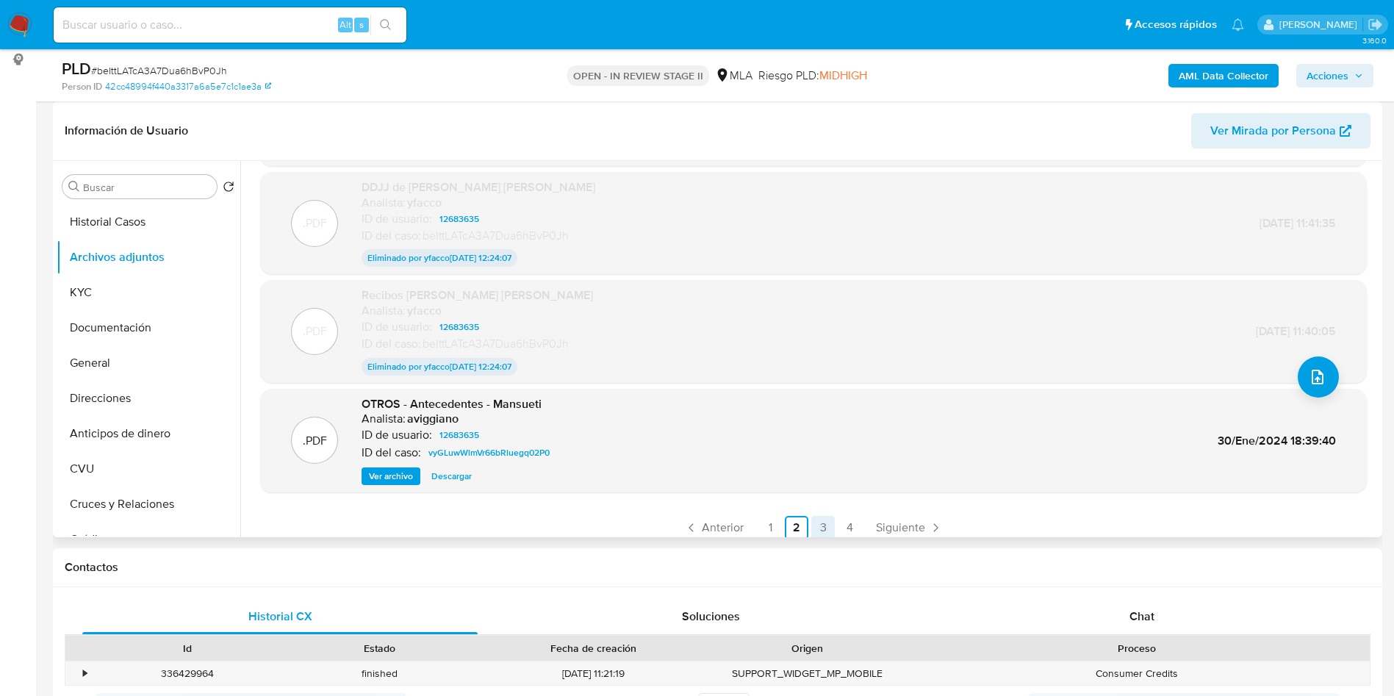
click at [826, 519] on link "3" at bounding box center [823, 528] width 24 height 24
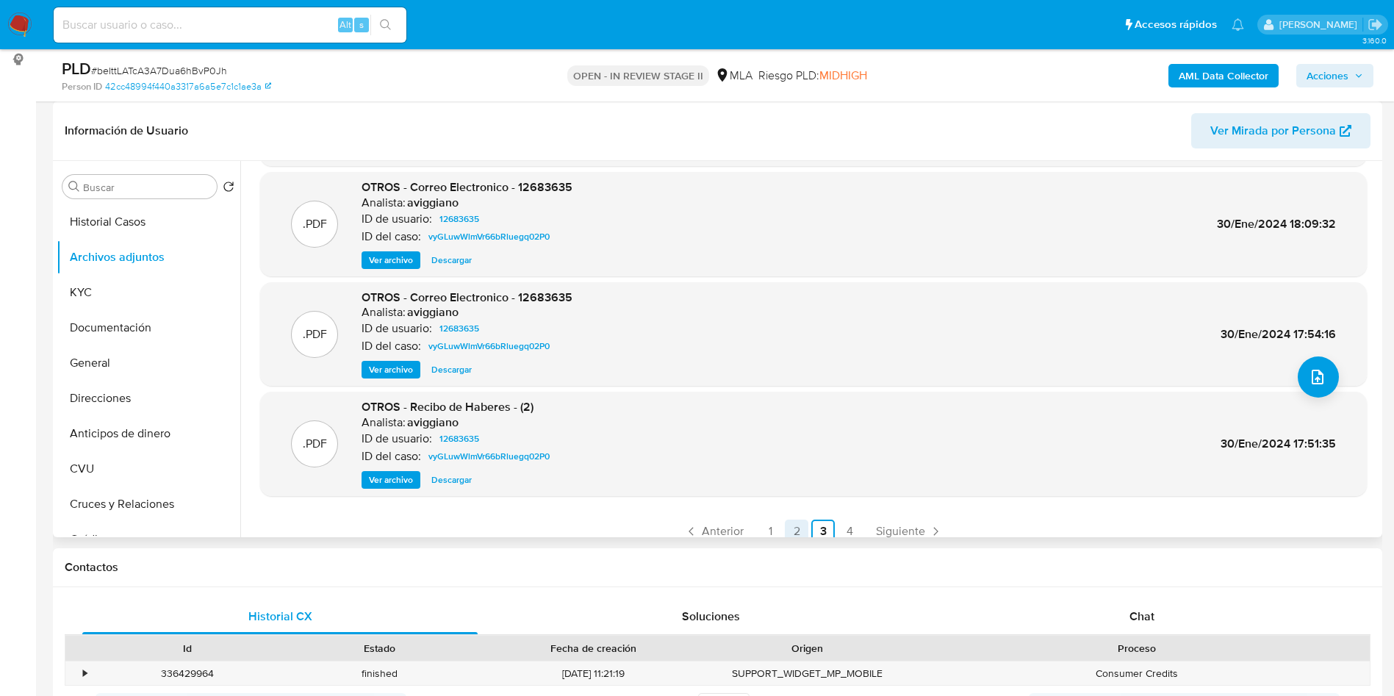
click at [797, 533] on link "2" at bounding box center [797, 531] width 24 height 24
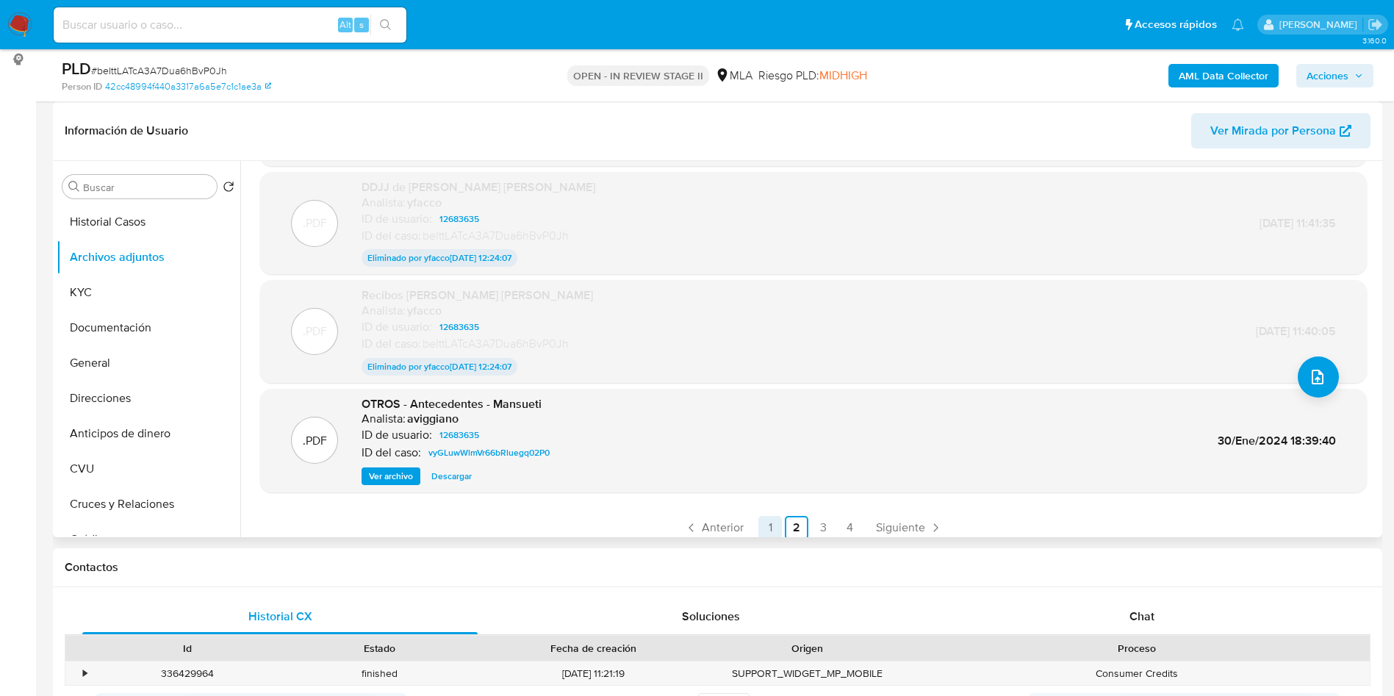
click at [758, 520] on link "1" at bounding box center [770, 528] width 24 height 24
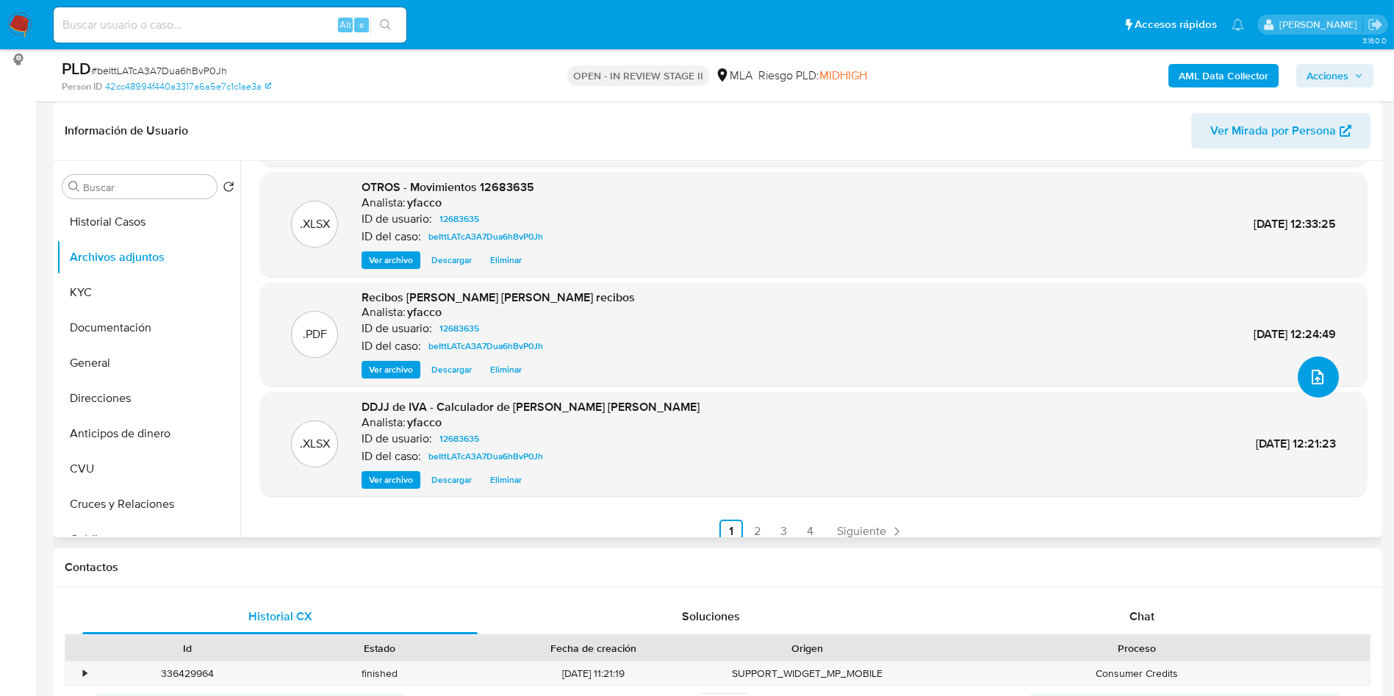
click at [1309, 372] on icon "upload-file" at bounding box center [1317, 377] width 18 height 18
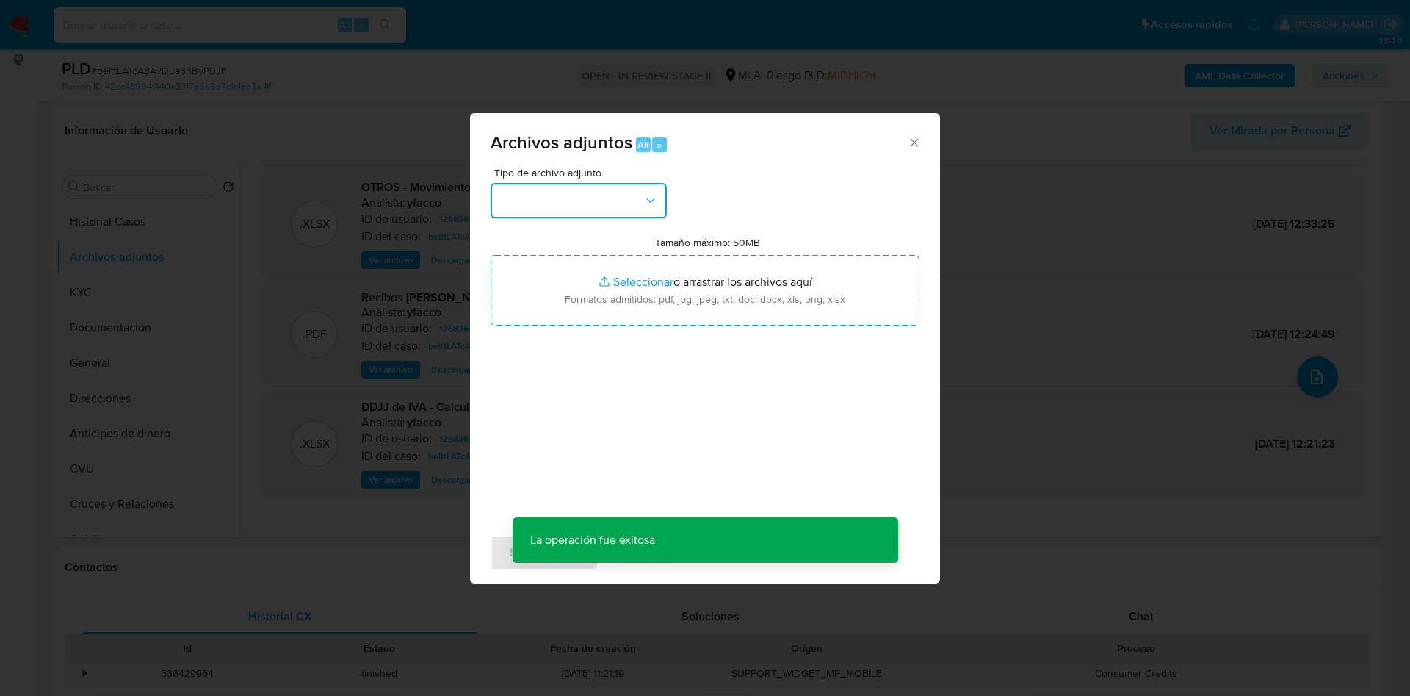
click at [609, 195] on button "button" at bounding box center [579, 200] width 176 height 35
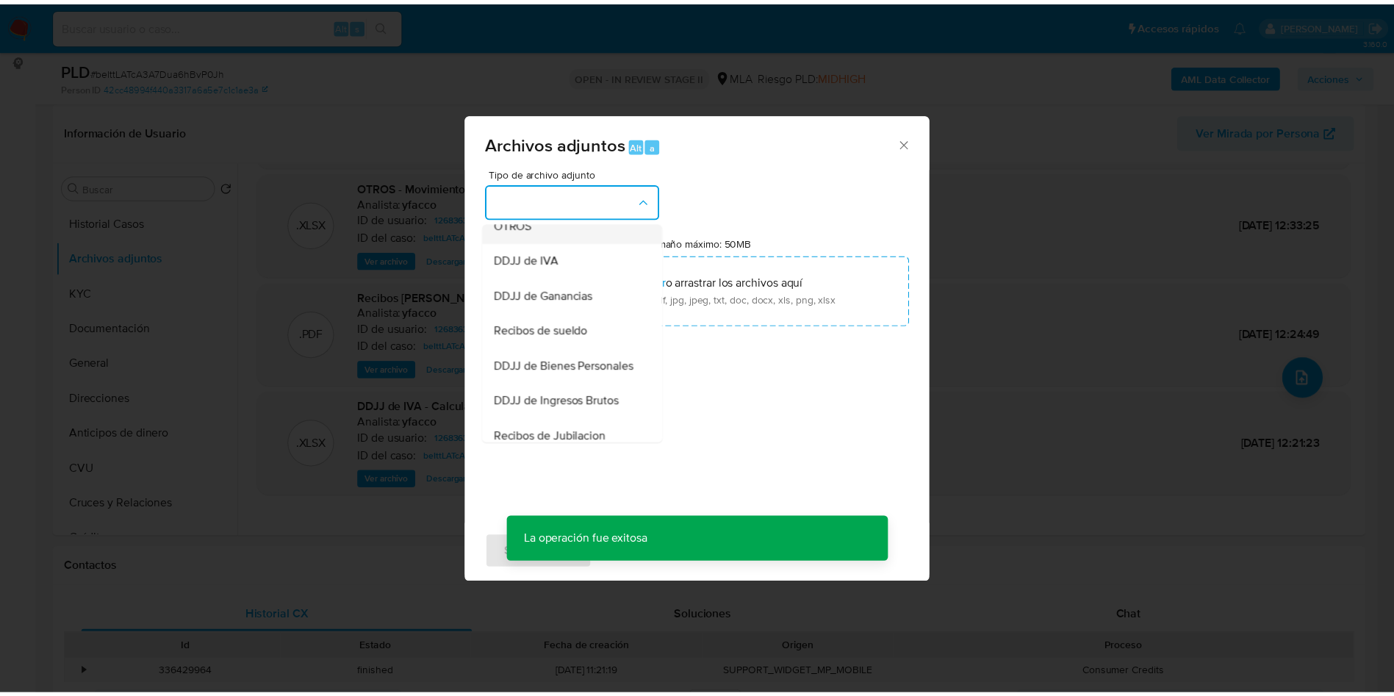
scroll to position [331, 0]
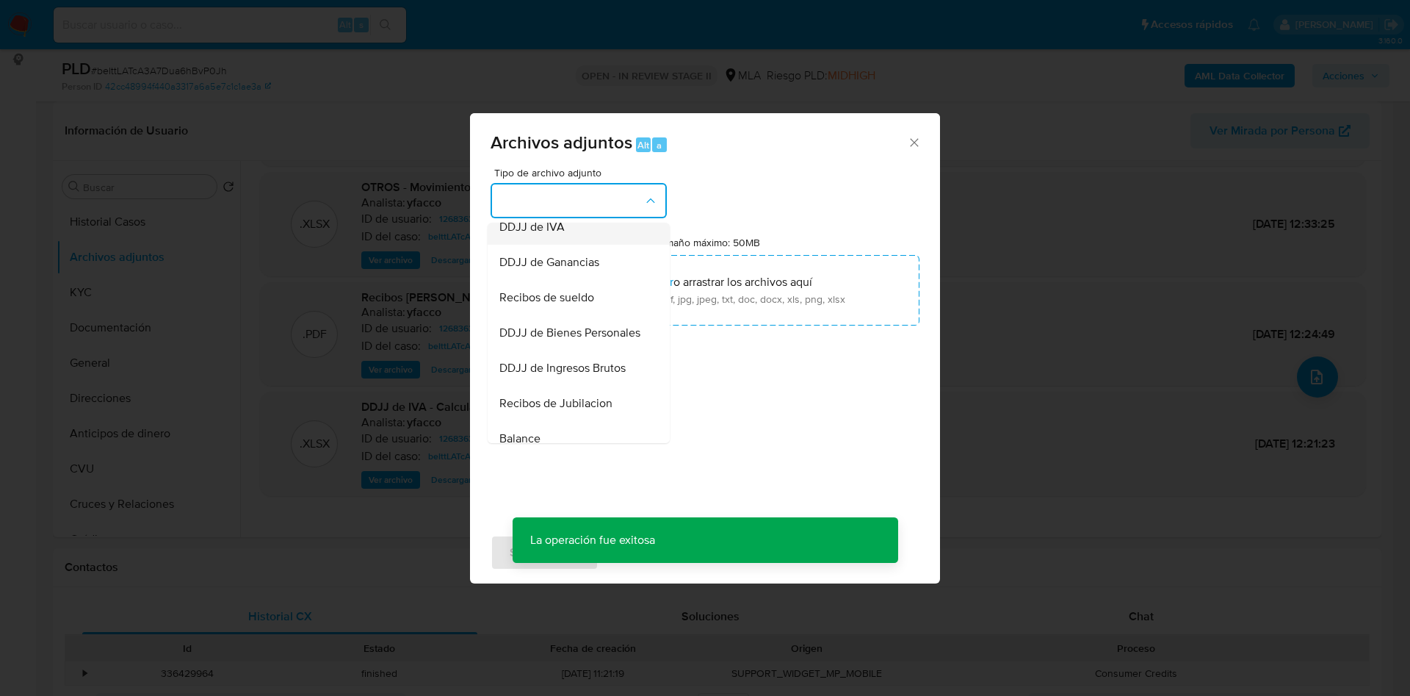
click at [537, 234] on span "DDJJ de IVA" at bounding box center [532, 227] width 65 height 15
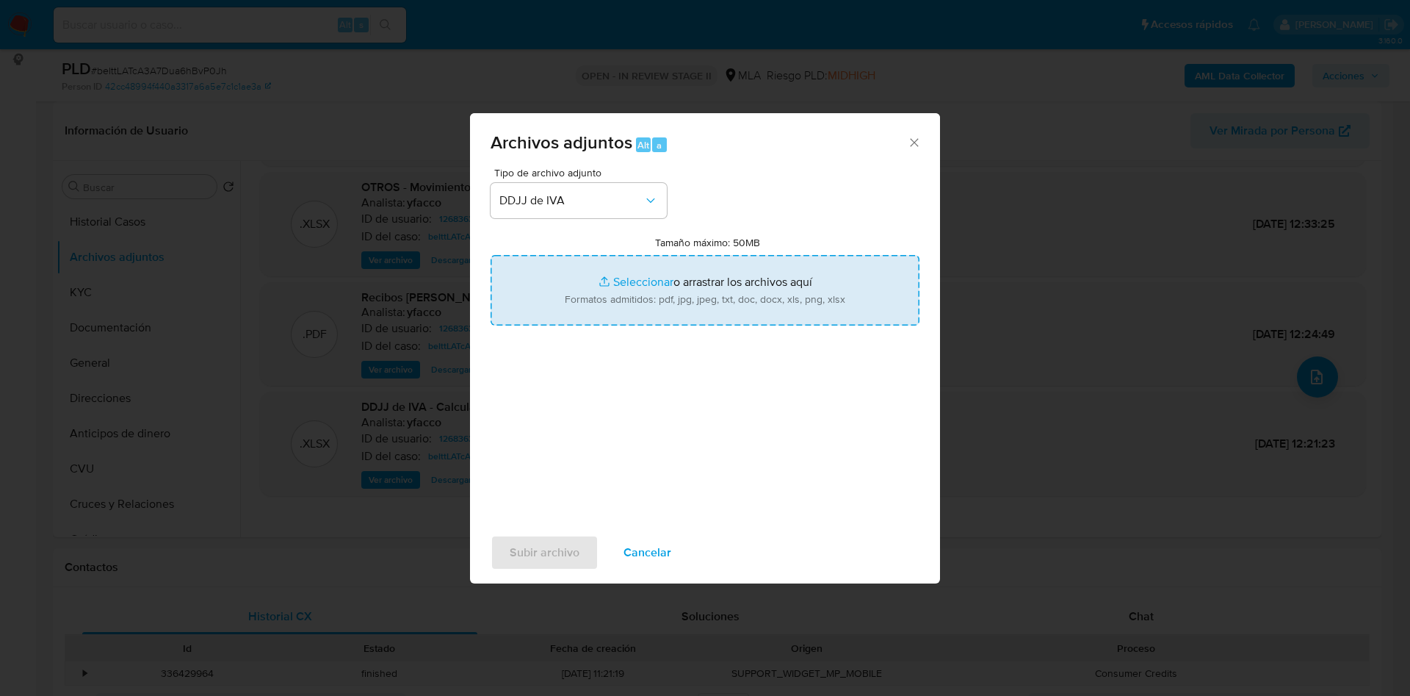
click at [620, 274] on input "Tamaño máximo: 50MB Seleccionar archivos" at bounding box center [705, 290] width 429 height 71
type input "C:\fakepath\febrero a julio 2025.pdf"
click at [549, 555] on span "Subir archivo" at bounding box center [545, 552] width 70 height 32
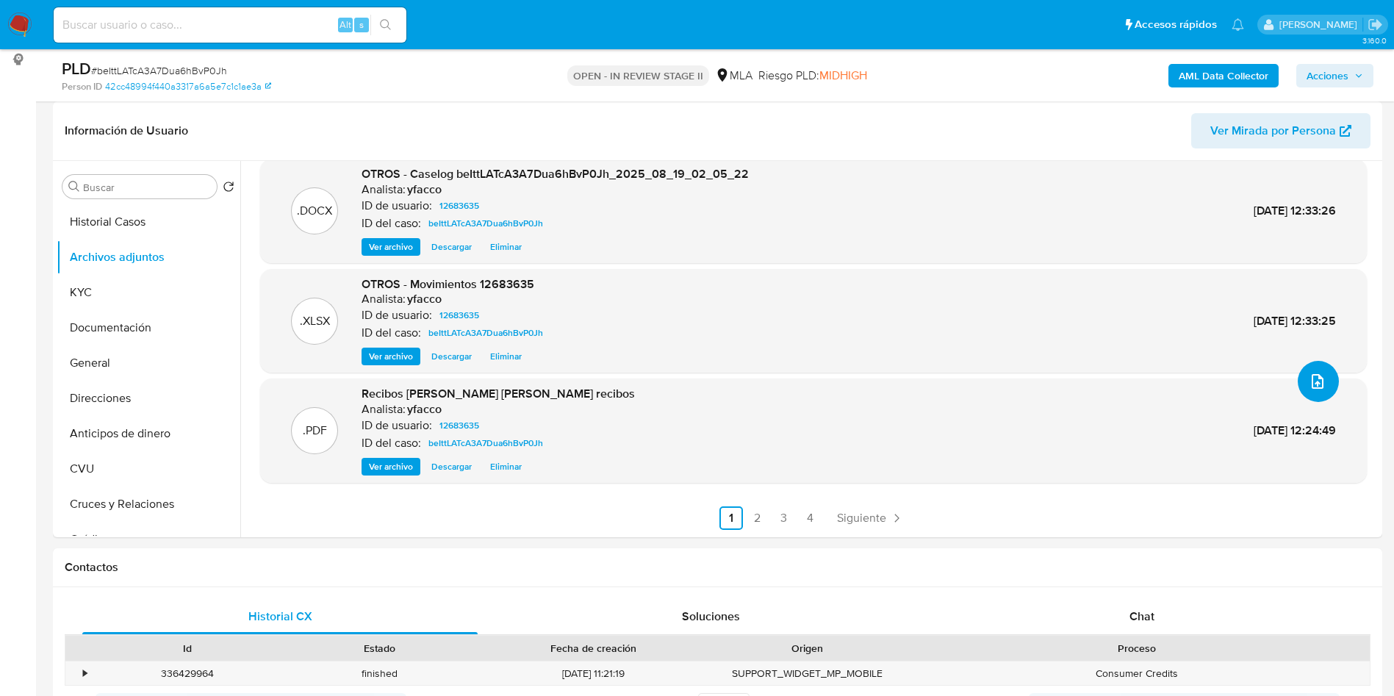
scroll to position [106, 0]
click at [137, 335] on button "Documentación" at bounding box center [149, 327] width 184 height 35
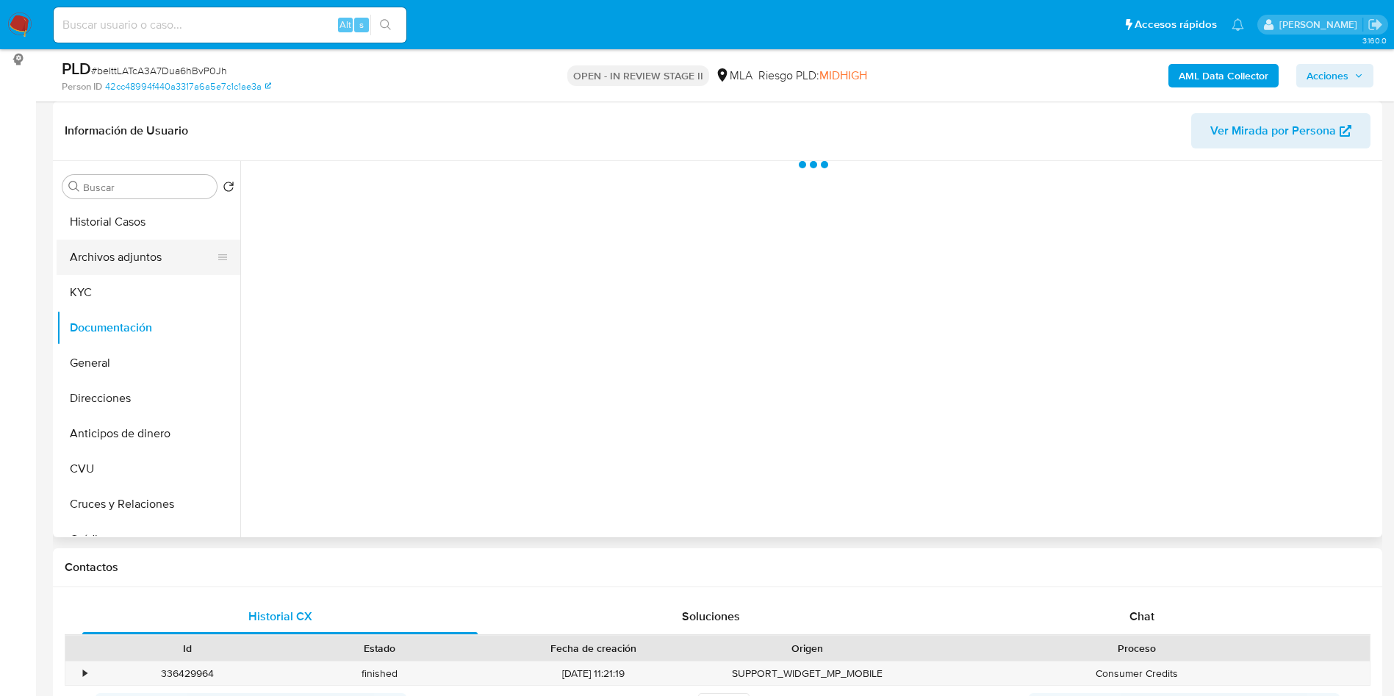
scroll to position [0, 0]
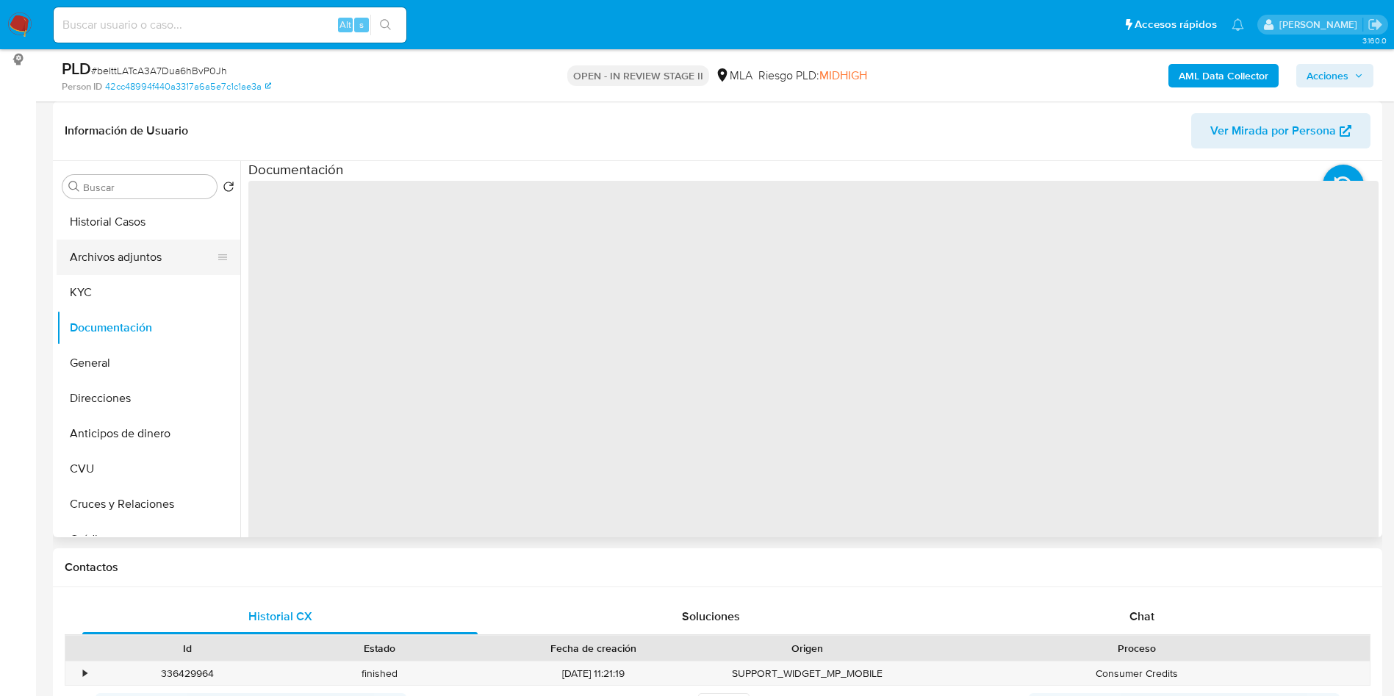
click at [137, 258] on button "Archivos adjuntos" at bounding box center [143, 256] width 172 height 35
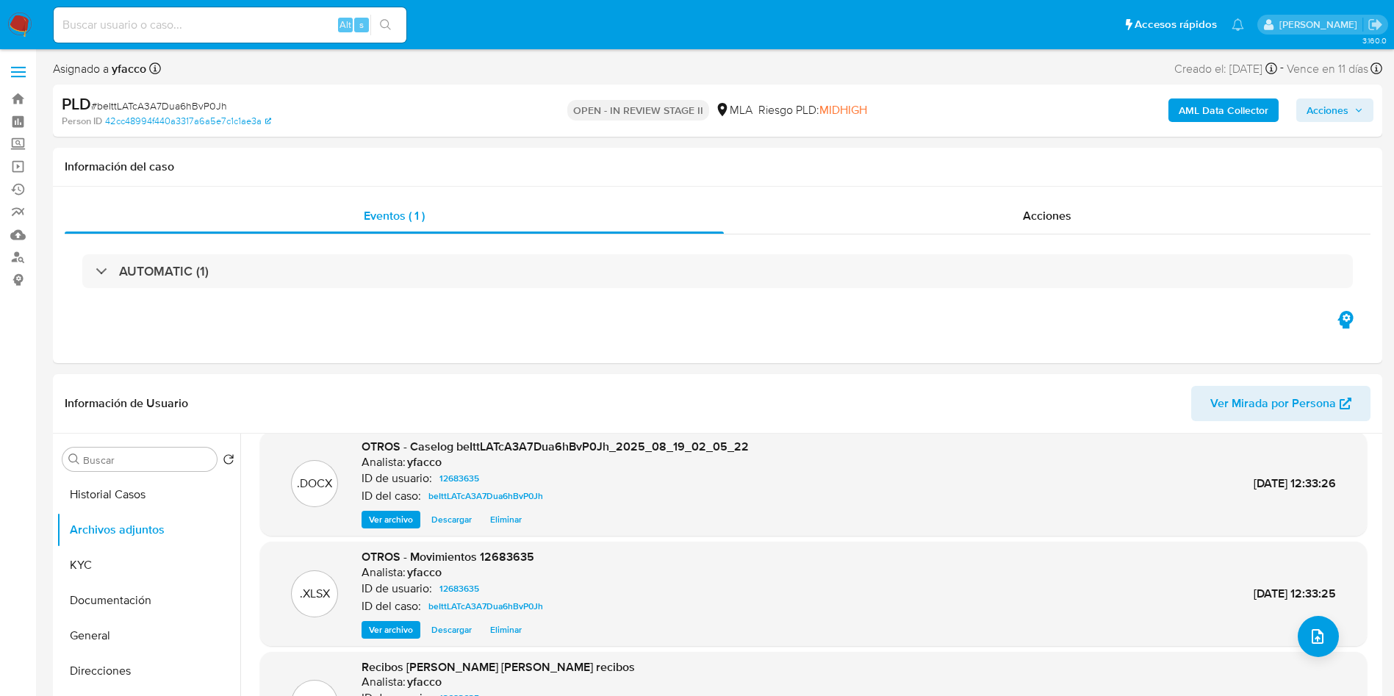
click at [1200, 112] on b "AML Data Collector" at bounding box center [1223, 110] width 90 height 24
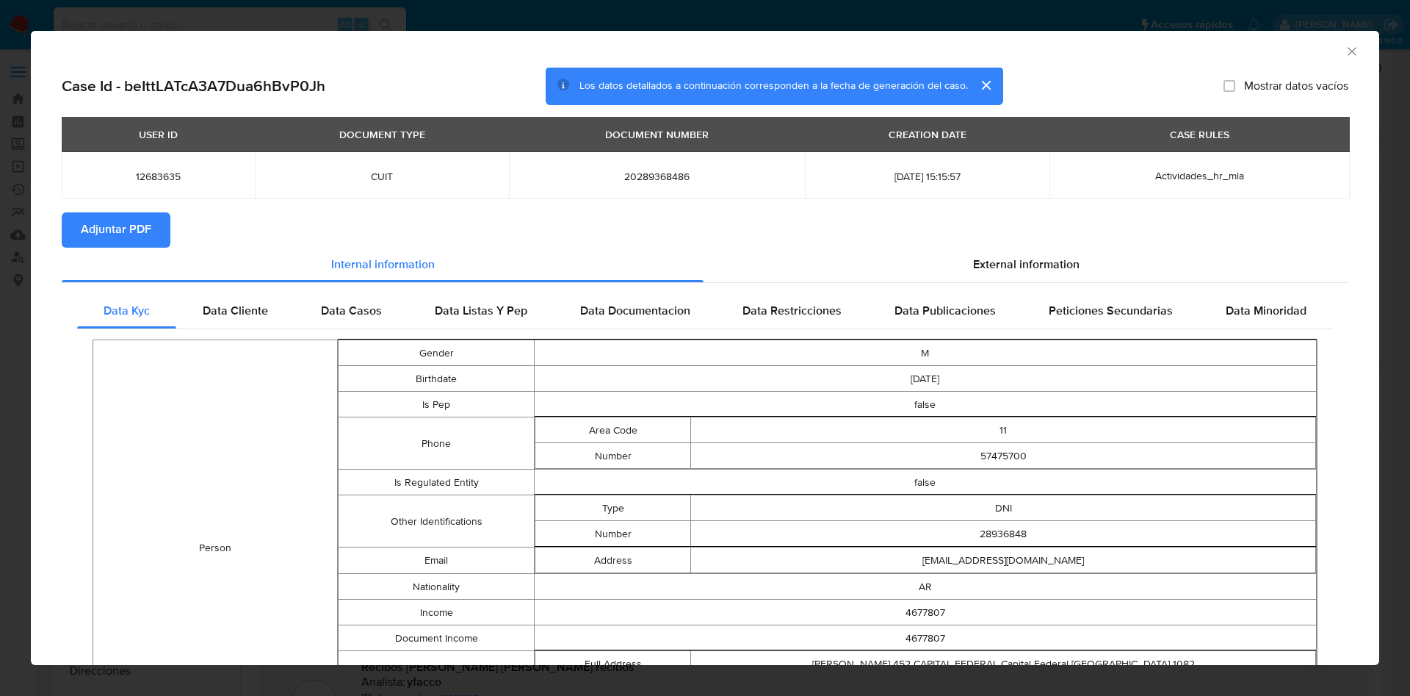
click at [137, 231] on span "Adjuntar PDF" at bounding box center [116, 230] width 71 height 32
click at [1345, 52] on icon "Cerrar ventana" at bounding box center [1352, 51] width 15 height 15
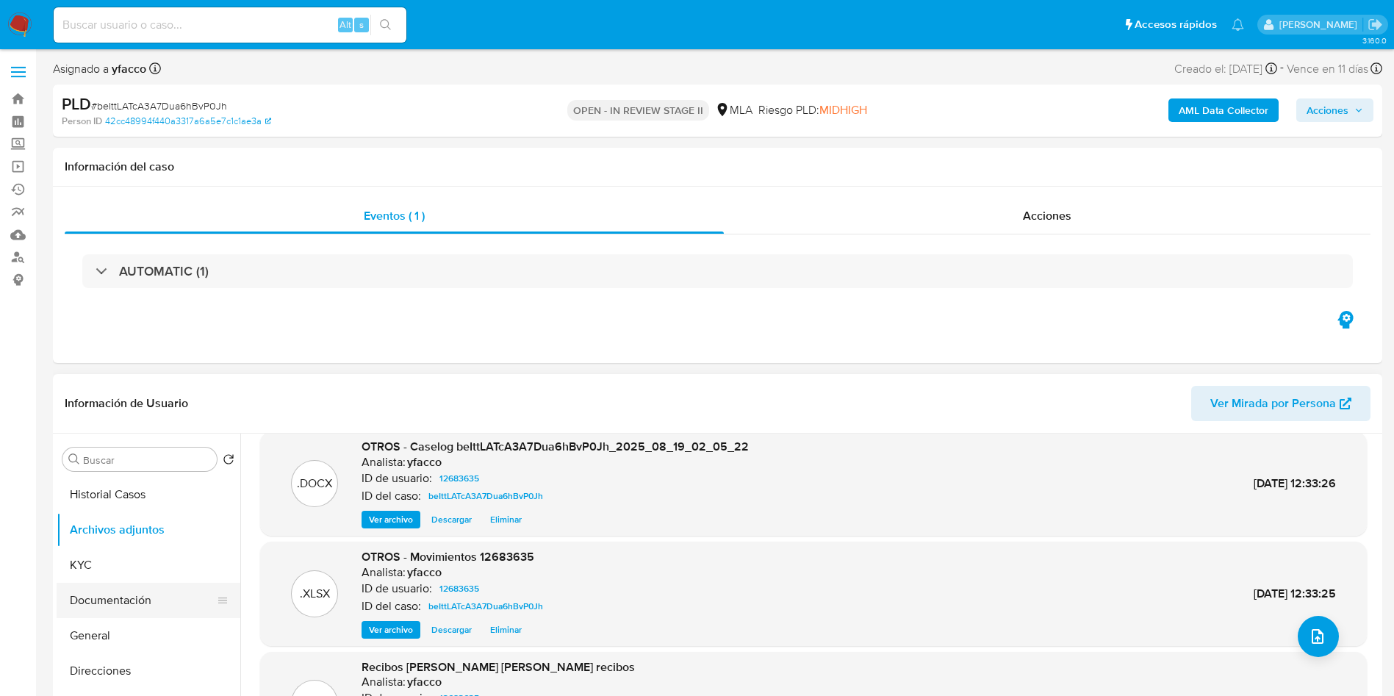
click at [145, 596] on button "Documentación" at bounding box center [143, 600] width 172 height 35
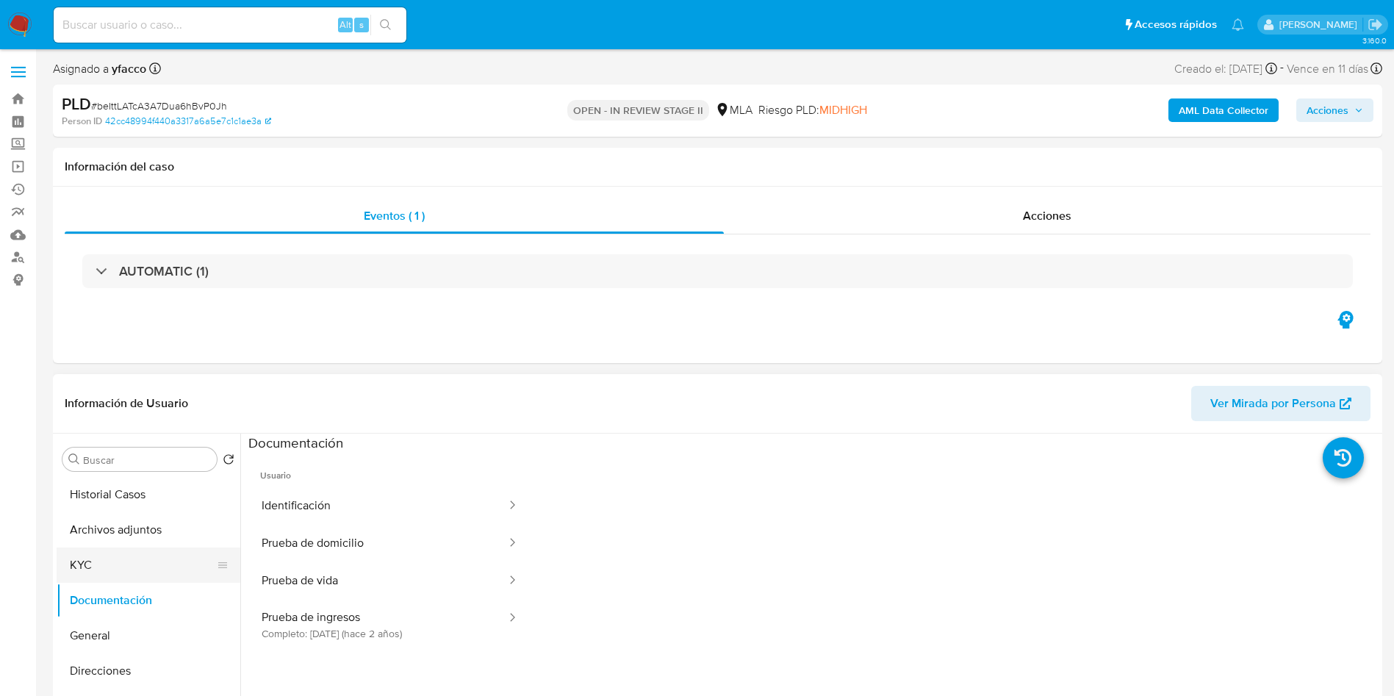
click at [141, 550] on button "KYC" at bounding box center [143, 564] width 172 height 35
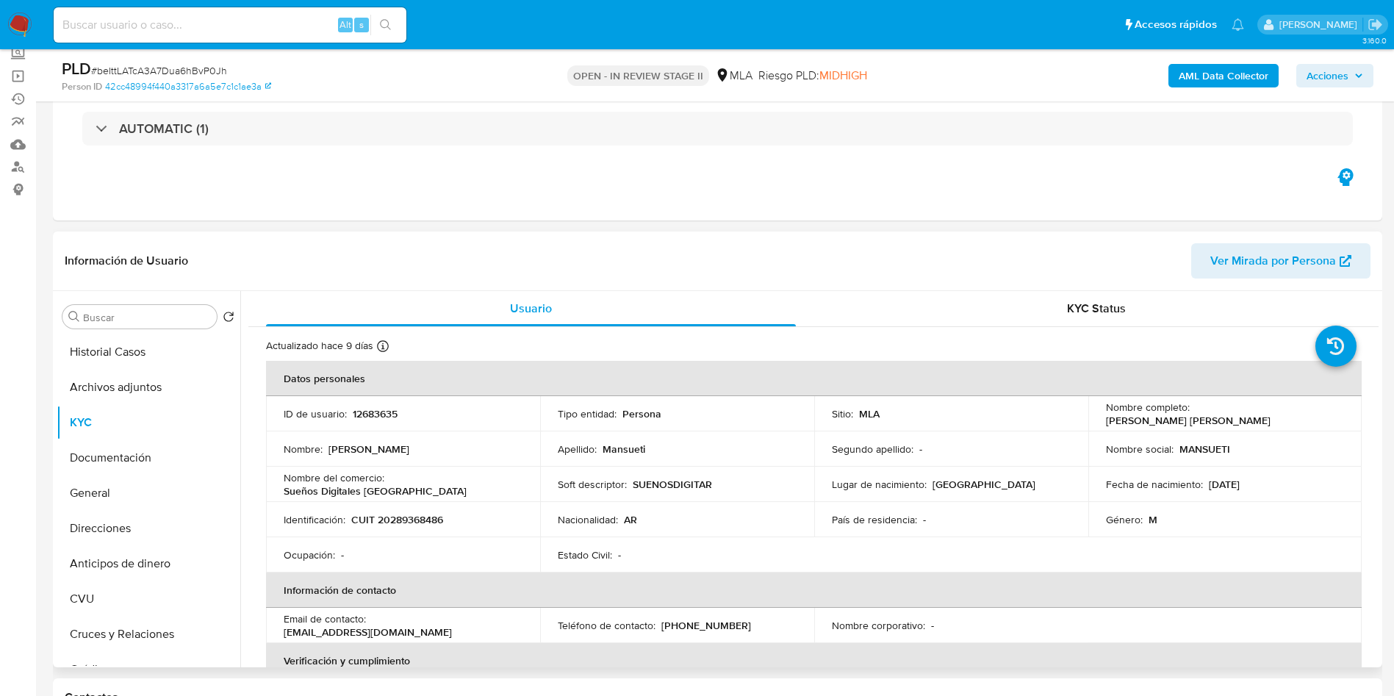
scroll to position [110, 0]
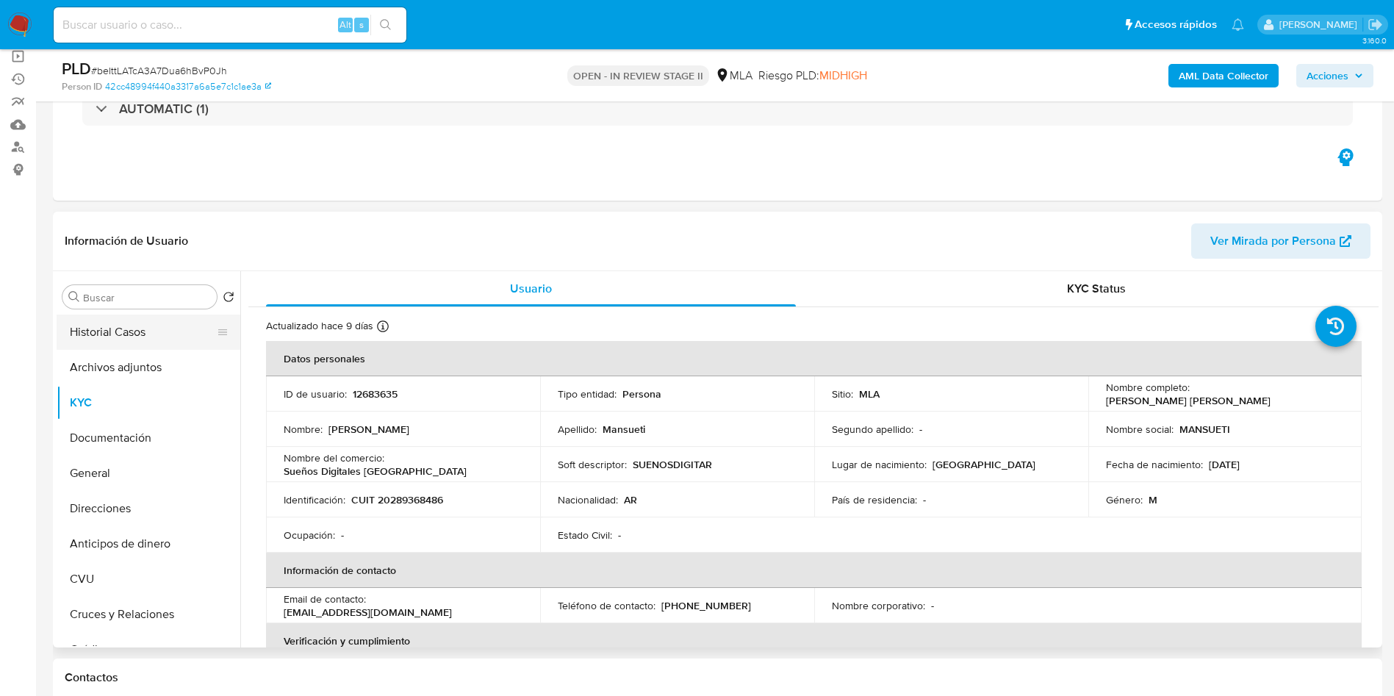
click at [107, 344] on button "Historial Casos" at bounding box center [143, 331] width 172 height 35
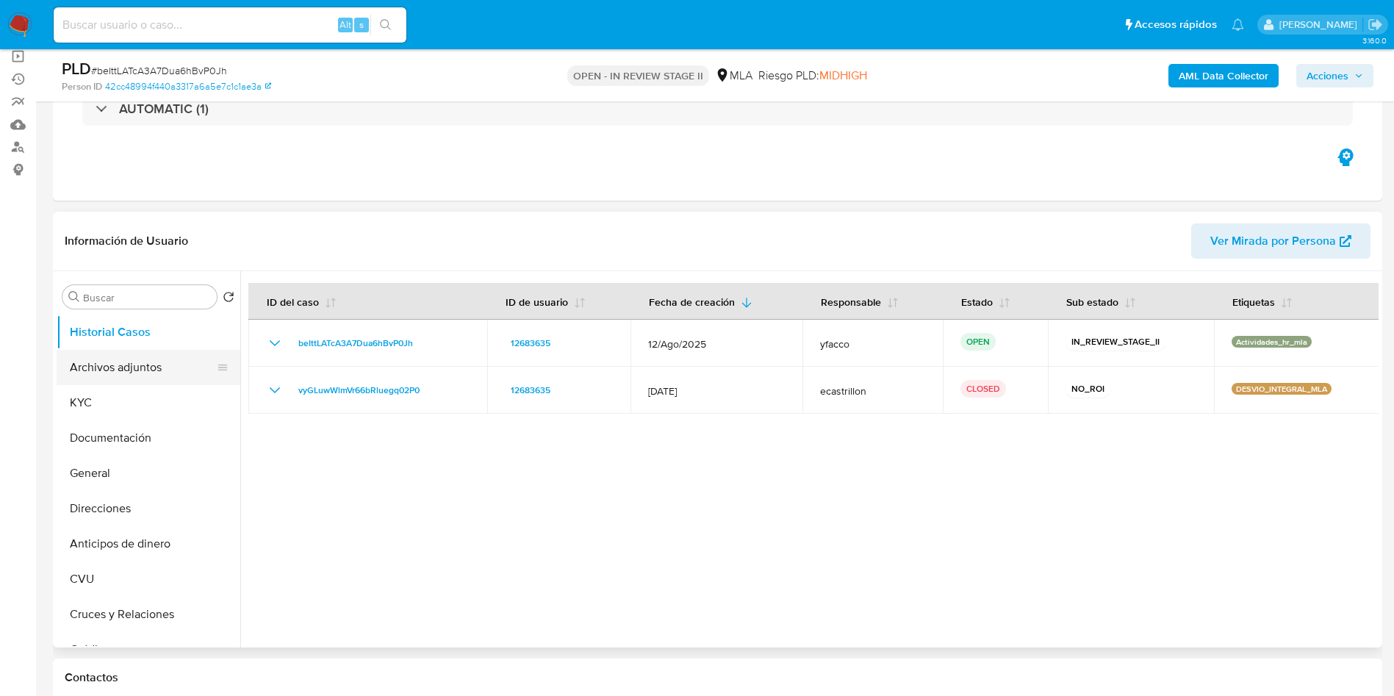
click at [162, 373] on button "Archivos adjuntos" at bounding box center [143, 367] width 172 height 35
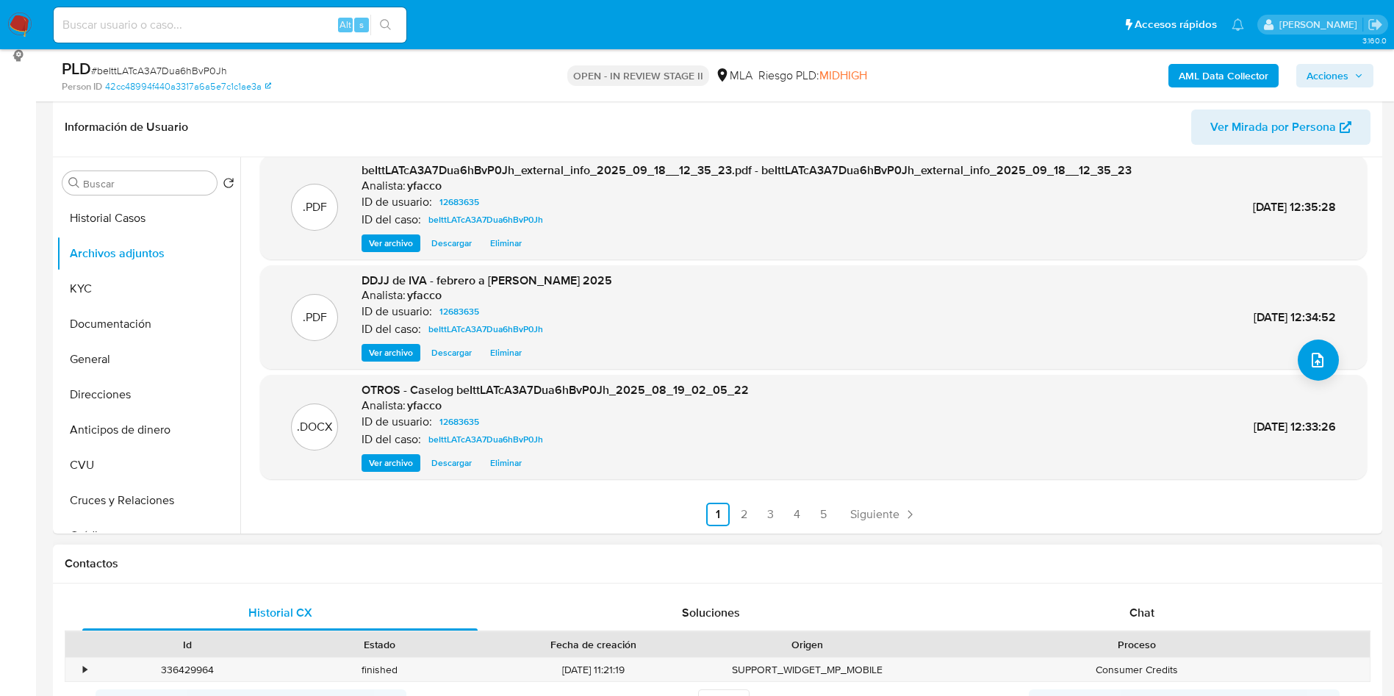
scroll to position [441, 0]
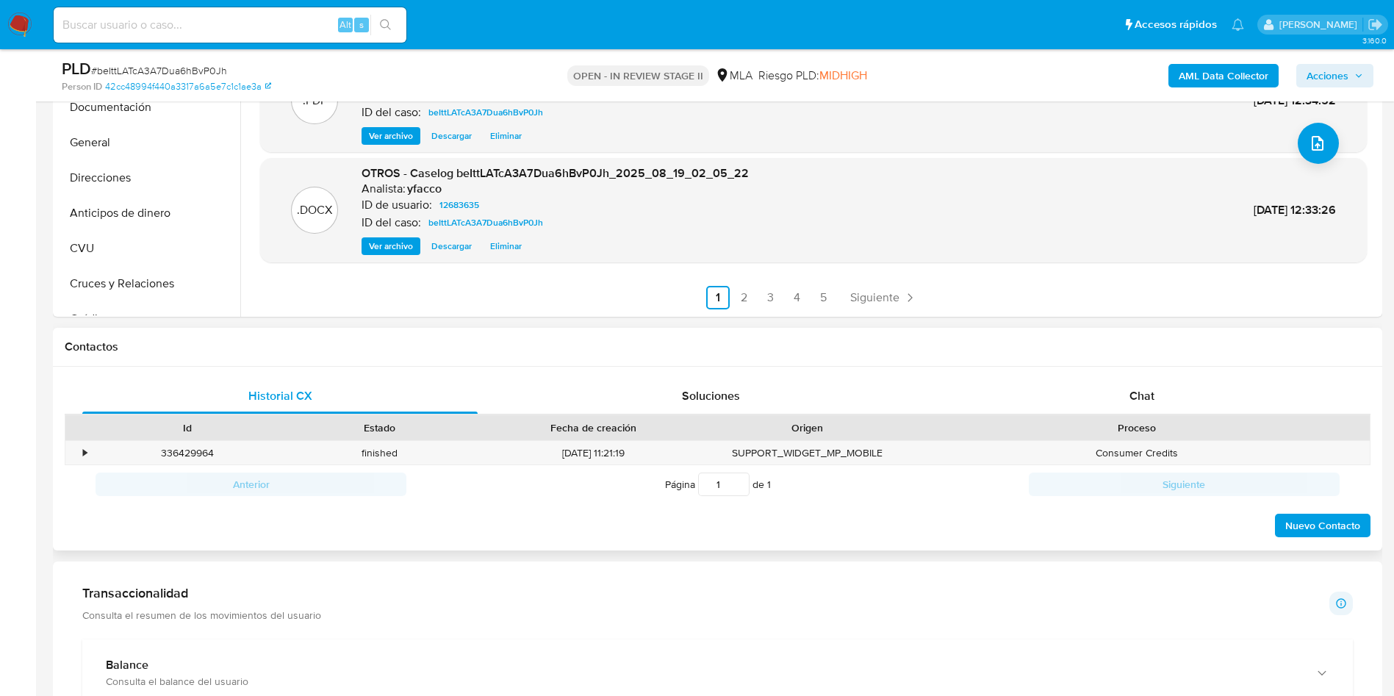
click at [1142, 376] on div "Historial CX Soluciones Chat Id Estado Fecha de creación Origen Proceso • 33642…" at bounding box center [717, 459] width 1329 height 184
drag, startPoint x: 1169, startPoint y: 396, endPoint x: 1118, endPoint y: 386, distance: 52.3
click at [1170, 395] on div "Chat" at bounding box center [1141, 395] width 395 height 35
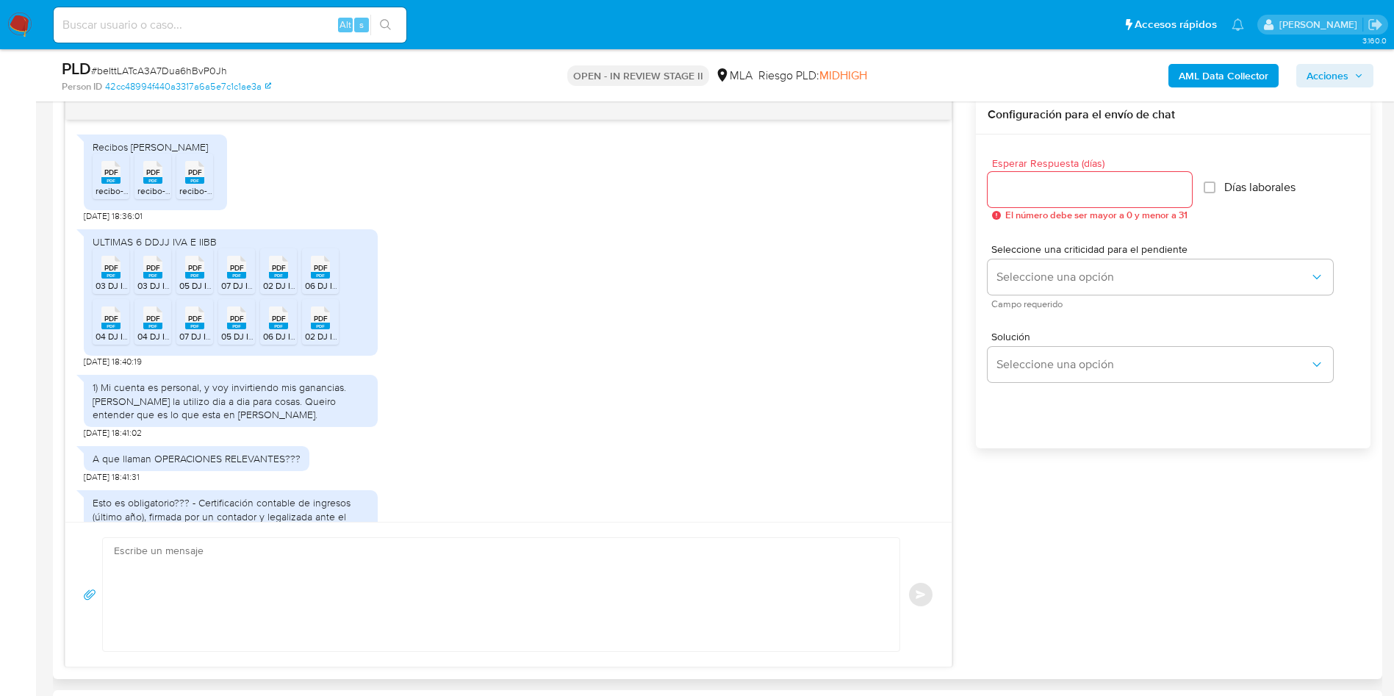
scroll to position [393, 0]
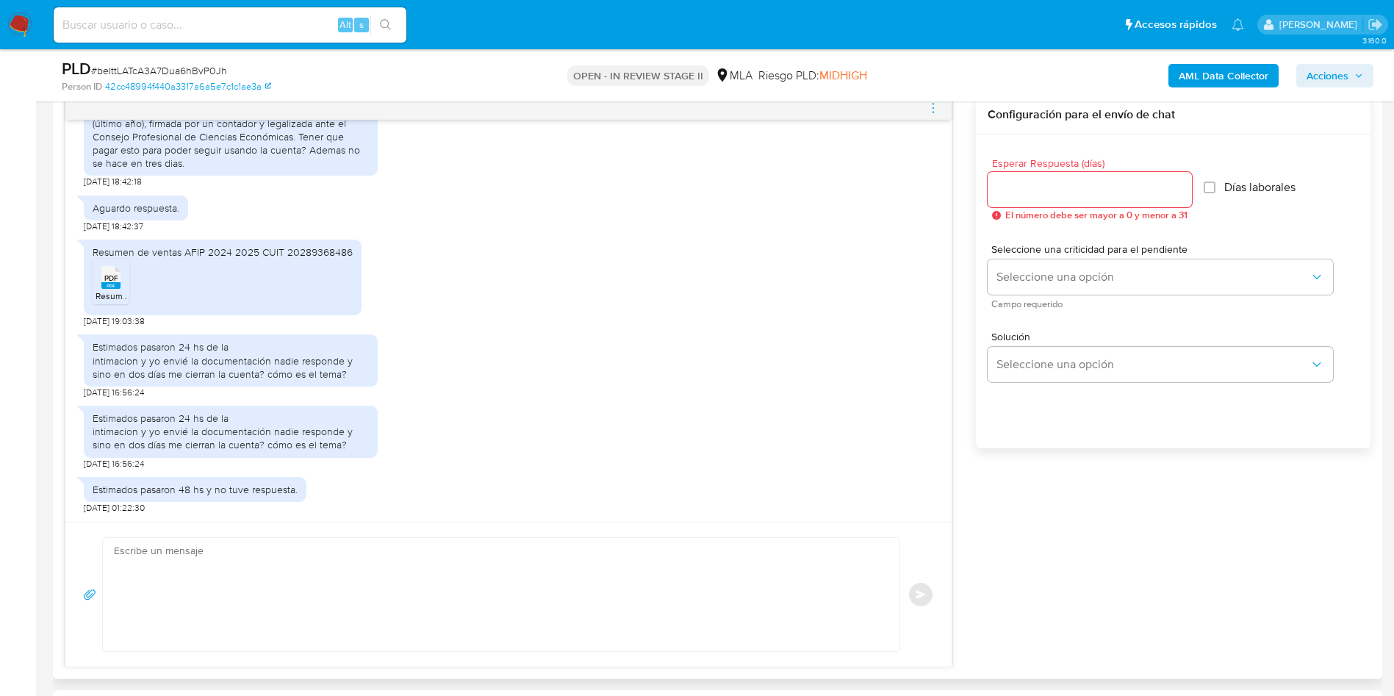
click at [336, 601] on textarea at bounding box center [497, 594] width 767 height 113
paste textarea "Hola Muchas gracias por la respuesta. Nos pondremos en contacto nuevamente en c…"
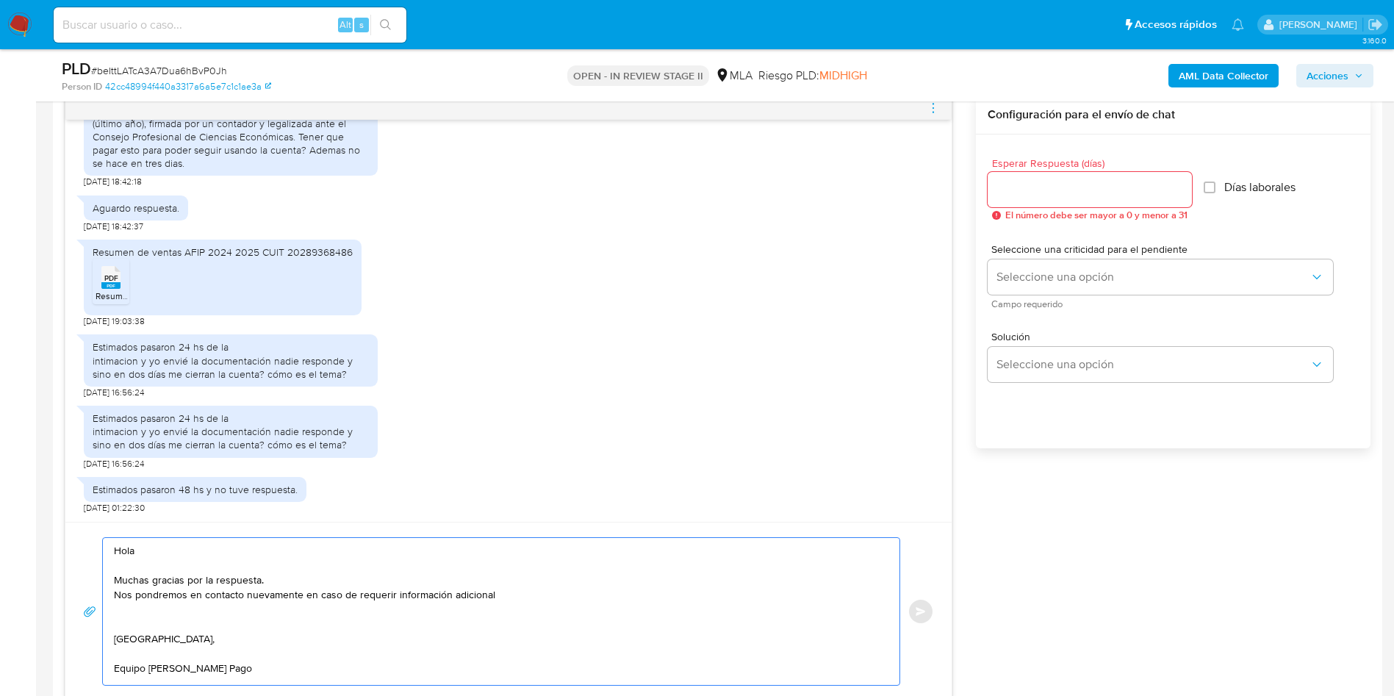
scroll to position [5, 0]
type textarea "Hola Muchas gracias por la respuesta. Nos pondremos en contacto nuevamente en c…"
click at [1078, 198] on input "Esperar Respuesta (días)" at bounding box center [1089, 189] width 204 height 19
type input "0"
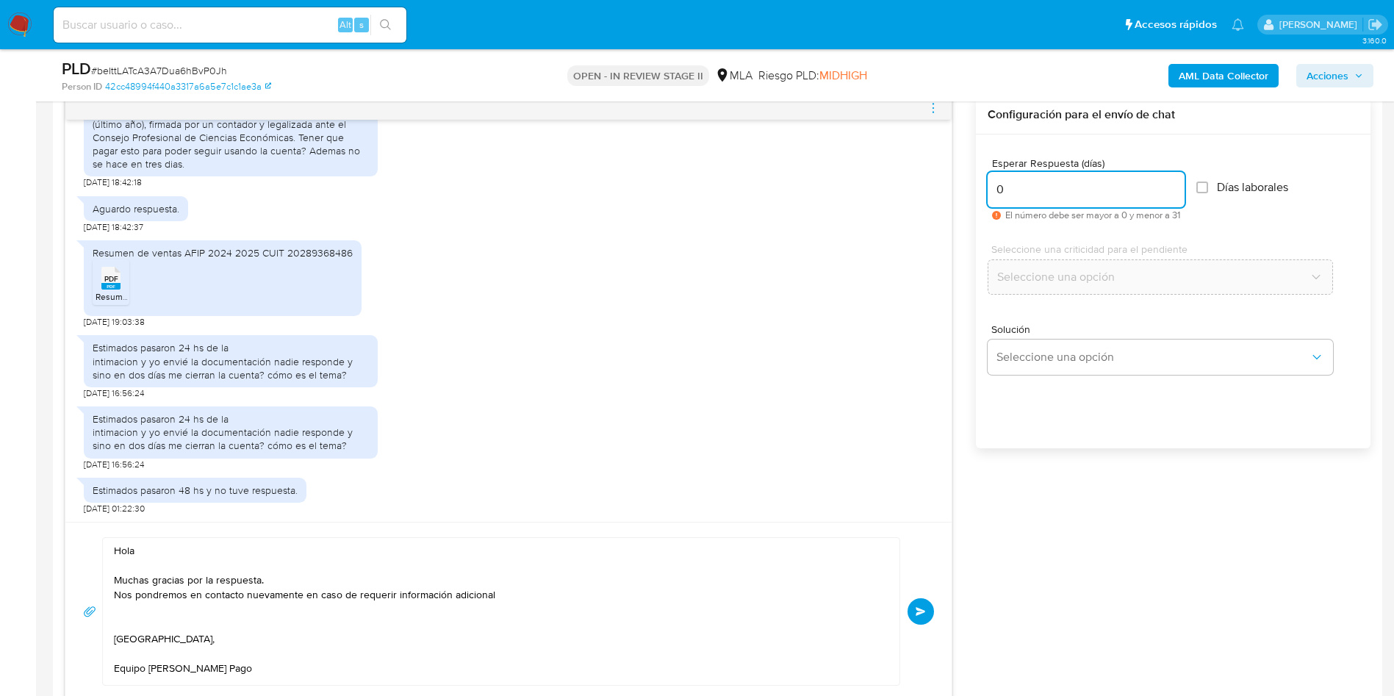
click at [935, 619] on div "Hola Muchas gracias por la respuesta. Nos pondremos en contacto nuevamente en c…" at bounding box center [508, 611] width 886 height 179
click at [924, 604] on button "Enviar" at bounding box center [920, 611] width 26 height 26
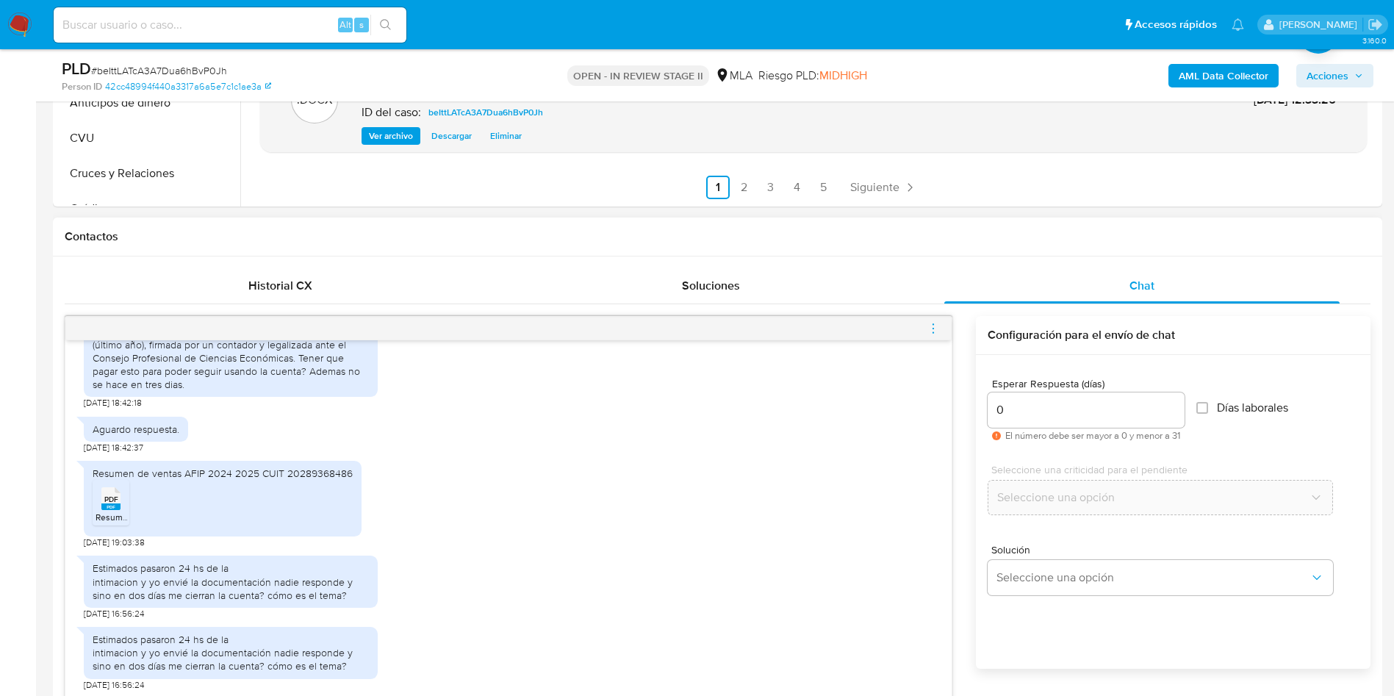
scroll to position [0, 0]
click at [930, 323] on icon "menu-action" at bounding box center [932, 328] width 13 height 13
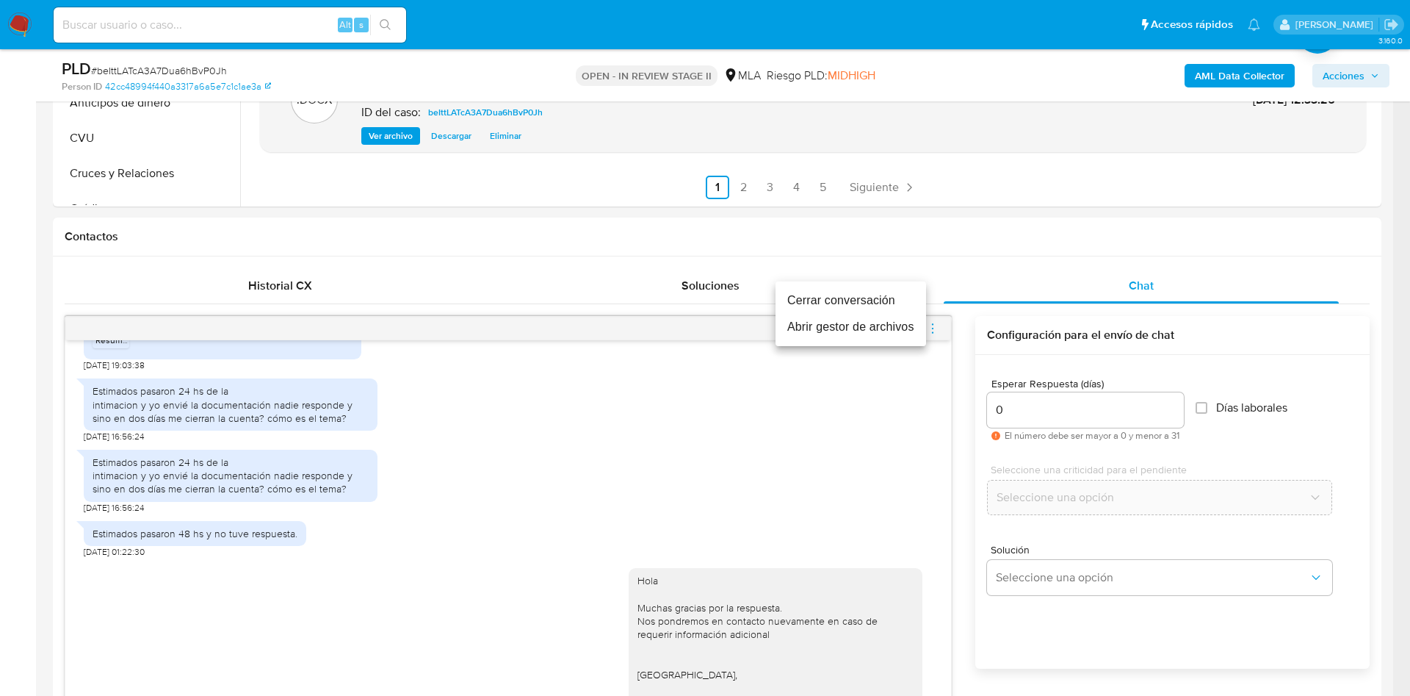
click at [831, 299] on li "Cerrar conversación" at bounding box center [851, 300] width 151 height 26
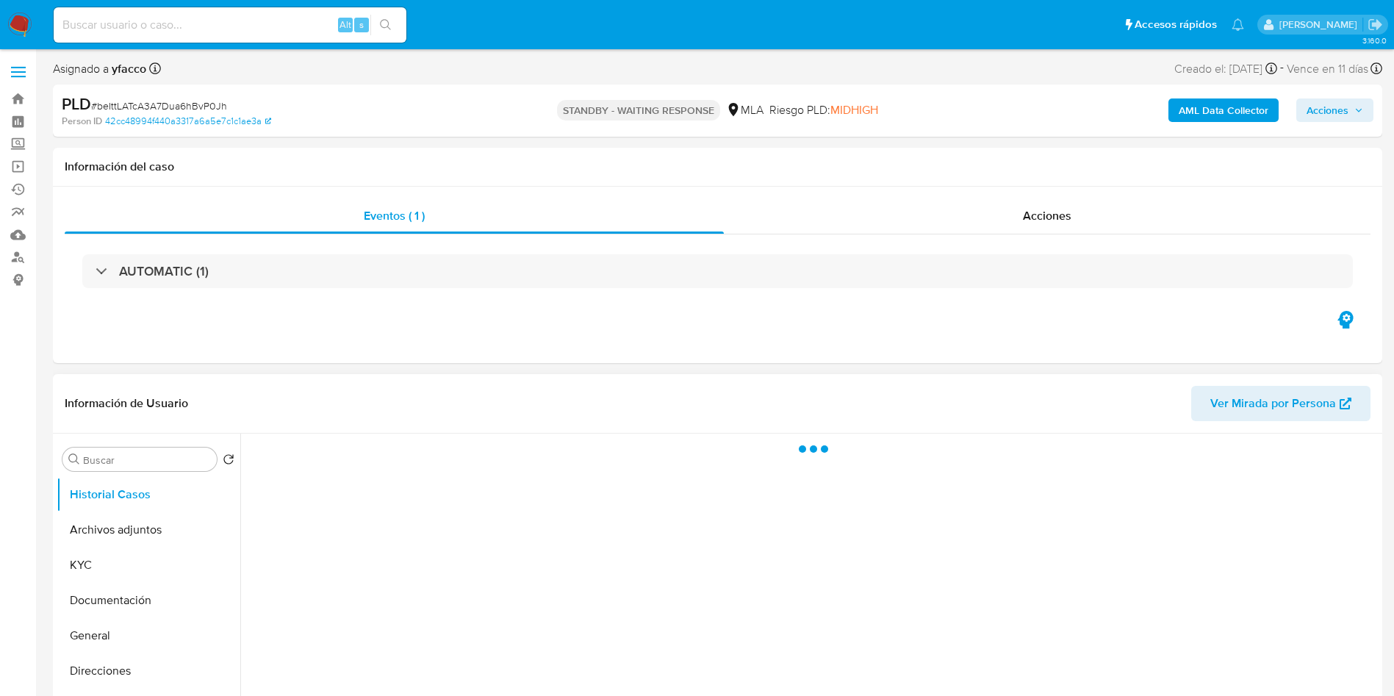
select select "10"
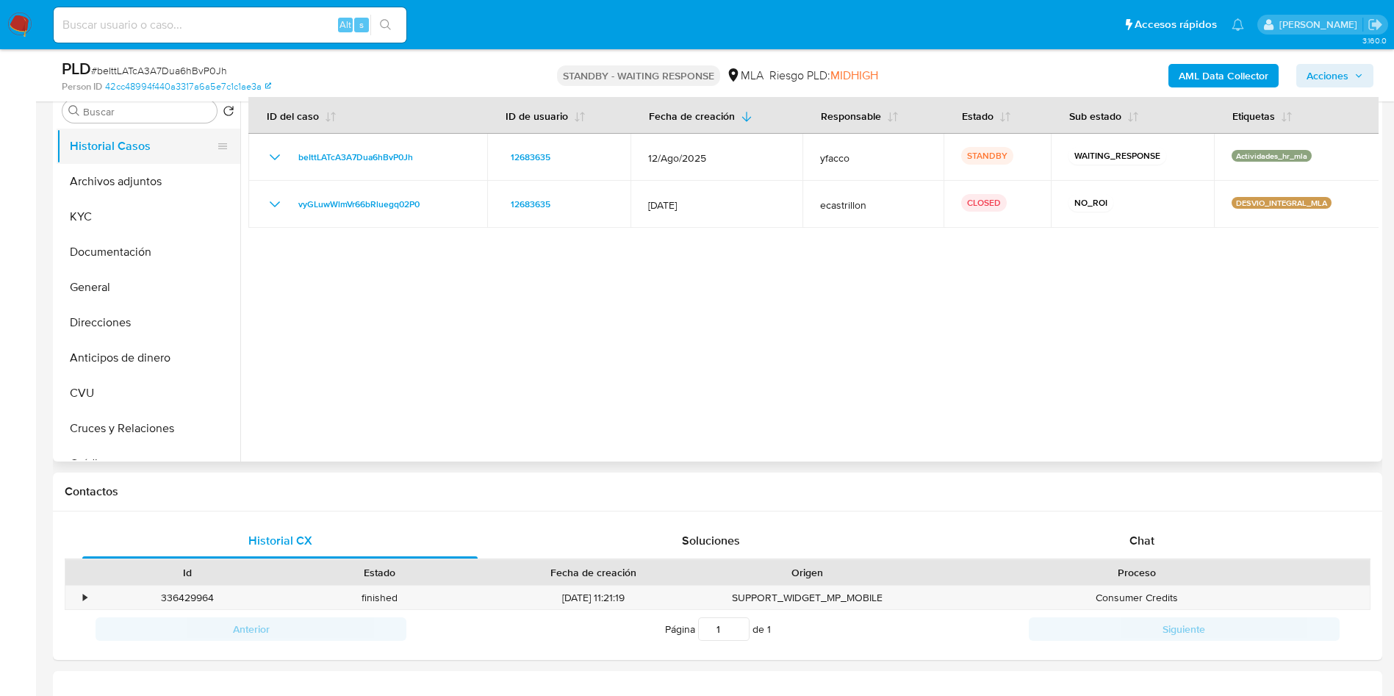
scroll to position [331, 0]
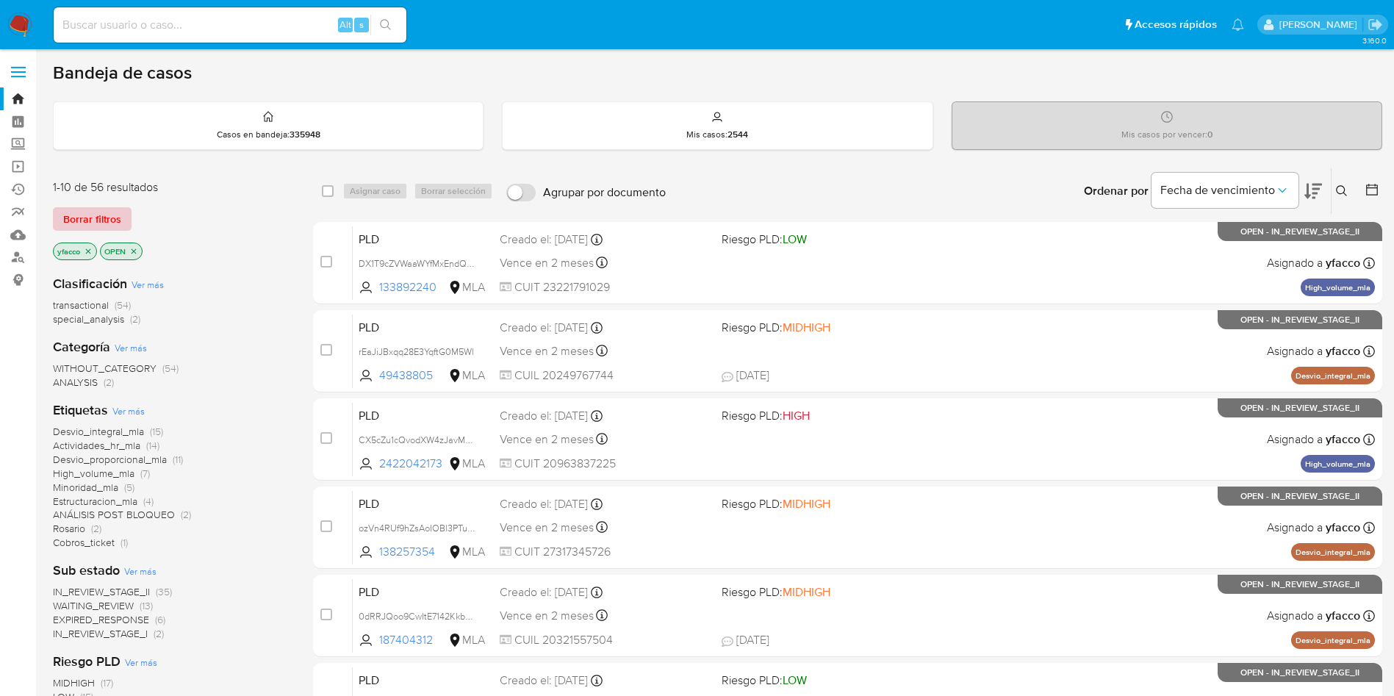
click at [113, 219] on span "Borrar filtros" at bounding box center [92, 219] width 58 height 21
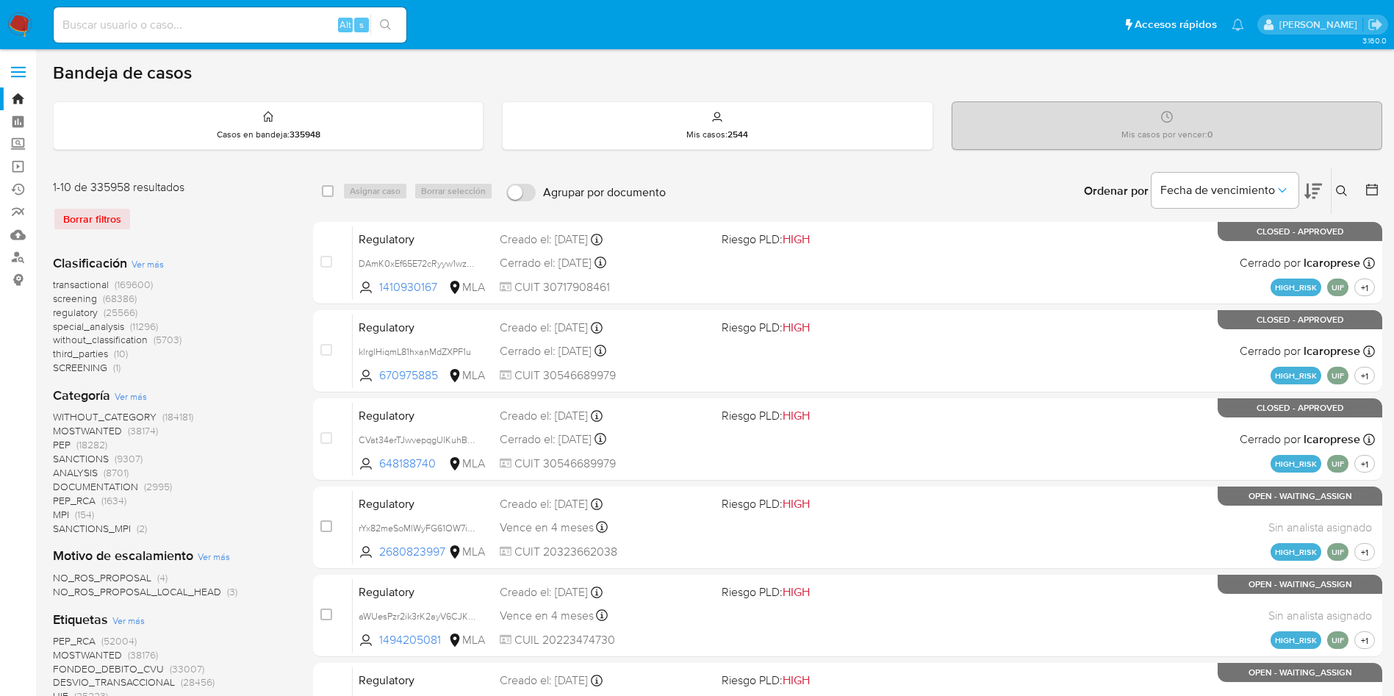
click at [1342, 193] on icon at bounding box center [1341, 190] width 11 height 11
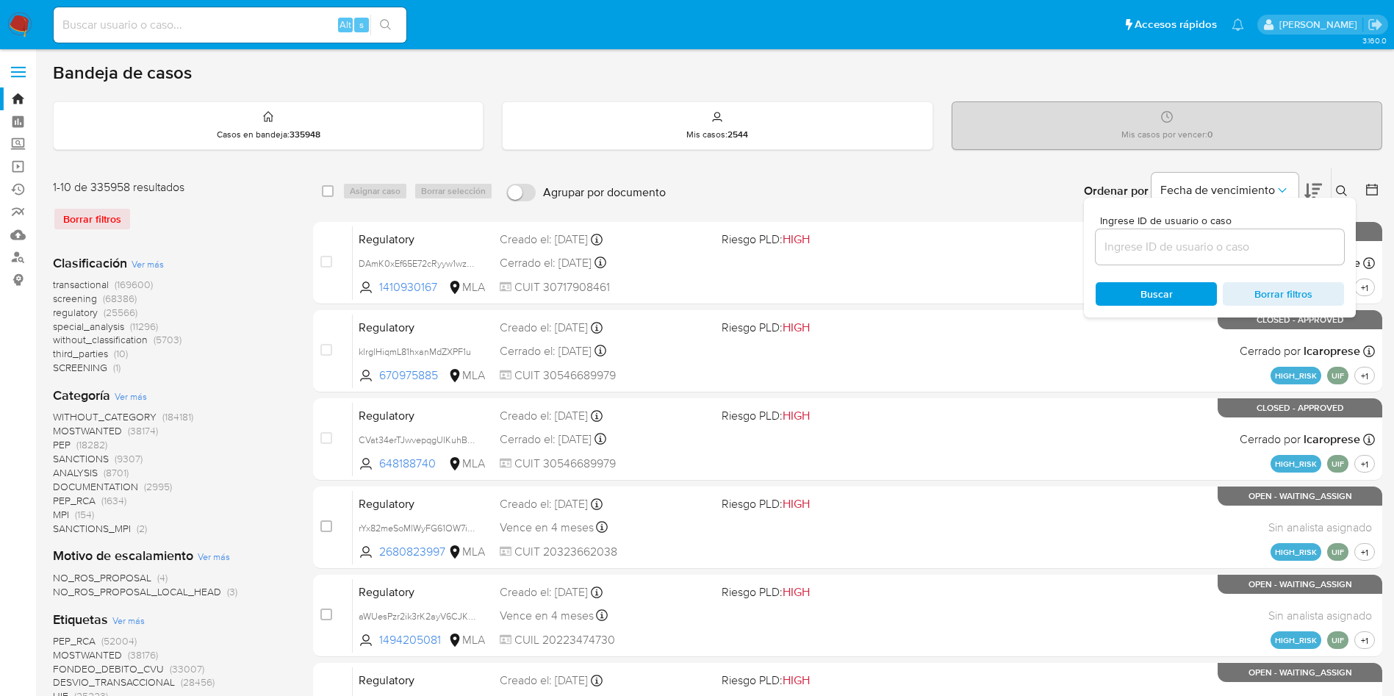
click at [1270, 256] on div at bounding box center [1219, 246] width 248 height 35
click at [1262, 252] on input at bounding box center [1219, 246] width 248 height 19
paste input "beIttLATcA3A7Dua6hBvP0Jh"
type input "beIttLATcA3A7Dua6hBvP0Jh"
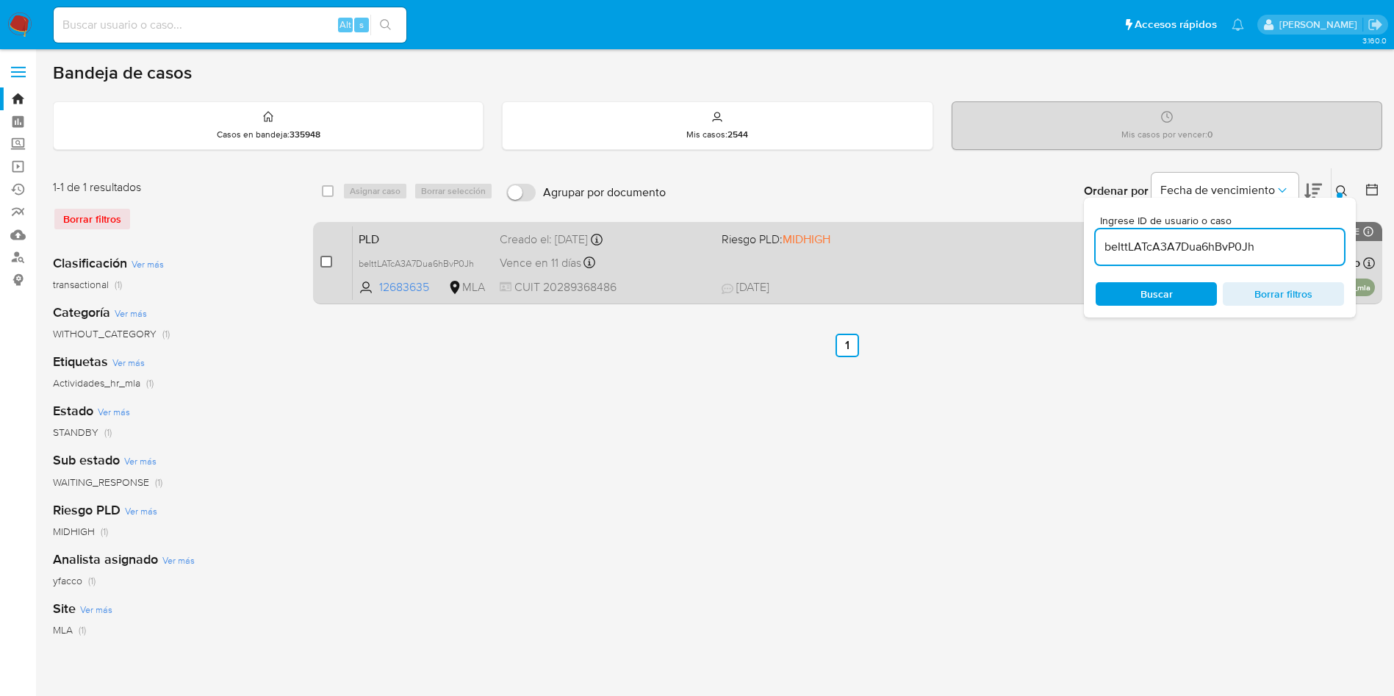
click at [327, 259] on input "checkbox" at bounding box center [326, 262] width 12 height 12
checkbox input "true"
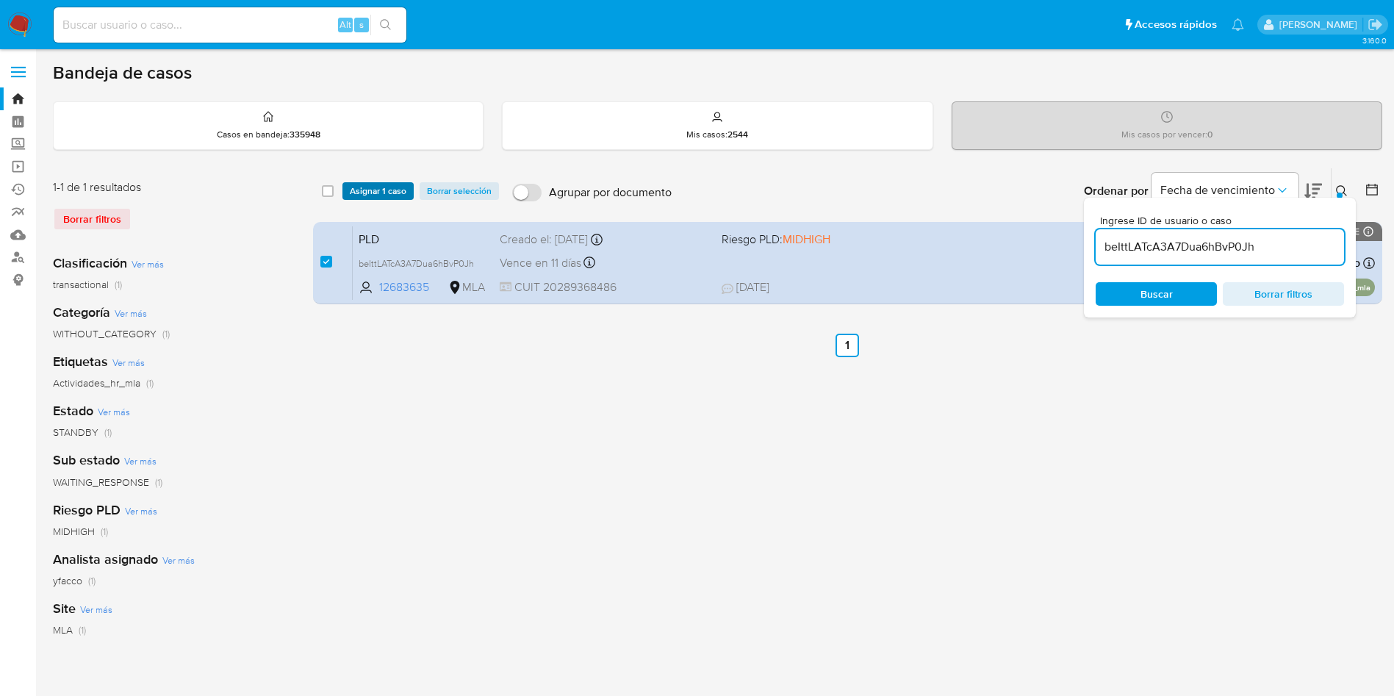
click at [389, 198] on span "Asignar 1 caso" at bounding box center [378, 191] width 57 height 15
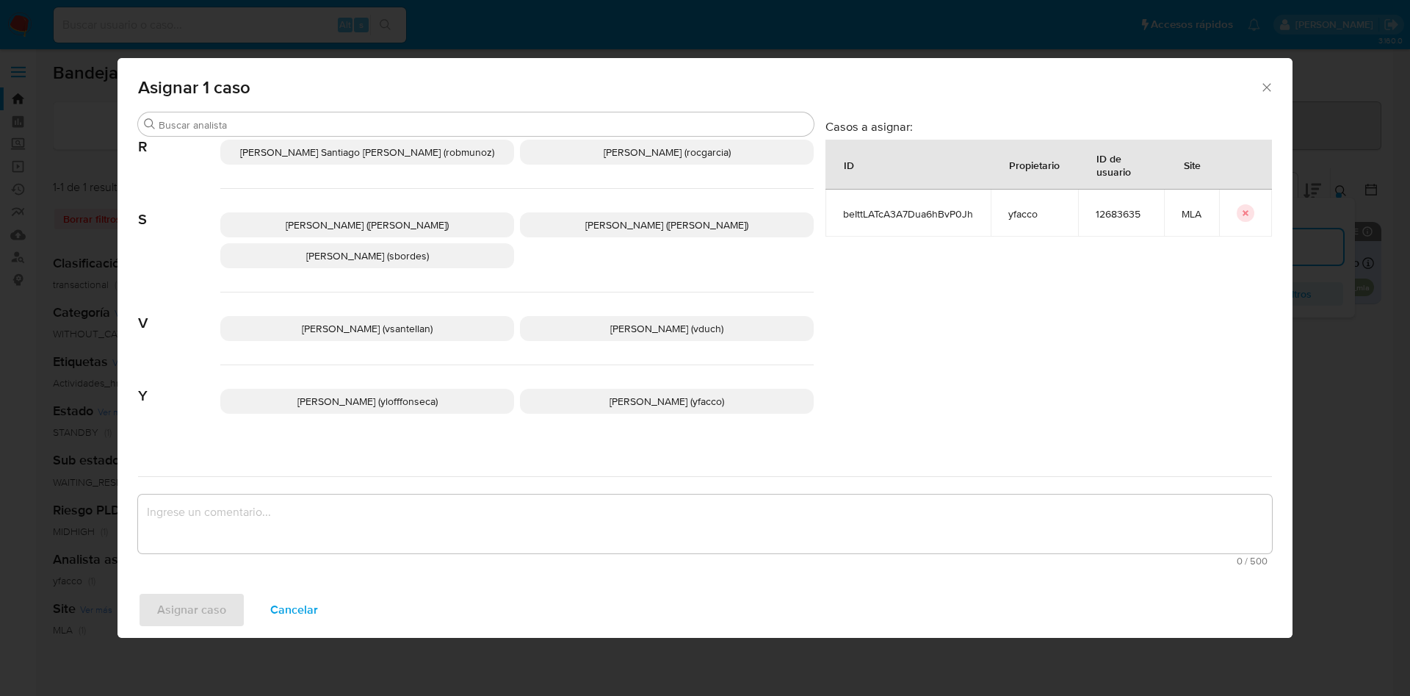
scroll to position [1313, 0]
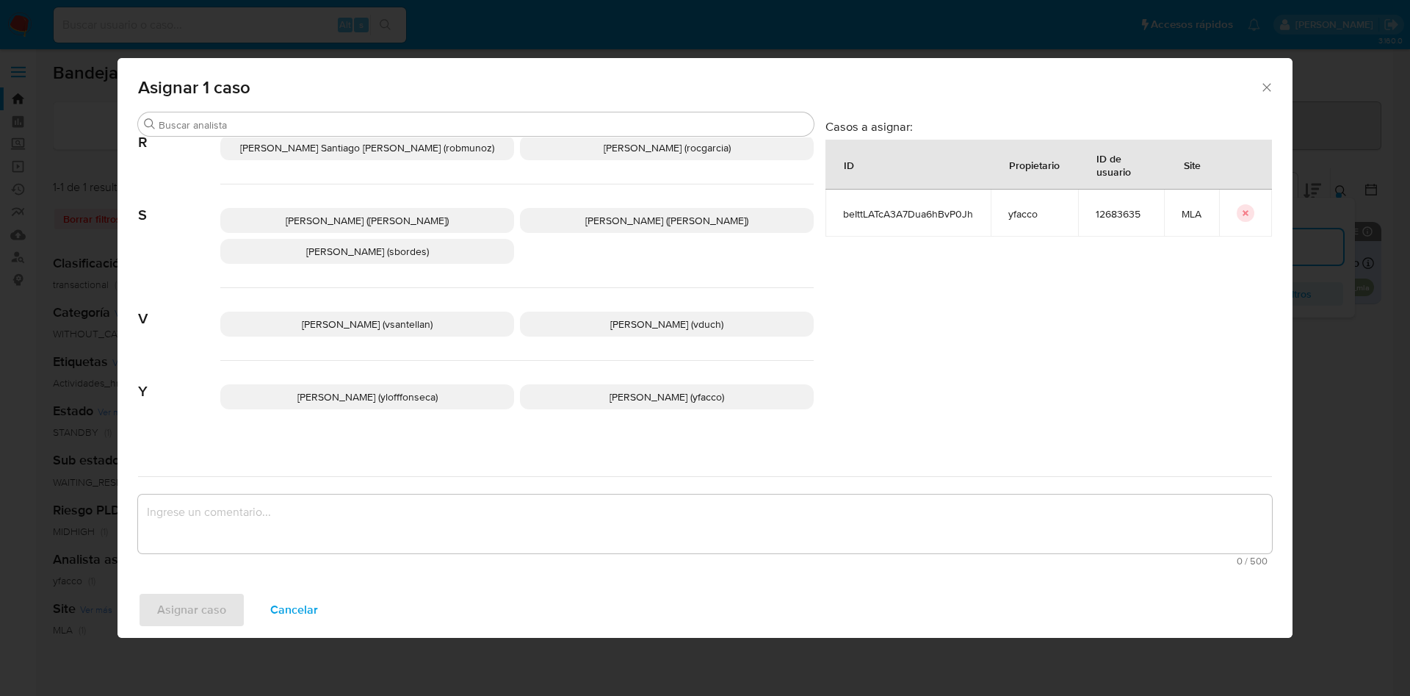
click at [644, 394] on p "[PERSON_NAME] (yfacco)" at bounding box center [667, 396] width 294 height 25
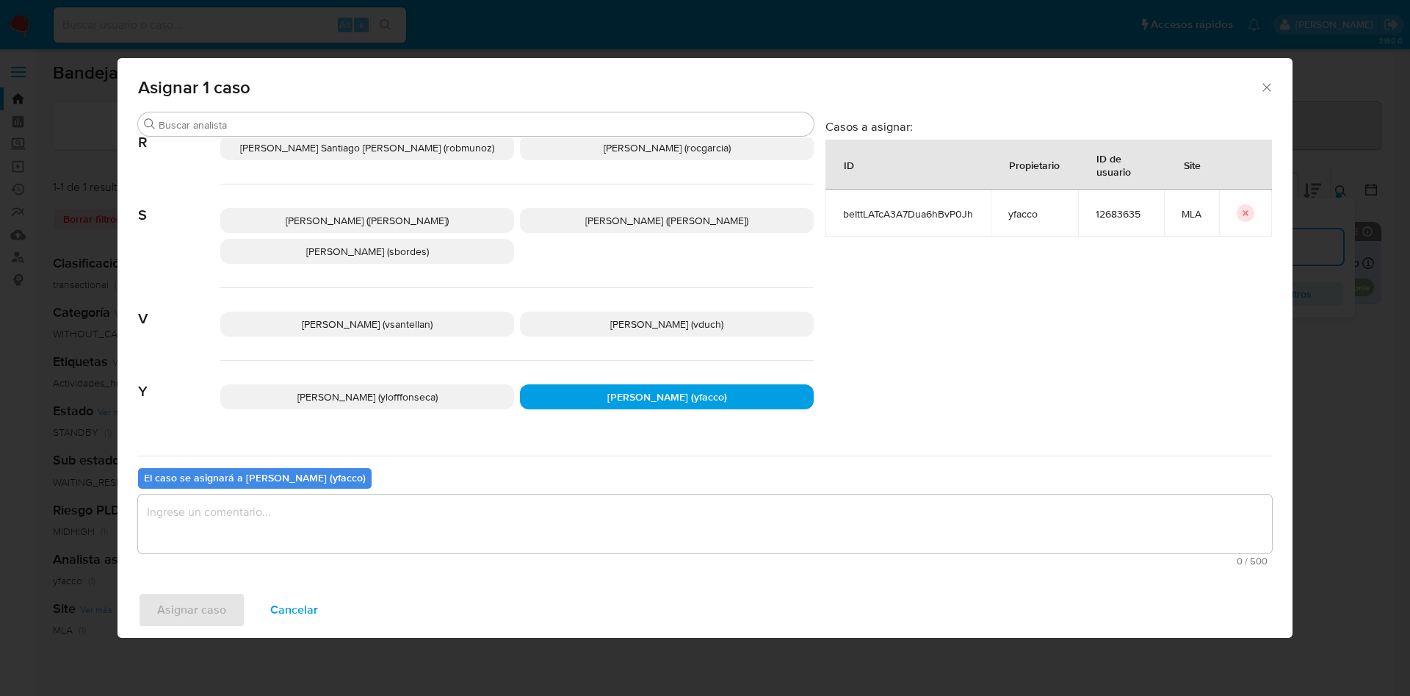
click at [439, 526] on textarea "assign-modal" at bounding box center [705, 523] width 1134 height 59
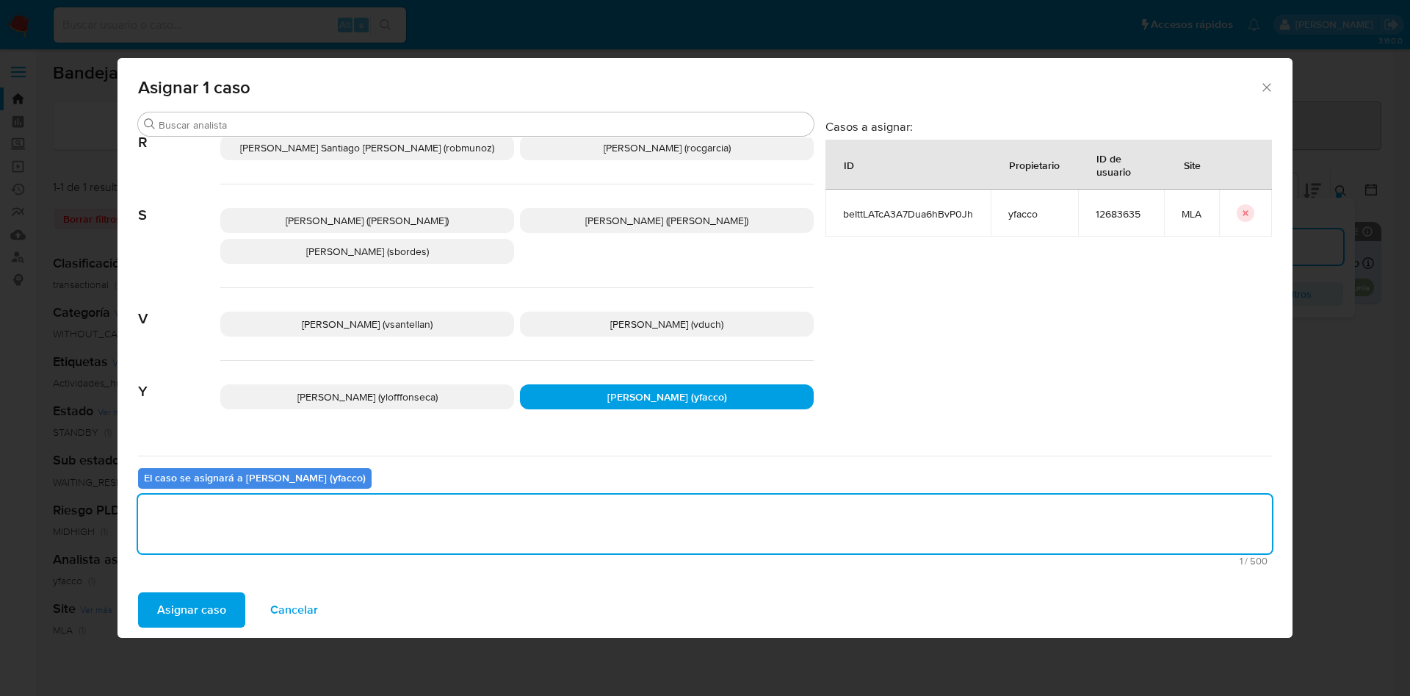
click at [179, 599] on span "Asignar caso" at bounding box center [191, 610] width 69 height 32
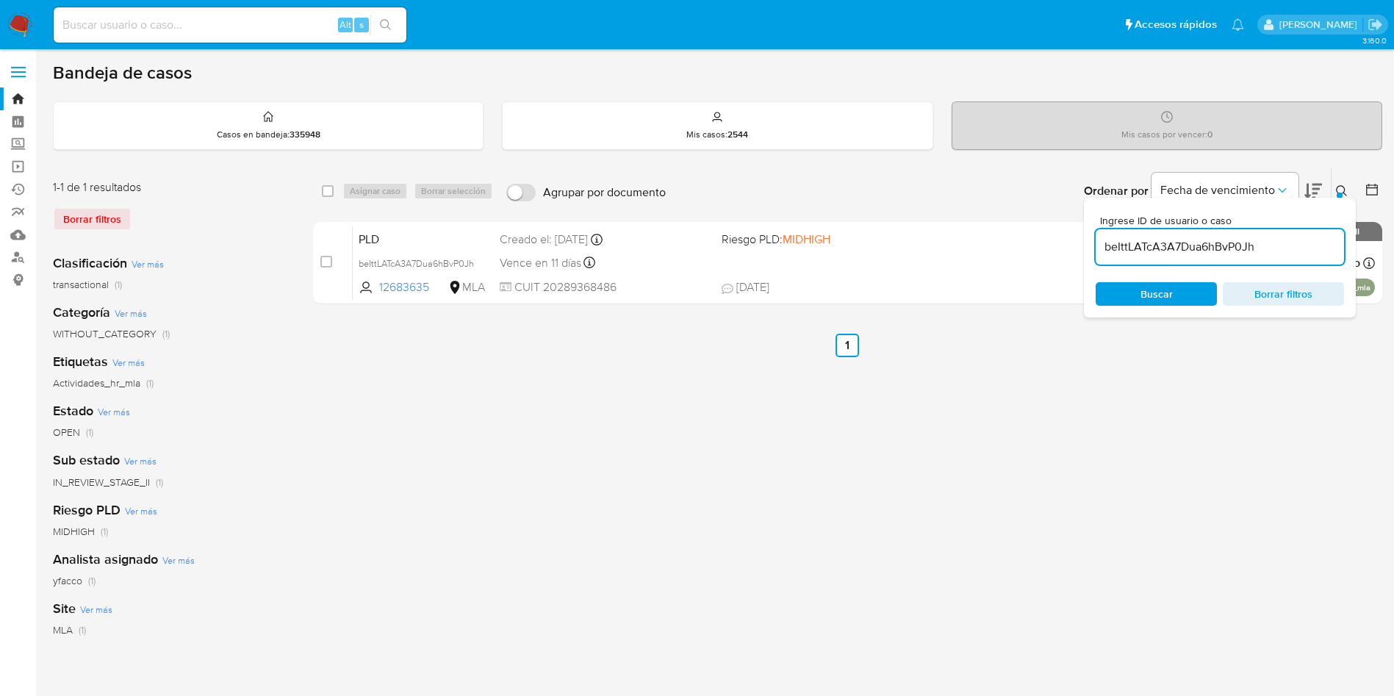
click at [1285, 248] on input "beIttLATcA3A7Dua6hBvP0Jh" at bounding box center [1219, 246] width 248 height 19
paste input "JaI6skJOvY2xv57MxN3PU1JX"
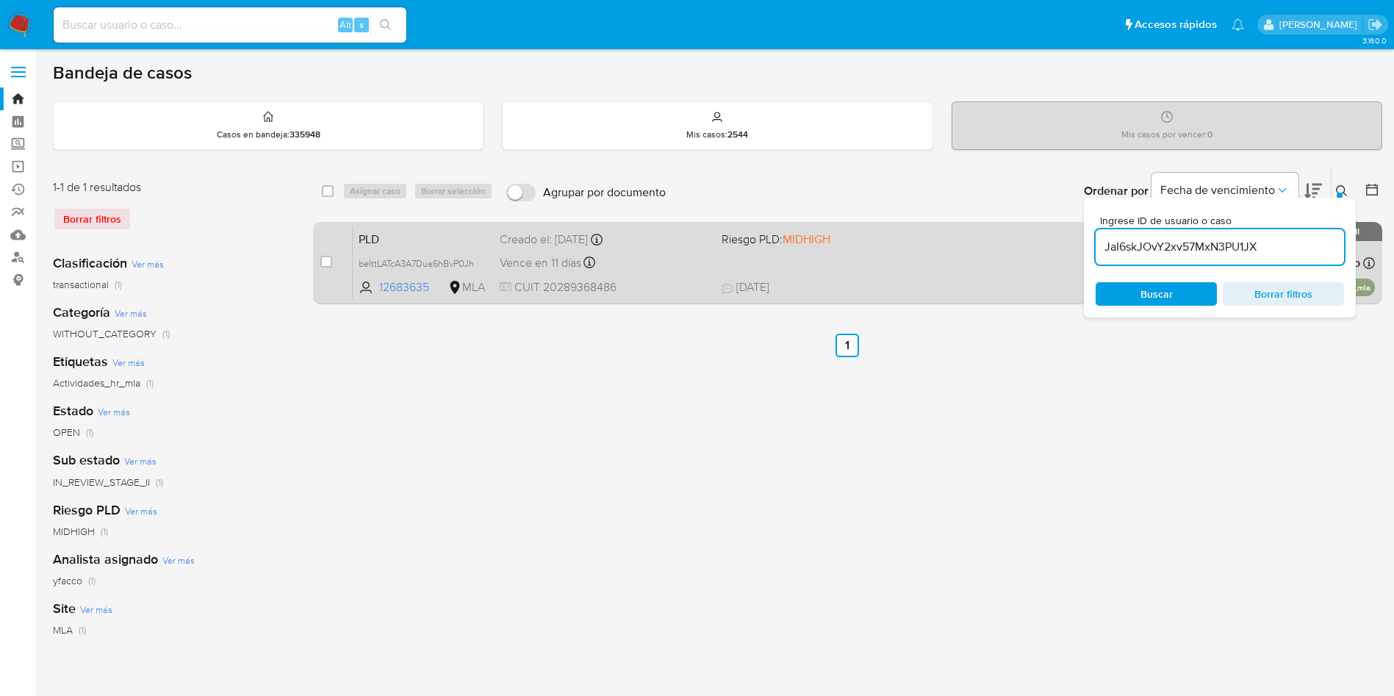
type input "JaI6skJOvY2xv57MxN3PU1JX"
click at [328, 260] on input "checkbox" at bounding box center [326, 262] width 12 height 12
checkbox input "true"
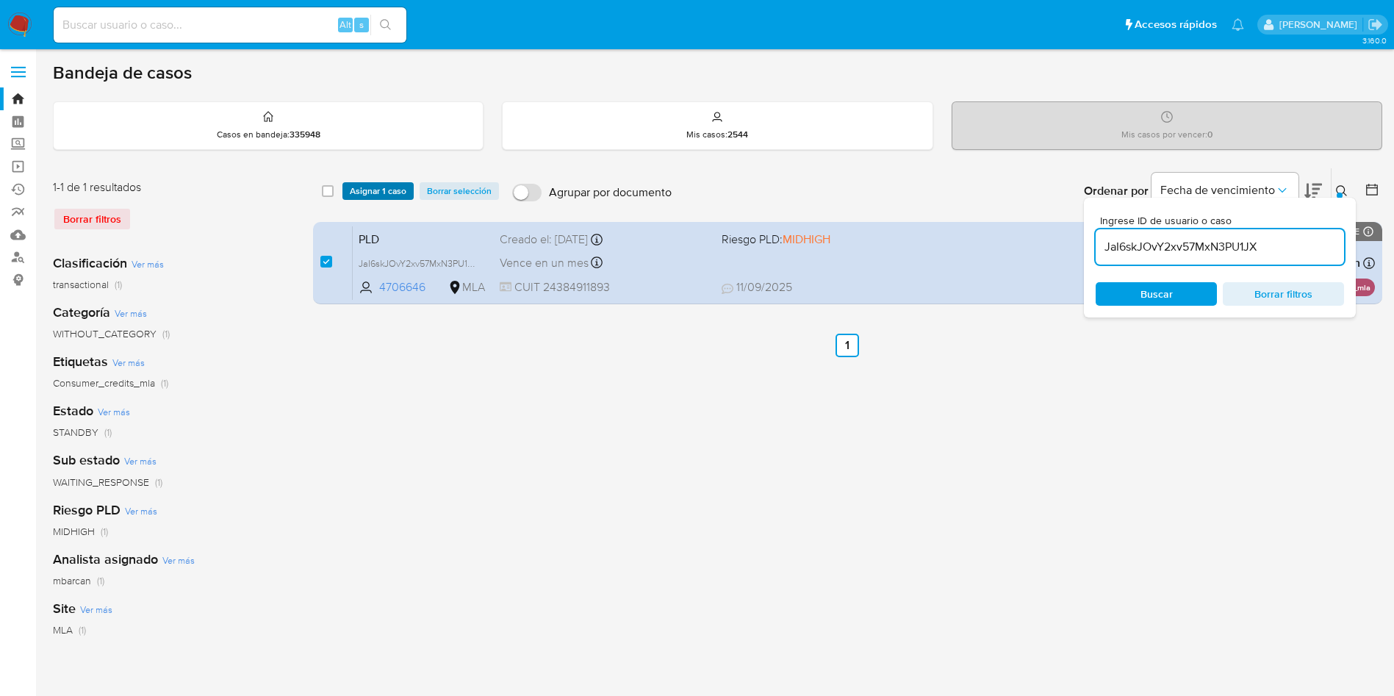
click at [360, 194] on span "Asignar 1 caso" at bounding box center [378, 191] width 57 height 15
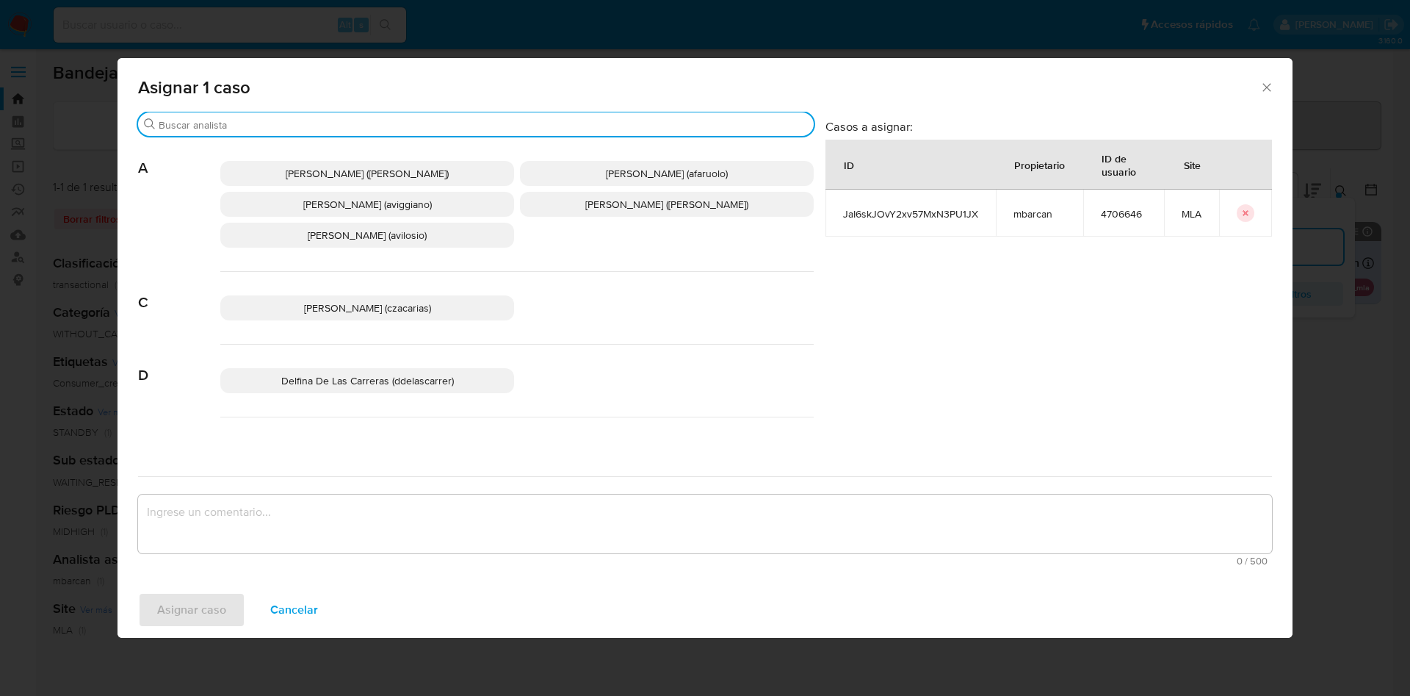
click at [288, 118] on input "Buscar" at bounding box center [483, 124] width 649 height 13
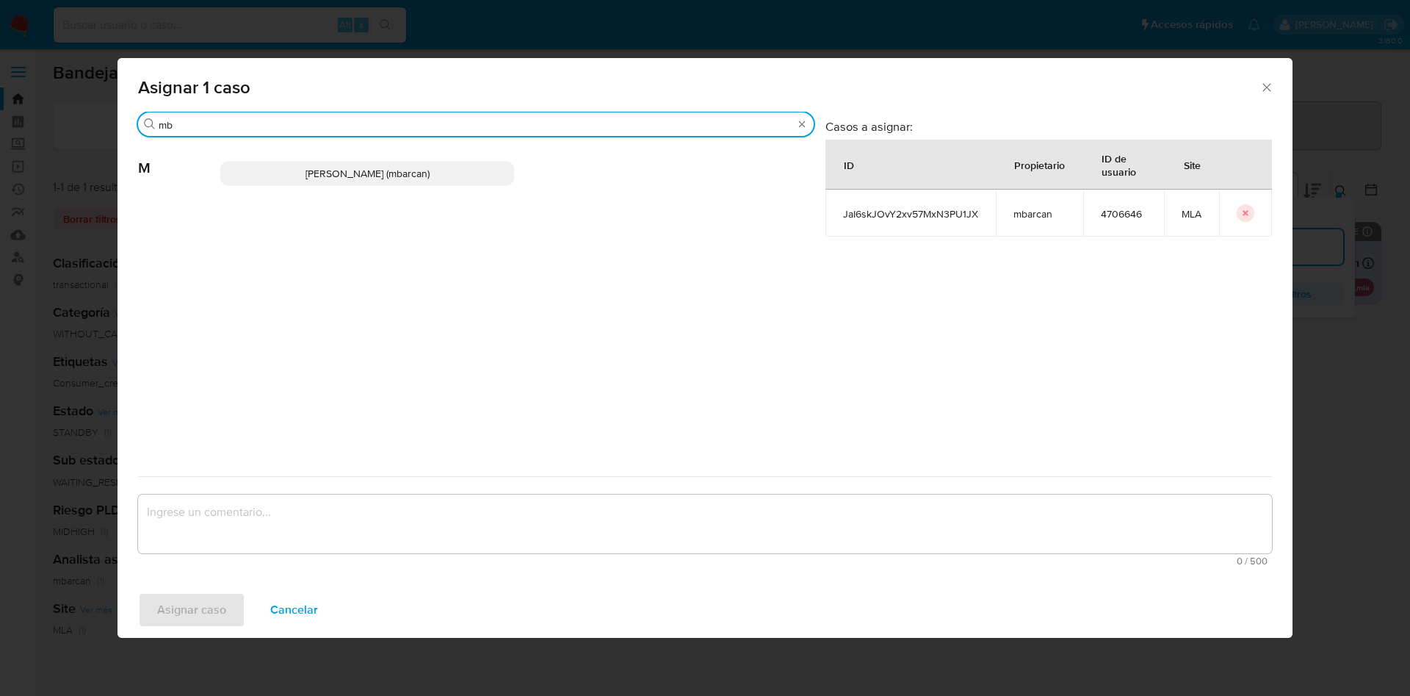
type input "mb"
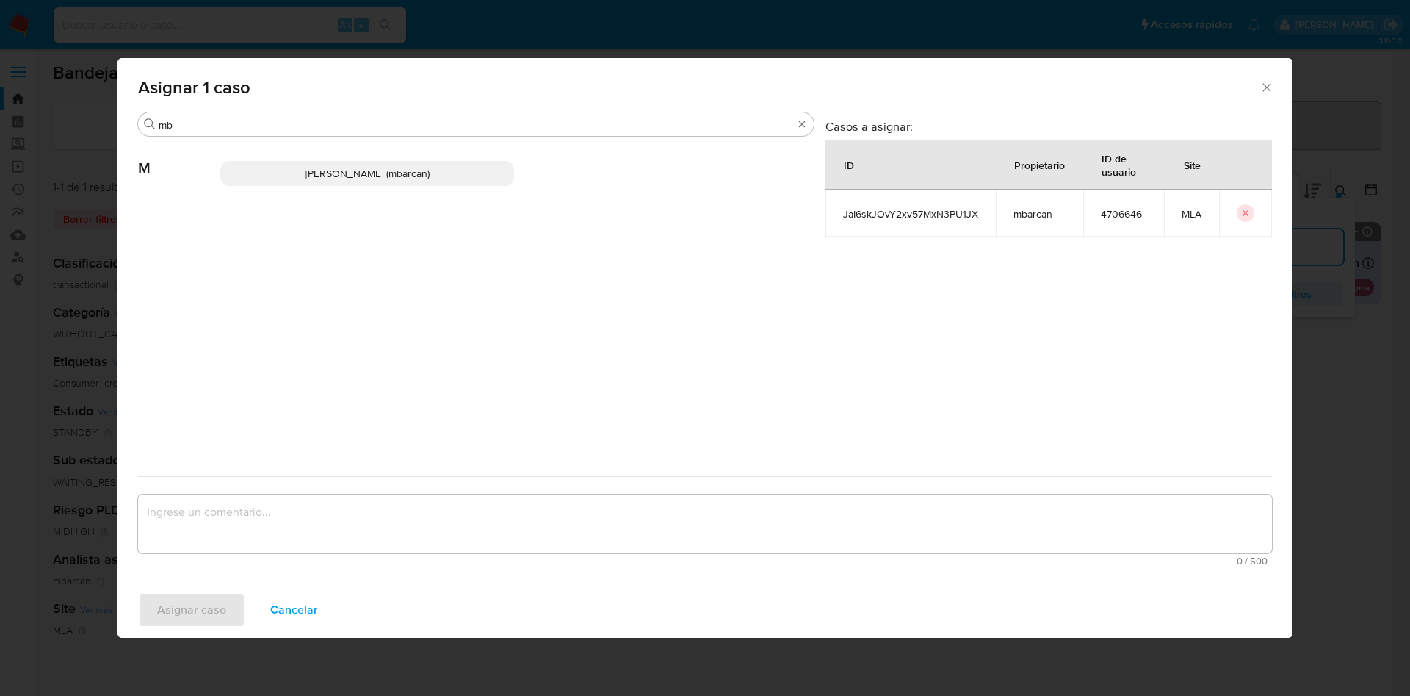
click at [300, 176] on p "[PERSON_NAME] (mbarcan)" at bounding box center [367, 173] width 294 height 25
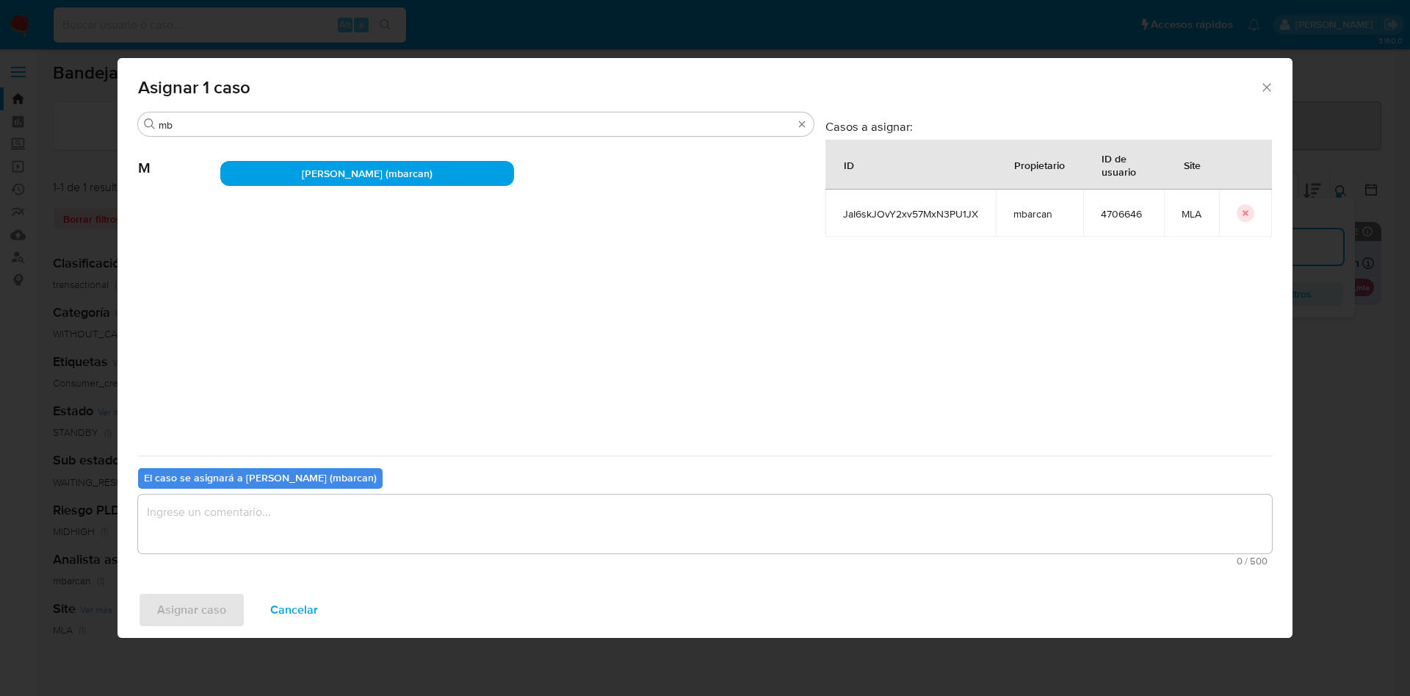
click at [296, 530] on textarea "assign-modal" at bounding box center [705, 523] width 1134 height 59
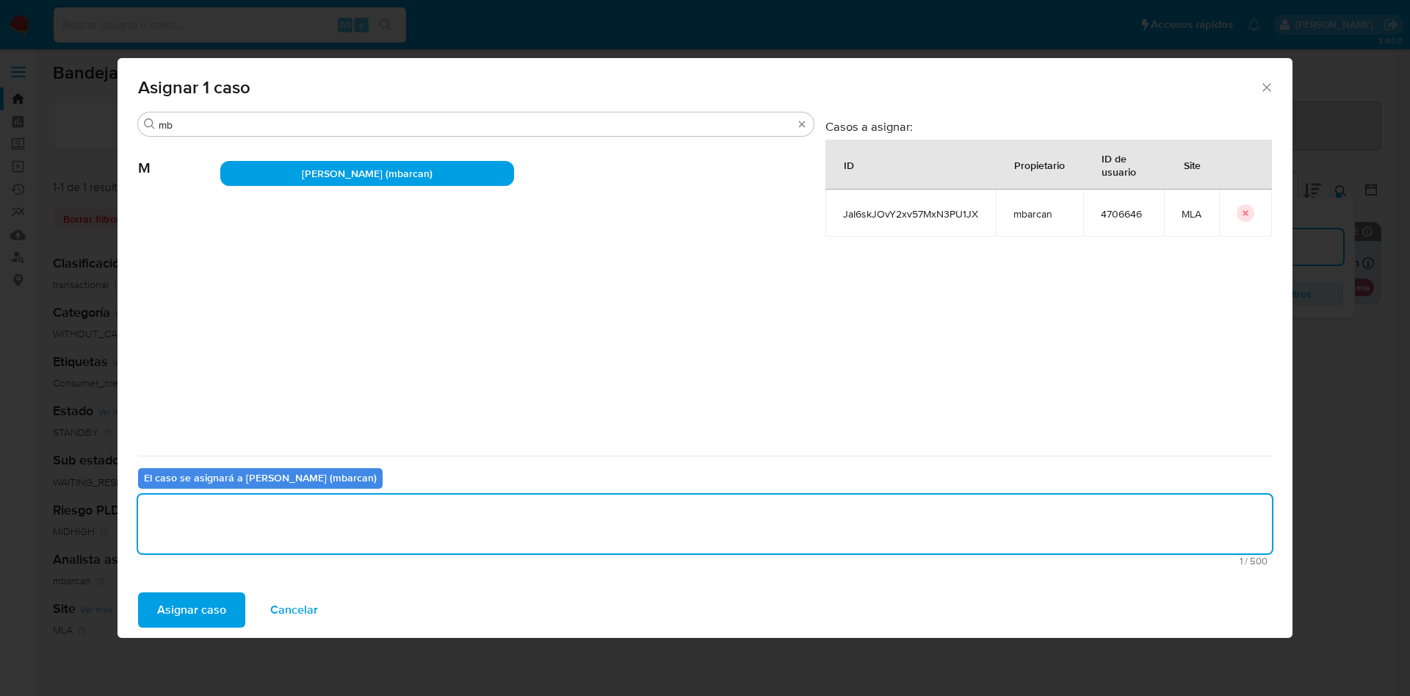
click at [209, 597] on span "Asignar caso" at bounding box center [191, 610] width 69 height 32
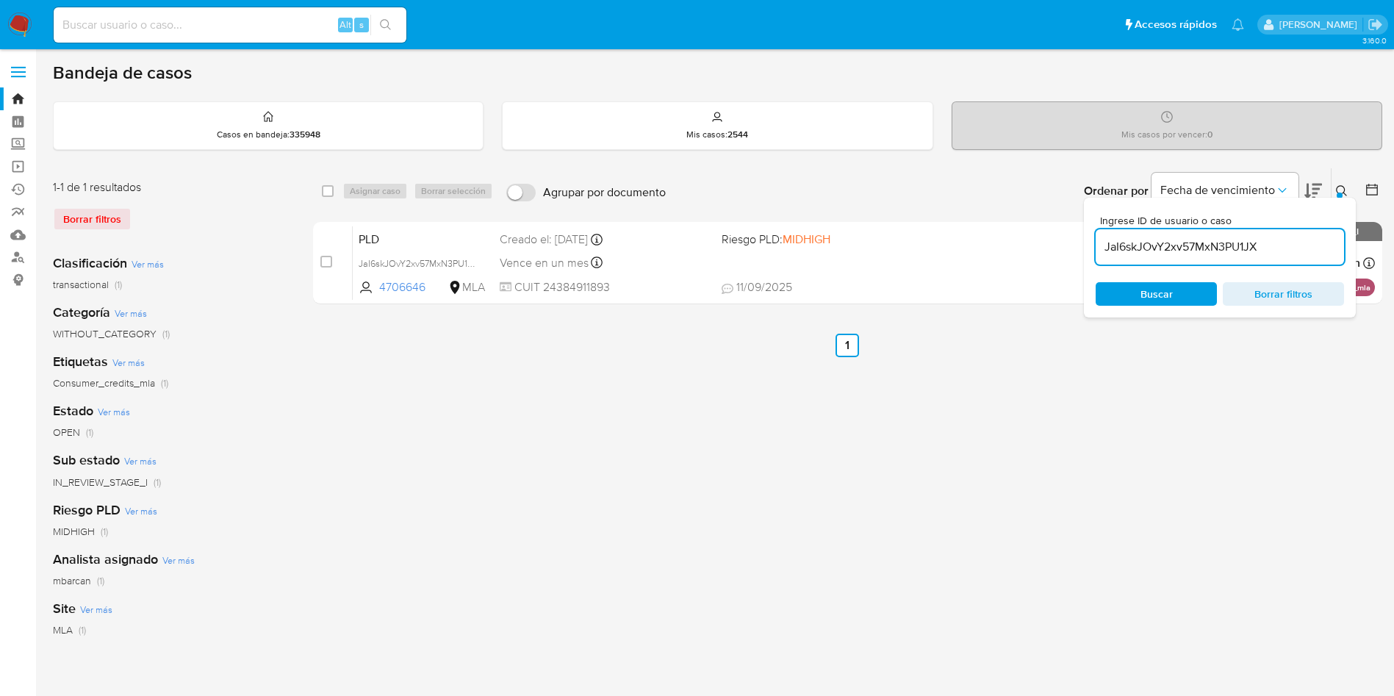
click at [1262, 245] on input "JaI6skJOvY2xv57MxN3PU1JX" at bounding box center [1219, 246] width 248 height 19
paste input "J9enWPU5VZkC3uxcQDQqDq2O"
type input "J9enWPU5VZkC3uxcQDQqDq2O"
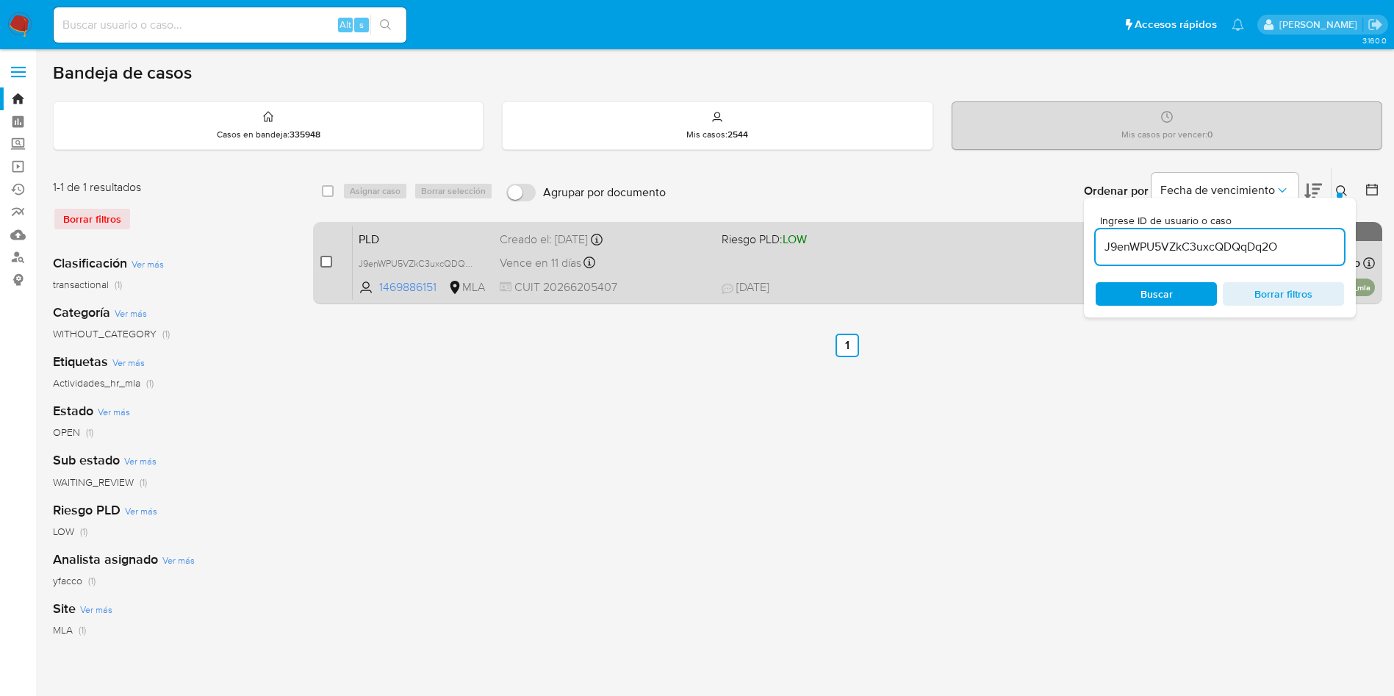
click at [326, 263] on input "checkbox" at bounding box center [326, 262] width 12 height 12
checkbox input "true"
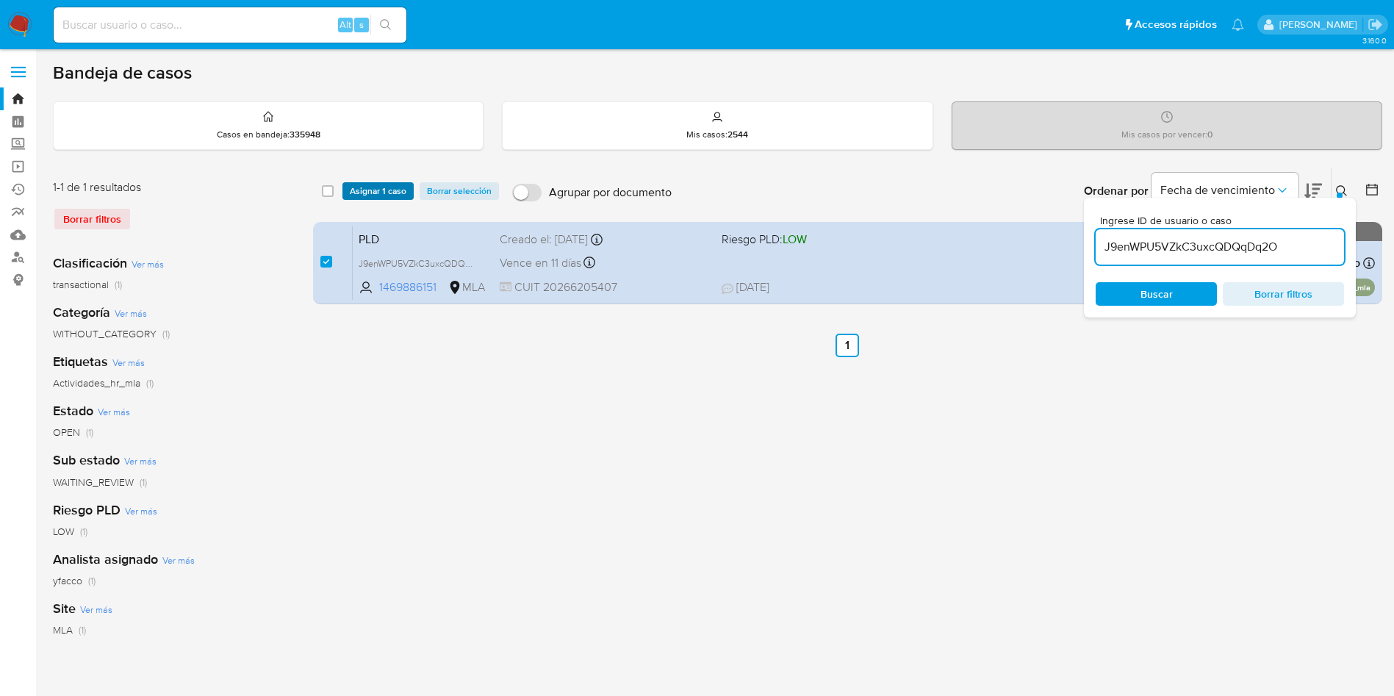
click at [354, 192] on span "Asignar 1 caso" at bounding box center [378, 191] width 57 height 15
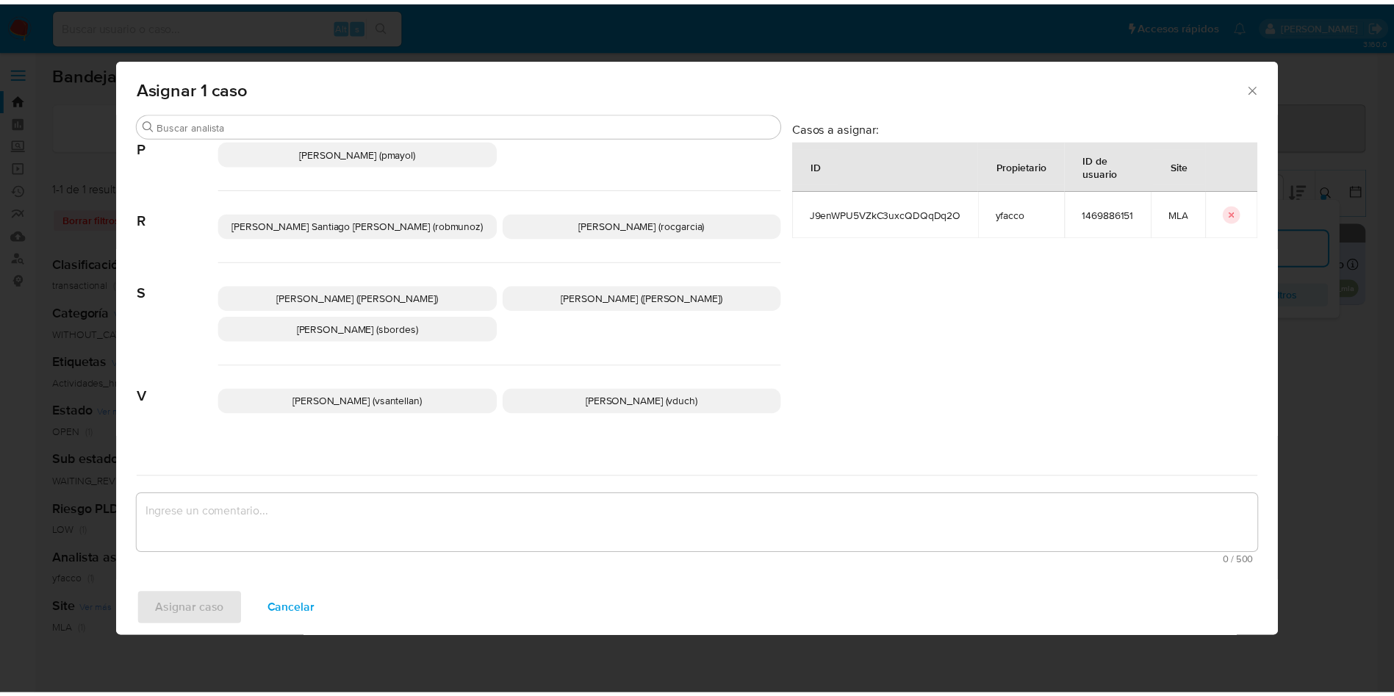
scroll to position [1313, 0]
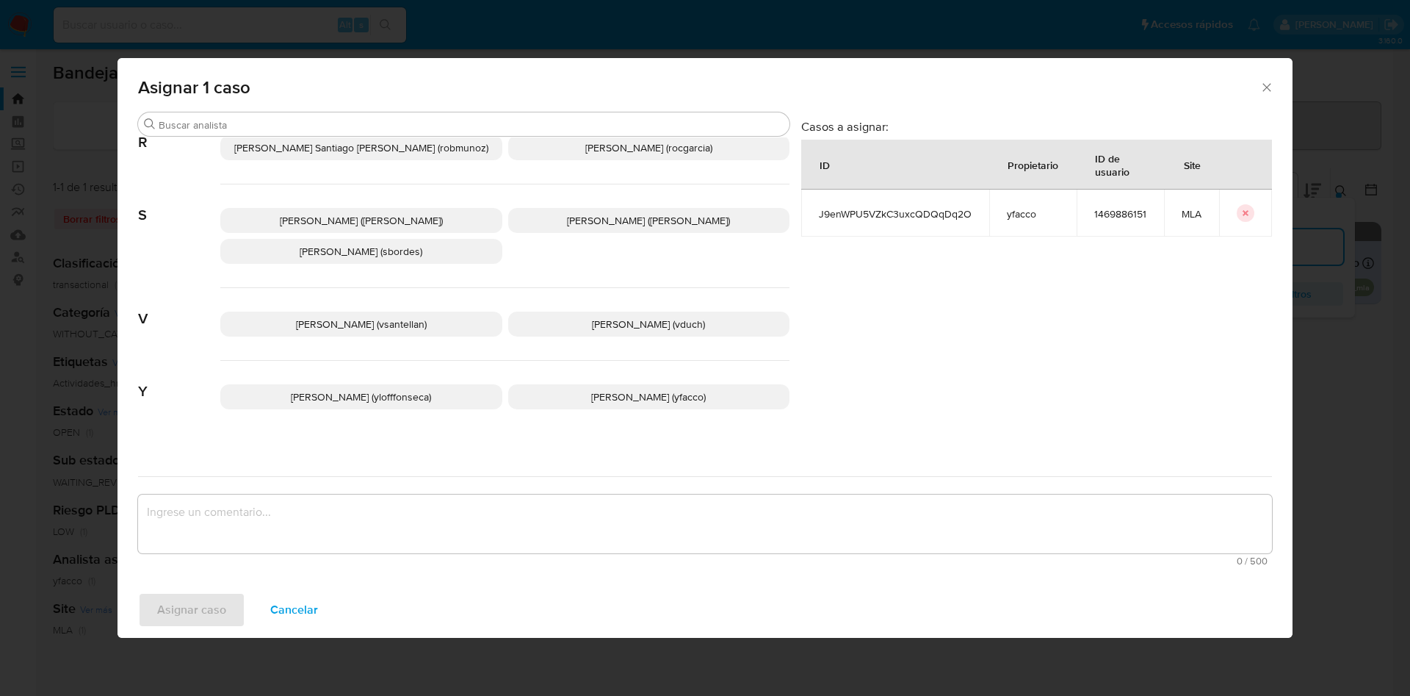
click at [599, 389] on span "Yesica Paola Facco (yfacco)" at bounding box center [648, 396] width 115 height 15
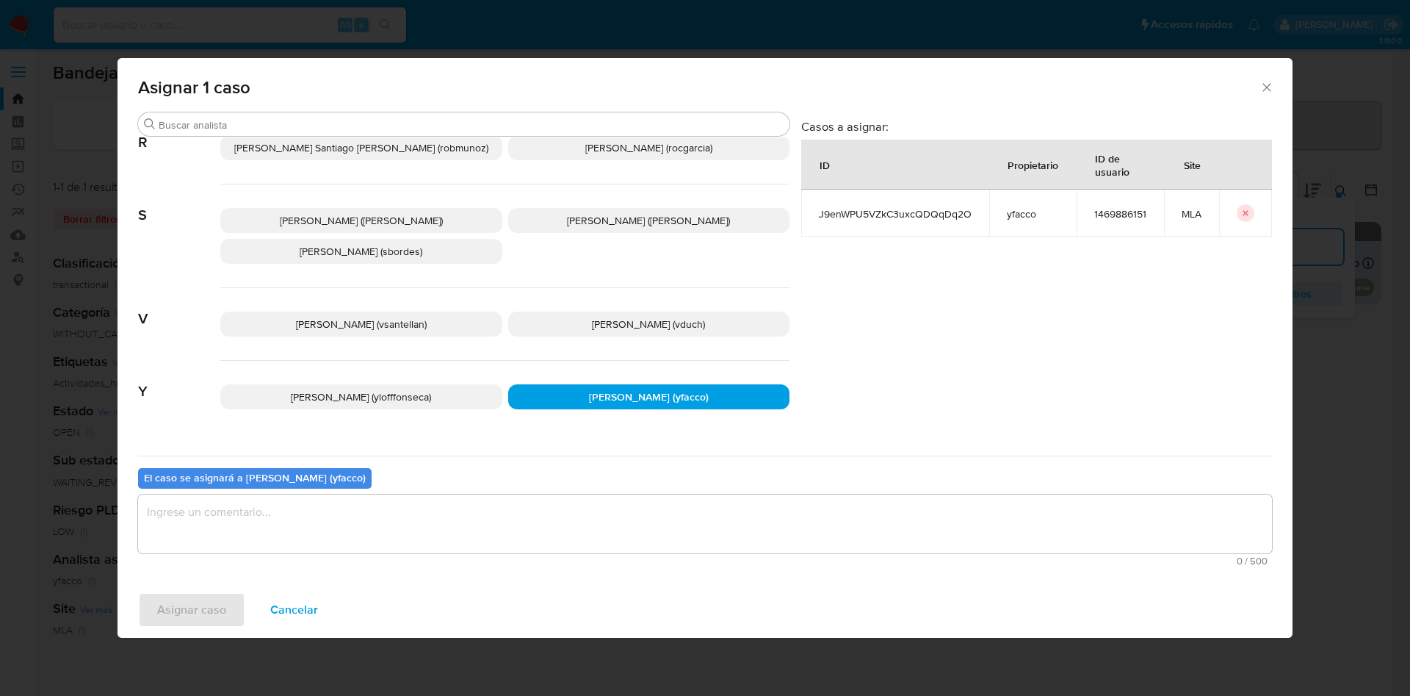
click at [487, 527] on textarea "assign-modal" at bounding box center [705, 523] width 1134 height 59
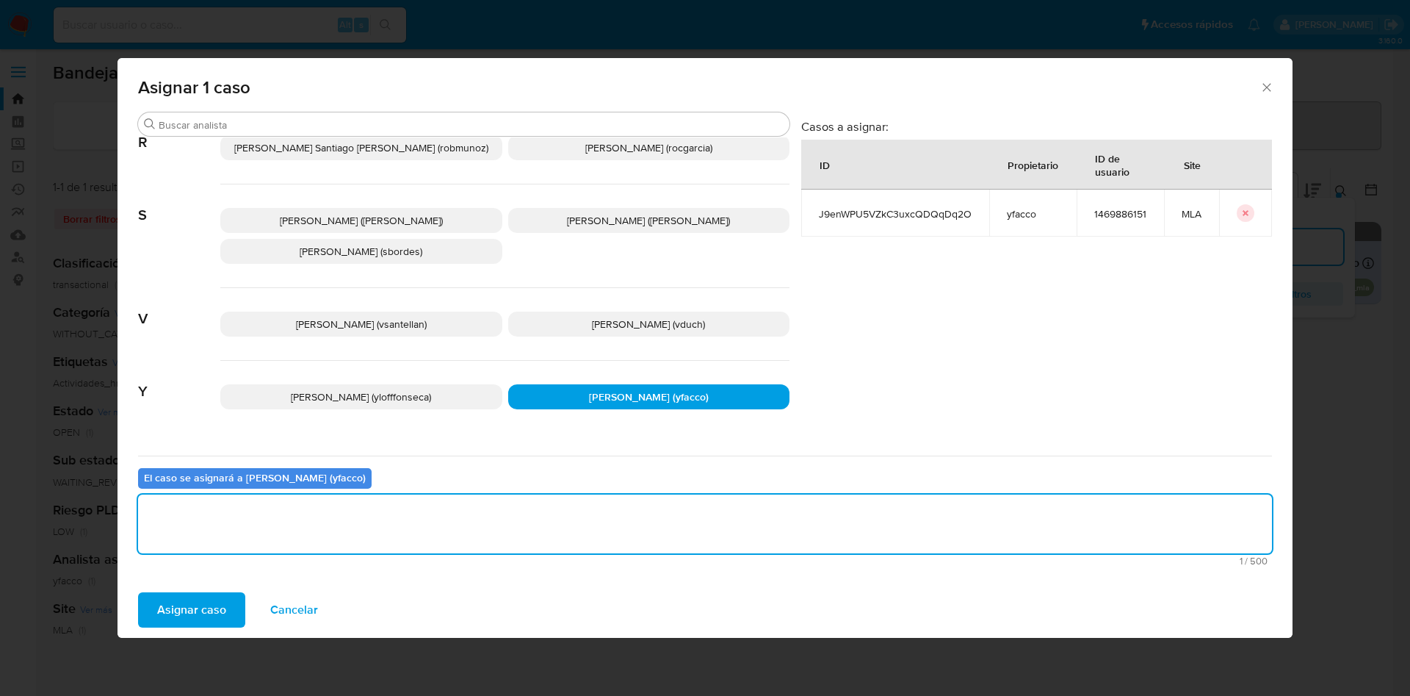
click at [213, 608] on span "Asignar caso" at bounding box center [191, 610] width 69 height 32
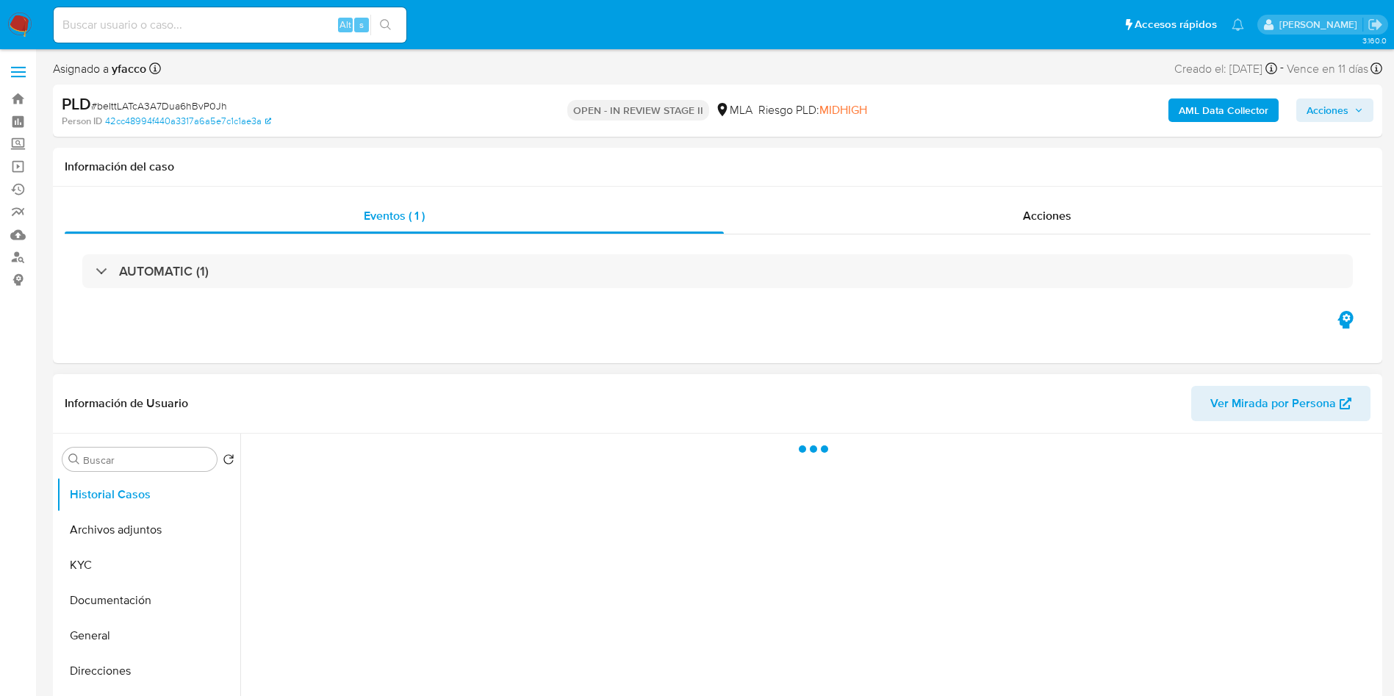
scroll to position [110, 0]
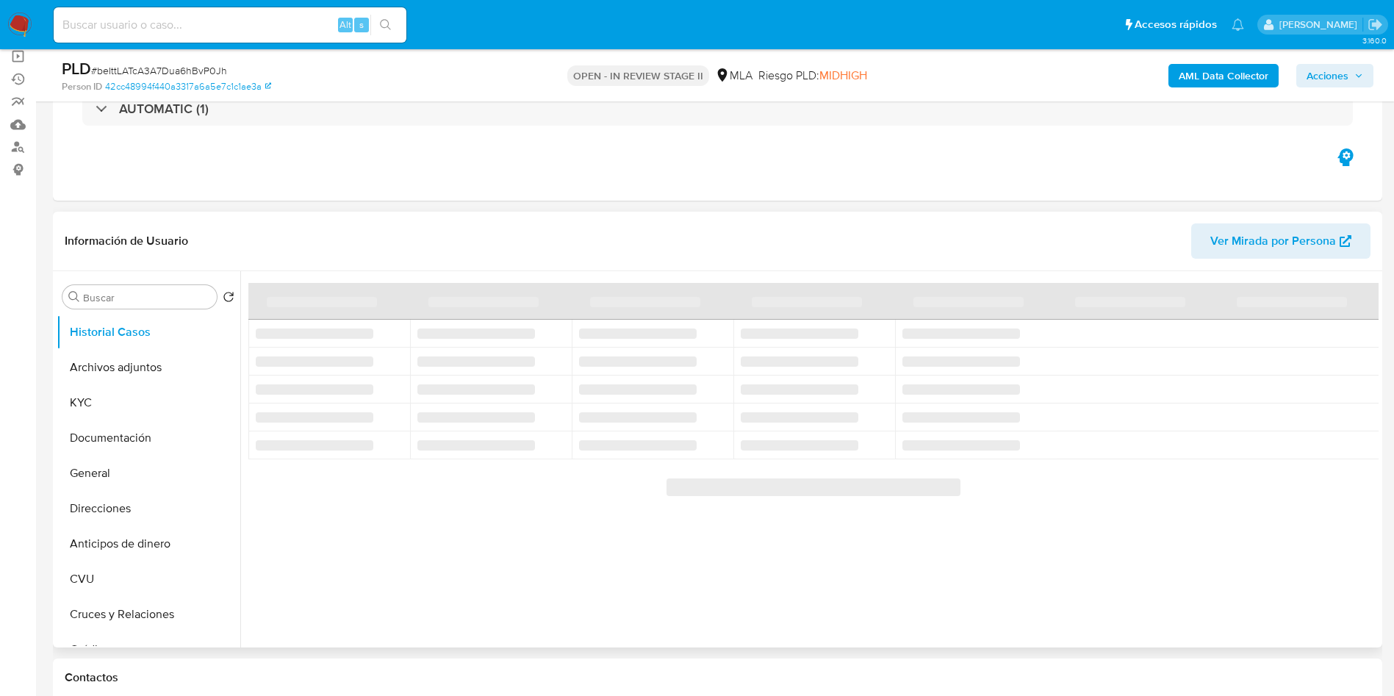
select select "10"
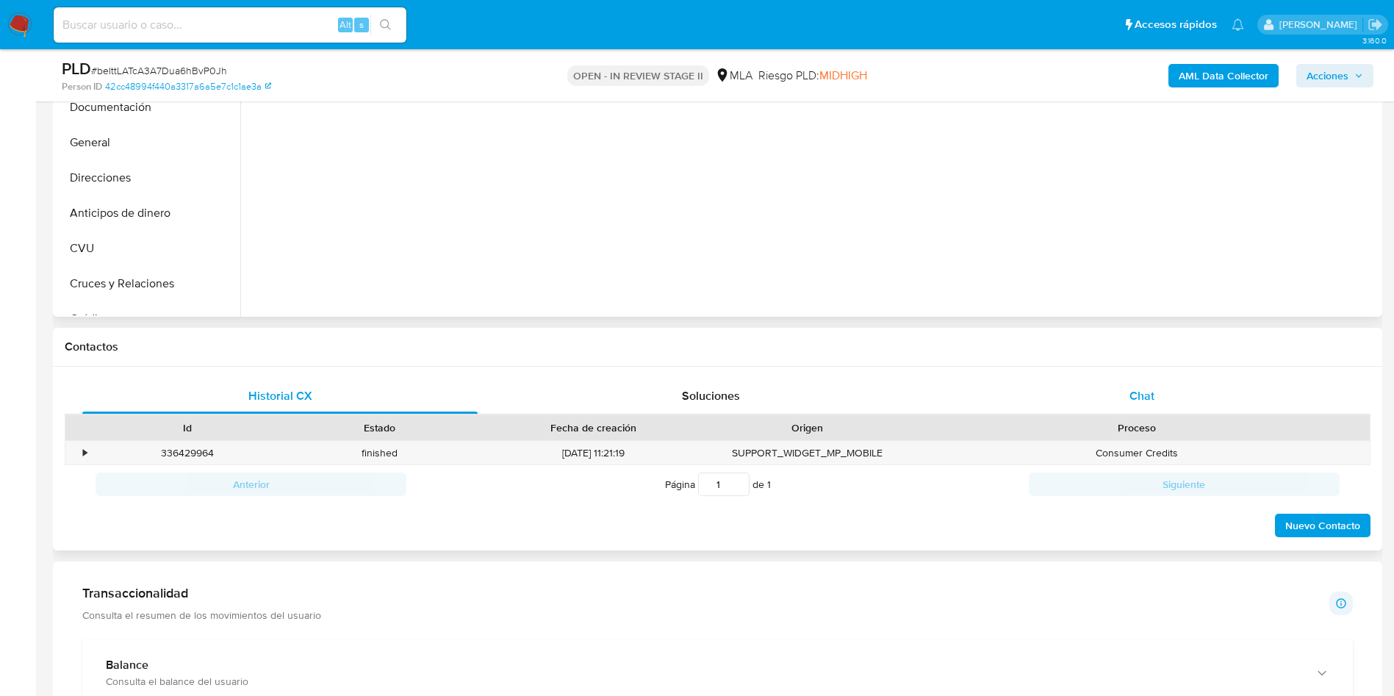
click at [1121, 382] on div "Chat" at bounding box center [1141, 395] width 395 height 35
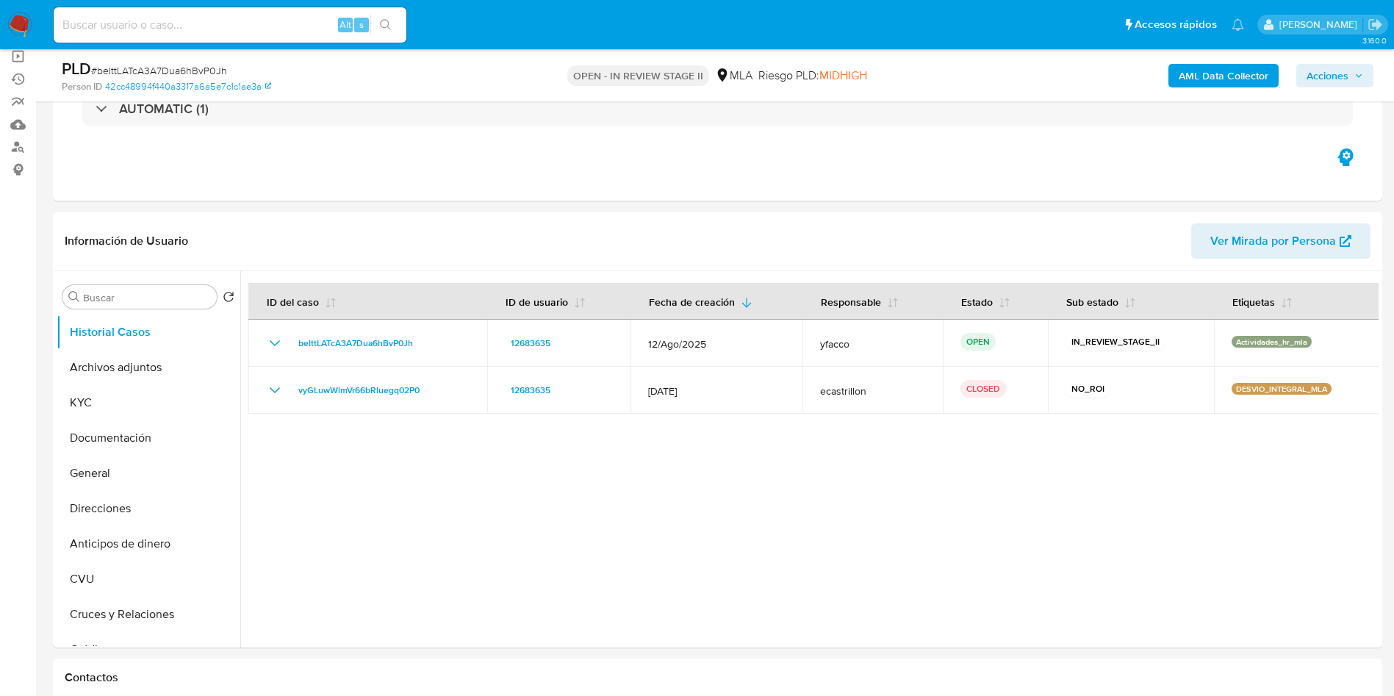
click at [1362, 73] on icon "button" at bounding box center [1358, 75] width 9 height 9
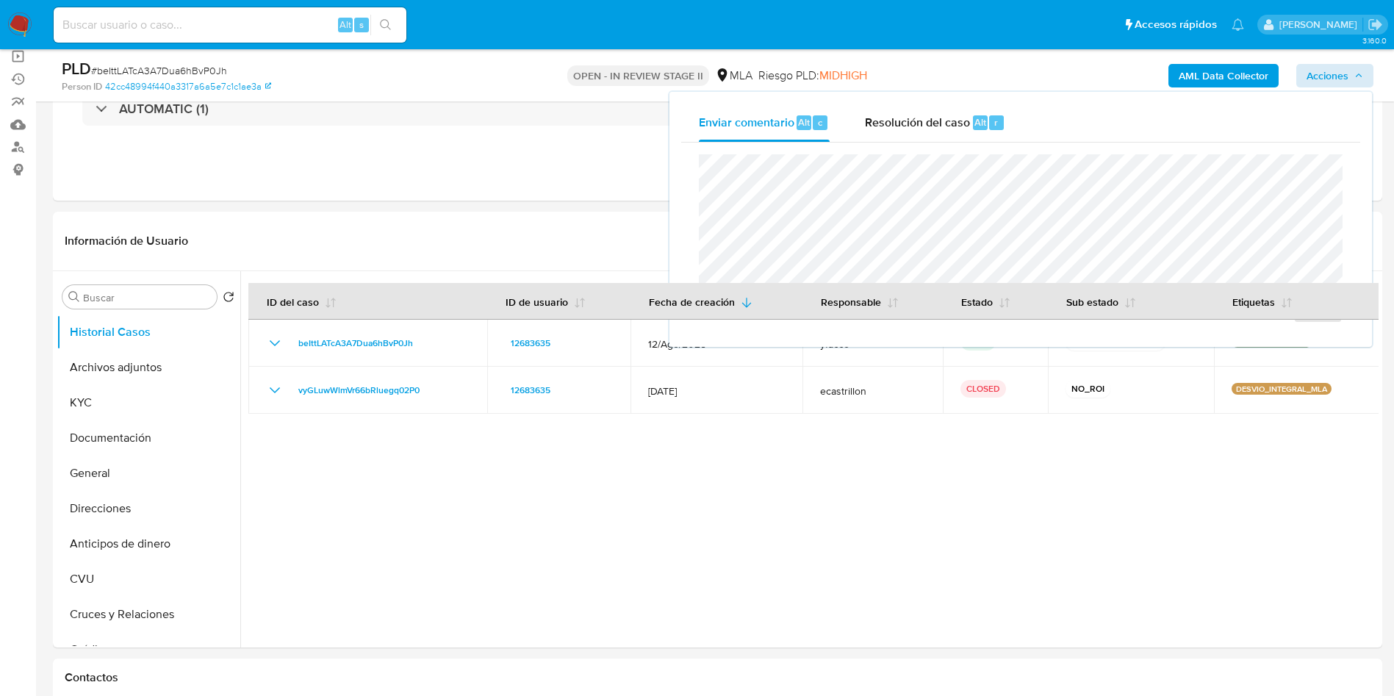
drag, startPoint x: 990, startPoint y: 132, endPoint x: 986, endPoint y: 151, distance: 18.7
click at [988, 134] on div "Resolución del caso Alt r" at bounding box center [935, 123] width 140 height 38
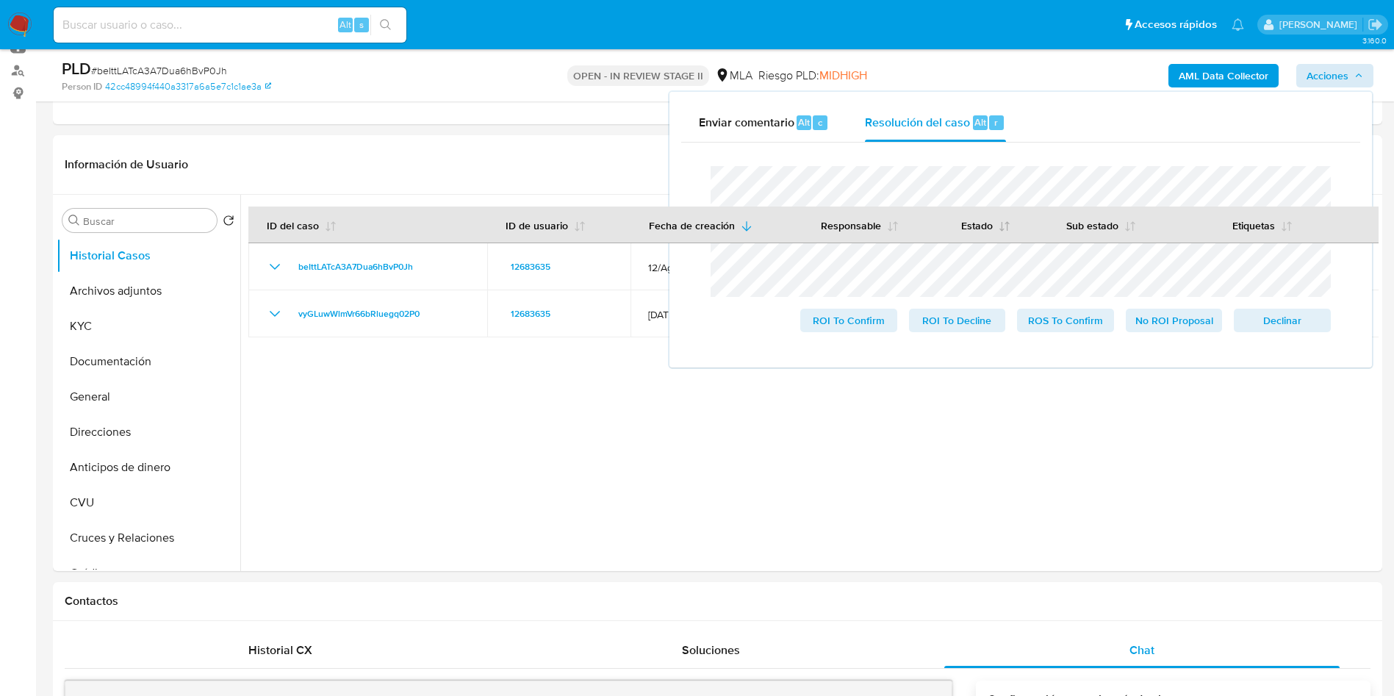
scroll to position [220, 0]
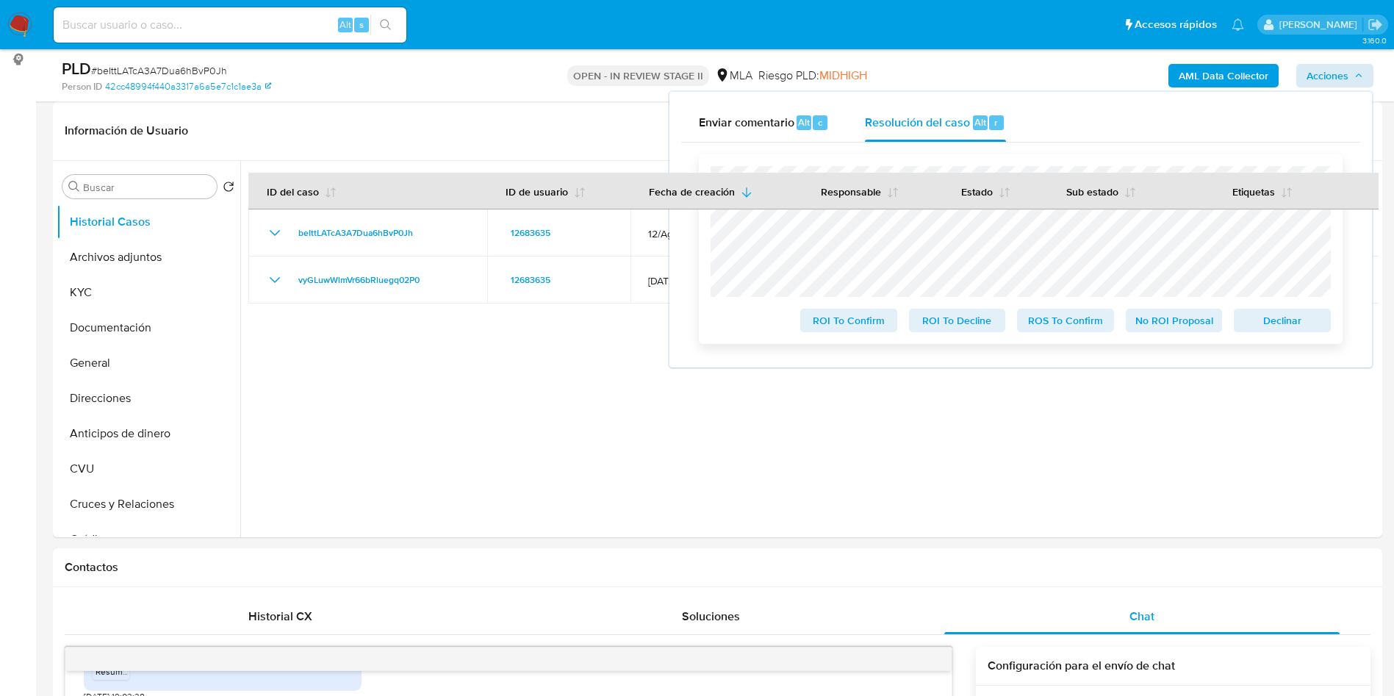
click at [1156, 318] on span "No ROI Proposal" at bounding box center [1174, 320] width 76 height 21
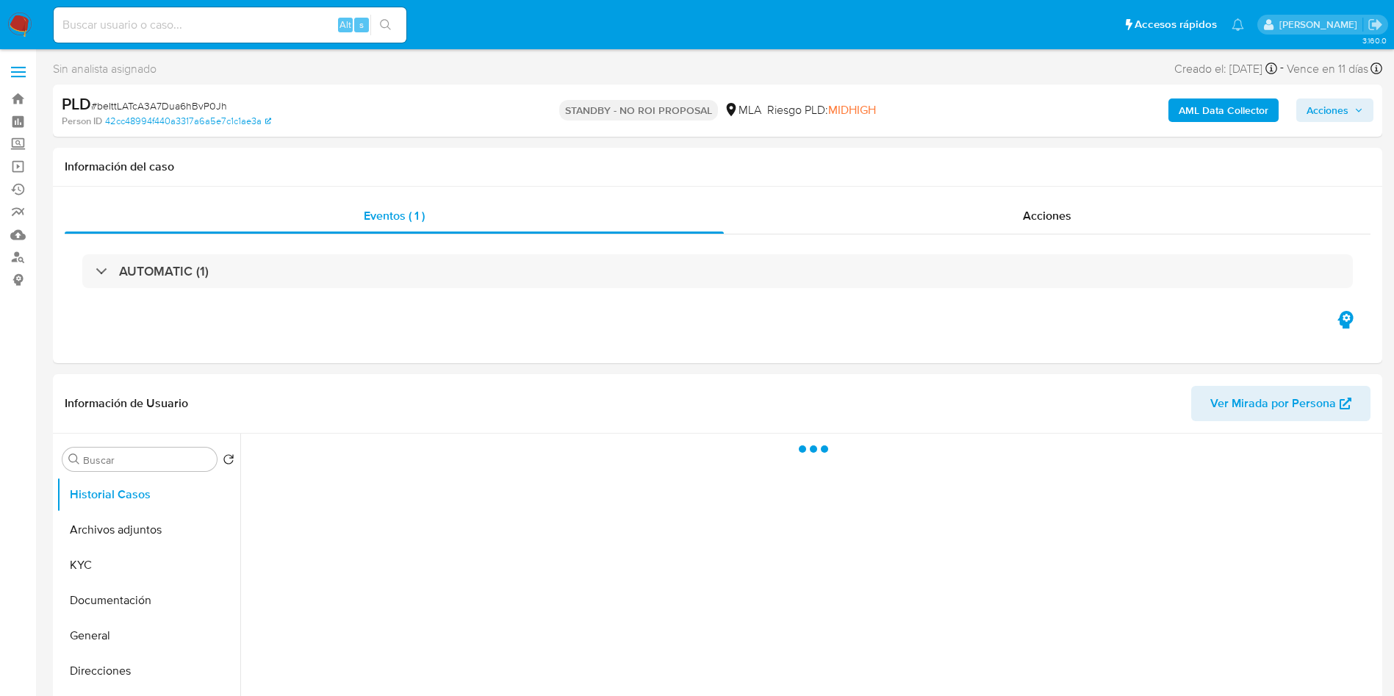
select select "10"
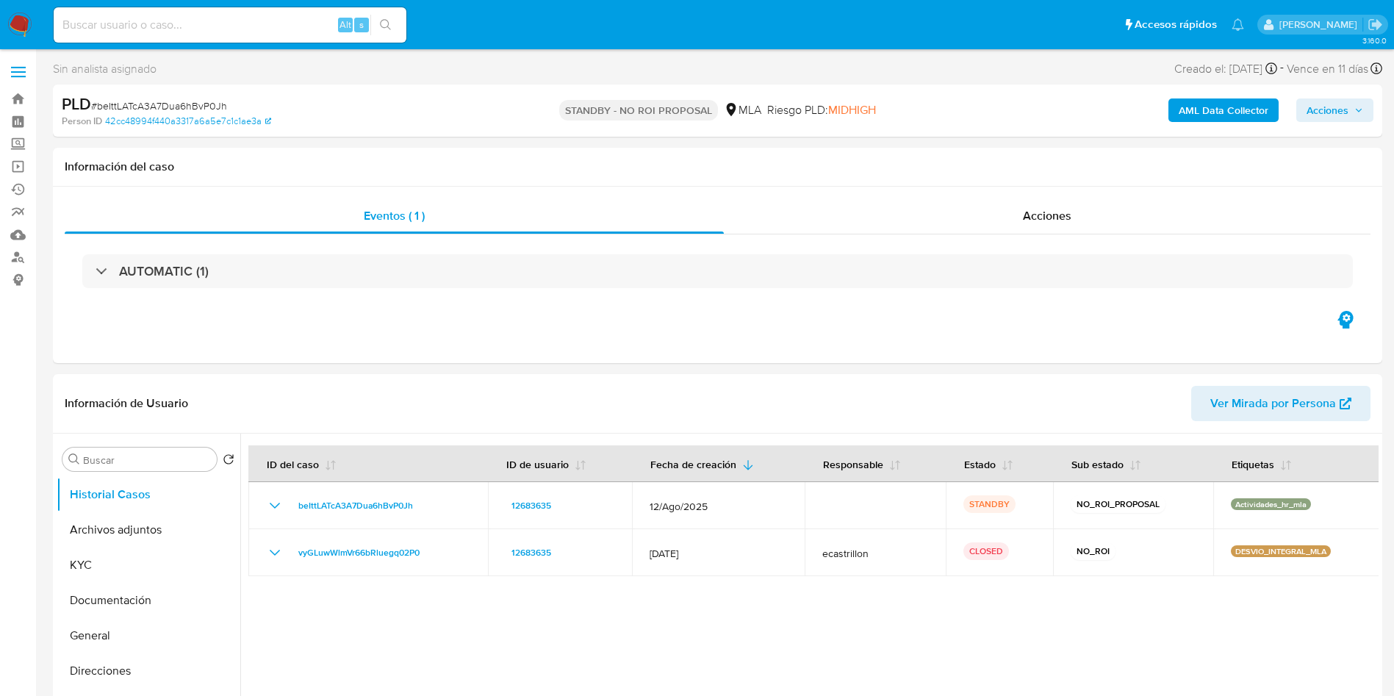
click at [101, 27] on input at bounding box center [230, 24] width 353 height 19
paste input "Ma4NTgR8U6HHkiOOhwa8SnK0"
type input "Ma4NTgR8U6HHkiOOhwa8SnK0"
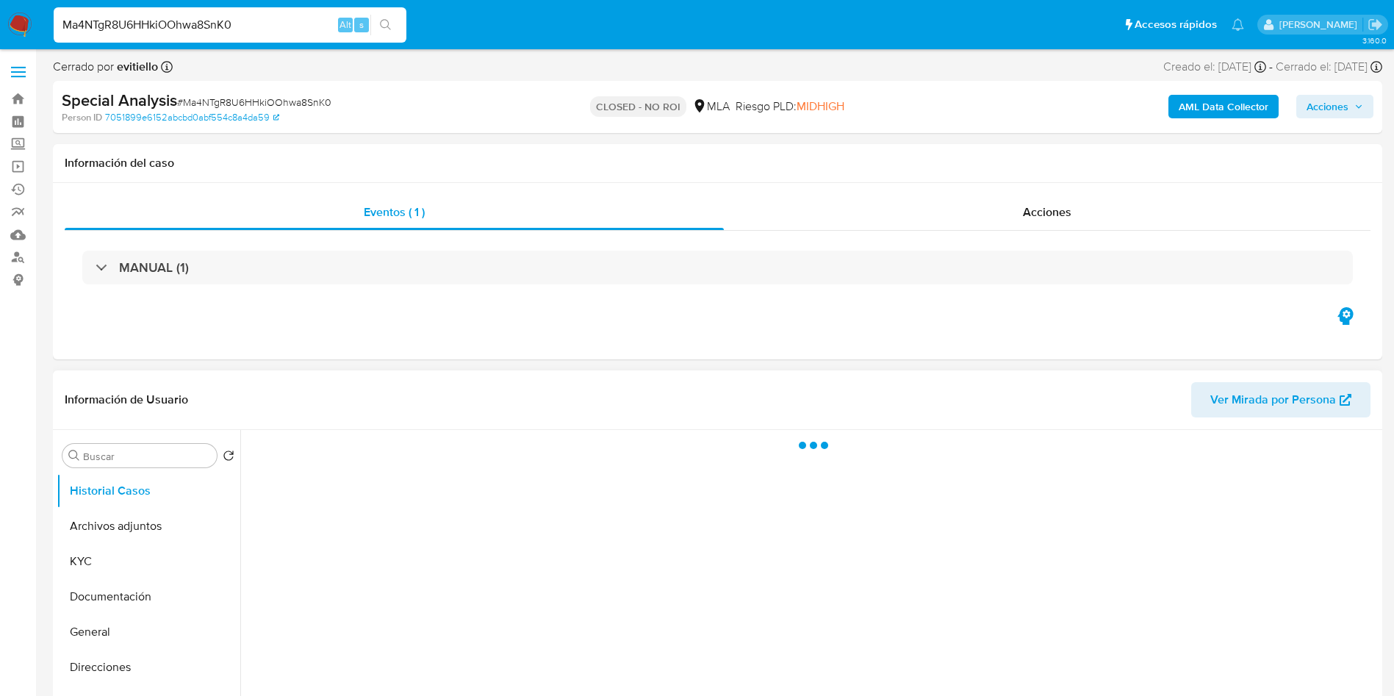
select select "10"
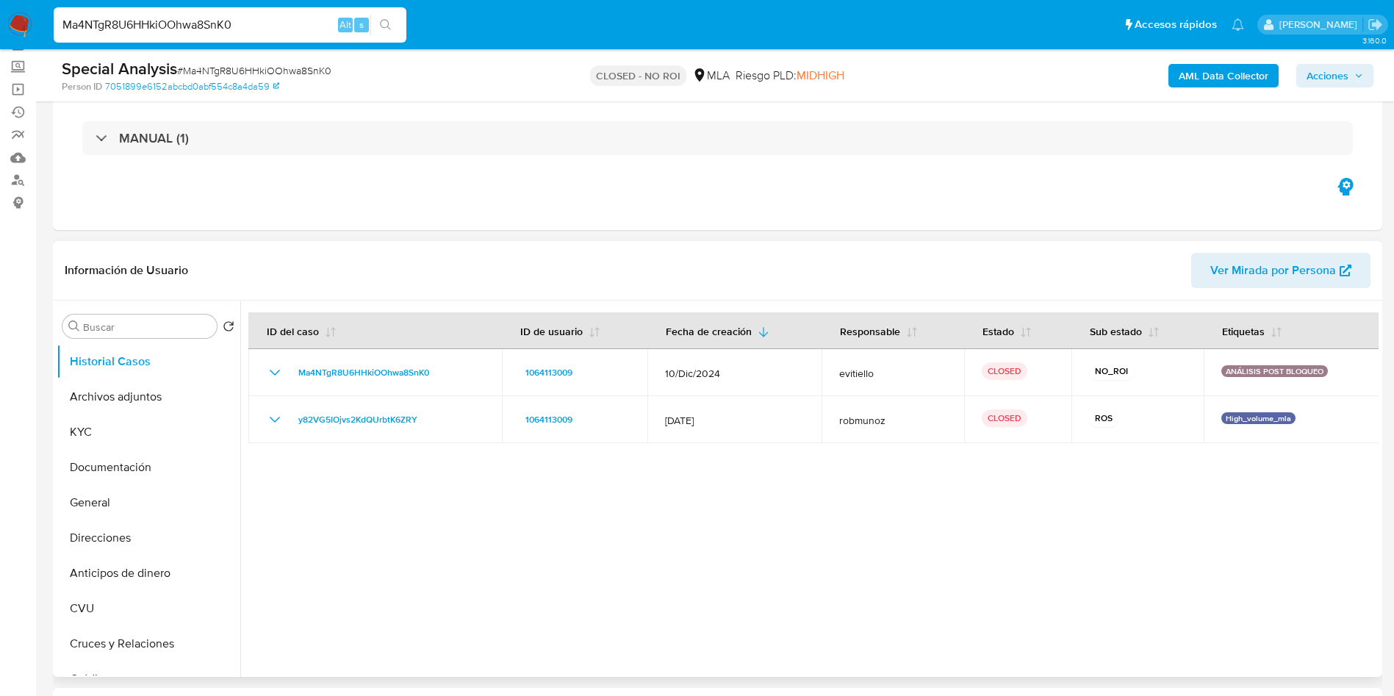
scroll to position [110, 0]
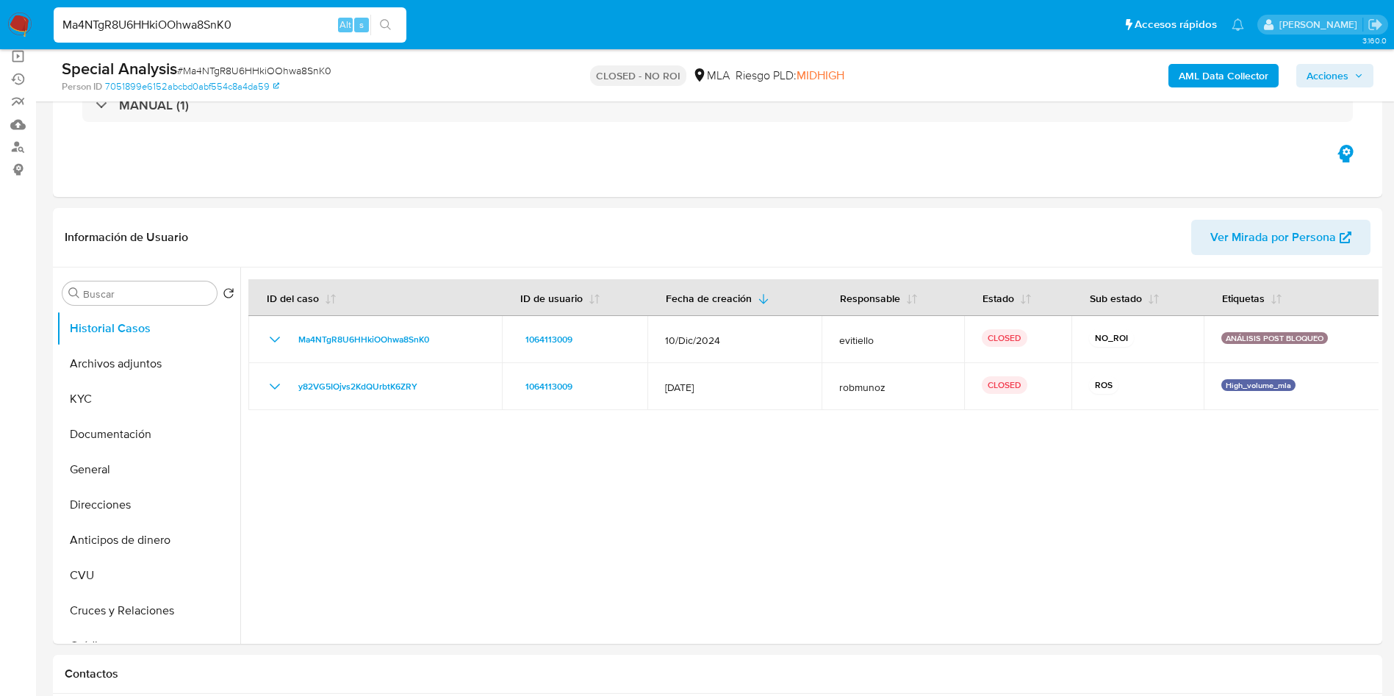
click at [248, 29] on input "Ma4NTgR8U6HHkiOOhwa8SnK0" at bounding box center [230, 24] width 353 height 19
paste input "crv8nImso2WZRqR2xVrjvBLv"
type input "crv8nImso2WZRqR2xVrjvBLv"
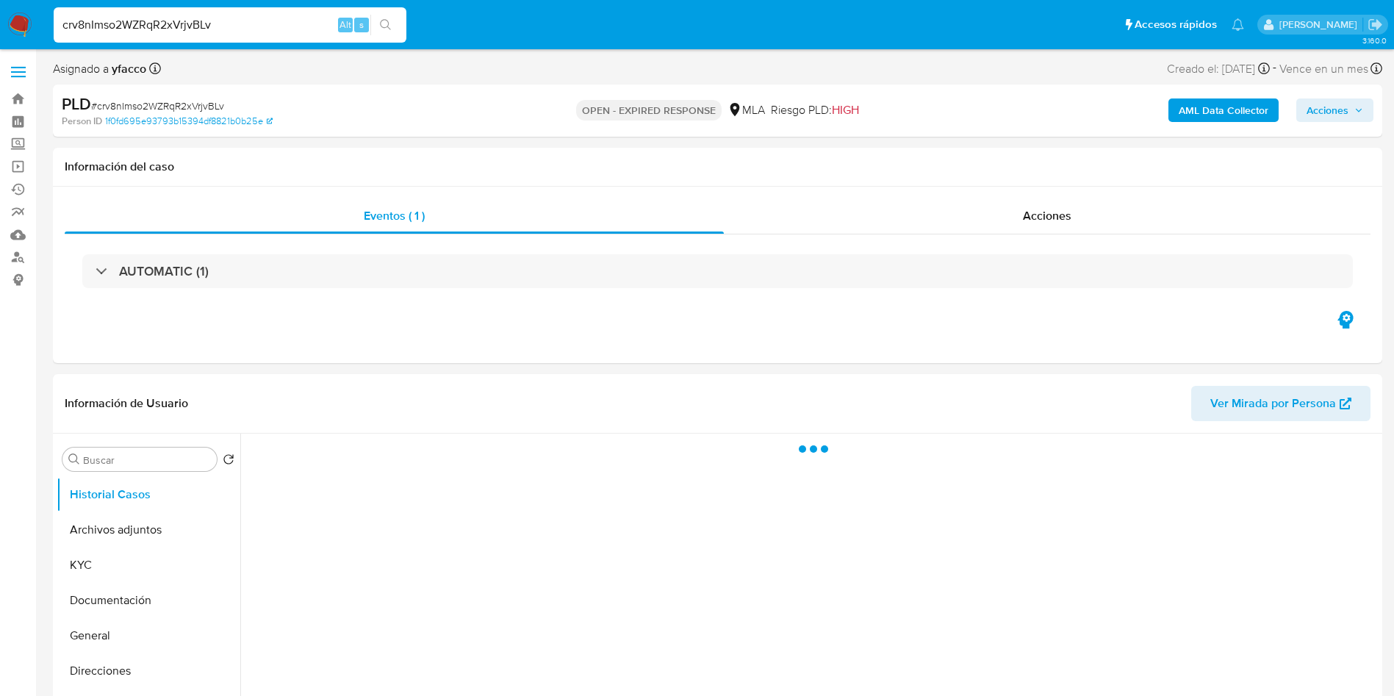
select select "10"
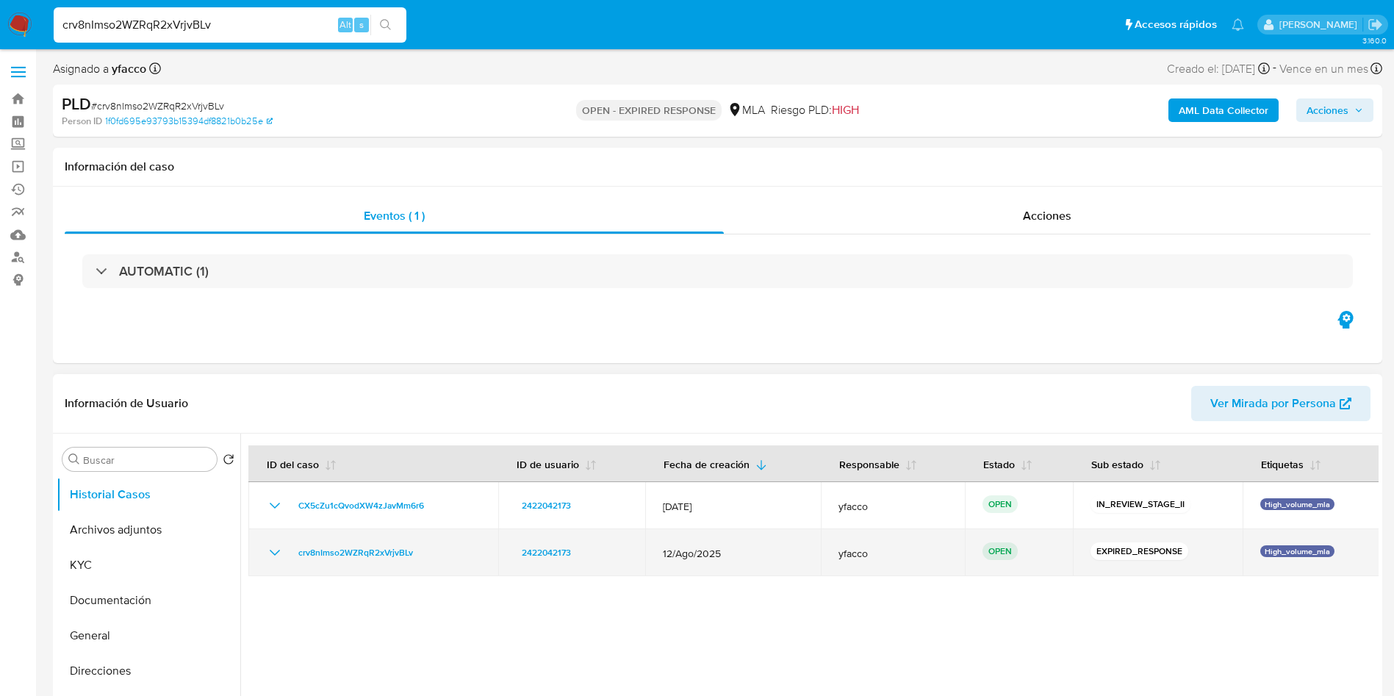
drag, startPoint x: 287, startPoint y: 553, endPoint x: 428, endPoint y: 554, distance: 140.3
click at [428, 554] on div "crv8nImso2WZRqR2xVrjvBLv" at bounding box center [373, 553] width 215 height 18
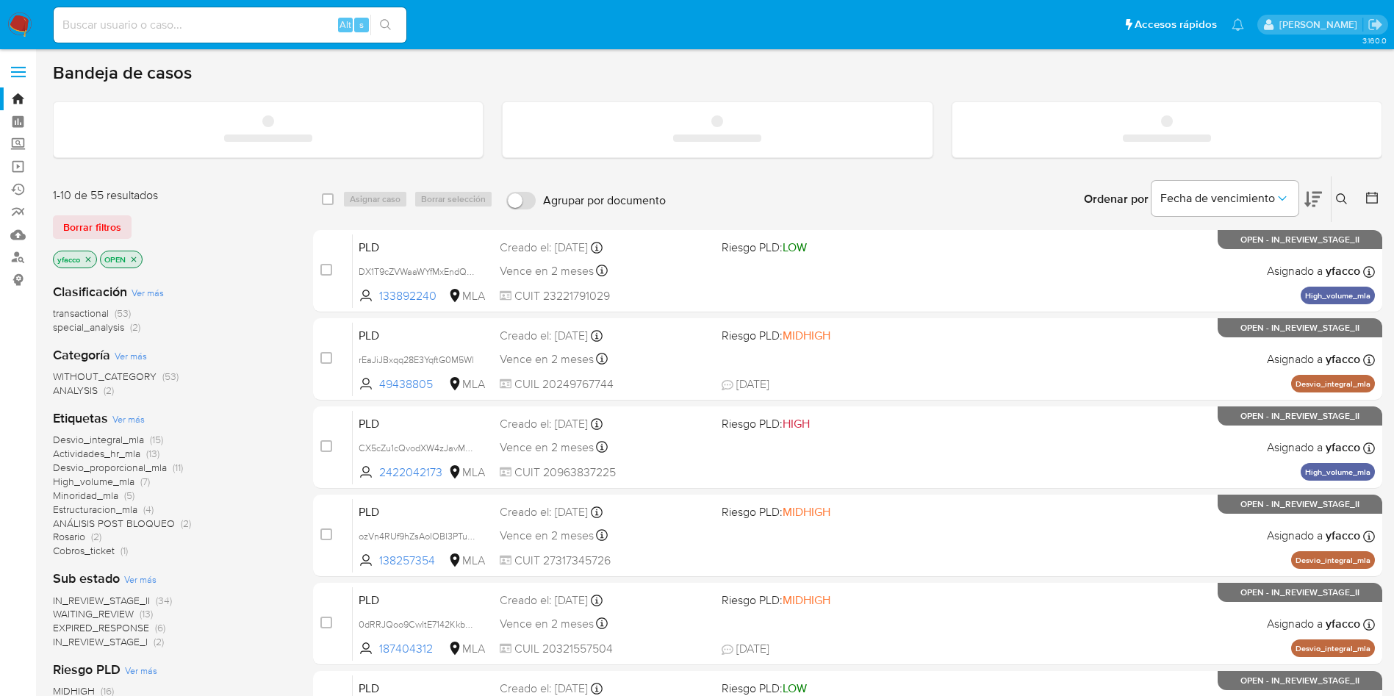
click at [243, 31] on input at bounding box center [230, 24] width 353 height 19
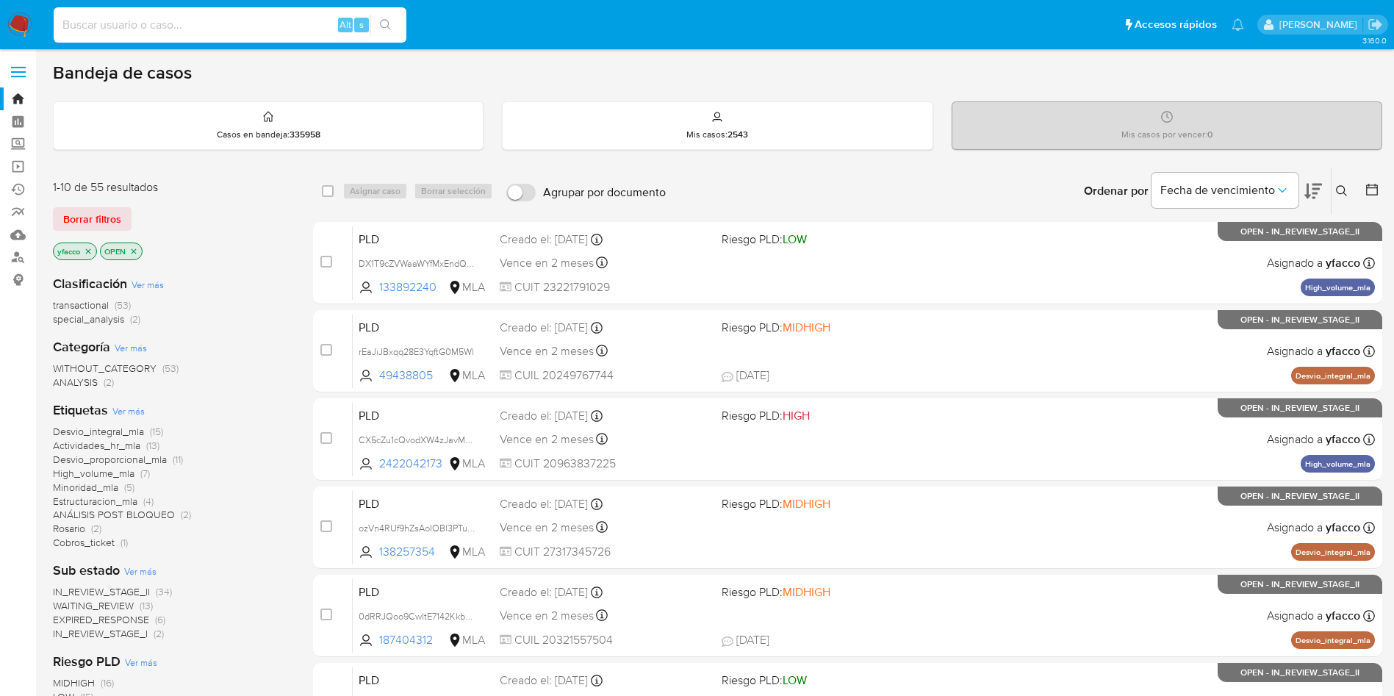
paste input "crv8nImso2WZRqR2xVrjvBLv"
type input "crv8nImso2WZRqR2xVrjvBLv"
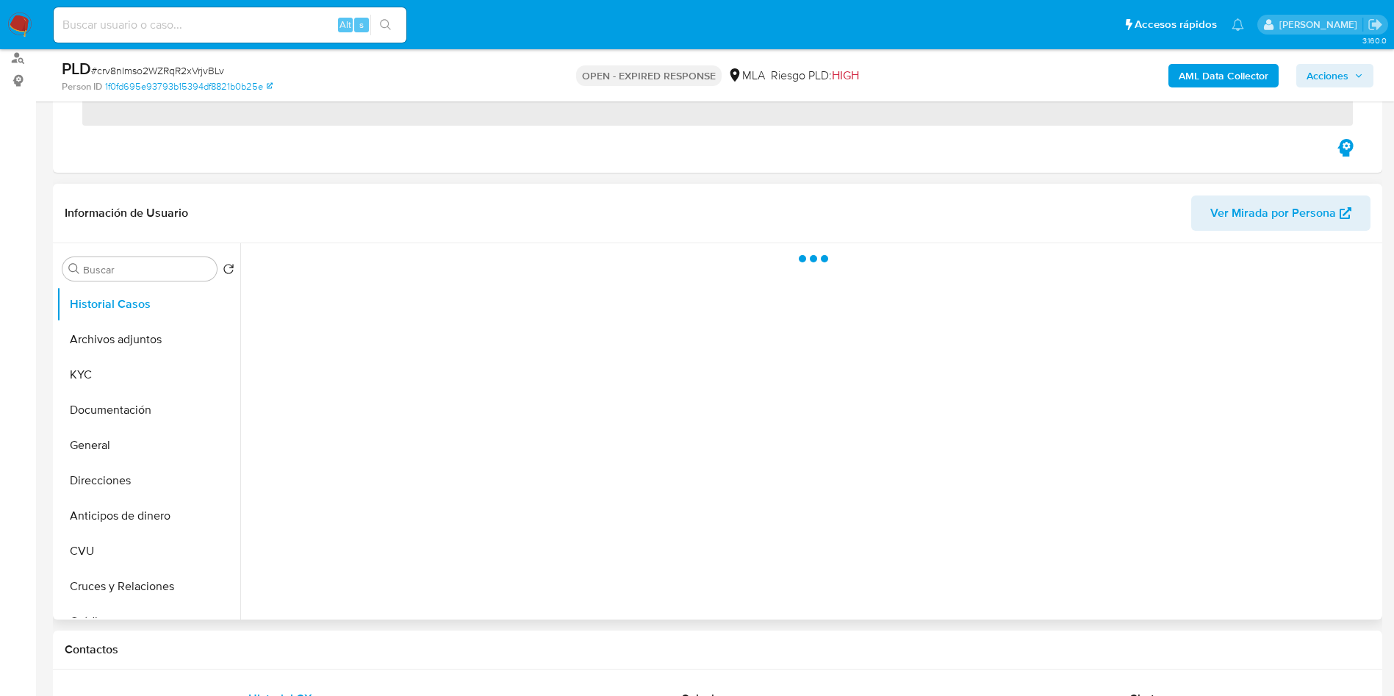
scroll to position [220, 0]
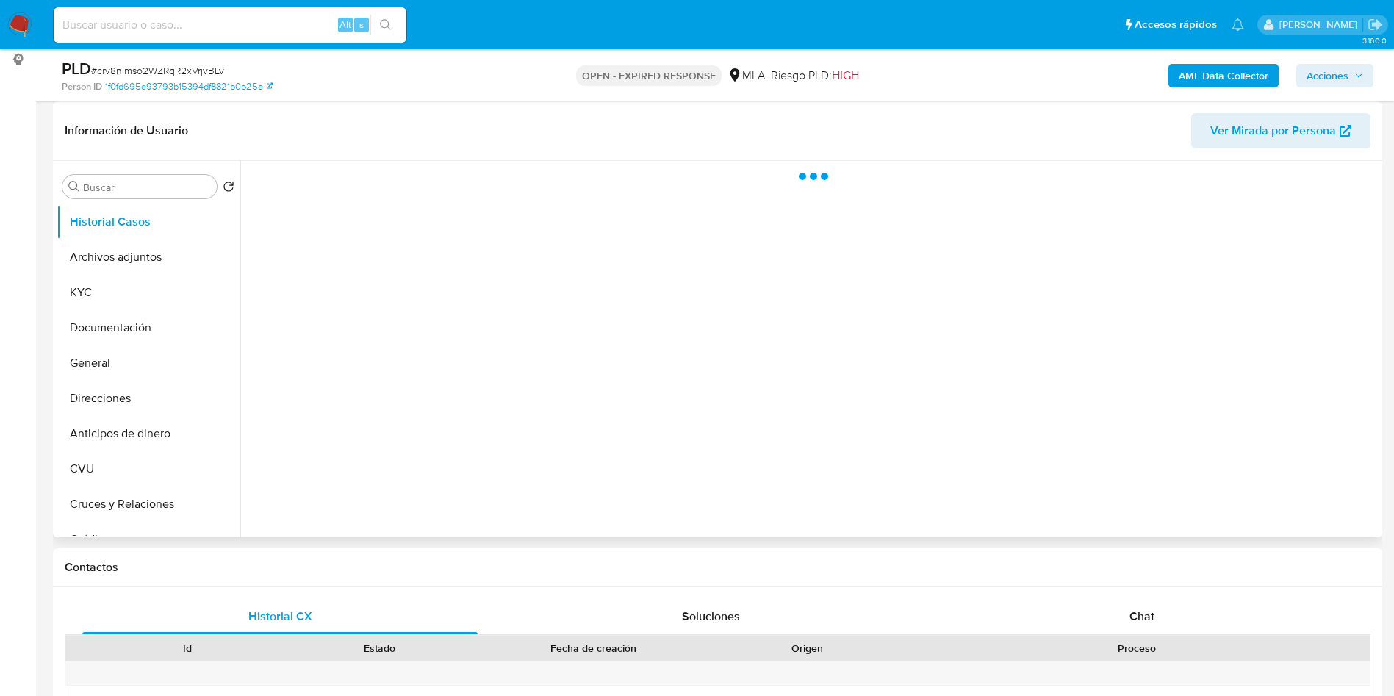
select select "10"
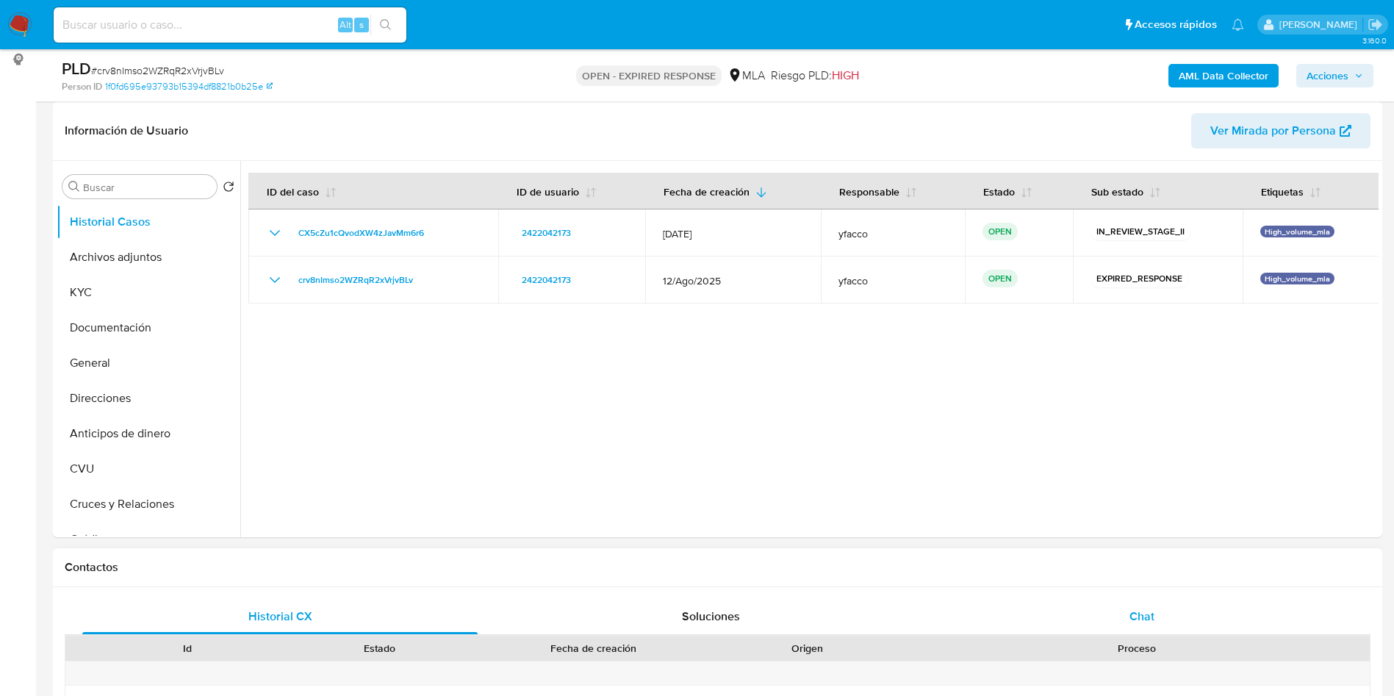
click at [1135, 599] on div "Chat" at bounding box center [1141, 616] width 395 height 35
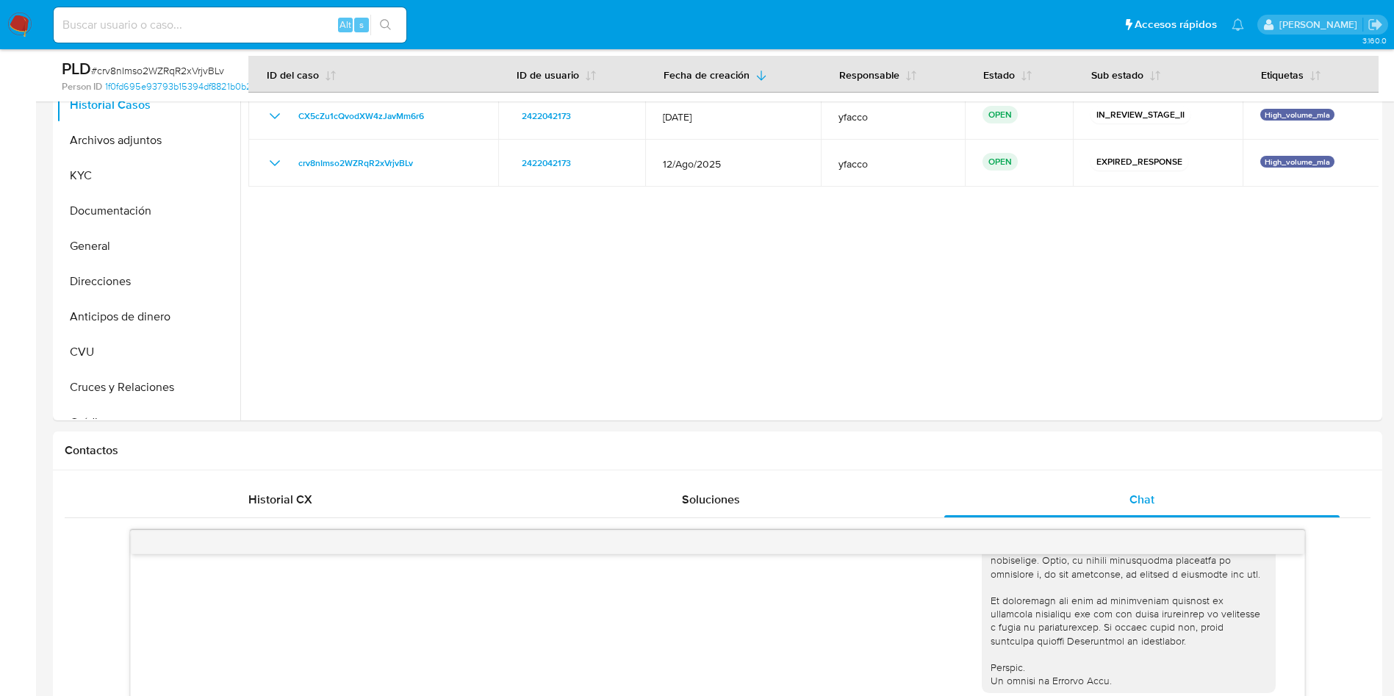
scroll to position [233, 0]
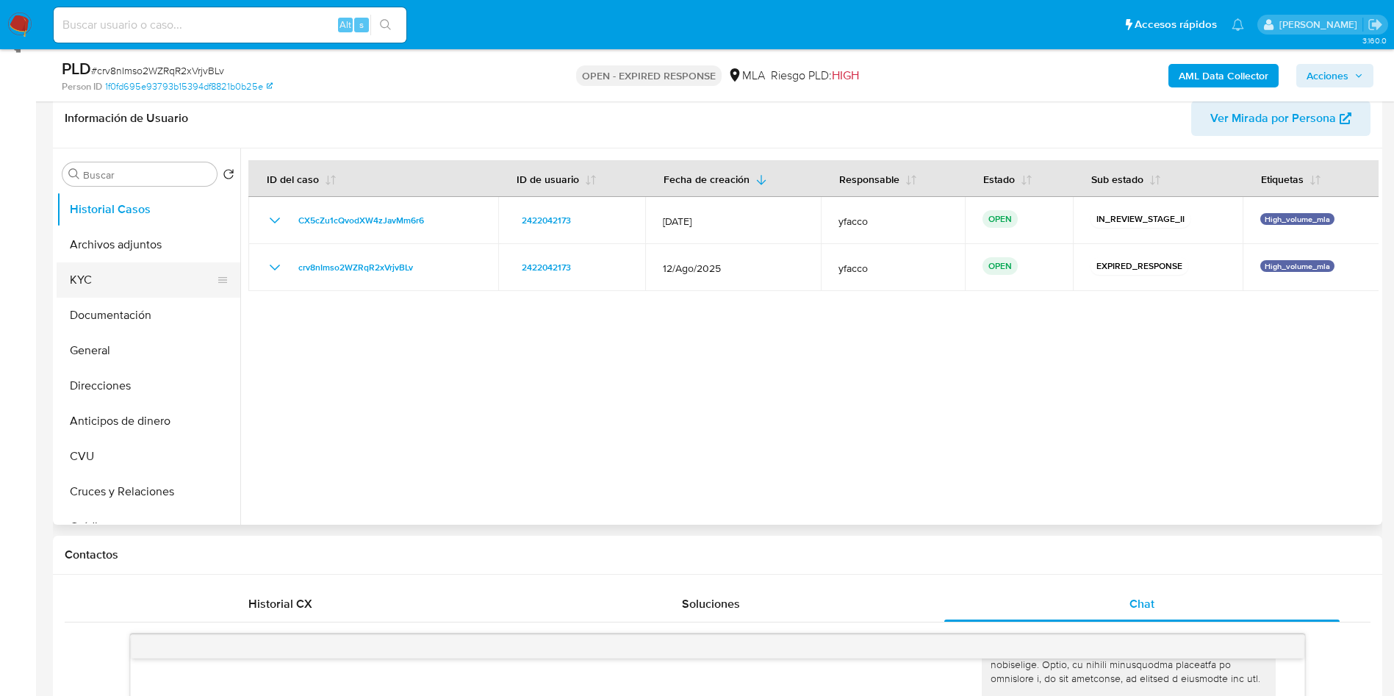
click at [95, 280] on button "KYC" at bounding box center [143, 279] width 172 height 35
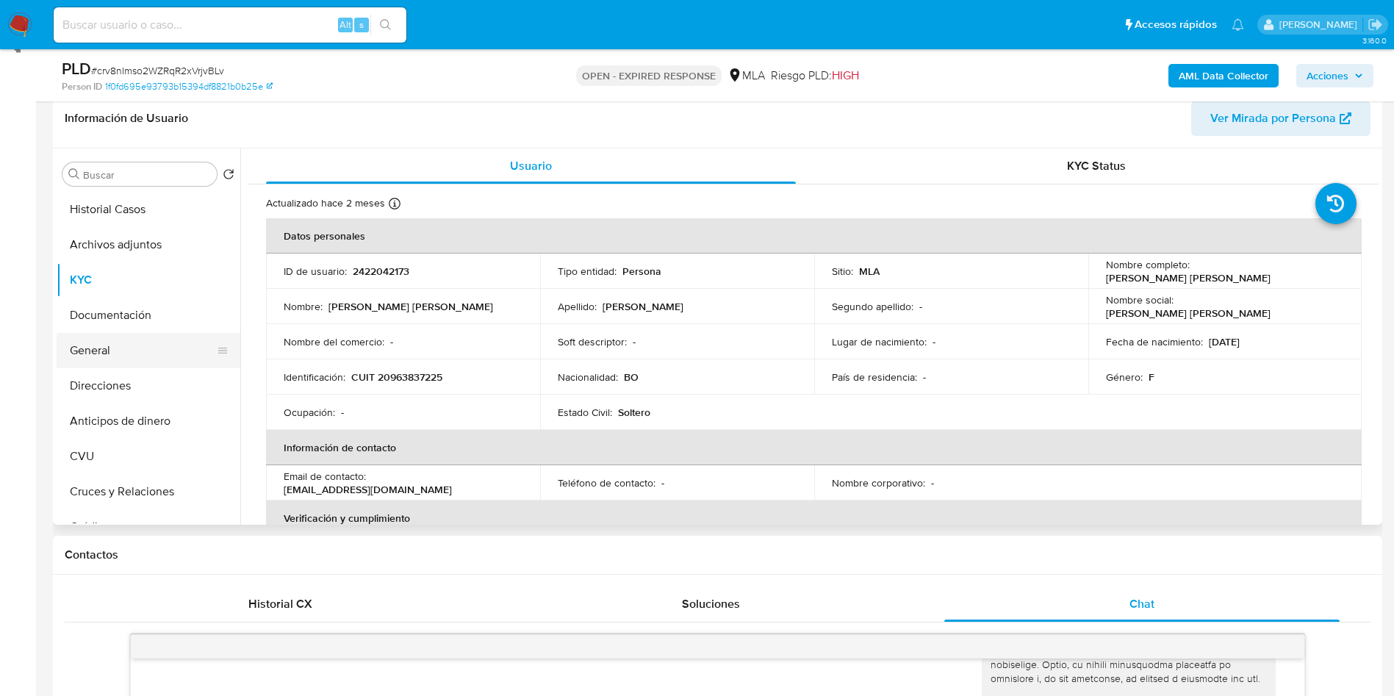
click at [82, 346] on button "General" at bounding box center [143, 350] width 172 height 35
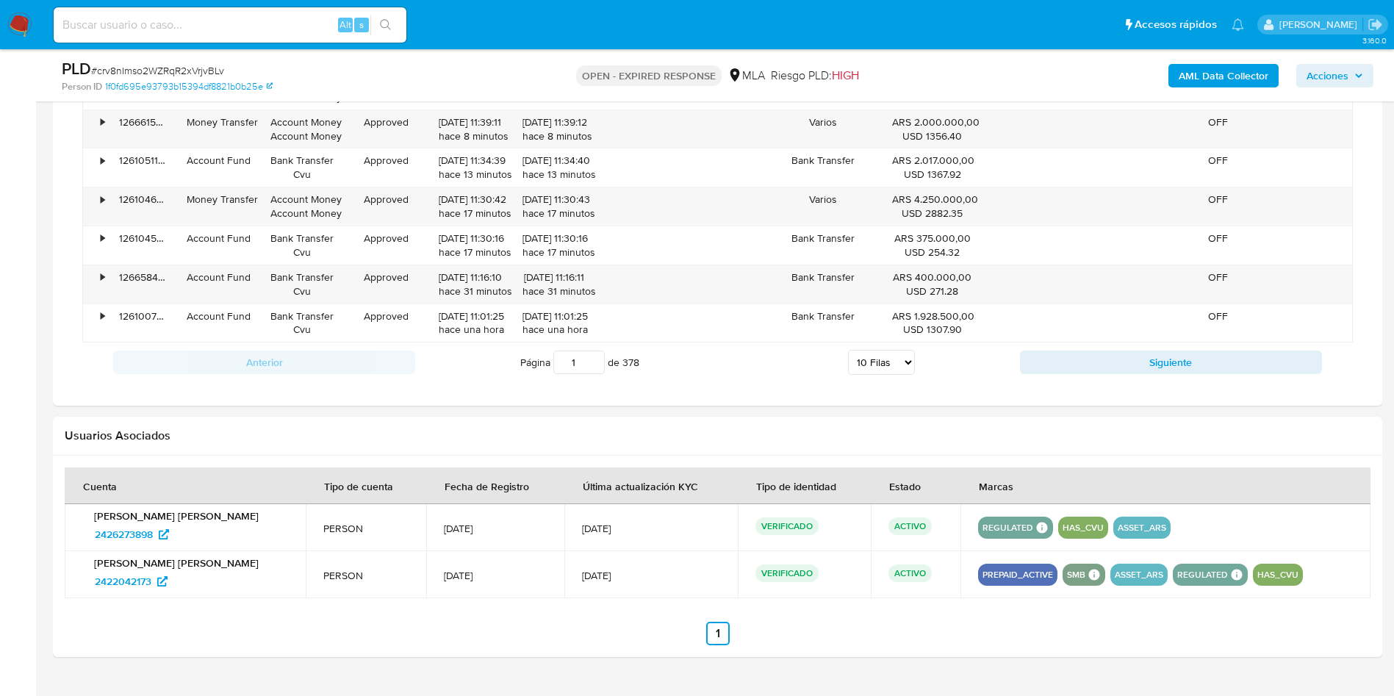
scroll to position [1776, 0]
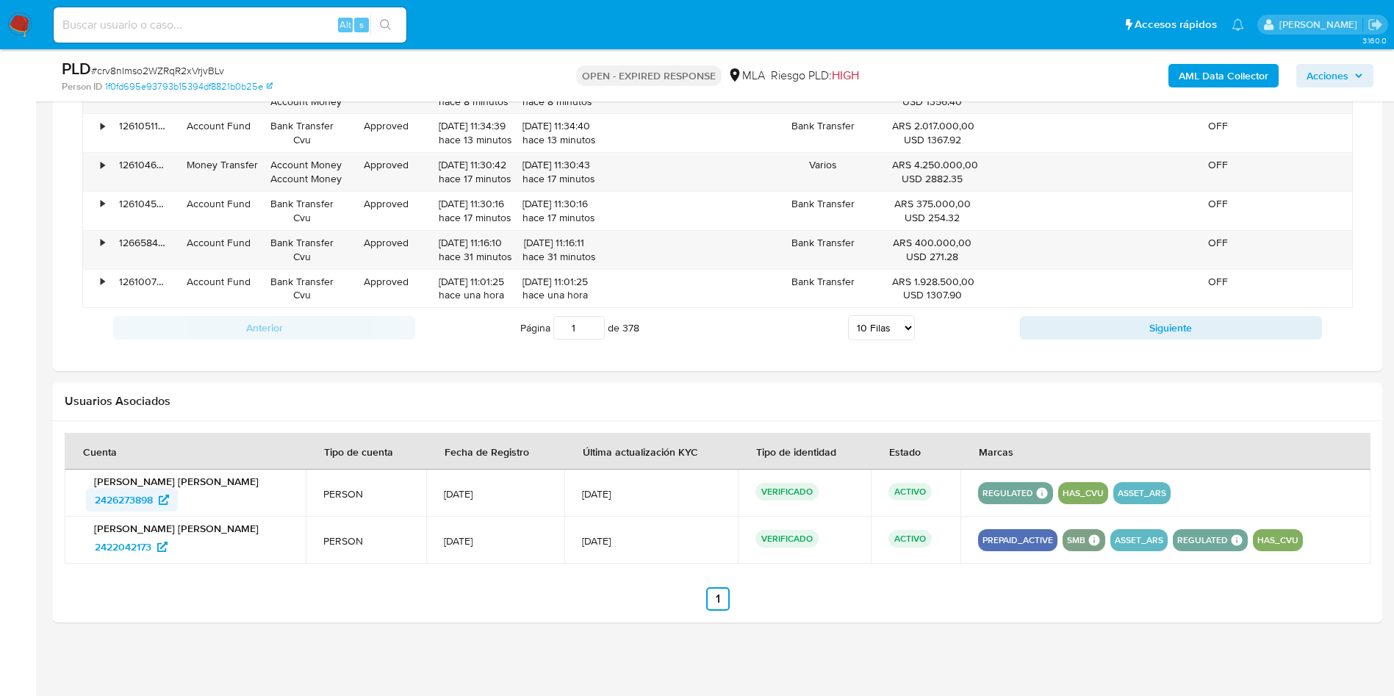
click at [124, 495] on span "2426273898" at bounding box center [124, 500] width 58 height 24
click at [111, 548] on span "2422042173" at bounding box center [123, 547] width 57 height 24
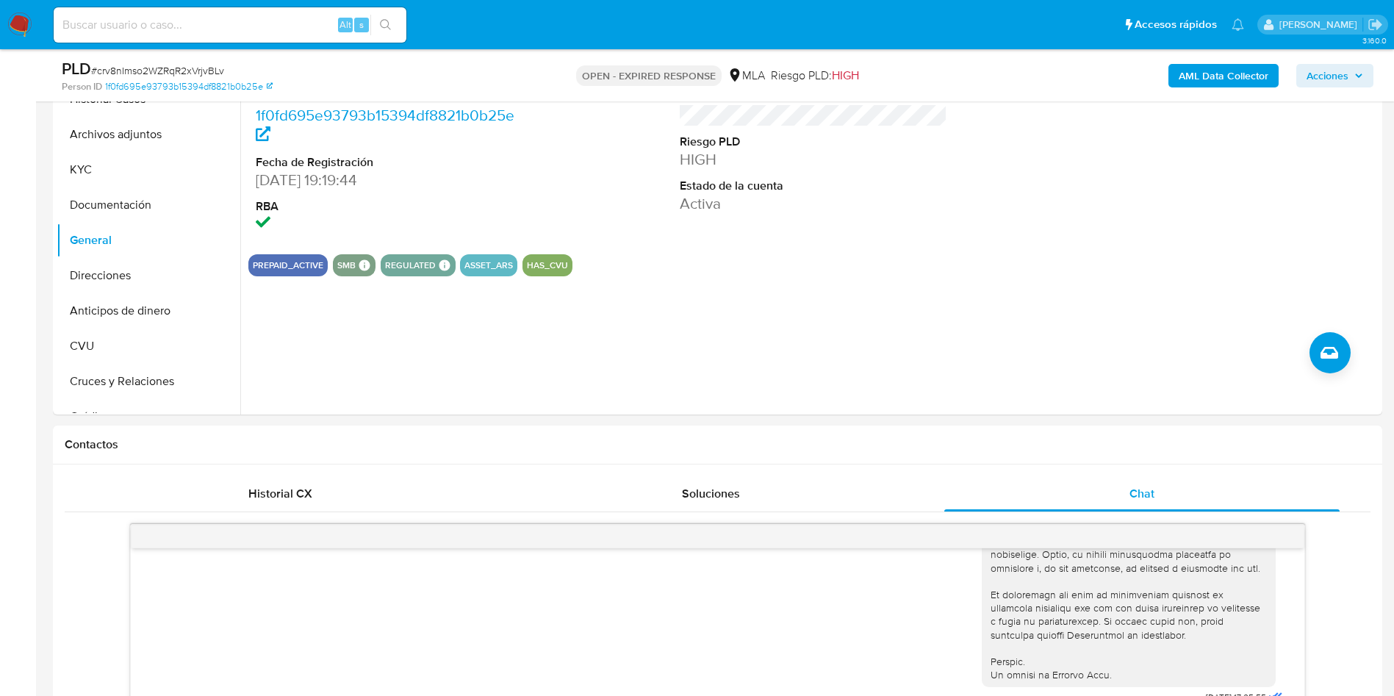
scroll to position [12, 0]
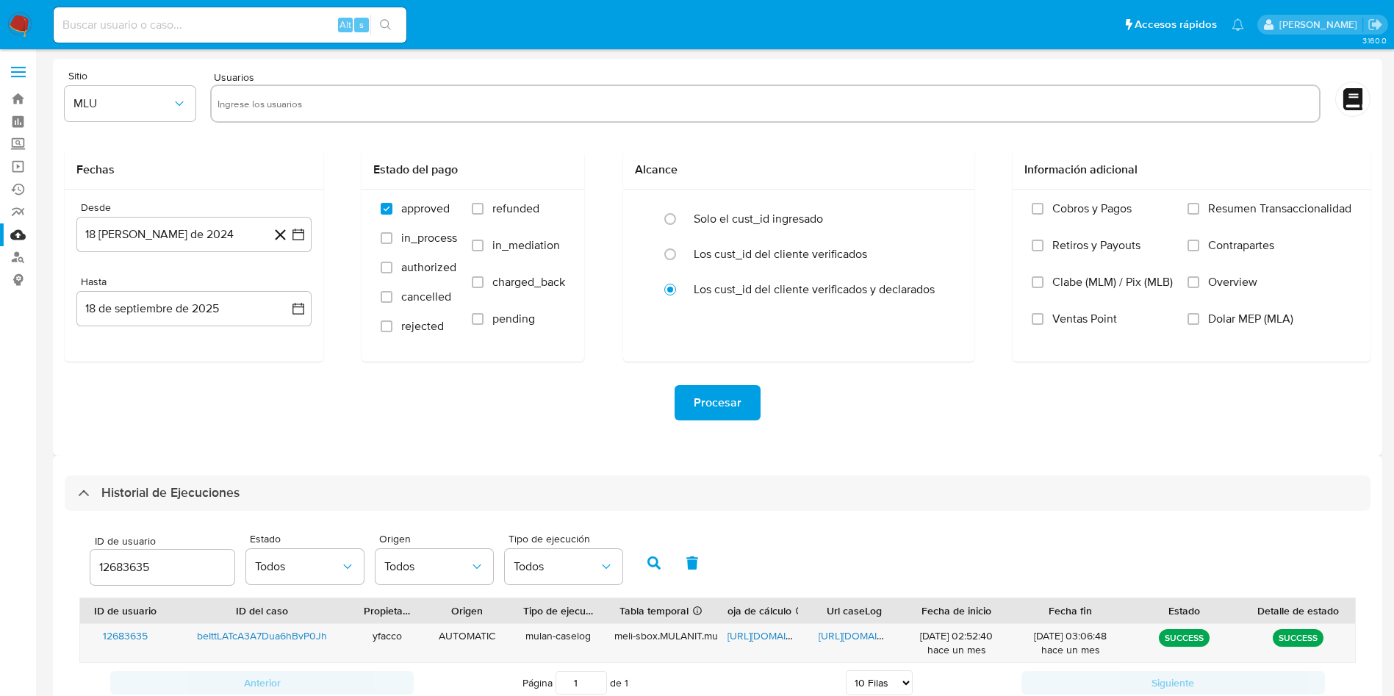
select select "10"
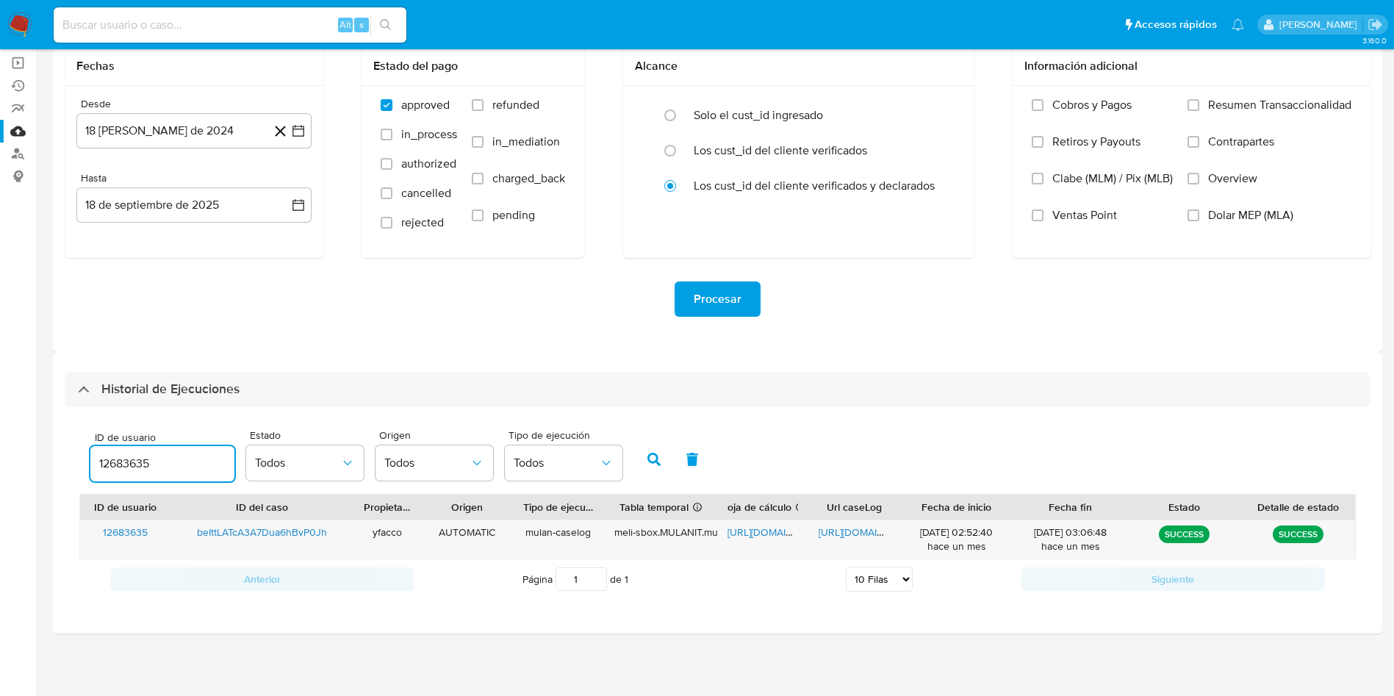
drag, startPoint x: 152, startPoint y: 453, endPoint x: 0, endPoint y: 364, distance: 176.1
click at [0, 399] on section "Bandeja Tablero Screening Búsqueda en Listas Watchlist Herramientas Operaciones…" at bounding box center [697, 295] width 1394 height 799
type input "2422042173"
click at [644, 459] on button "button" at bounding box center [654, 458] width 38 height 35
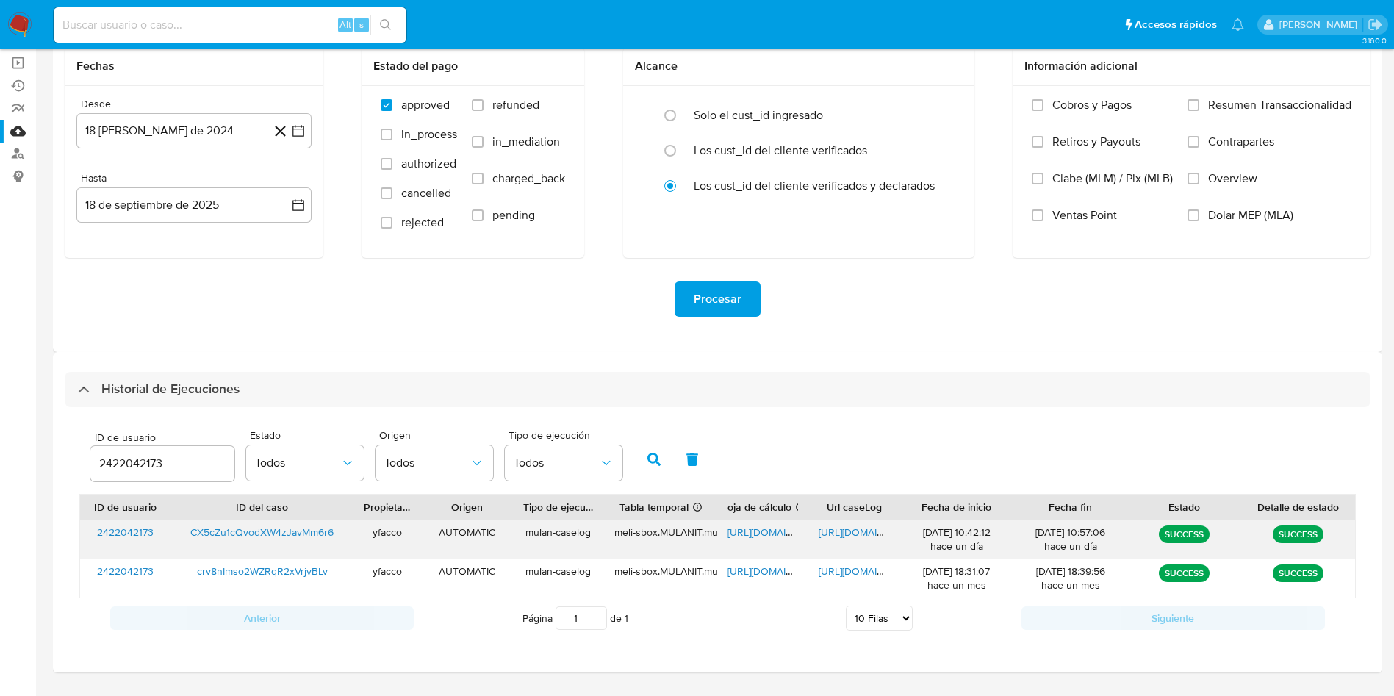
click at [832, 525] on span "[URL][DOMAIN_NAME]" at bounding box center [868, 532] width 101 height 15
click at [757, 532] on span "[URL][DOMAIN_NAME]" at bounding box center [777, 532] width 101 height 15
drag, startPoint x: 186, startPoint y: 466, endPoint x: 0, endPoint y: 411, distance: 194.1
click at [0, 425] on section "Bandeja Tablero Screening Búsqueda en Listas Watchlist Herramientas Operaciones…" at bounding box center [697, 314] width 1394 height 837
type input "1469886151"
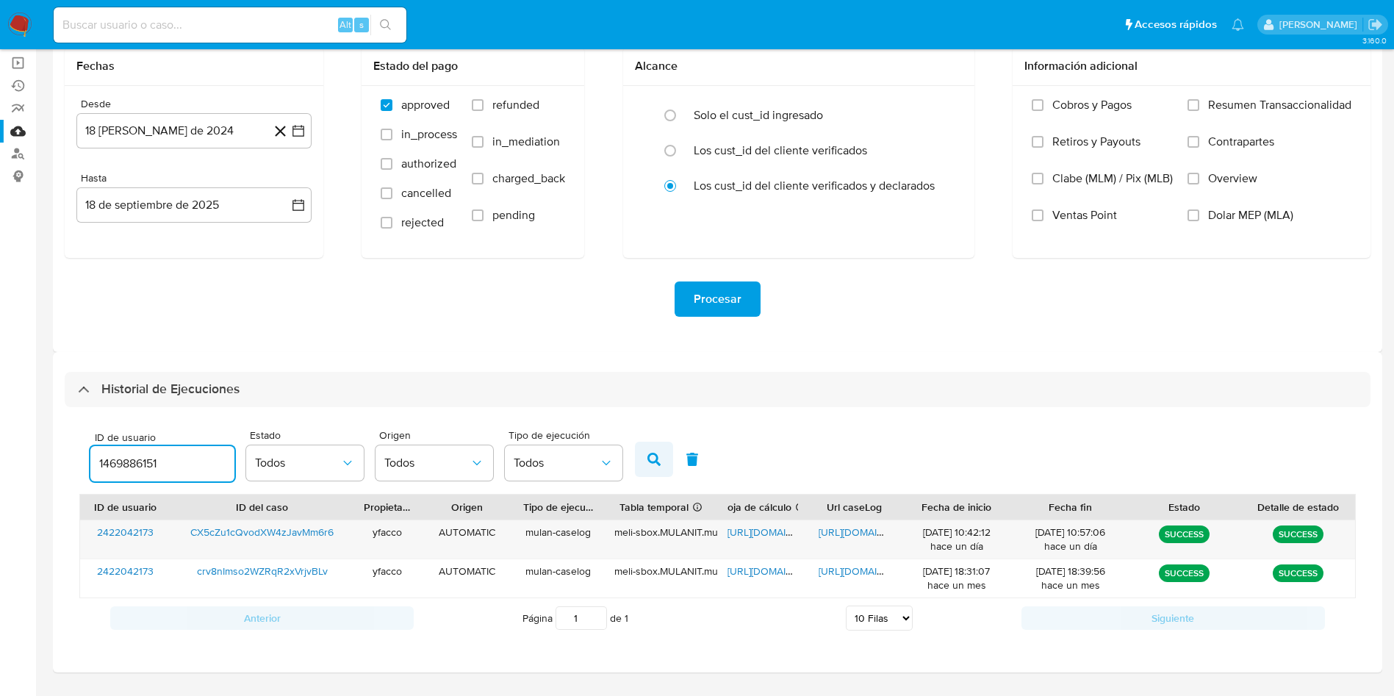
click at [653, 458] on icon "button" at bounding box center [653, 459] width 13 height 13
click at [748, 531] on span "[URL][DOMAIN_NAME]" at bounding box center [777, 532] width 101 height 15
click at [826, 527] on span "[URL][DOMAIN_NAME]" at bounding box center [868, 532] width 101 height 15
drag, startPoint x: 180, startPoint y: 465, endPoint x: 0, endPoint y: 360, distance: 208.4
click at [0, 422] on section "Bandeja Tablero Screening Búsqueda en Listas Watchlist Herramientas Operaciones…" at bounding box center [697, 314] width 1394 height 837
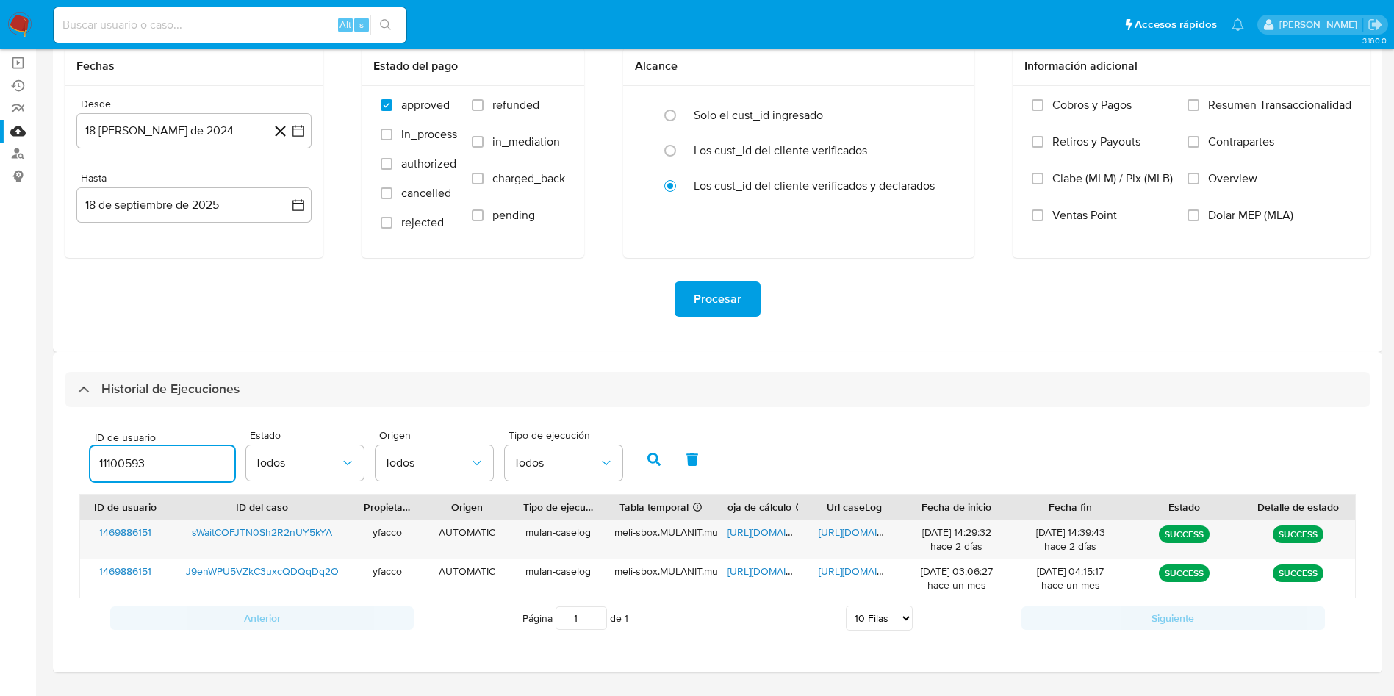
type input "11100593"
click at [646, 480] on div "ID de usuario 11100593 Estado Todos Origen Todos Tipo de ejecución Todos" at bounding box center [717, 458] width 1276 height 72
click at [650, 472] on button "button" at bounding box center [654, 458] width 38 height 35
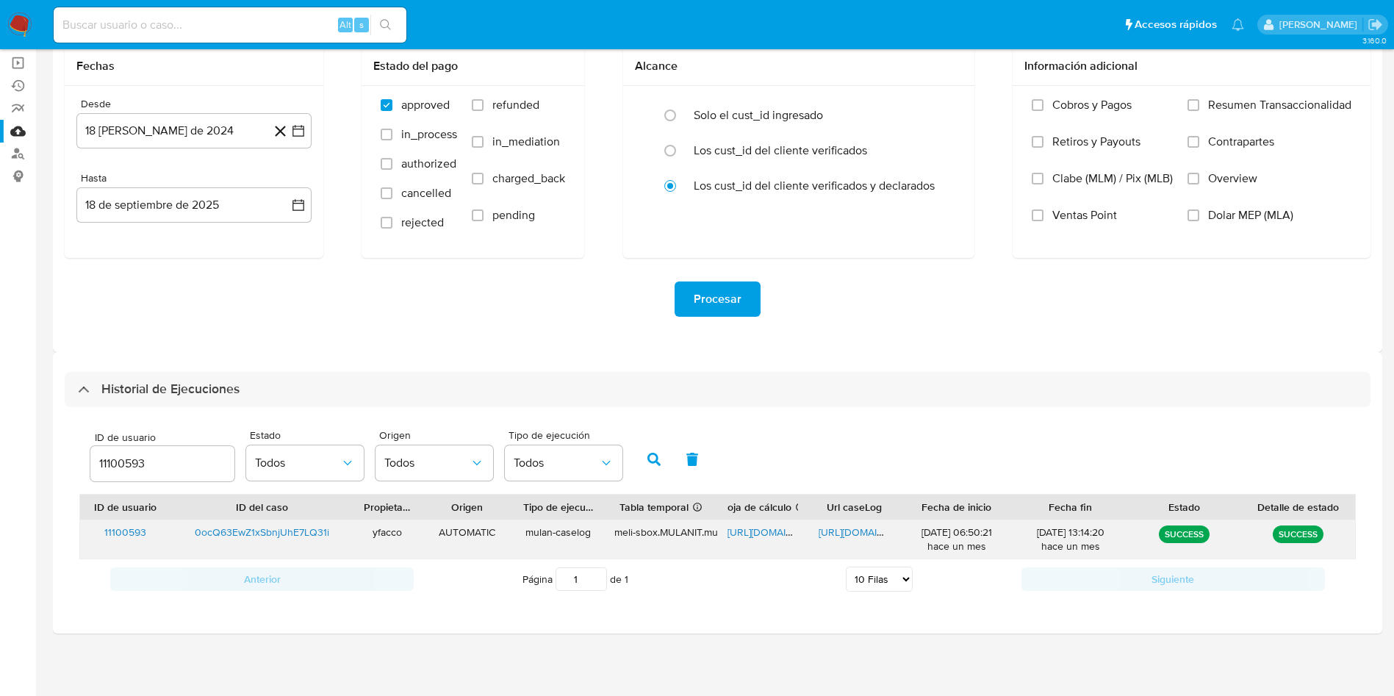
click at [751, 529] on span "[URL][DOMAIN_NAME]" at bounding box center [777, 532] width 101 height 15
click at [832, 532] on span "[URL][DOMAIN_NAME]" at bounding box center [868, 532] width 101 height 15
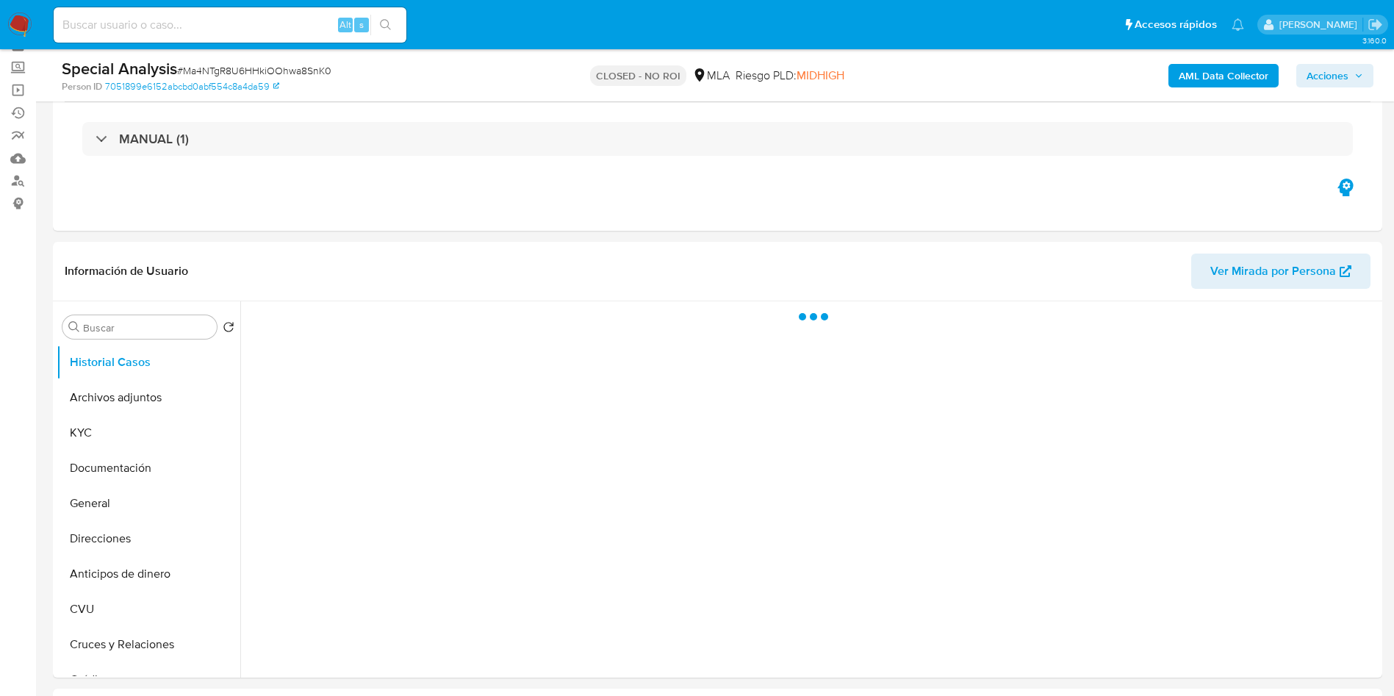
scroll to position [110, 0]
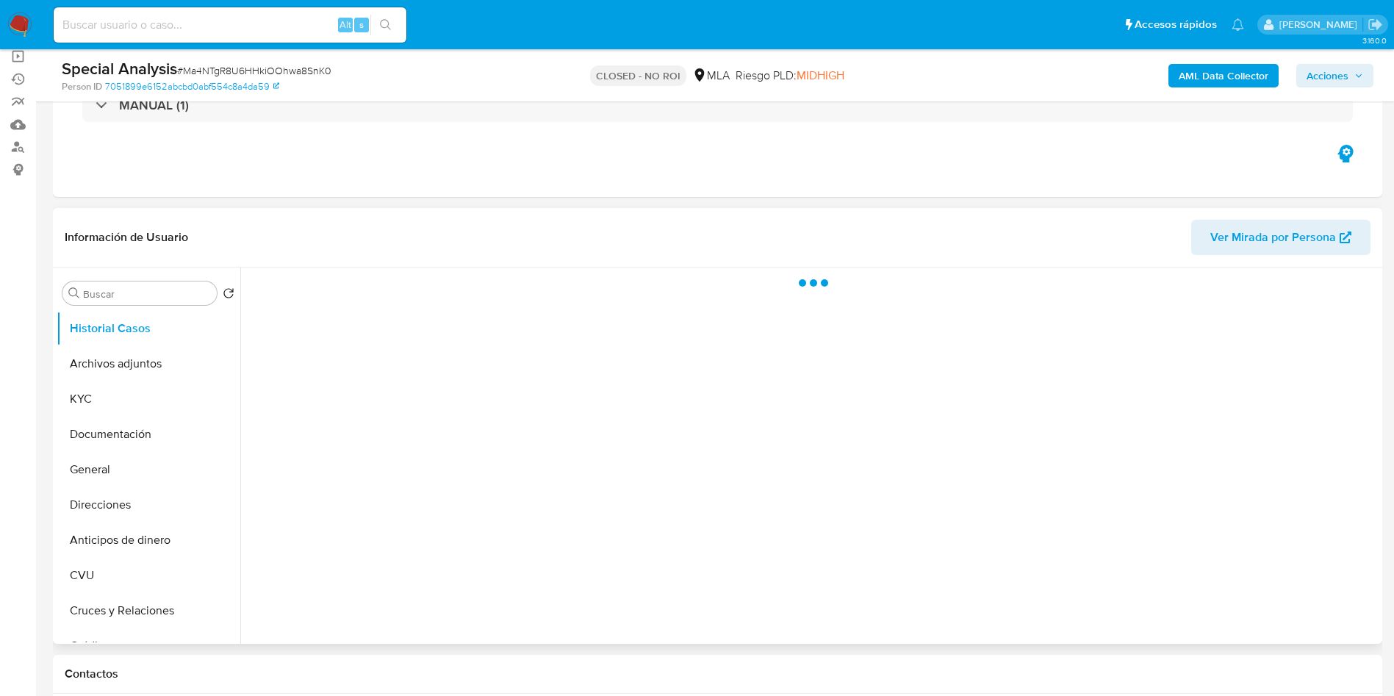
select select "10"
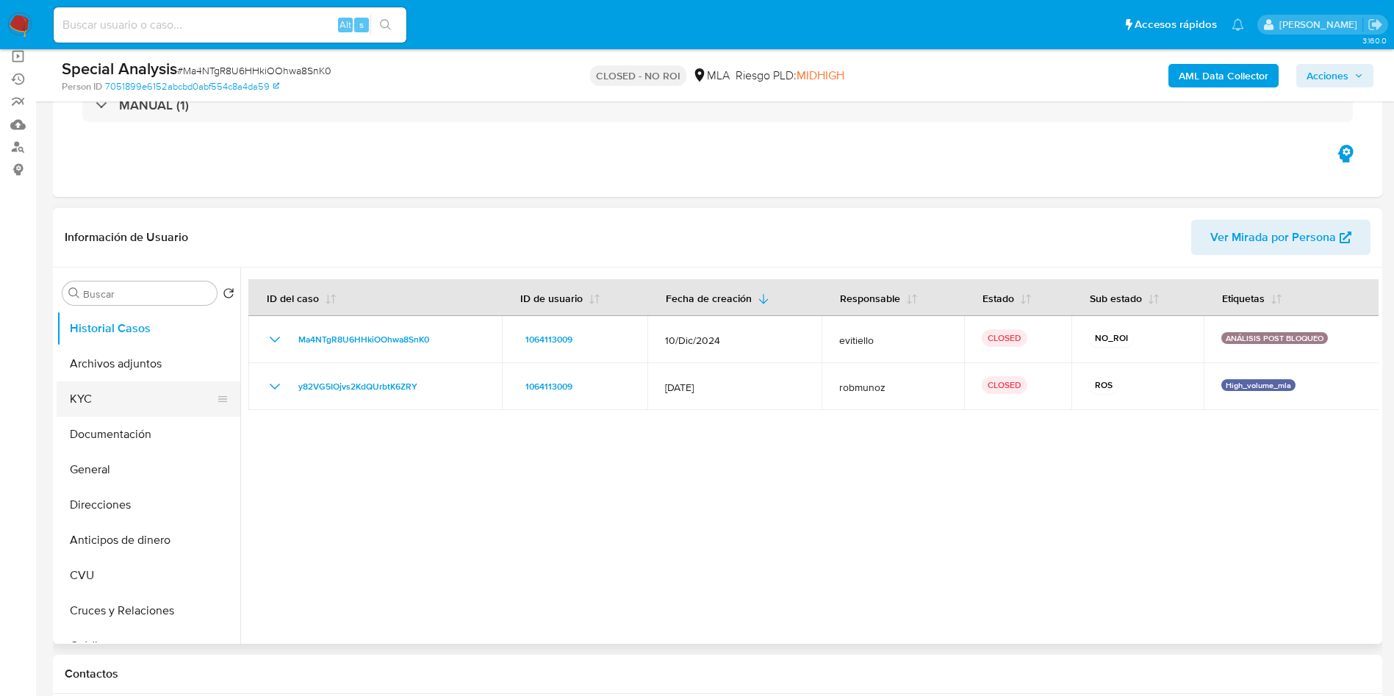
click at [110, 400] on button "KYC" at bounding box center [143, 398] width 172 height 35
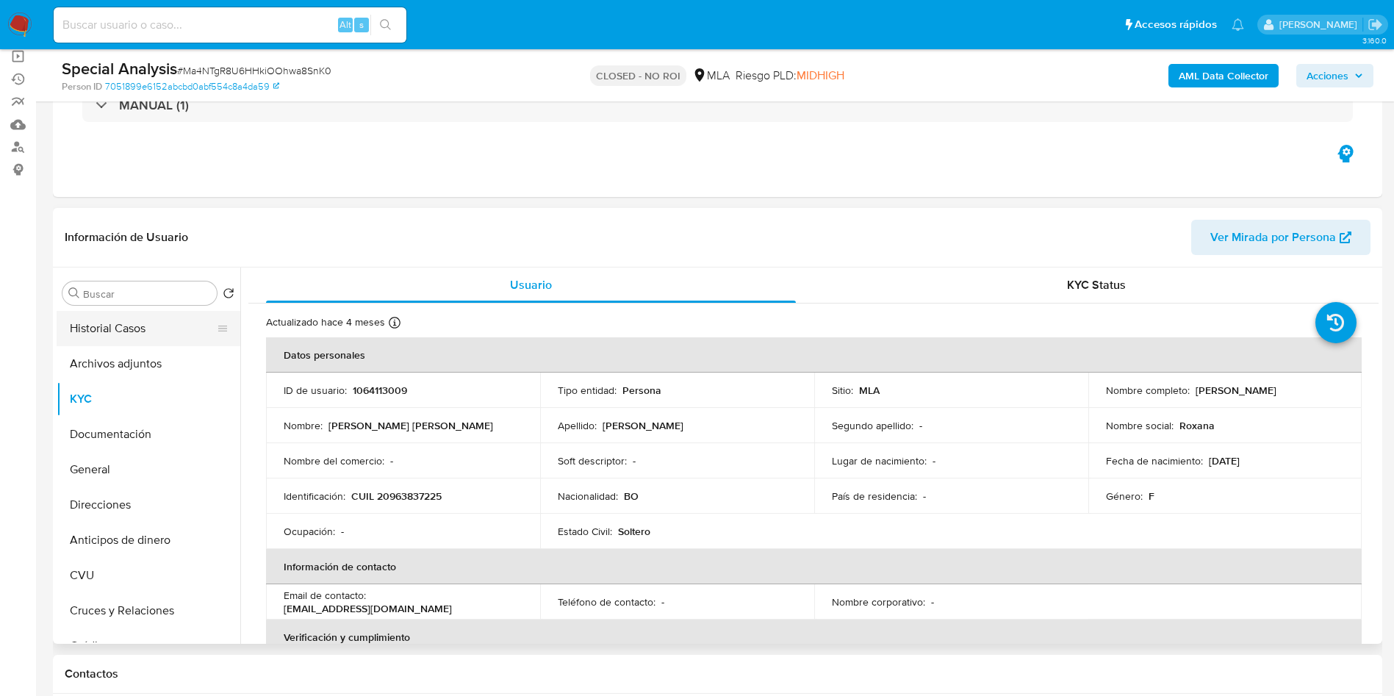
click at [143, 342] on button "Historial Casos" at bounding box center [143, 328] width 172 height 35
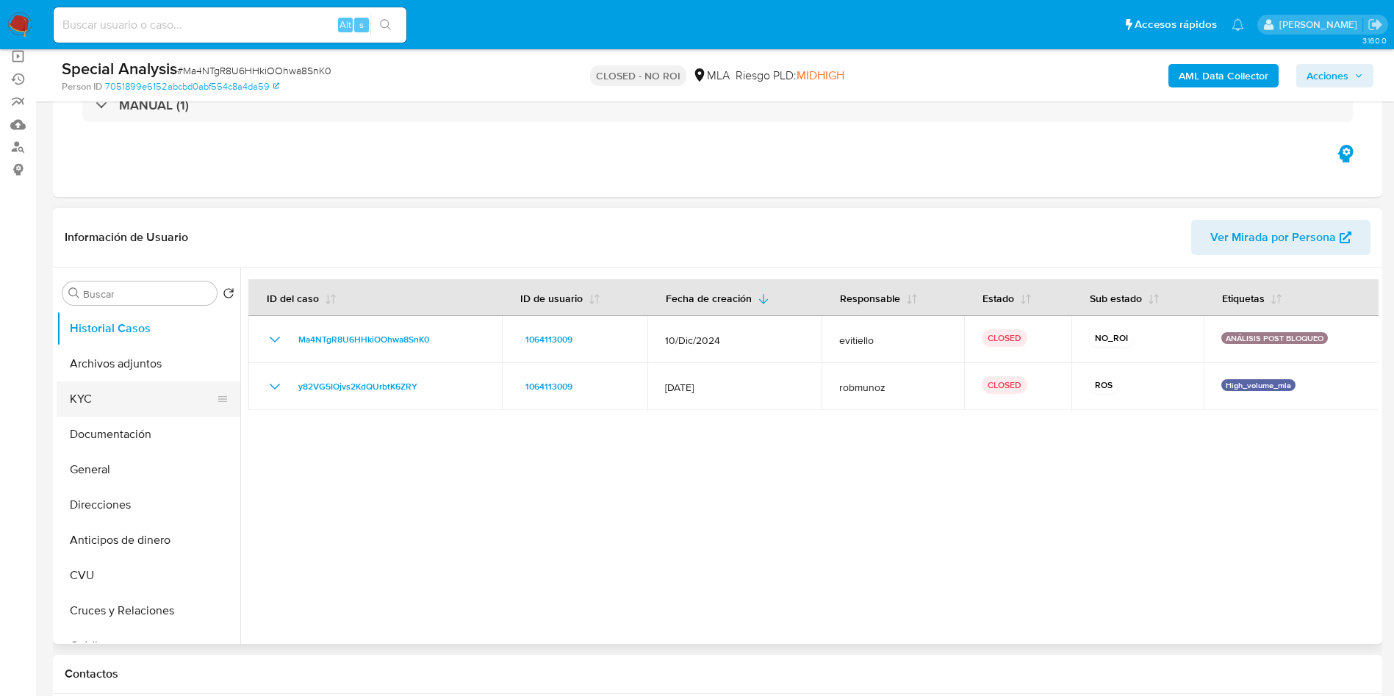
click at [141, 400] on button "KYC" at bounding box center [143, 398] width 172 height 35
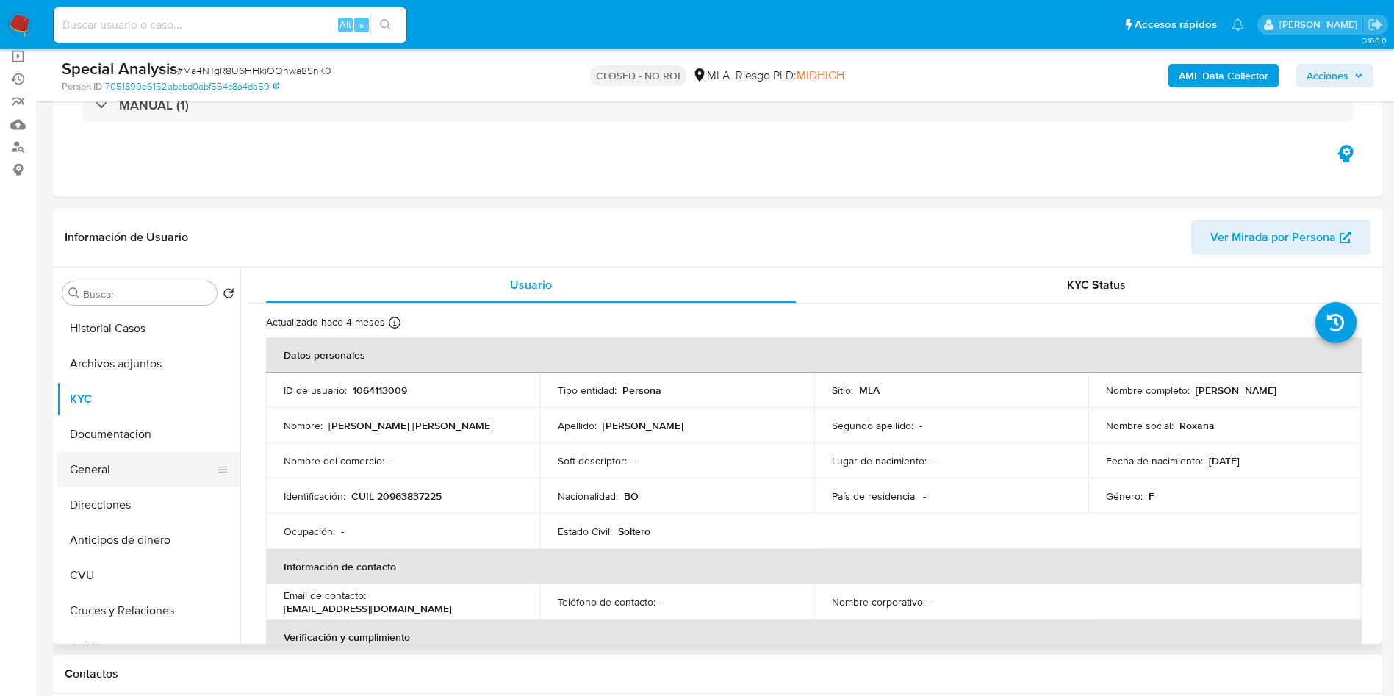
click at [140, 465] on button "General" at bounding box center [143, 469] width 172 height 35
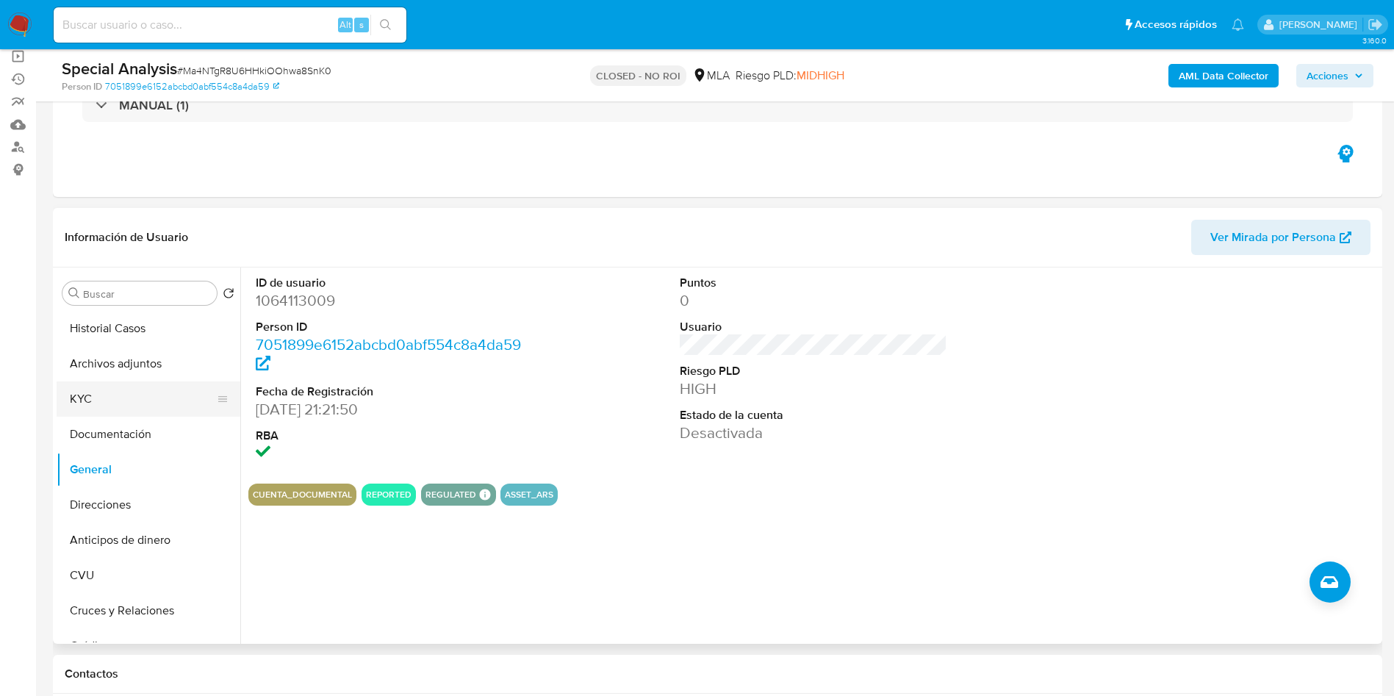
click at [126, 404] on button "KYC" at bounding box center [143, 398] width 172 height 35
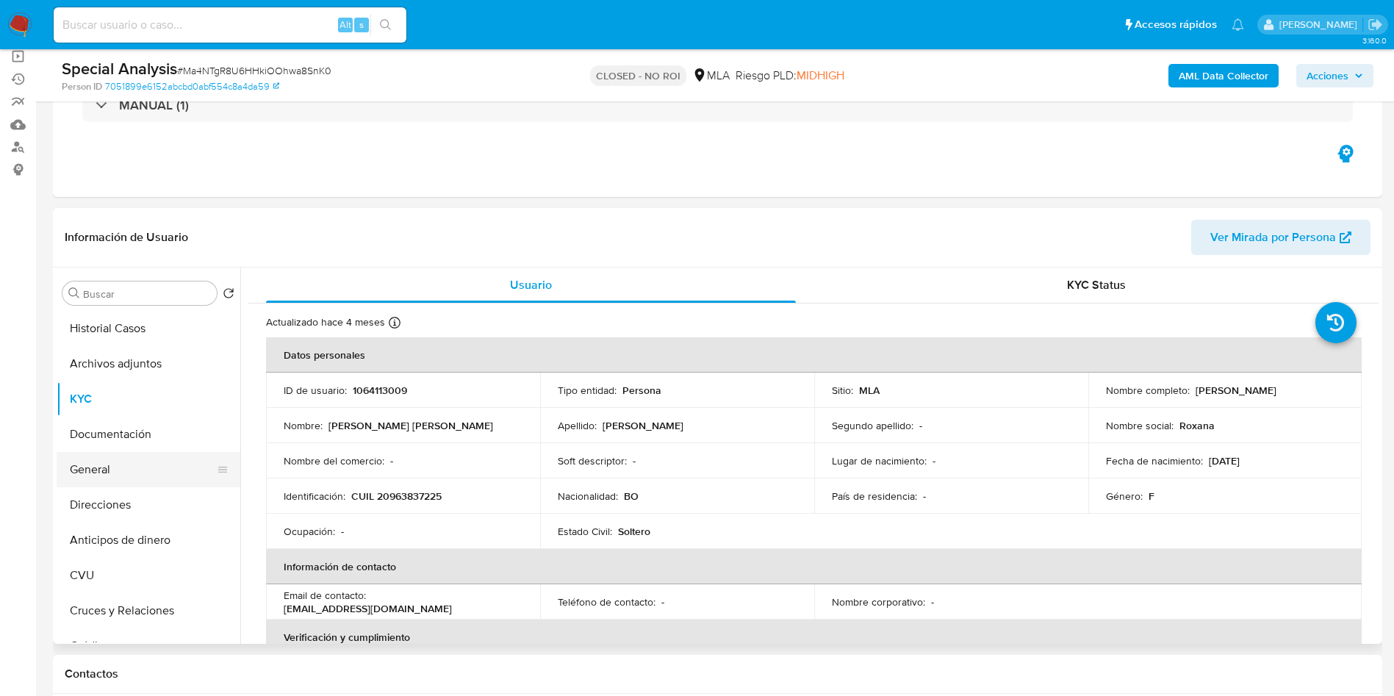
click at [134, 461] on button "General" at bounding box center [143, 469] width 172 height 35
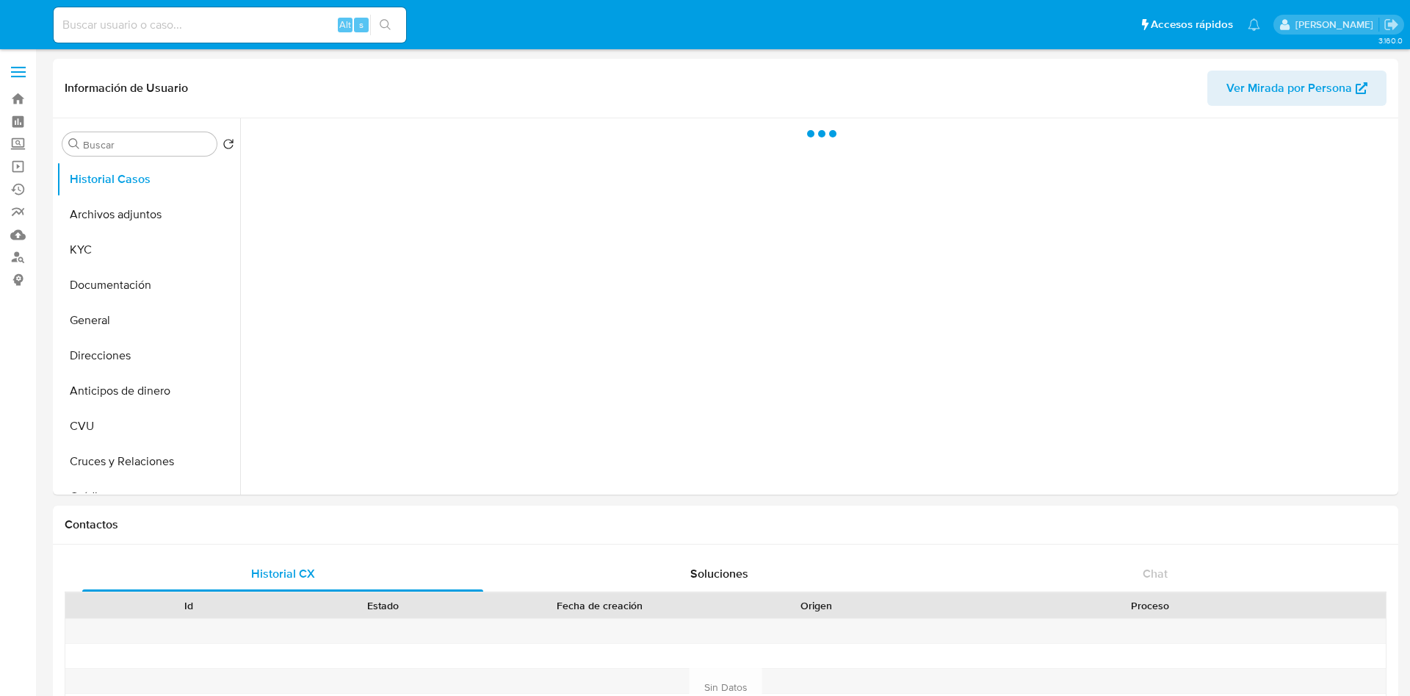
select select "10"
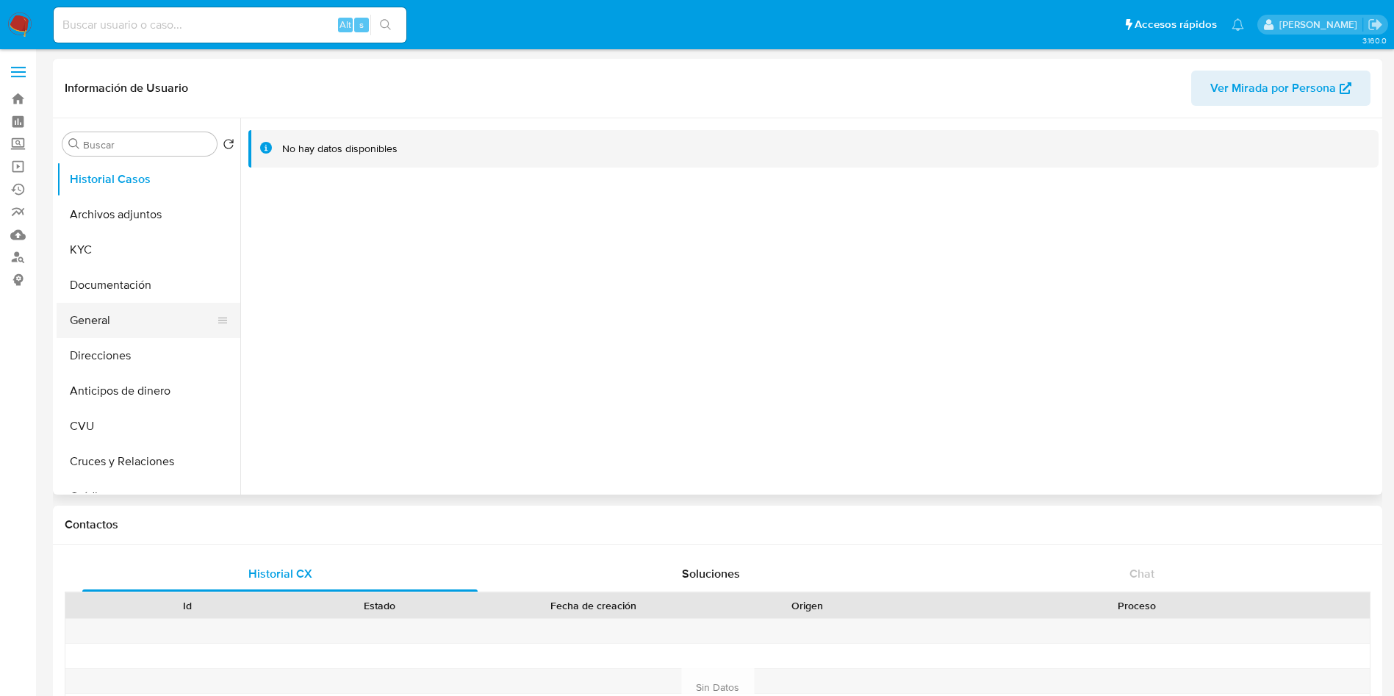
click at [93, 336] on ul "Historial Casos Archivos adjuntos KYC Documentación General Direcciones Anticip…" at bounding box center [149, 327] width 184 height 331
click at [101, 325] on button "General" at bounding box center [143, 320] width 172 height 35
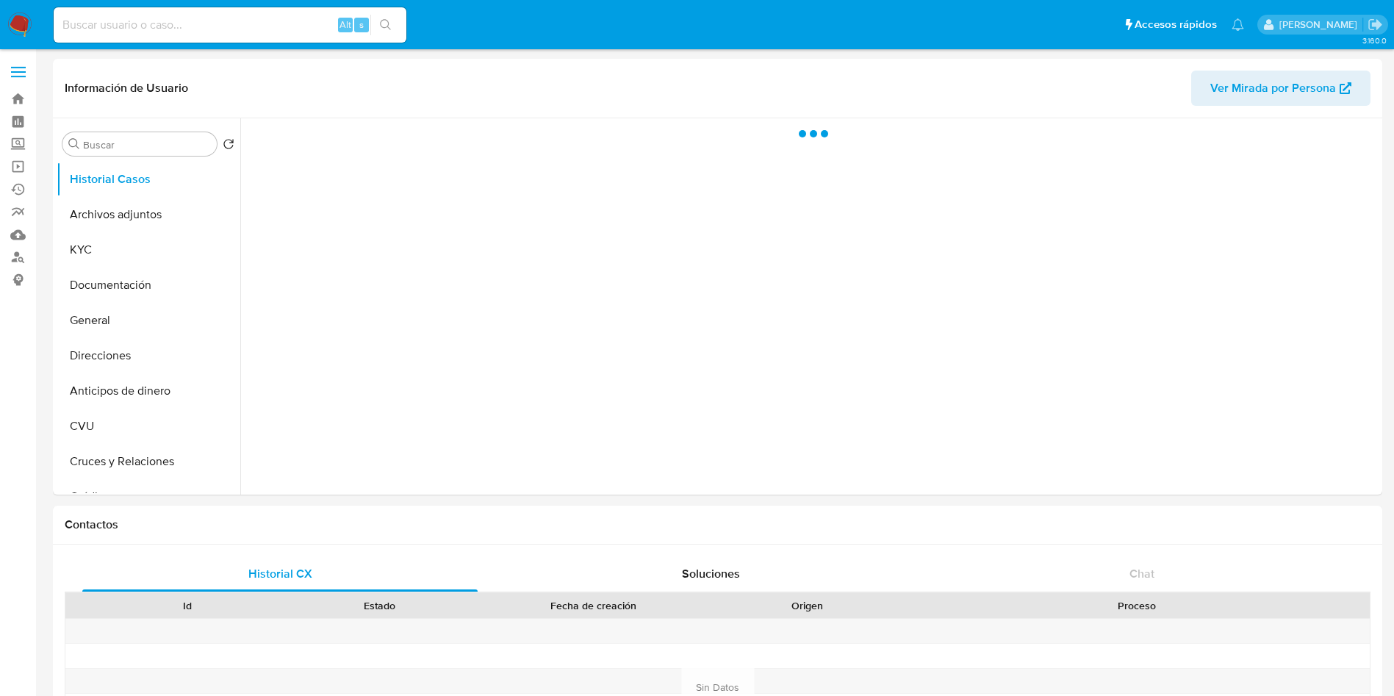
select select "10"
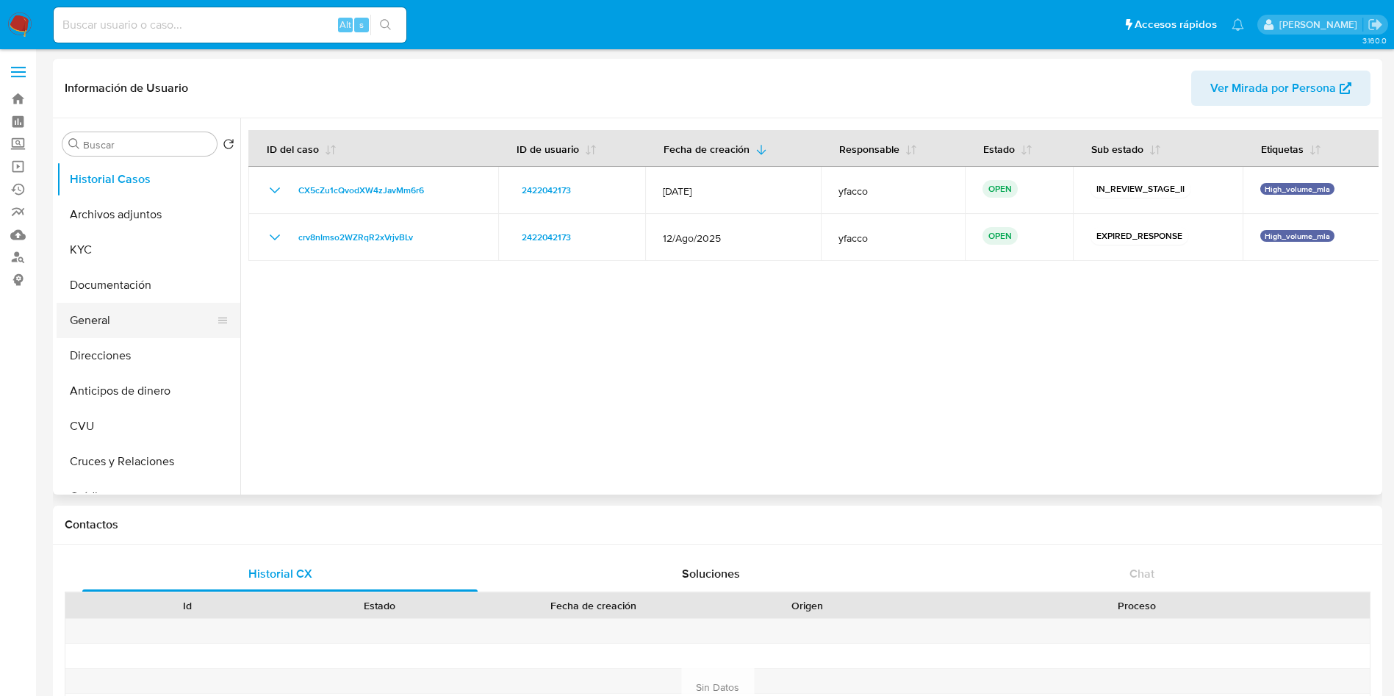
click at [109, 313] on button "General" at bounding box center [143, 320] width 172 height 35
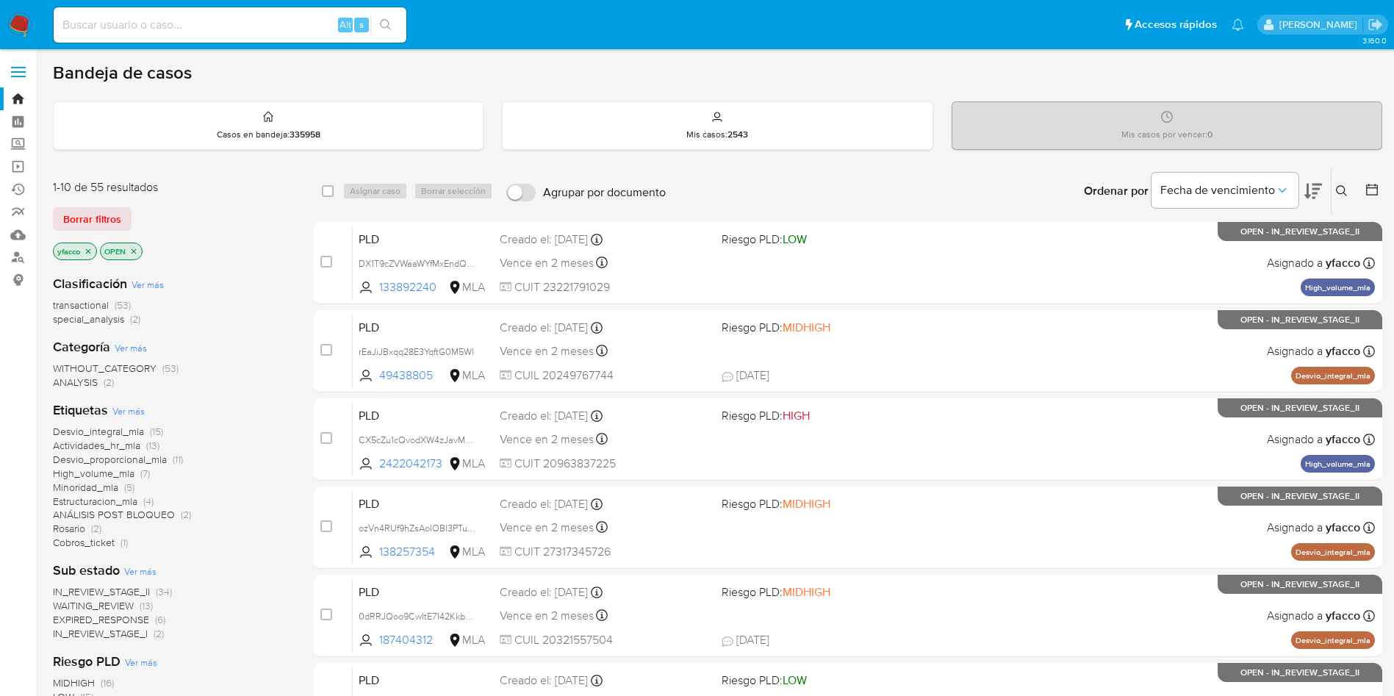
click at [180, 29] on input at bounding box center [230, 24] width 353 height 19
paste input "J9enWPU5VZkC3uxcQDQqDq2O"
type input "J9enWPU5VZkC3uxcQDQqDq2O"
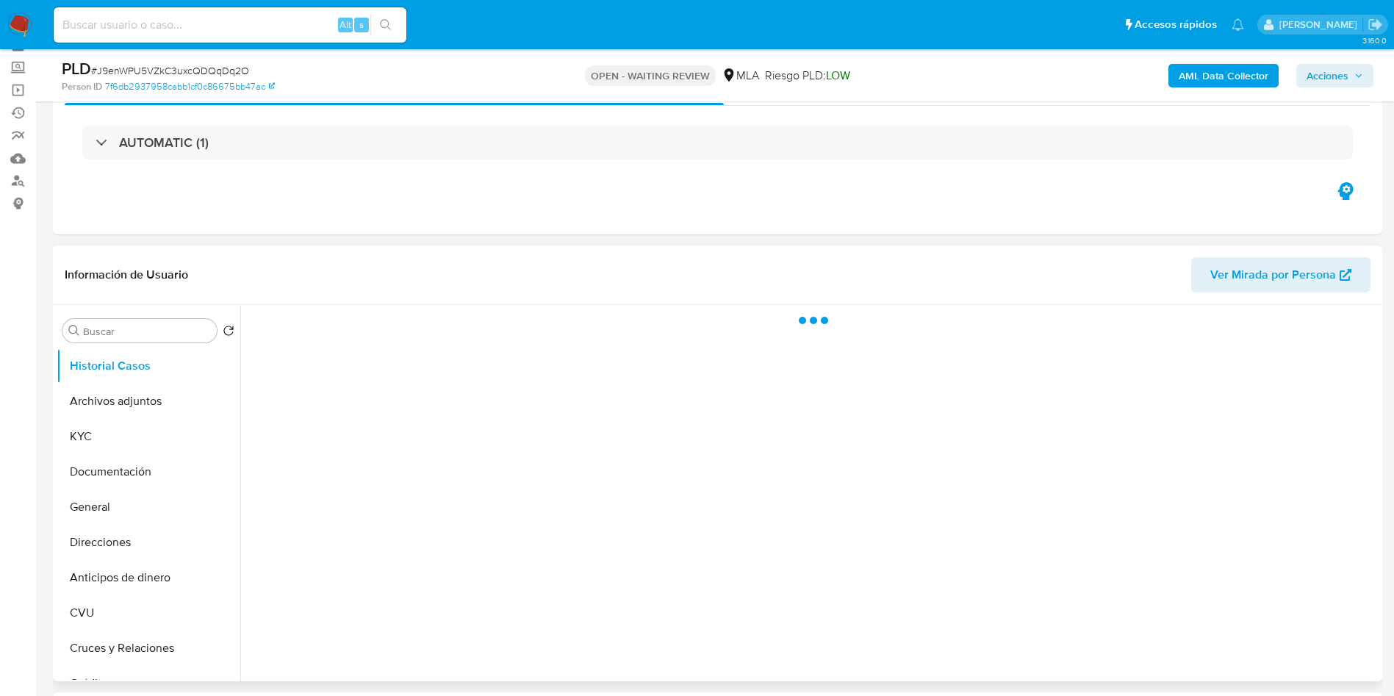
scroll to position [110, 0]
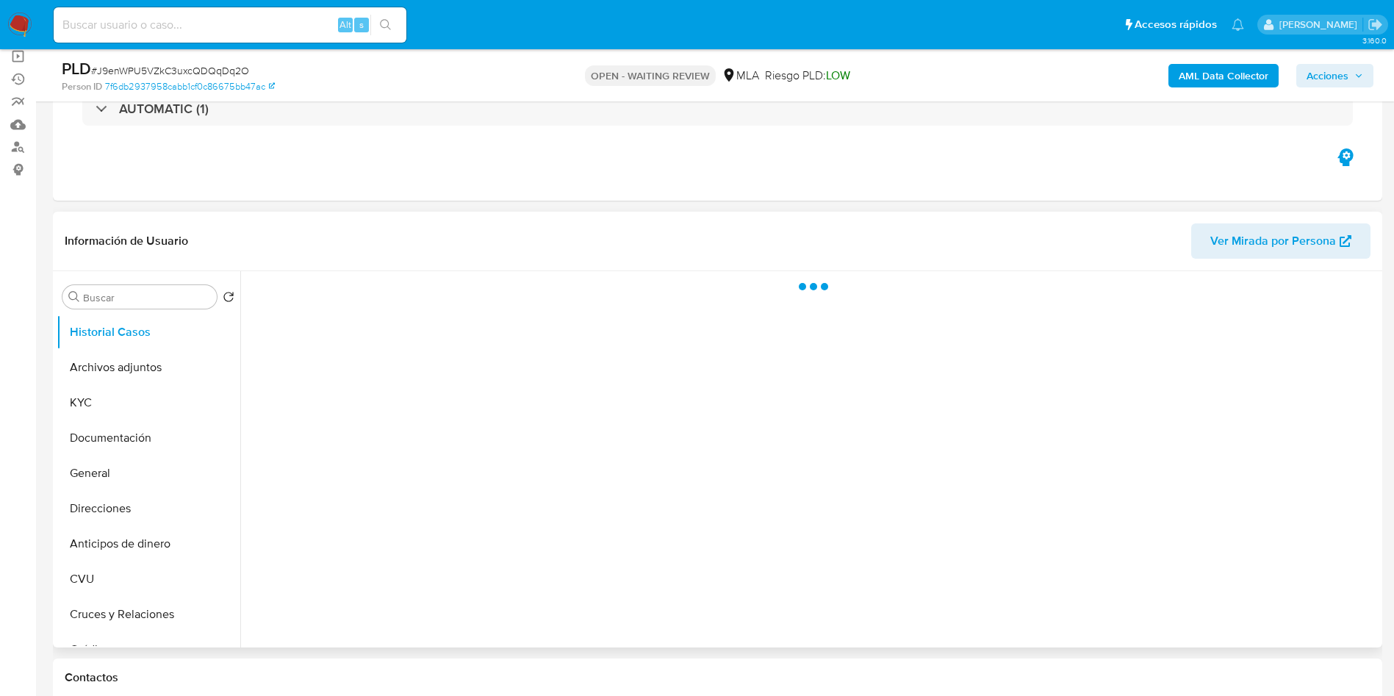
select select "10"
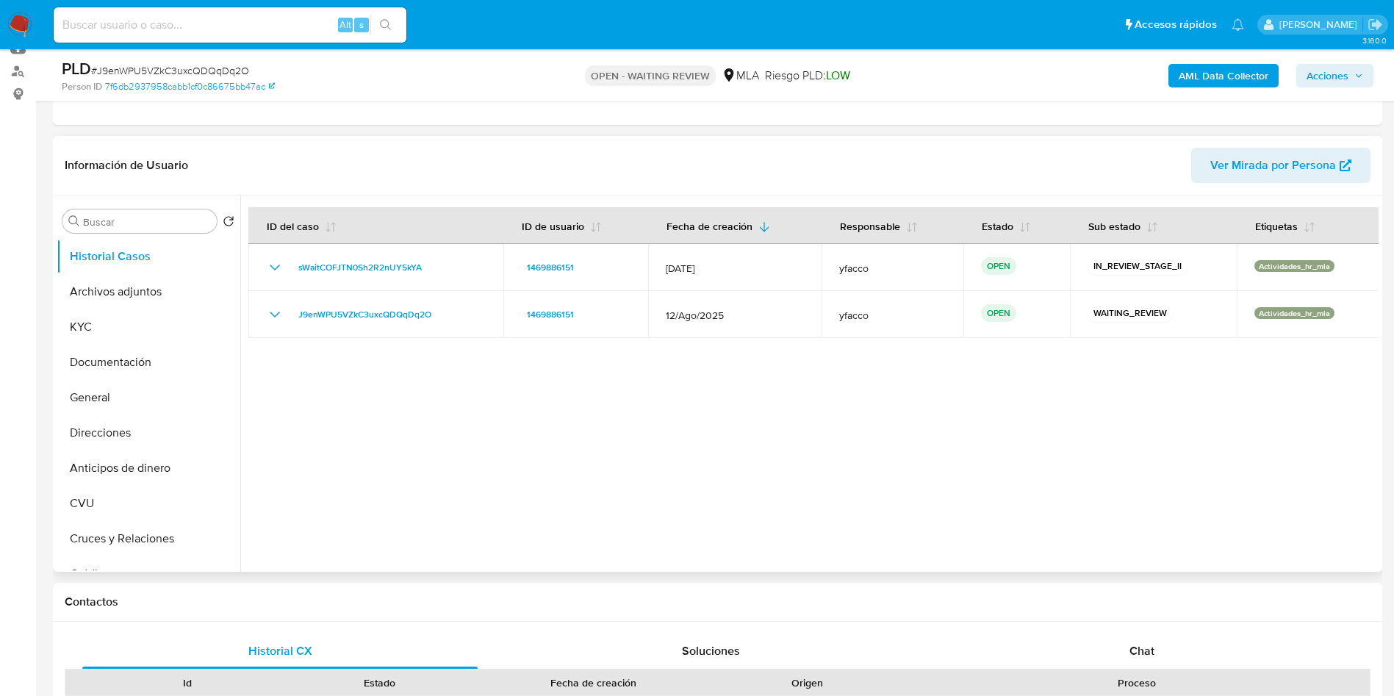
scroll to position [220, 0]
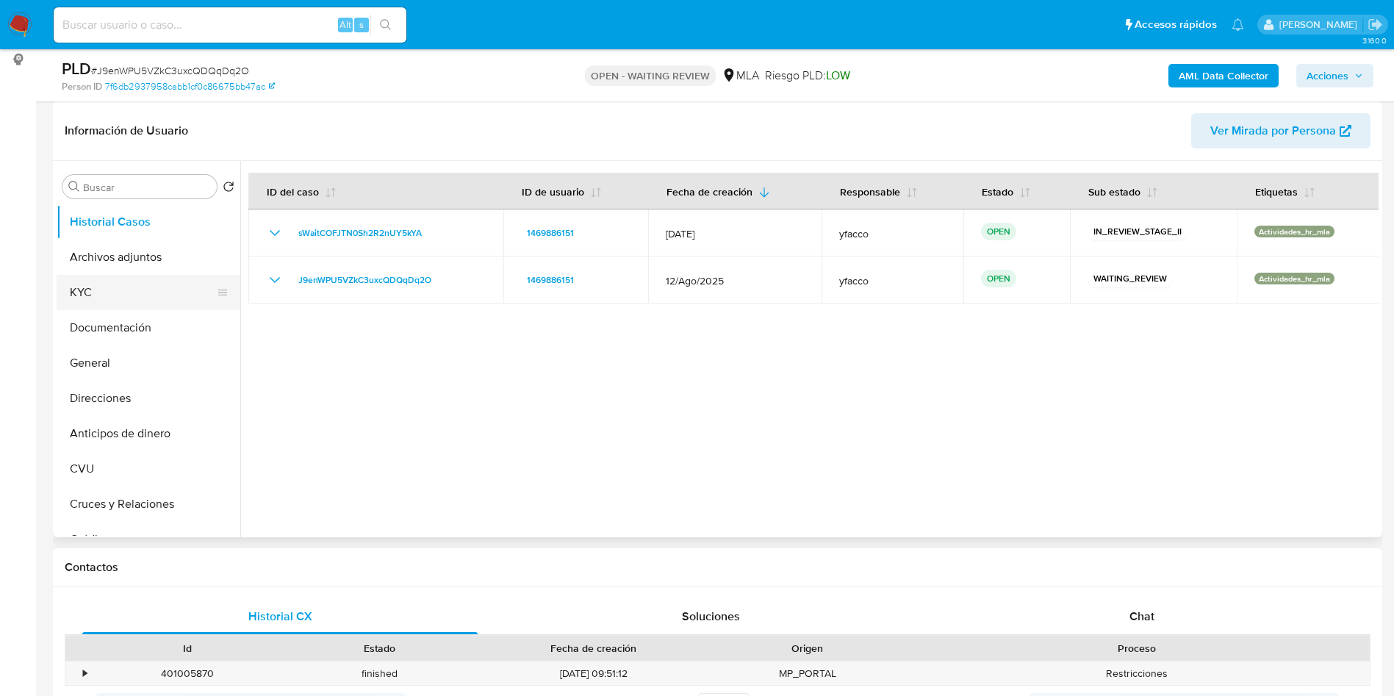
click at [97, 300] on button "KYC" at bounding box center [143, 292] width 172 height 35
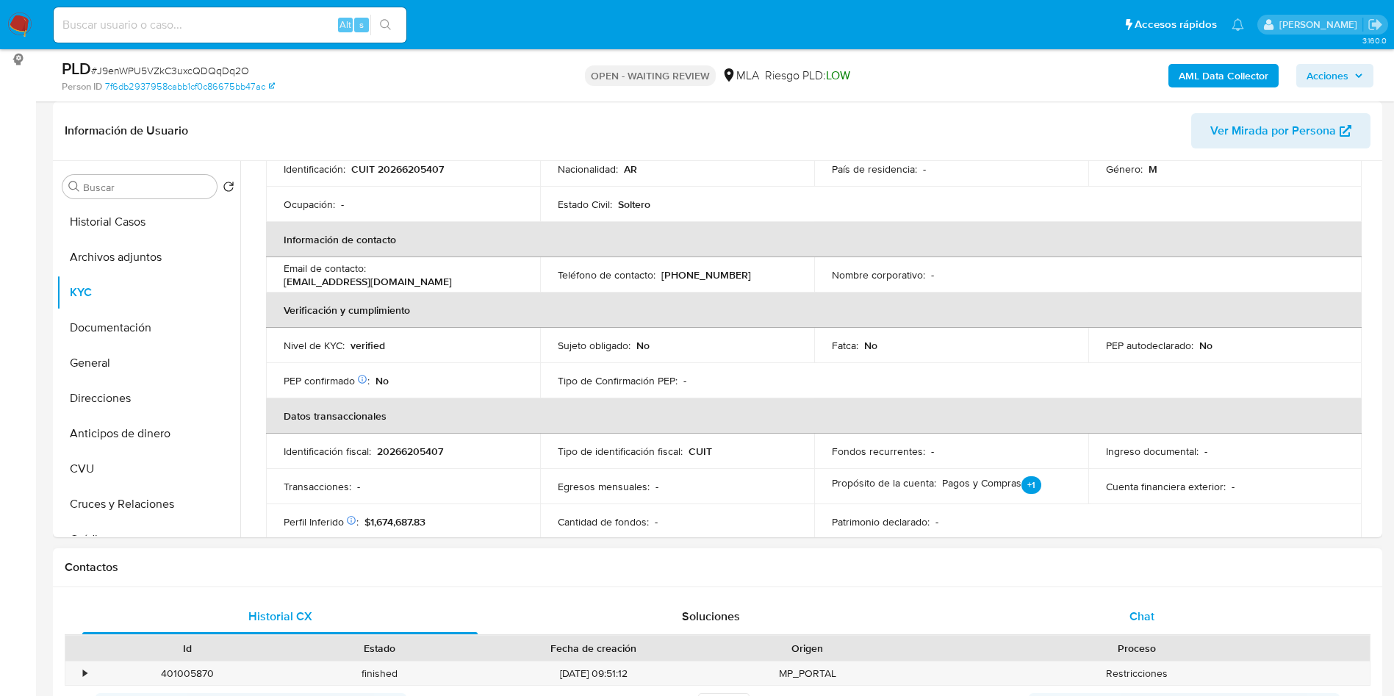
click at [1146, 629] on div "Chat" at bounding box center [1141, 616] width 395 height 35
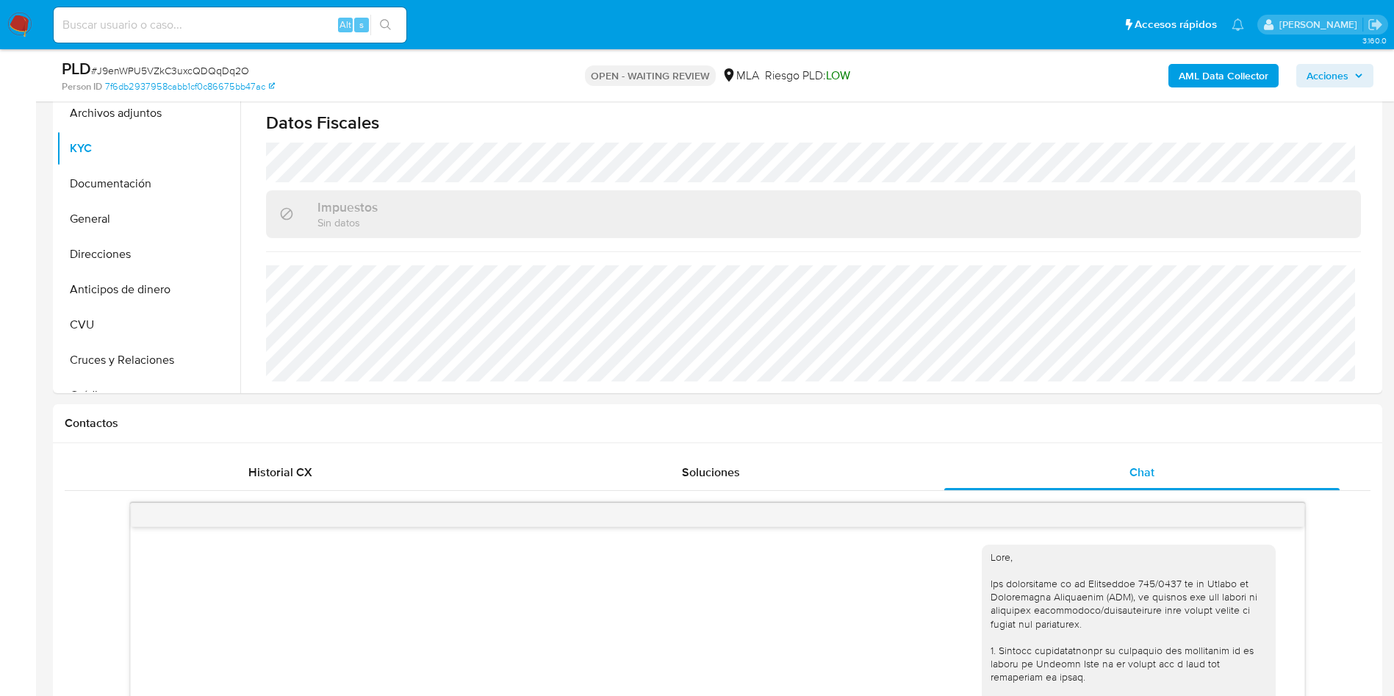
scroll to position [110, 0]
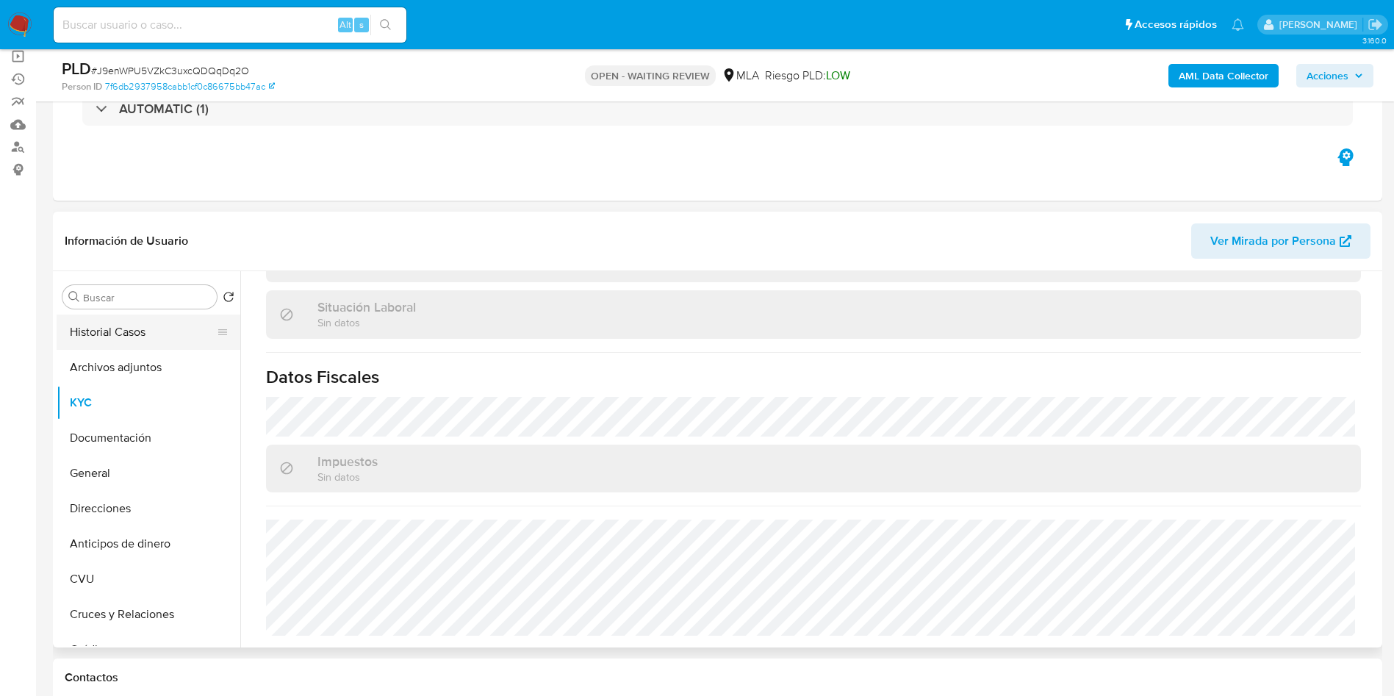
click at [112, 338] on button "Historial Casos" at bounding box center [143, 331] width 172 height 35
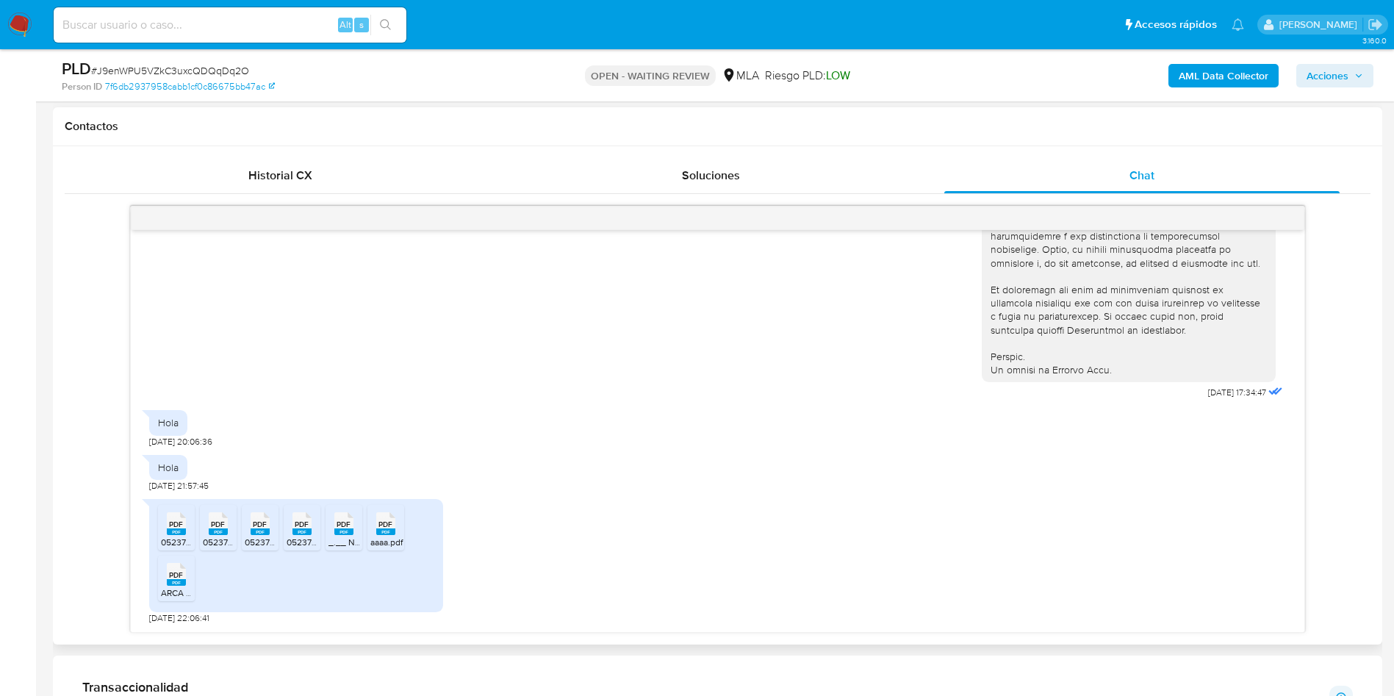
scroll to position [771, 0]
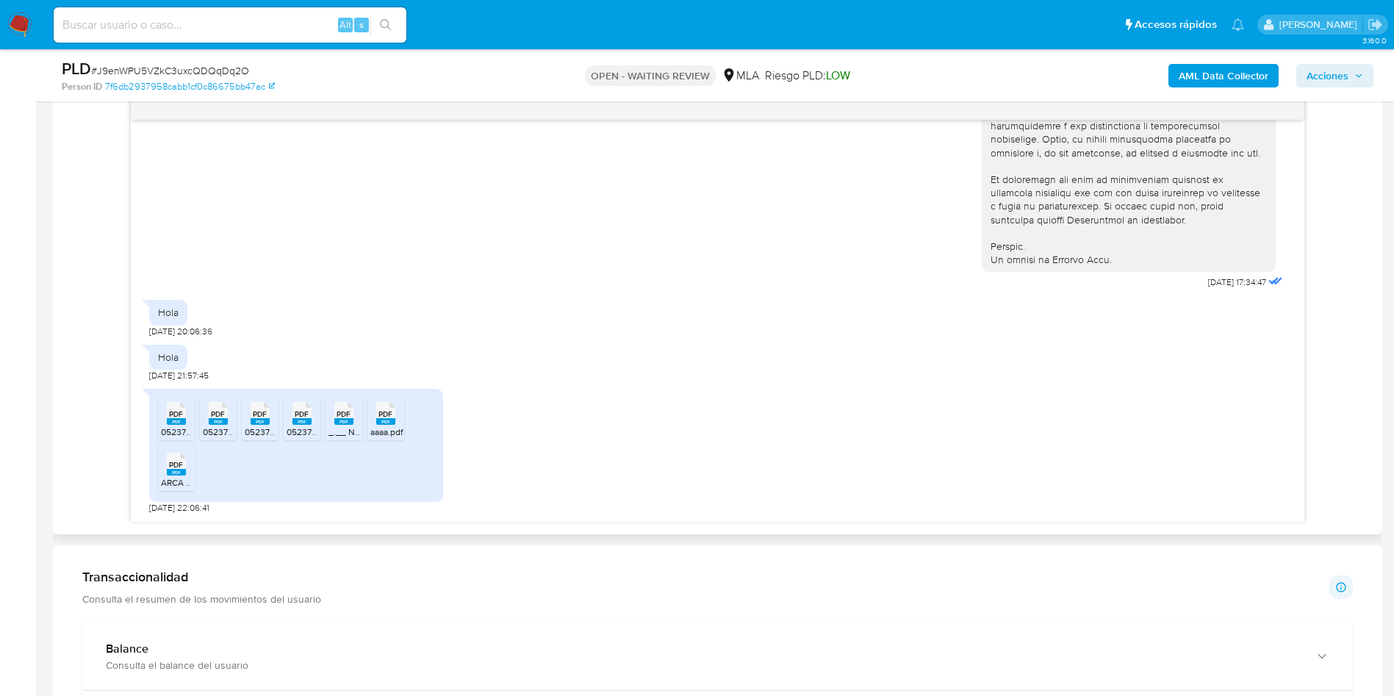
click at [173, 419] on rect at bounding box center [176, 421] width 19 height 7
click at [212, 416] on span "PDF" at bounding box center [218, 414] width 14 height 10
click at [262, 425] on rect at bounding box center [260, 421] width 19 height 7
click at [303, 428] on span "052374_1250622_4_1_202506_S.A.C.Junio-2025.pdf" at bounding box center [392, 431] width 212 height 12
drag, startPoint x: 352, startPoint y: 426, endPoint x: 365, endPoint y: 430, distance: 13.7
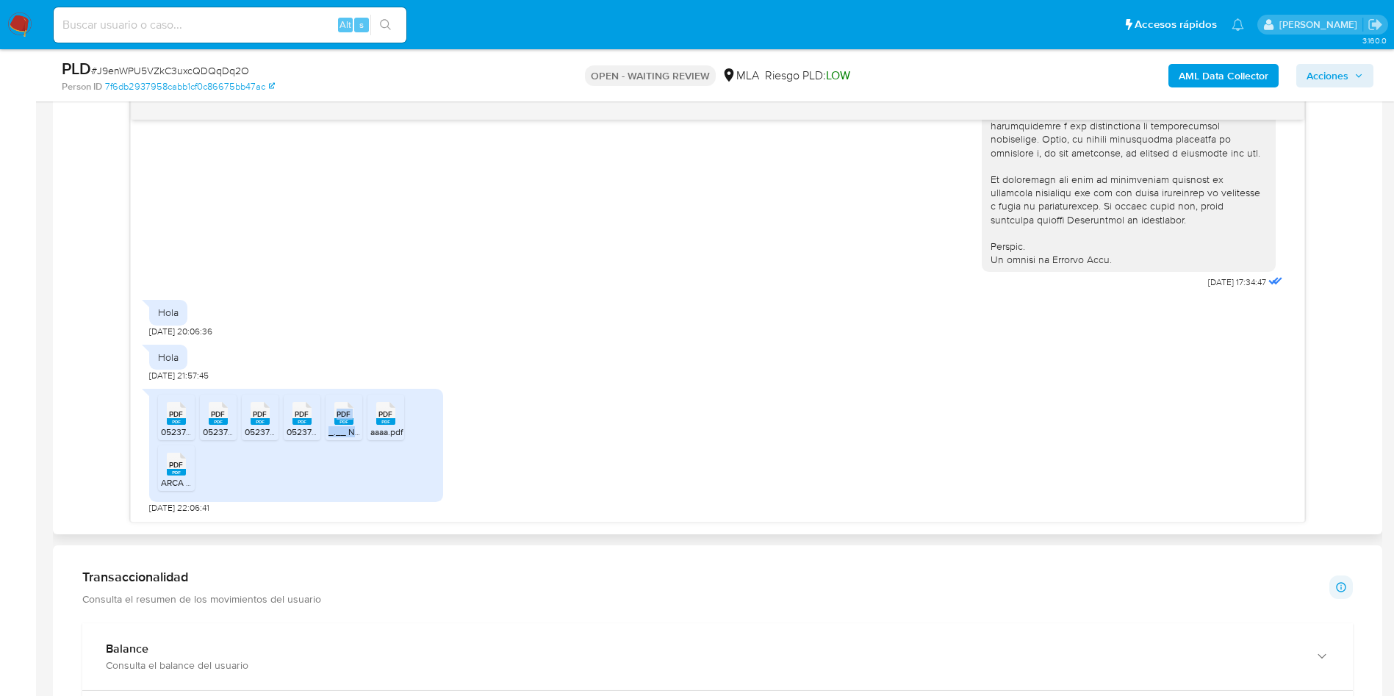
click at [352, 427] on li "PDF PDF _.__ Nuesta Parte _ Lo que sabemos de vos __._.pdf" at bounding box center [343, 417] width 37 height 46
click at [380, 421] on rect at bounding box center [385, 421] width 19 height 7
drag, startPoint x: 170, startPoint y: 477, endPoint x: 307, endPoint y: 484, distance: 136.8
click at [170, 477] on icon "PDF" at bounding box center [176, 464] width 19 height 26
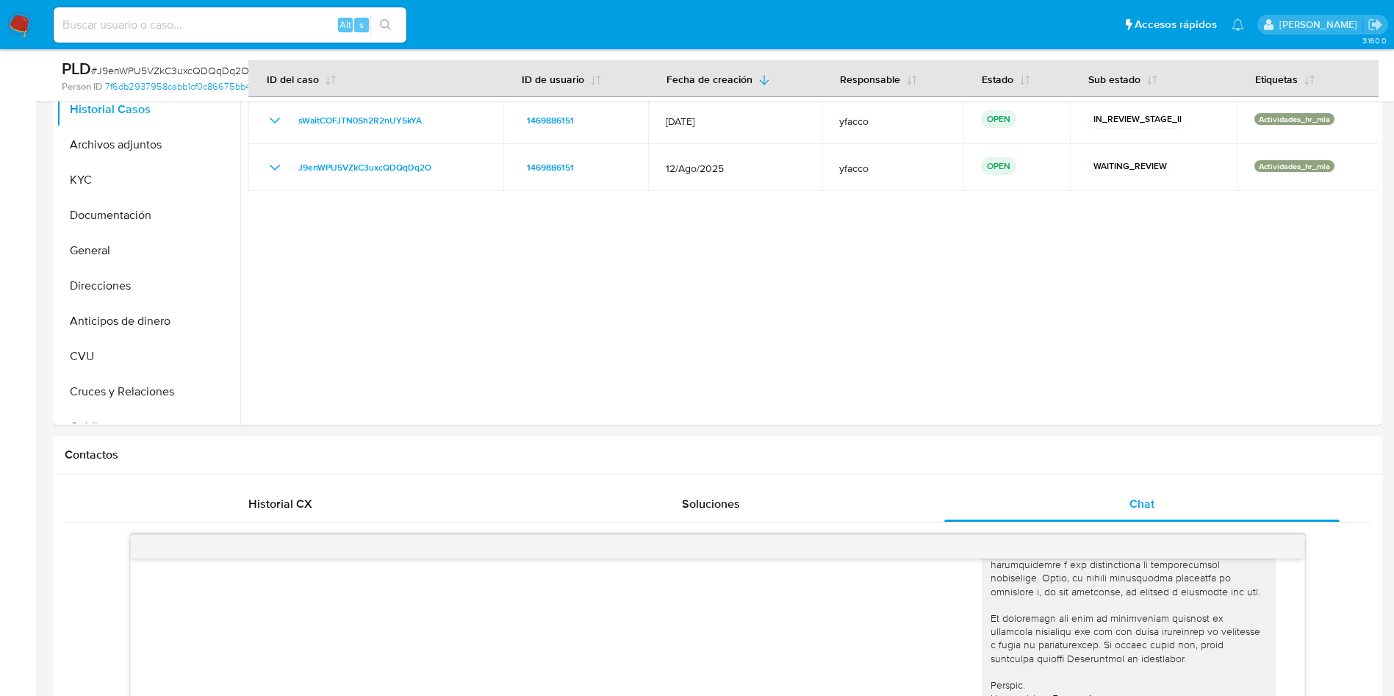
scroll to position [331, 0]
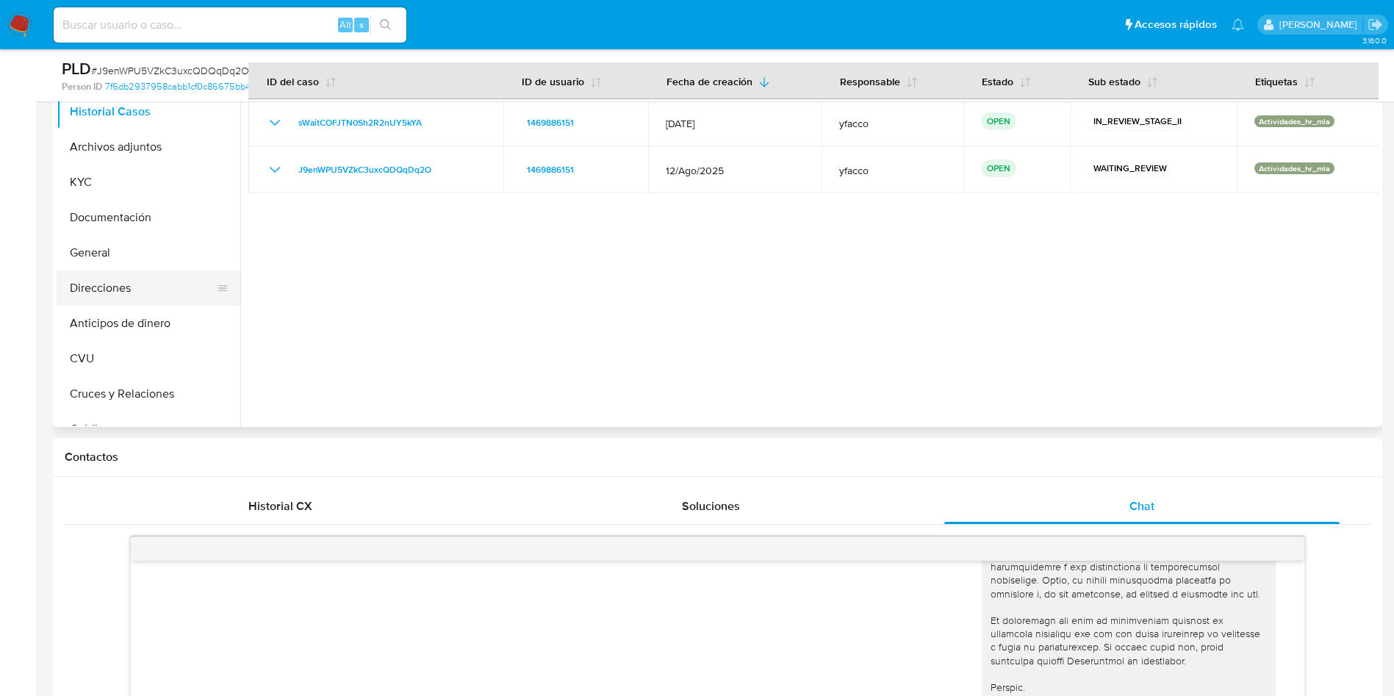
click at [100, 285] on button "Direcciones" at bounding box center [143, 287] width 172 height 35
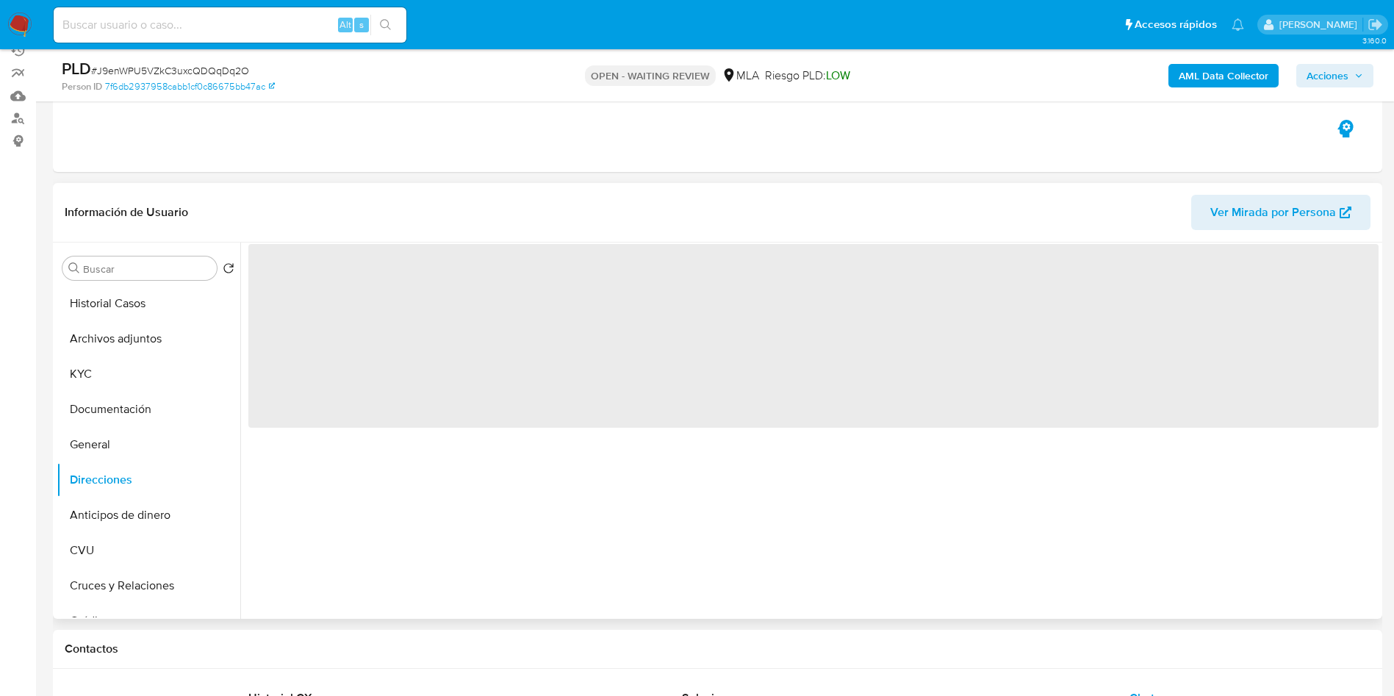
scroll to position [110, 0]
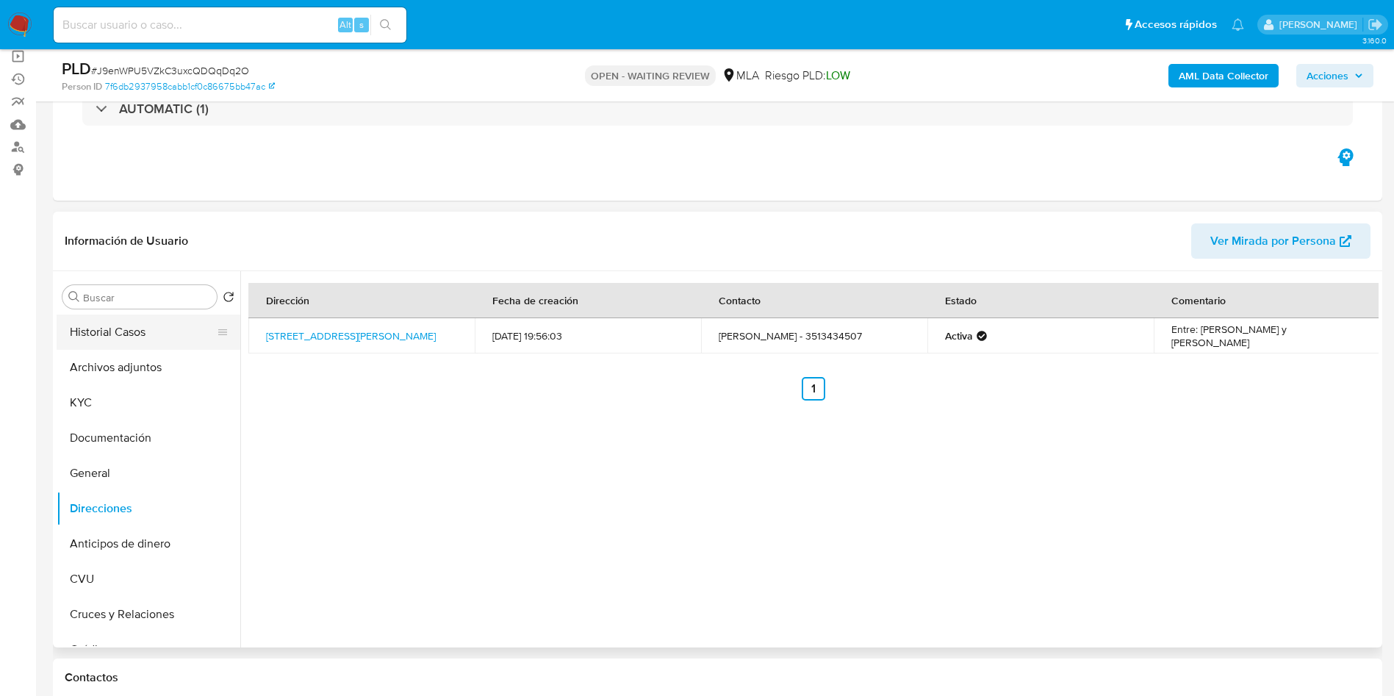
click at [162, 331] on button "Historial Casos" at bounding box center [143, 331] width 172 height 35
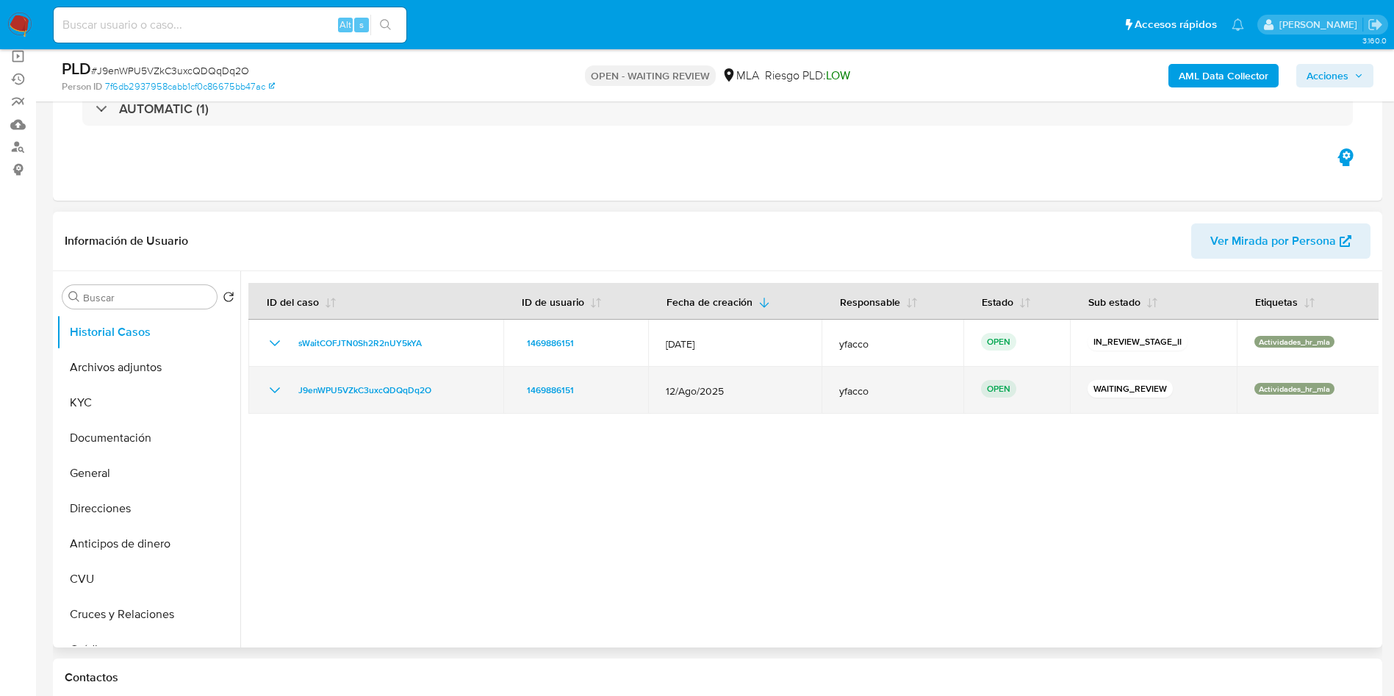
drag, startPoint x: 288, startPoint y: 394, endPoint x: 439, endPoint y: 389, distance: 150.7
click at [439, 389] on div "J9enWPU5VZkC3uxcQDQqDq2O" at bounding box center [376, 390] width 220 height 18
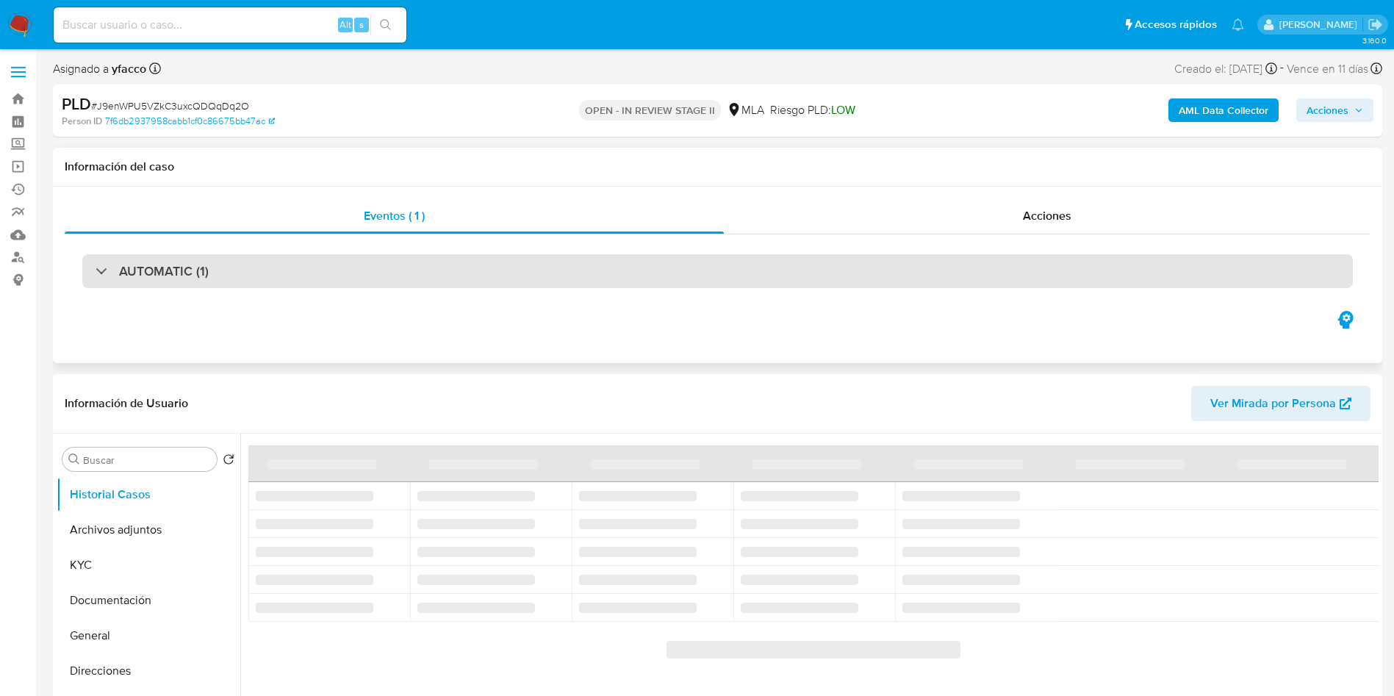
select select "10"
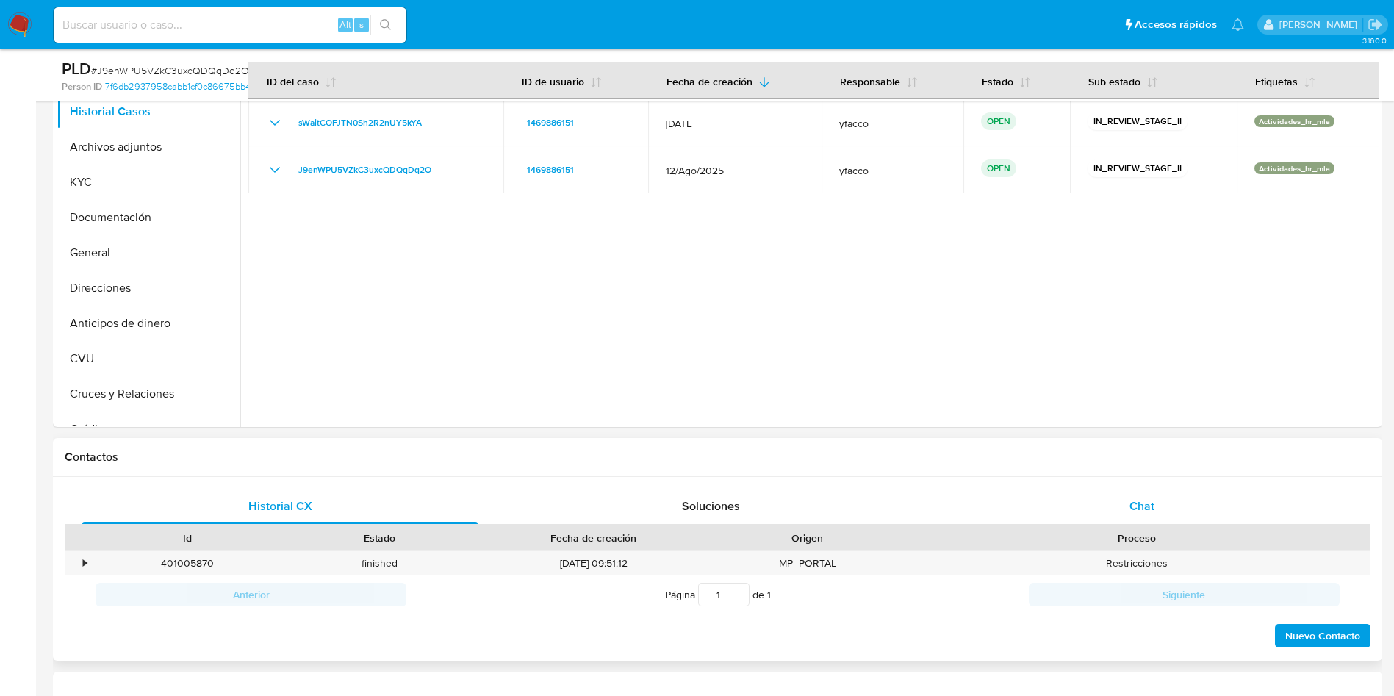
click at [1137, 509] on span "Chat" at bounding box center [1141, 505] width 25 height 17
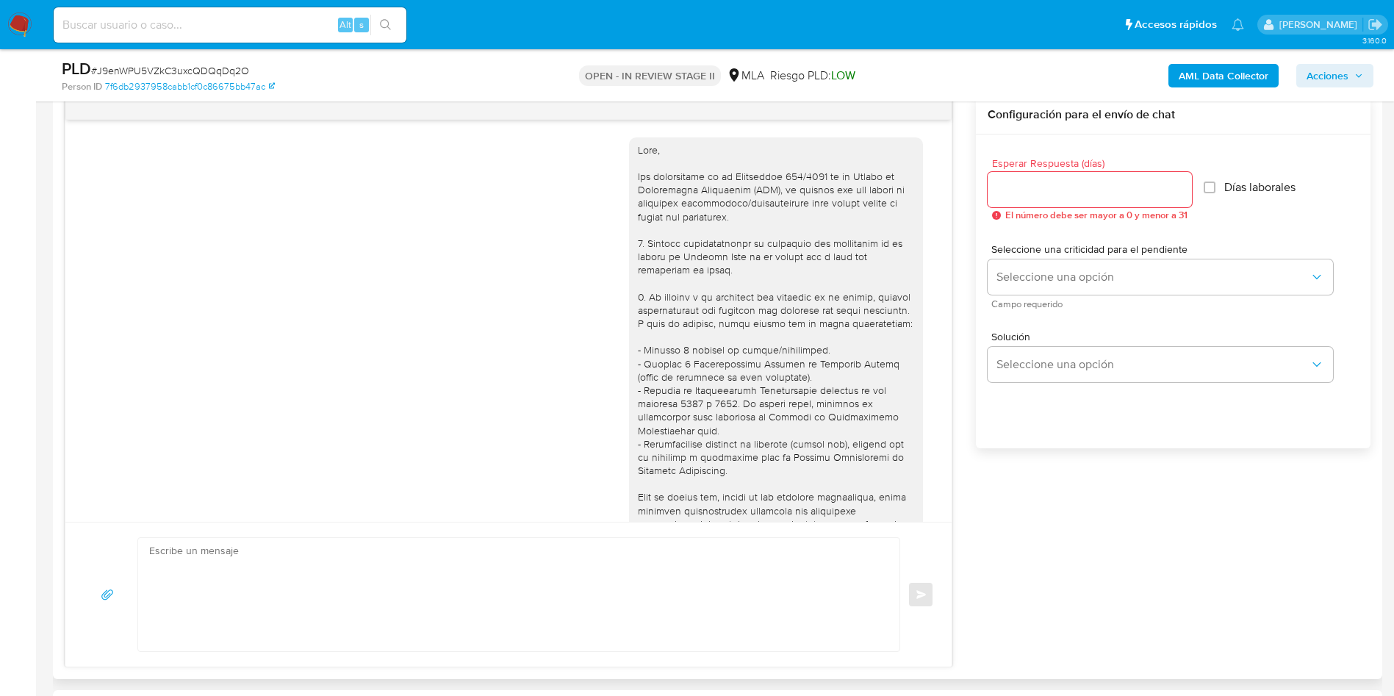
scroll to position [665, 0]
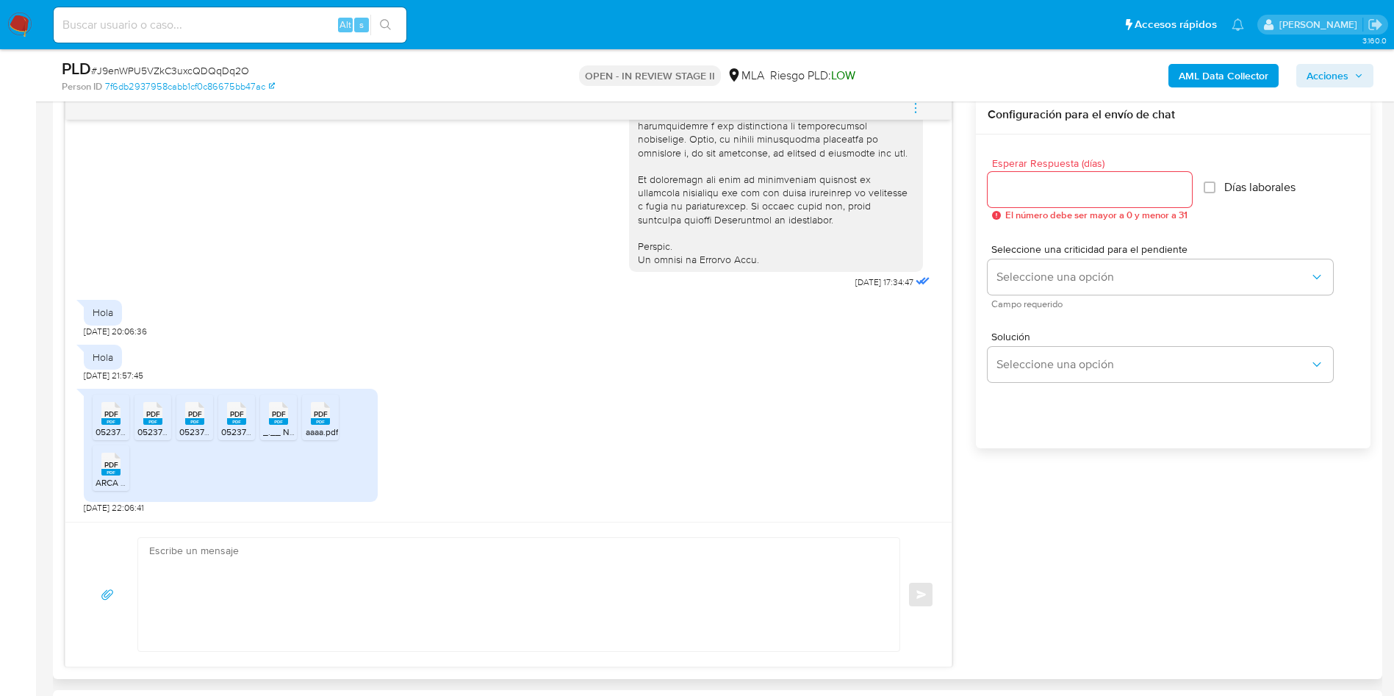
click at [363, 552] on textarea at bounding box center [515, 594] width 732 height 113
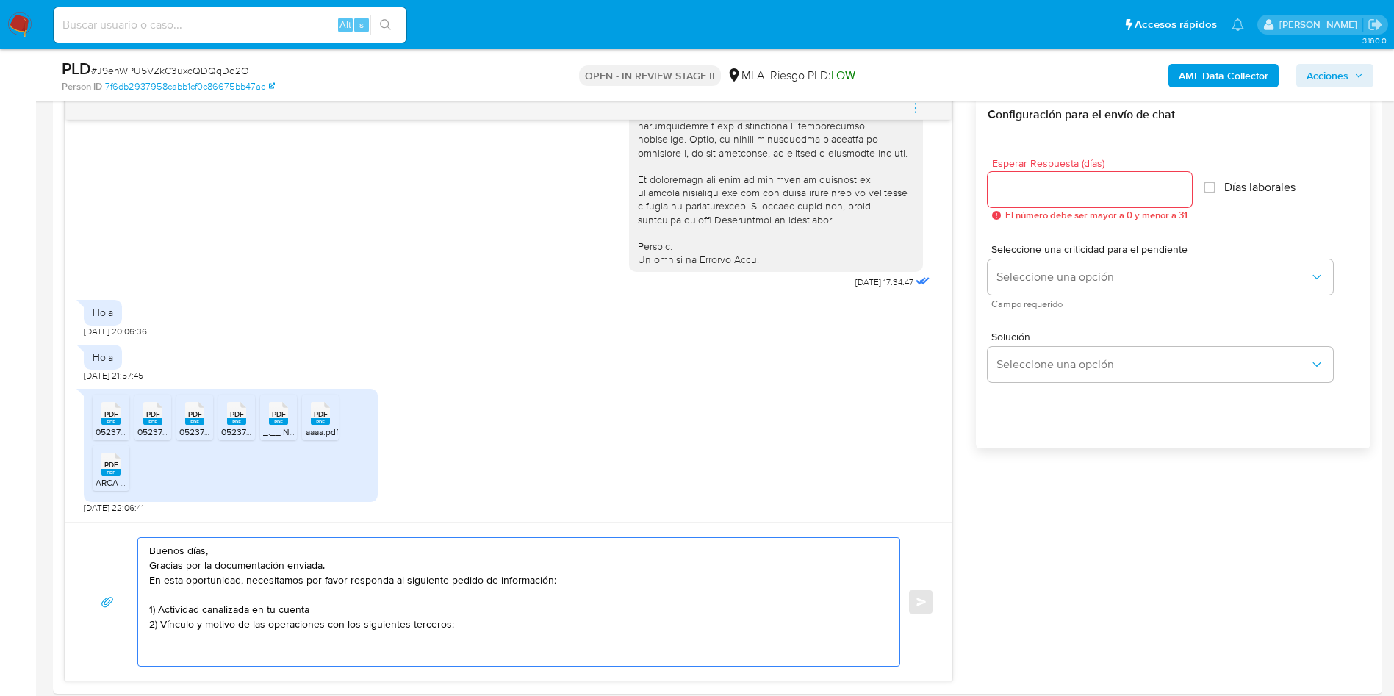
scroll to position [992, 0]
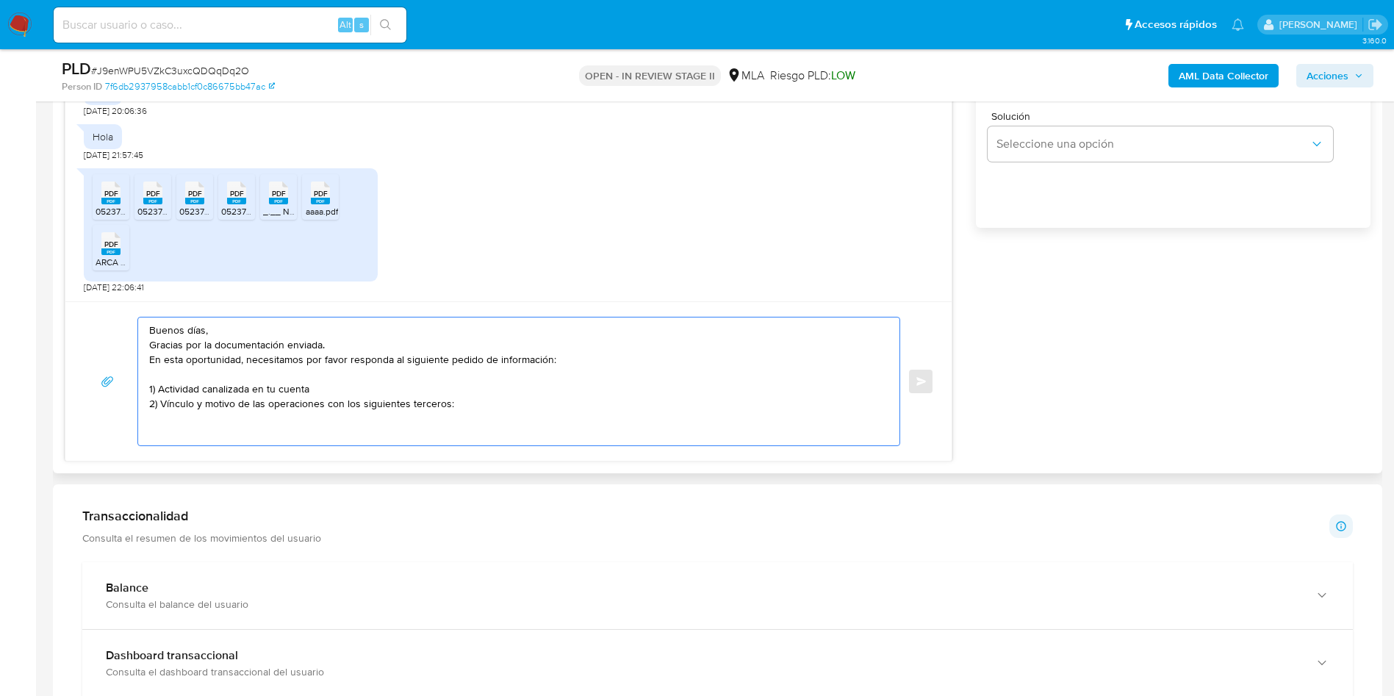
drag, startPoint x: 204, startPoint y: 422, endPoint x: 175, endPoint y: 429, distance: 30.1
click at [175, 429] on textarea "Buenos días, Gracias por la documentación enviada. En esta oportunidad, necesit…" at bounding box center [515, 381] width 732 height 128
paste textarea "[PERSON_NAME] - CUIT 27261418431 (ACTIVIDAD: Servicios personales n.c.p. - comp…"
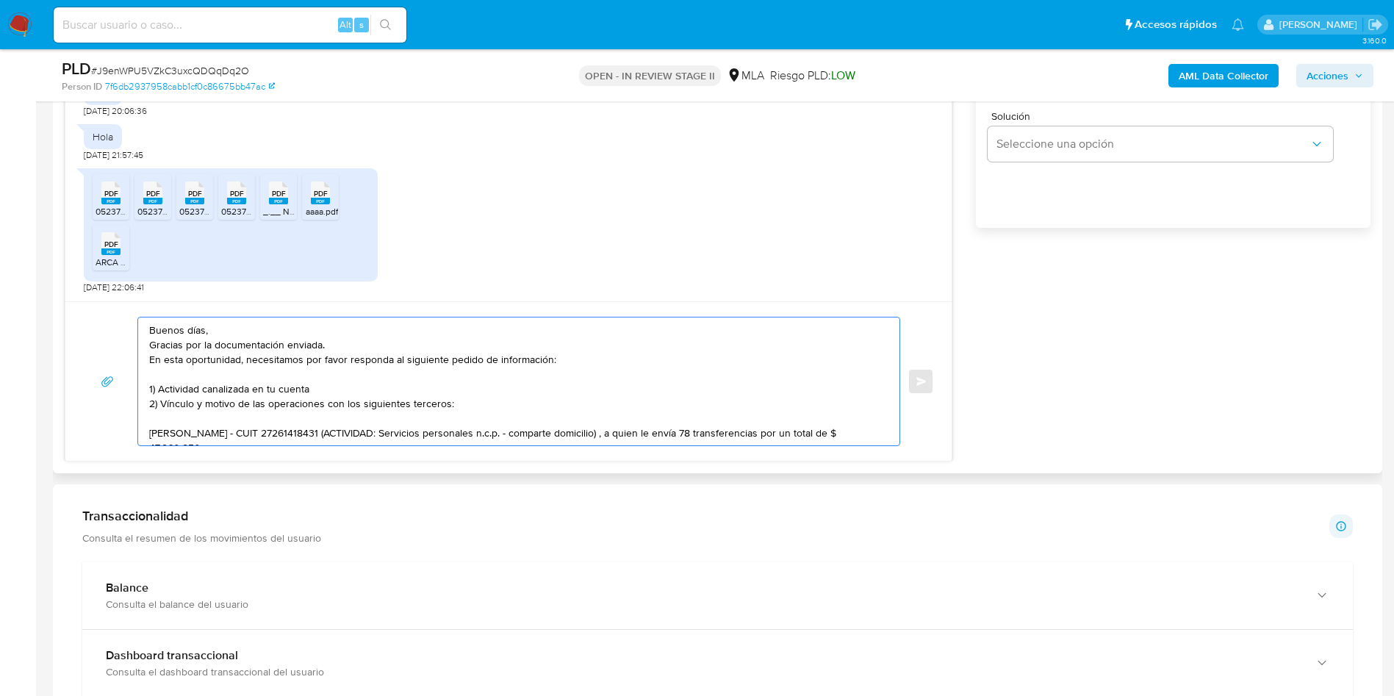
scroll to position [35, 0]
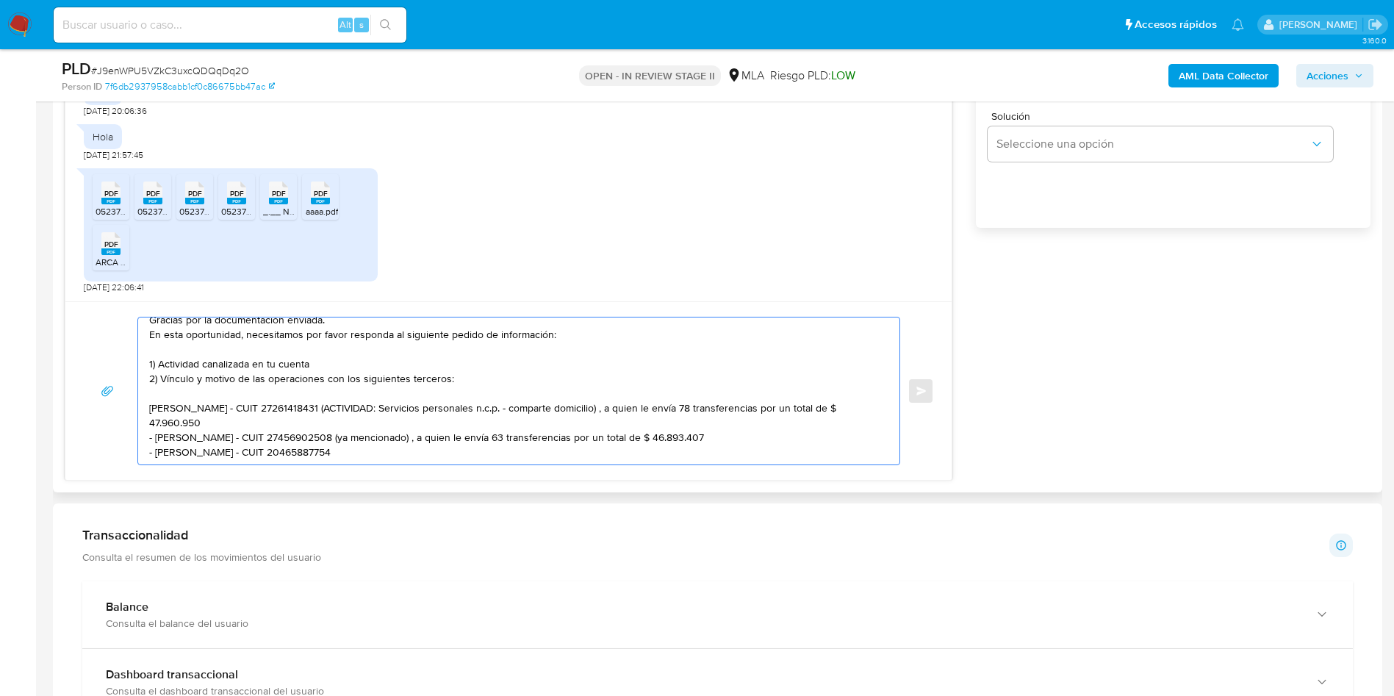
drag, startPoint x: 358, startPoint y: 397, endPoint x: 377, endPoint y: 408, distance: 22.1
click at [377, 408] on textarea "Buenos días, Gracias por la documentación enviada. En esta oportunidad, necesit…" at bounding box center [515, 390] width 732 height 147
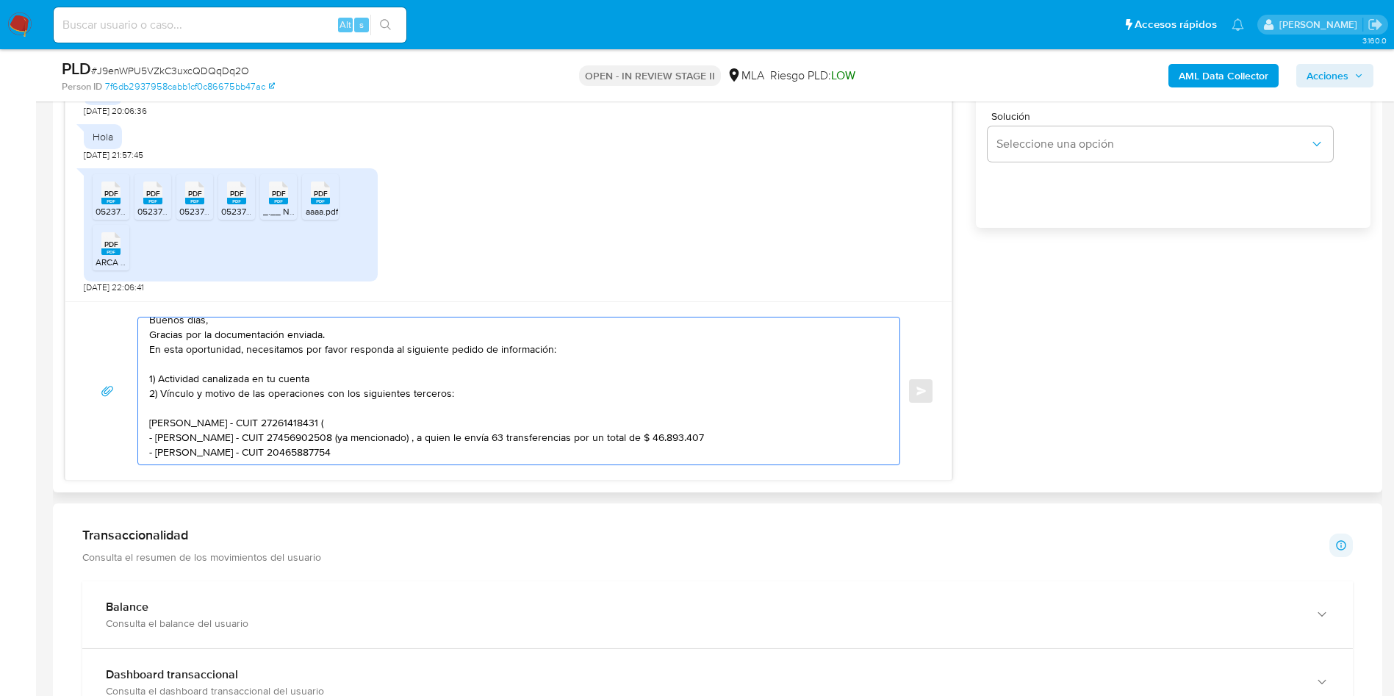
scroll to position [25, 0]
click at [148, 404] on div "Buenos días, Gracias por la documentación enviada. En esta oportunidad, necesit…" at bounding box center [515, 390] width 754 height 147
click at [150, 407] on div "Buenos días, Gracias por la documentación enviada. En esta oportunidad, necesit…" at bounding box center [515, 390] width 754 height 147
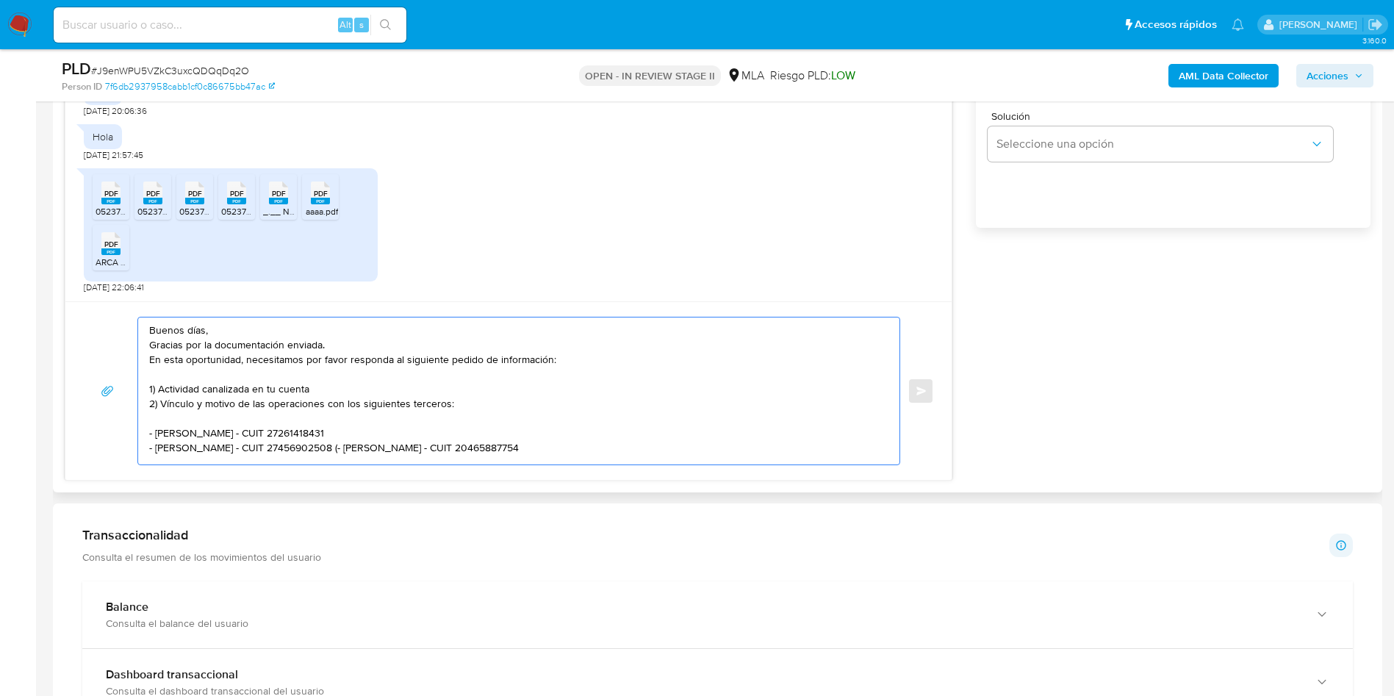
scroll to position [10, 0]
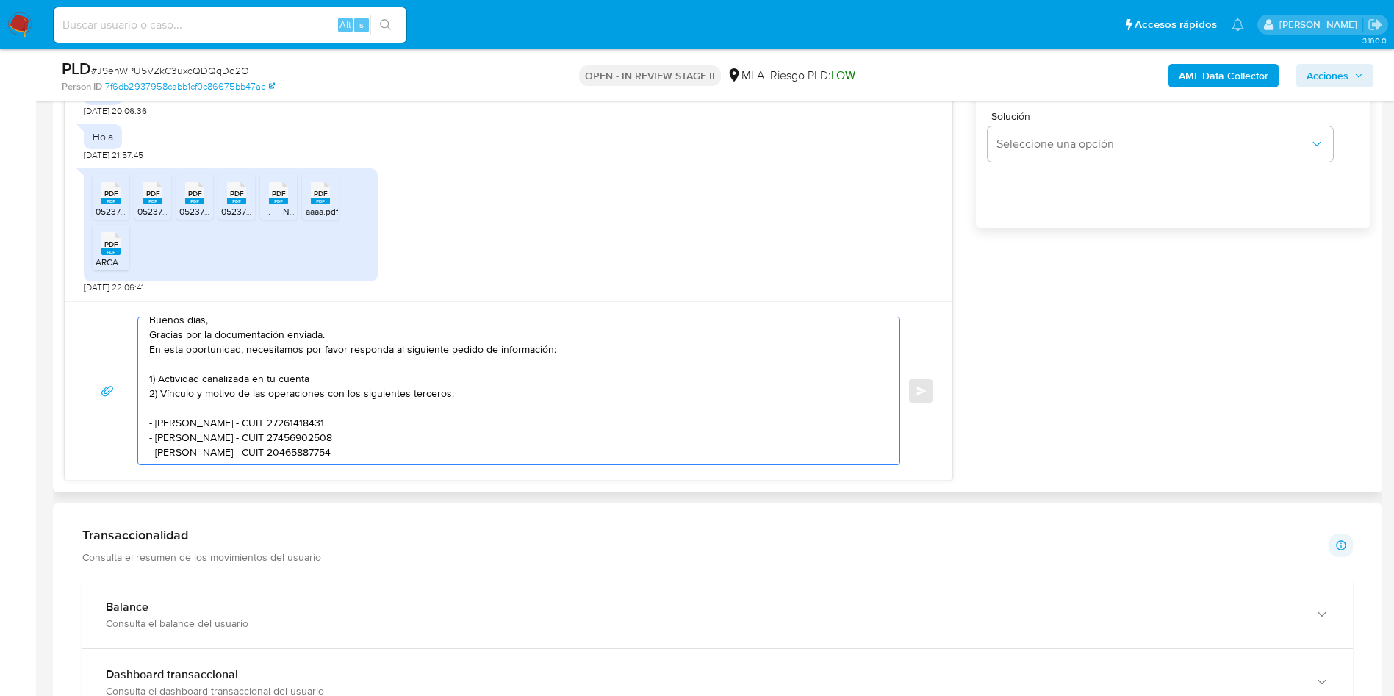
click at [381, 452] on textarea "Buenos días, Gracias por la documentación enviada. En esta oportunidad, necesit…" at bounding box center [515, 390] width 732 height 147
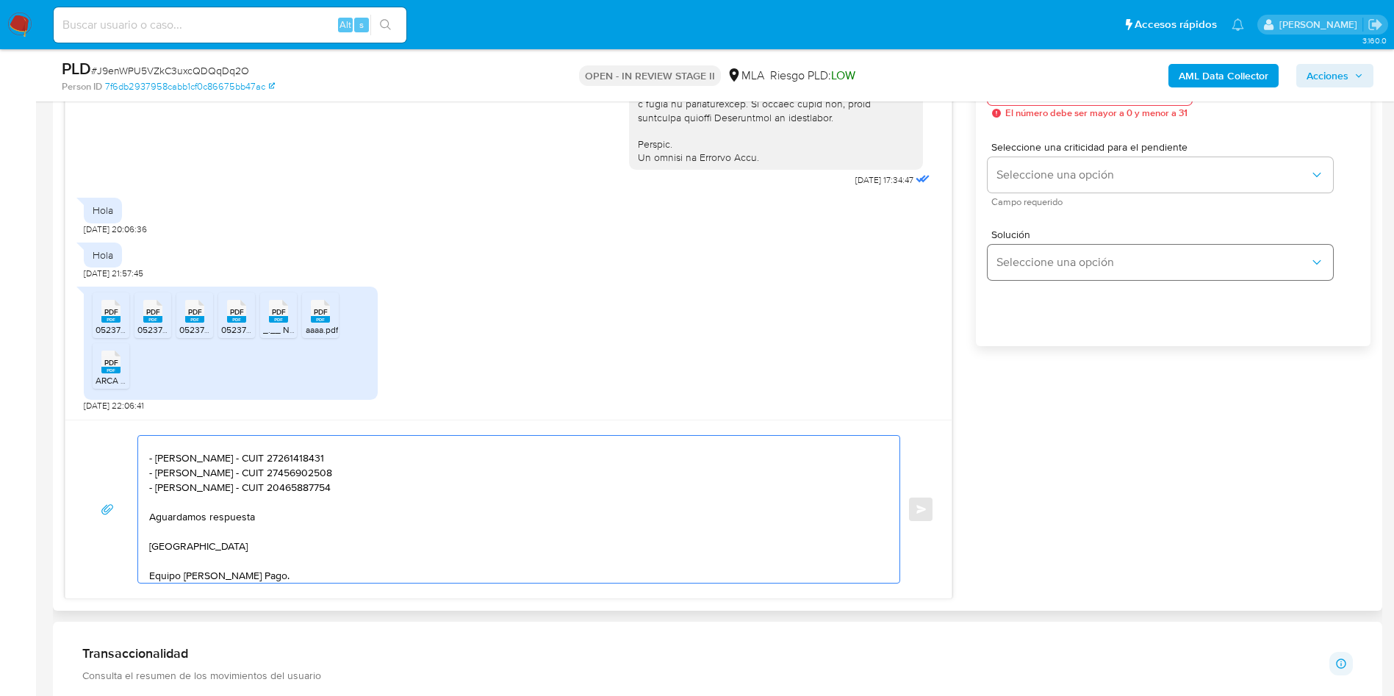
scroll to position [771, 0]
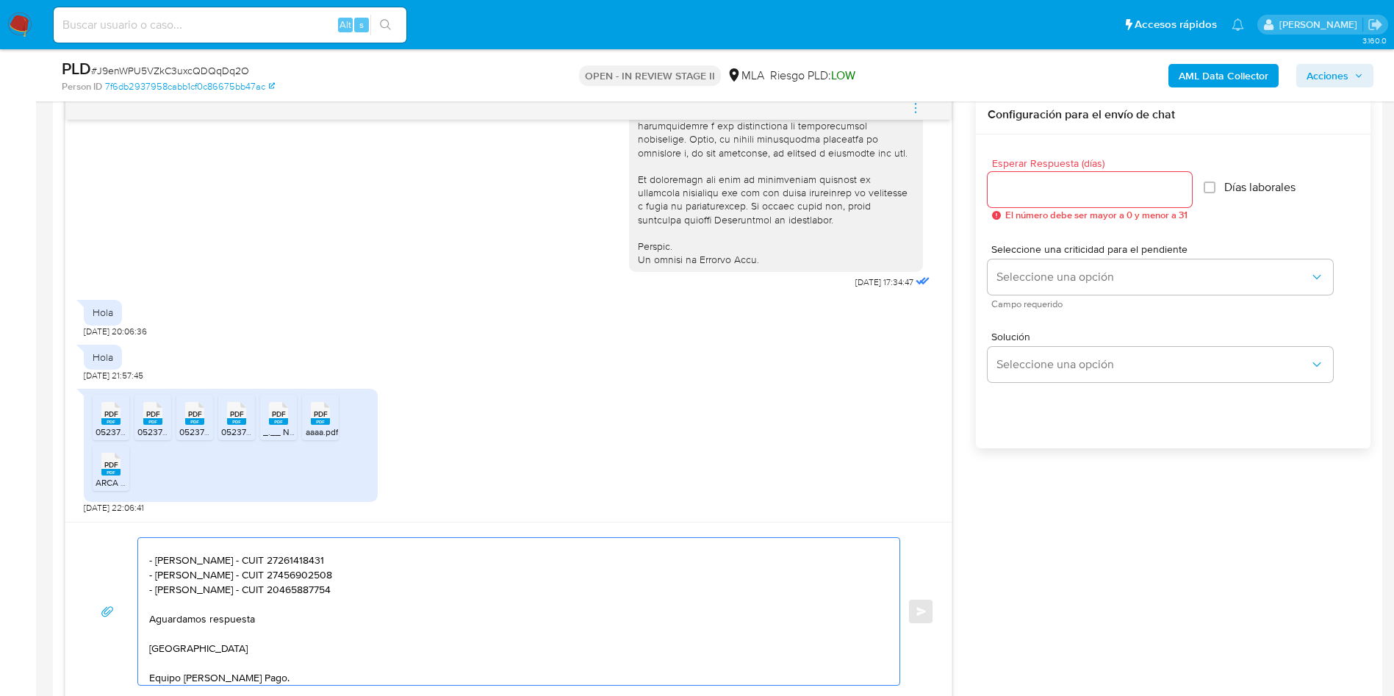
type textarea "Buenos días, Gracias por la documentación enviada. En esta oportunidad, necesit…"
click at [1018, 201] on div at bounding box center [1089, 189] width 204 height 35
click at [1019, 196] on input "Esperar Respuesta (días)" at bounding box center [1089, 189] width 204 height 19
type input "2"
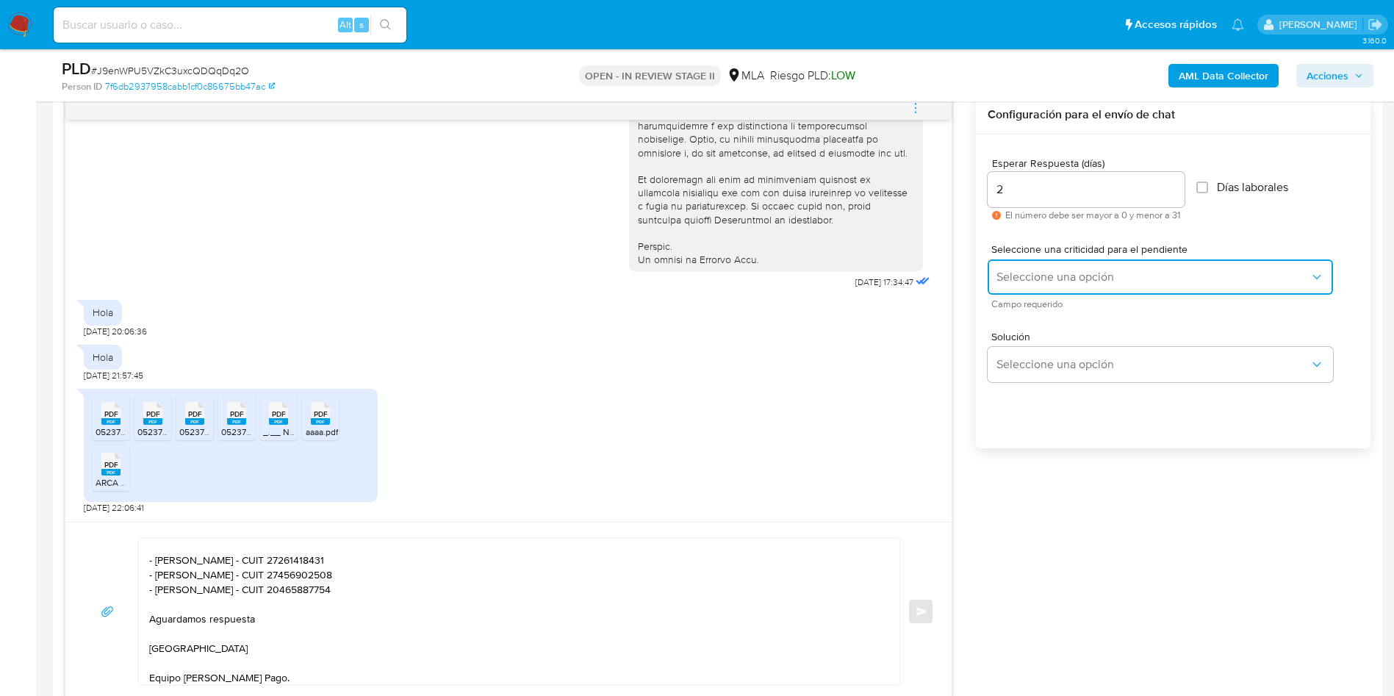
click at [1044, 270] on span "Seleccione una opción" at bounding box center [1152, 277] width 313 height 15
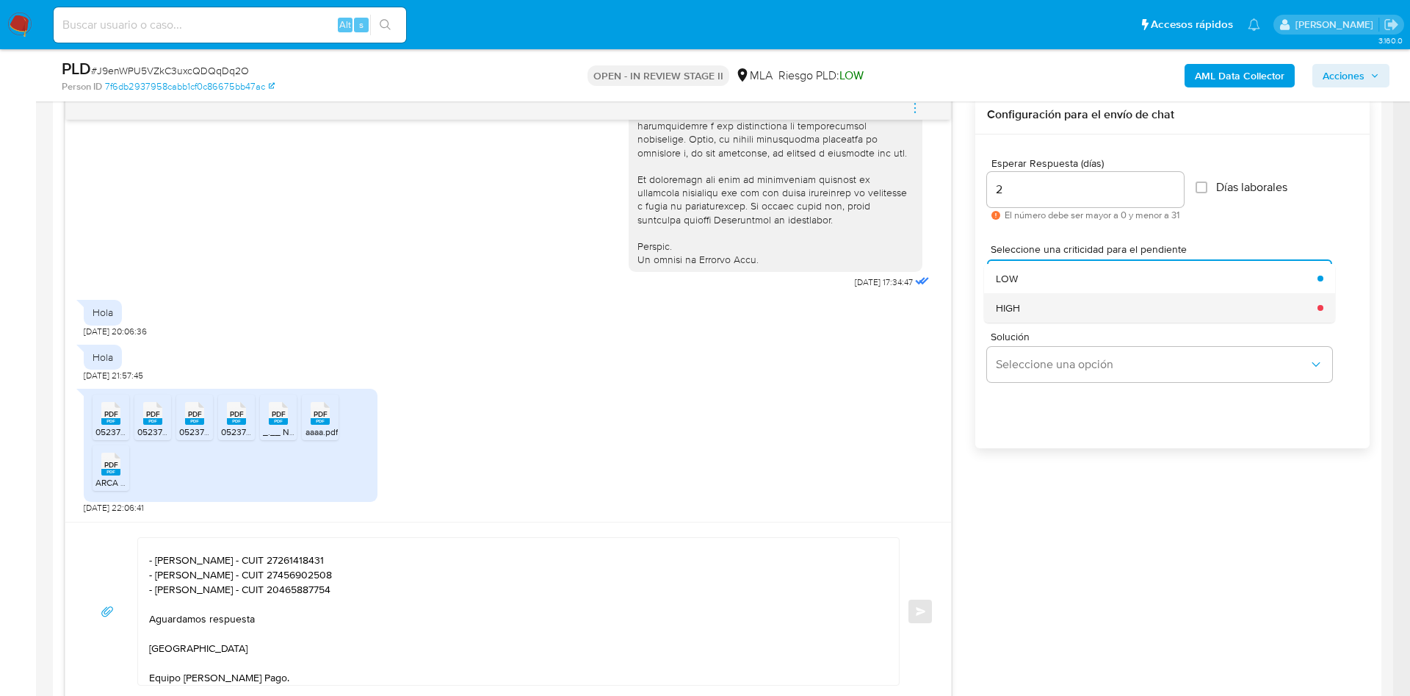
click at [1044, 316] on div "HIGH" at bounding box center [1152, 307] width 313 height 29
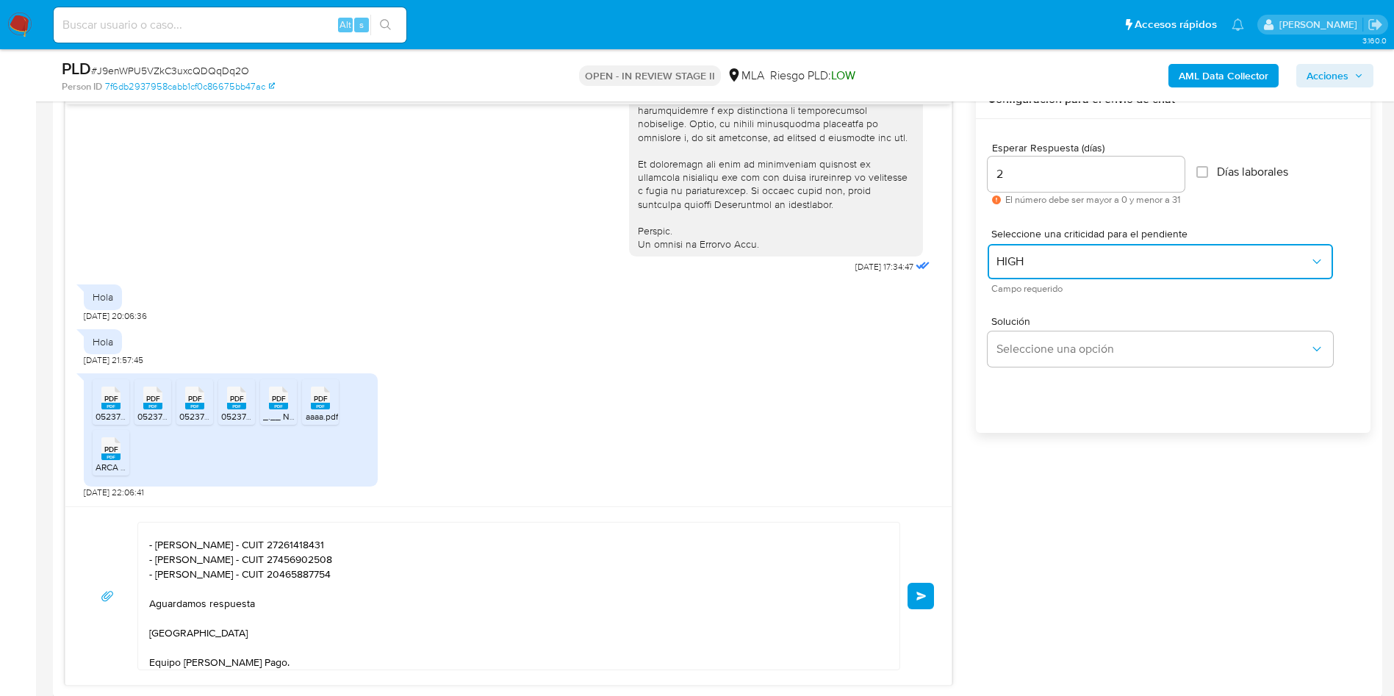
scroll to position [882, 0]
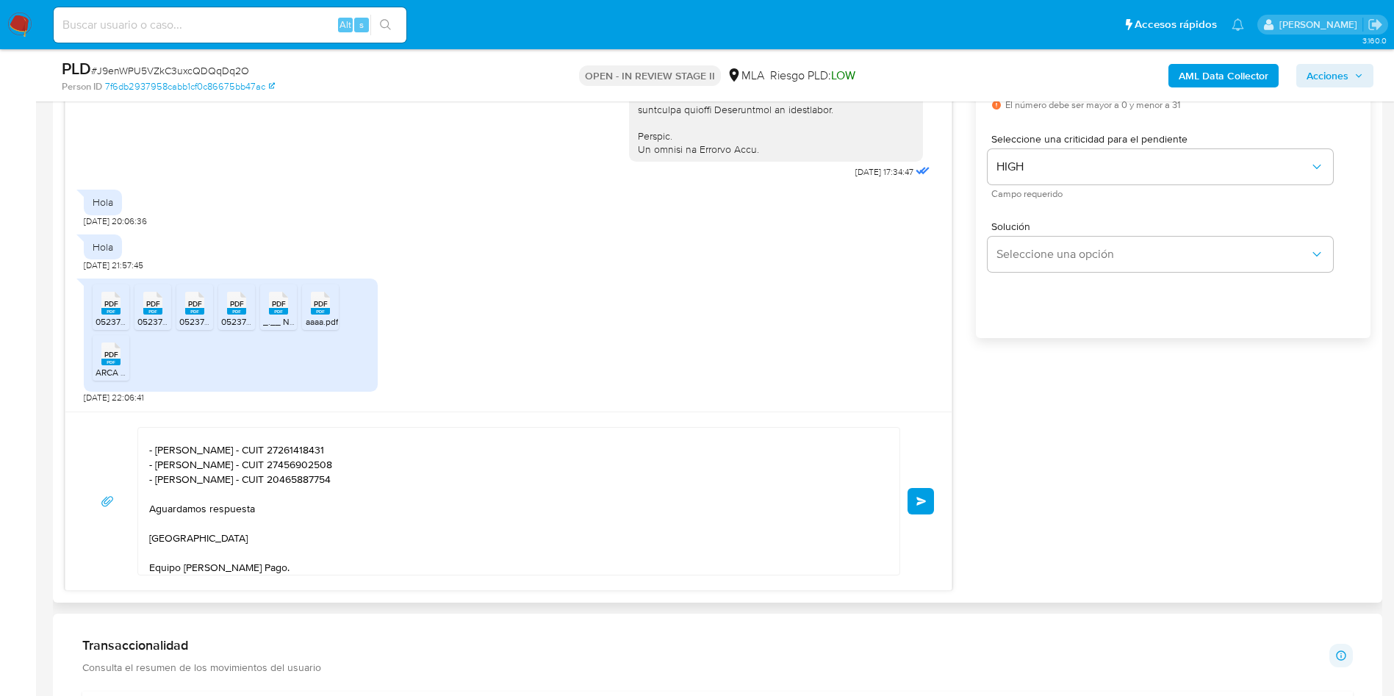
click at [925, 502] on span "Enviar" at bounding box center [921, 501] width 10 height 9
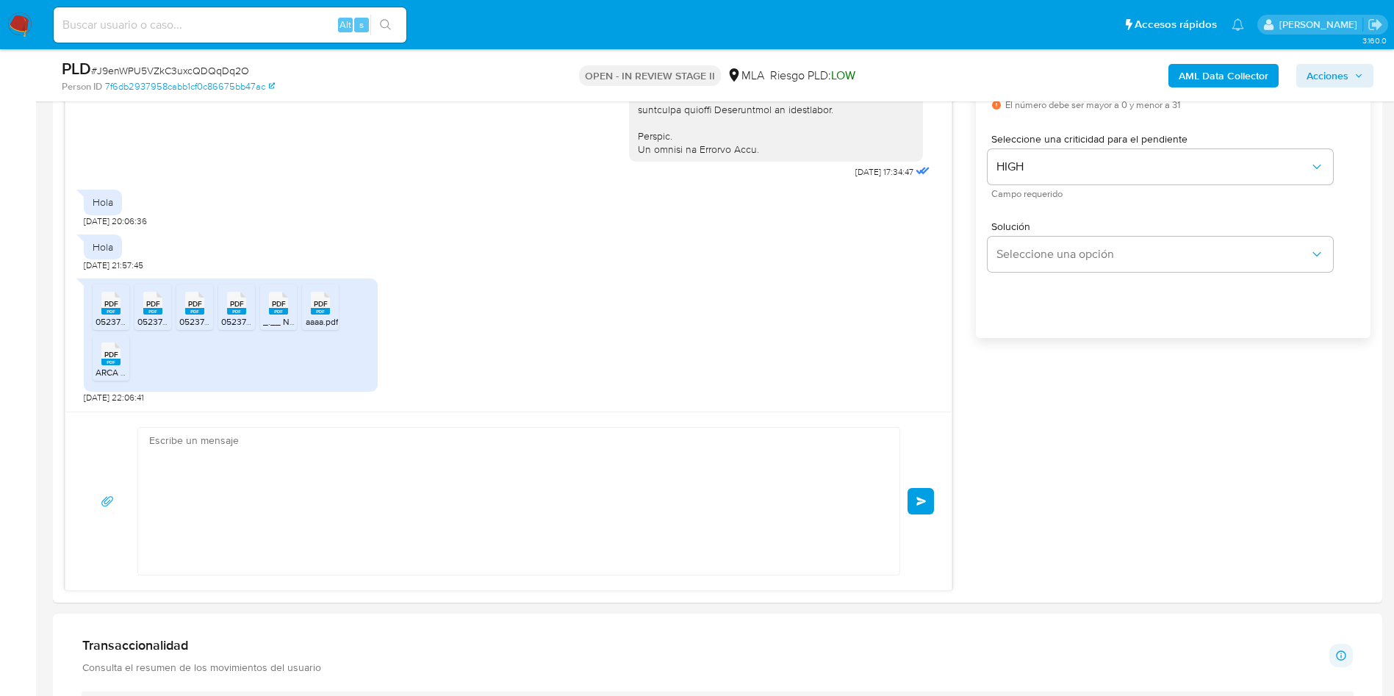
scroll to position [948, 0]
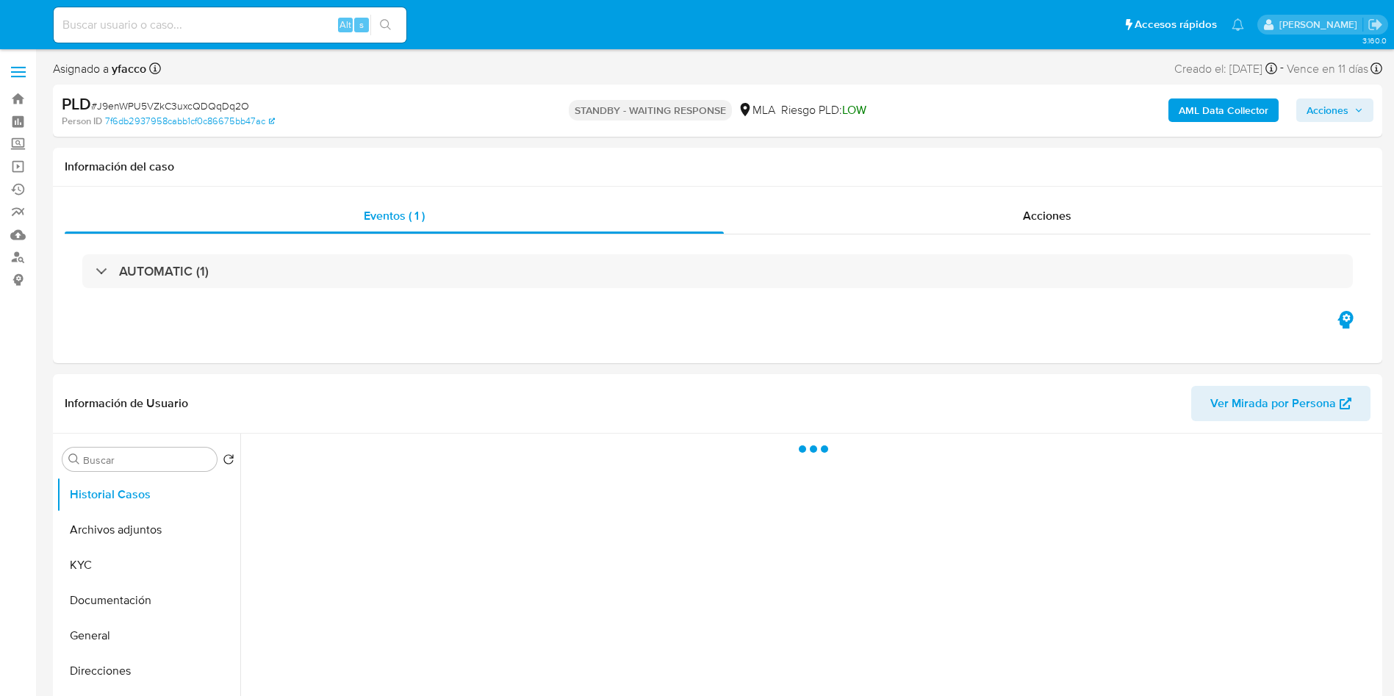
select select "10"
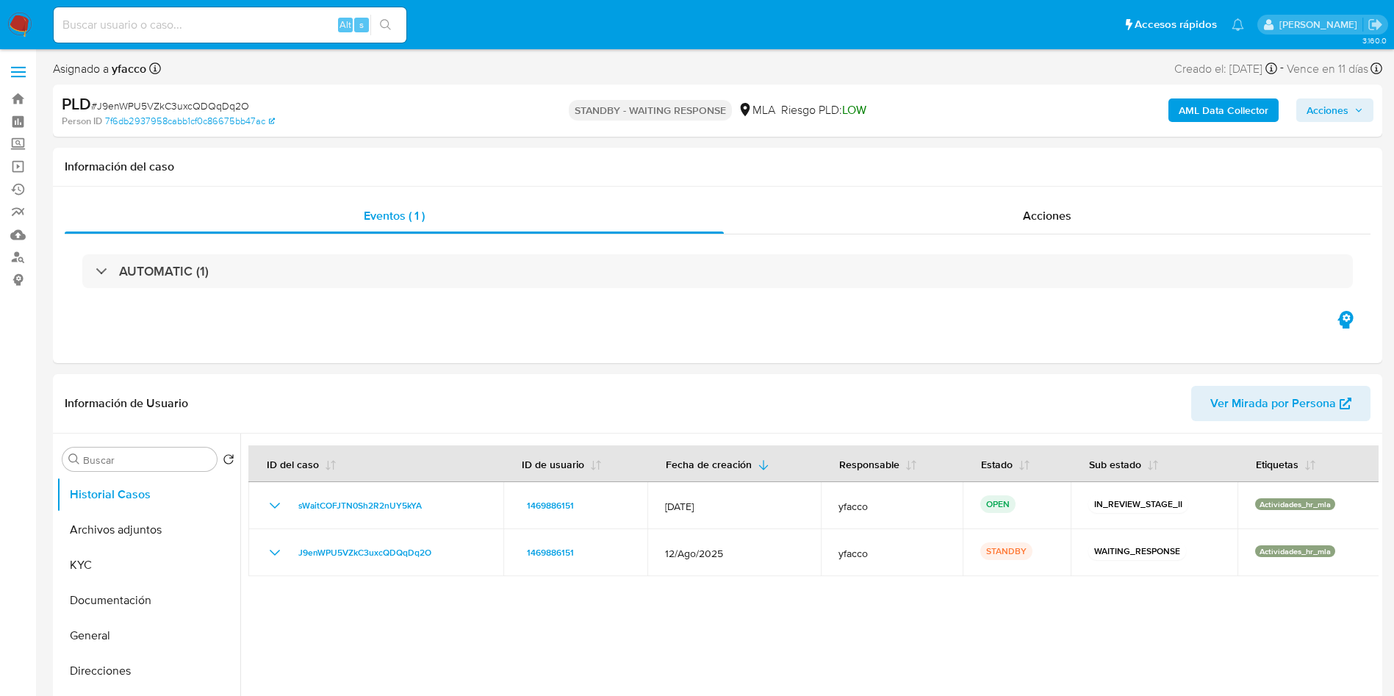
click at [296, 29] on input at bounding box center [230, 24] width 353 height 19
paste input "0ocQ63EwZ1xSbnjUhE7LQ31i"
type input "0ocQ63EwZ1xSbnjUhE7LQ31i"
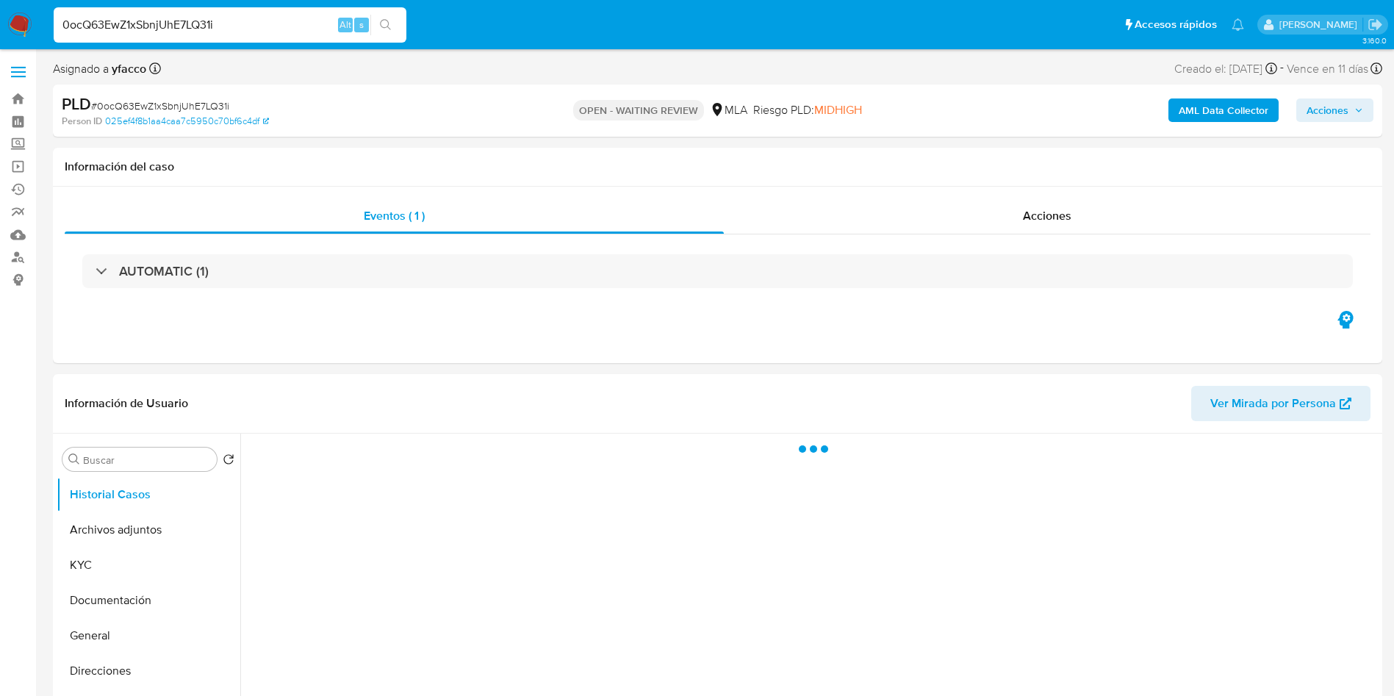
select select "10"
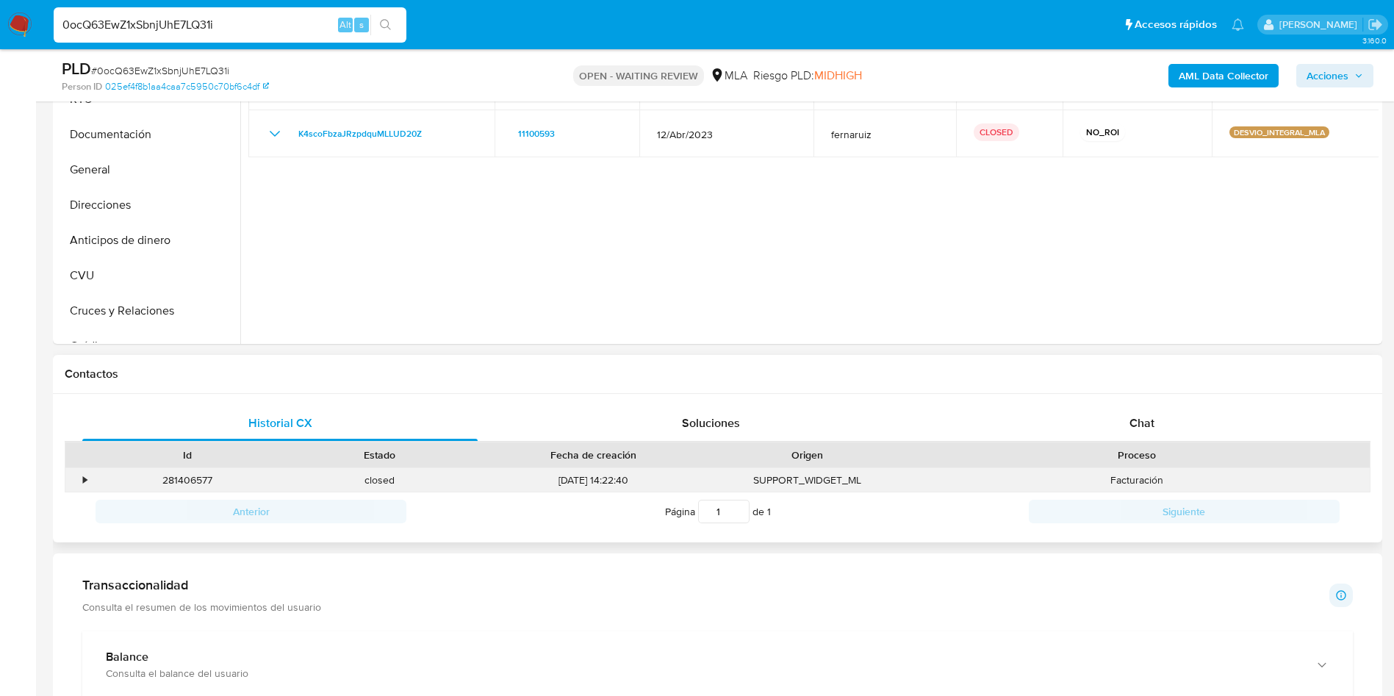
scroll to position [441, 0]
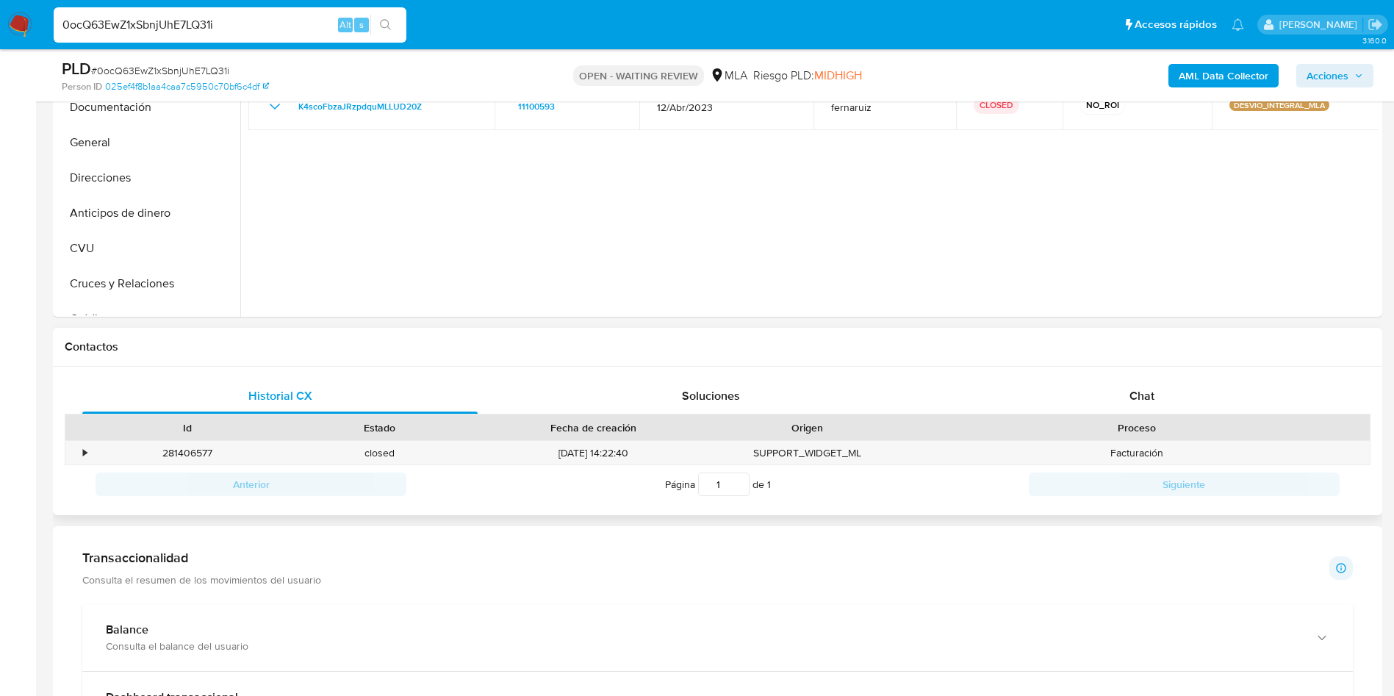
click at [1125, 417] on div "Proceso" at bounding box center [1137, 427] width 466 height 25
drag, startPoint x: 1123, startPoint y: 417, endPoint x: 1122, endPoint y: 408, distance: 9.6
click at [1122, 411] on div "Historial CX Soluciones Chat Id Estado Fecha de creación Origen Proceso • 28140…" at bounding box center [717, 441] width 1305 height 126
click at [1120, 400] on div "Chat" at bounding box center [1141, 395] width 395 height 35
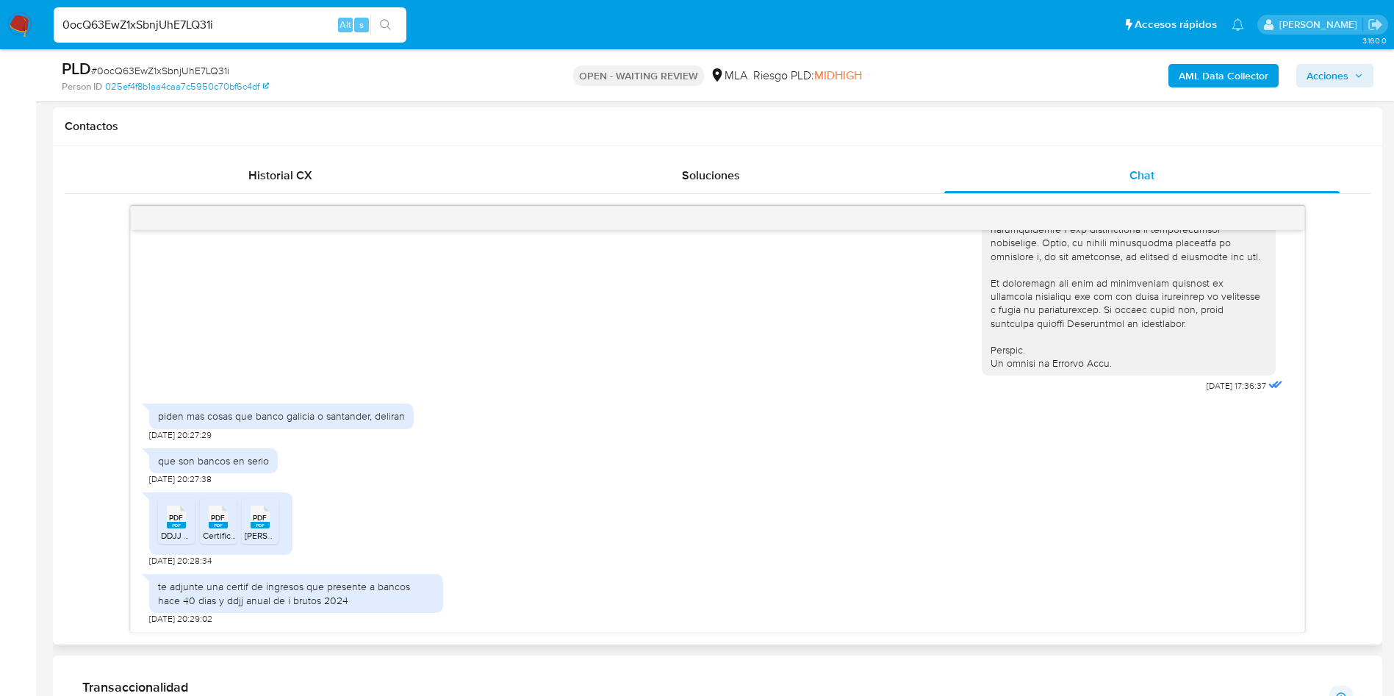
scroll to position [671, 0]
click at [177, 527] on rect at bounding box center [176, 525] width 19 height 7
click at [221, 523] on rect at bounding box center [218, 525] width 19 height 7
click at [248, 530] on div "PDF PDF" at bounding box center [260, 515] width 31 height 29
